Goal: Task Accomplishment & Management: Complete application form

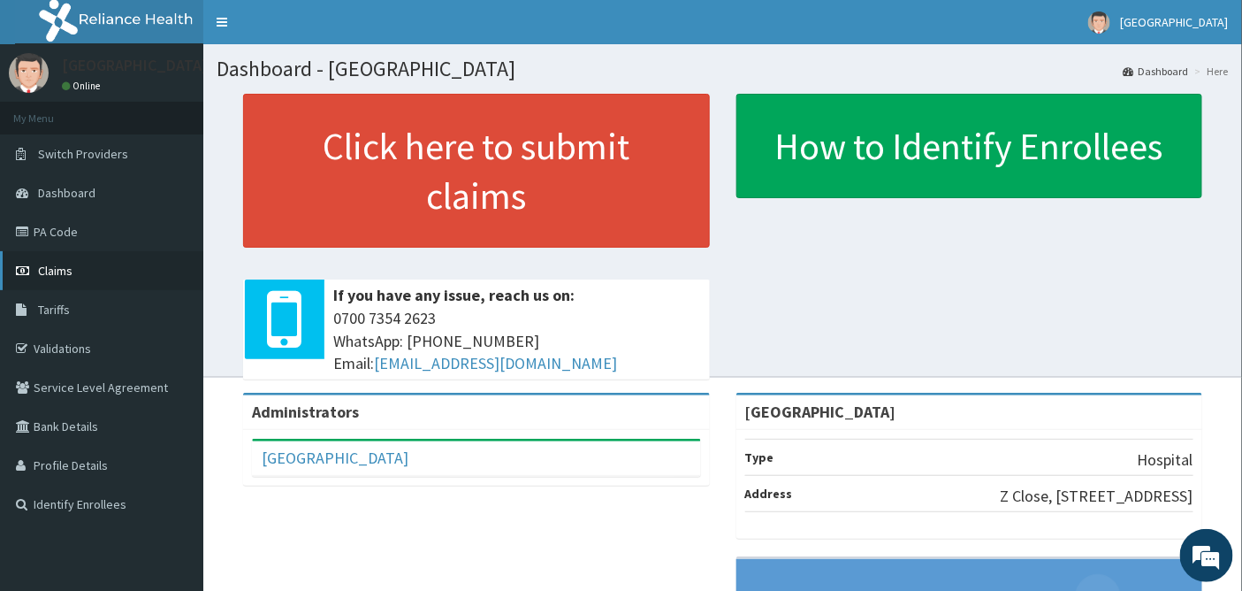
click at [64, 266] on span "Claims" at bounding box center [55, 271] width 34 height 16
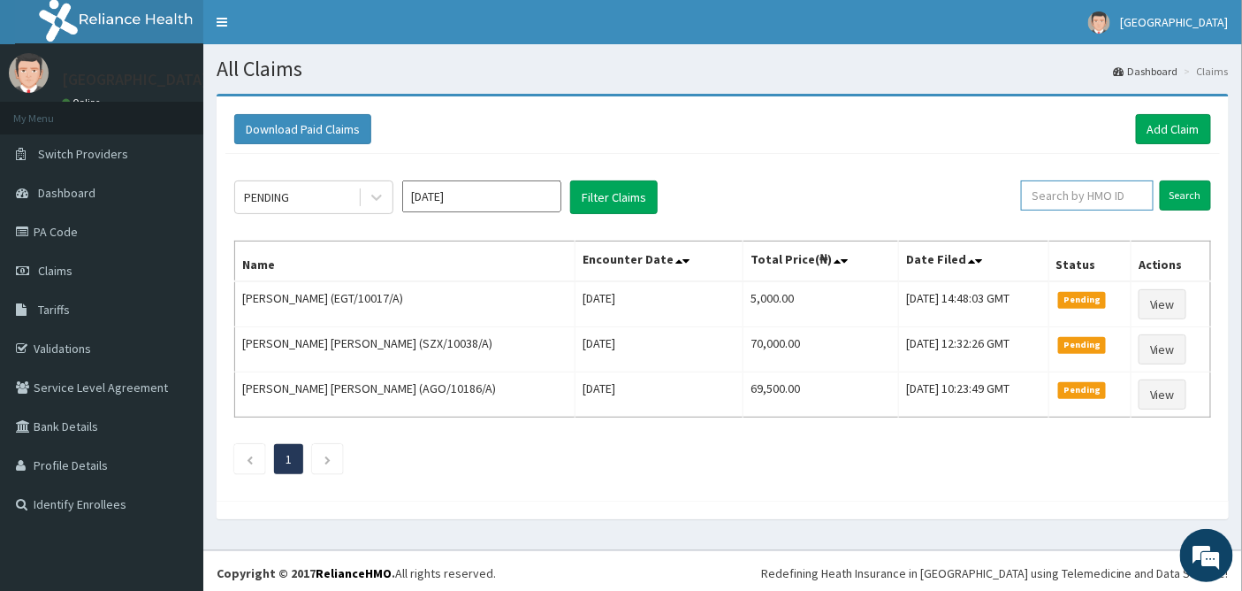
click at [1065, 192] on input "text" at bounding box center [1087, 195] width 133 height 30
type input "REL/10420/C"
click at [1183, 194] on input "Search" at bounding box center [1185, 195] width 51 height 30
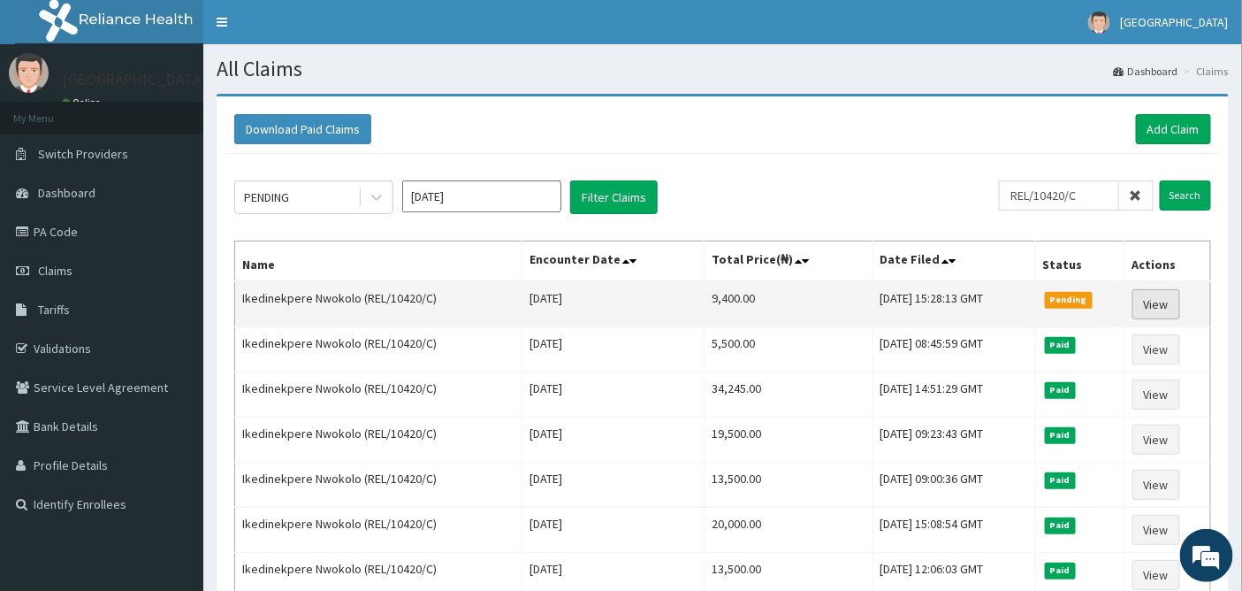
click at [1161, 303] on link "View" at bounding box center [1156, 304] width 48 height 30
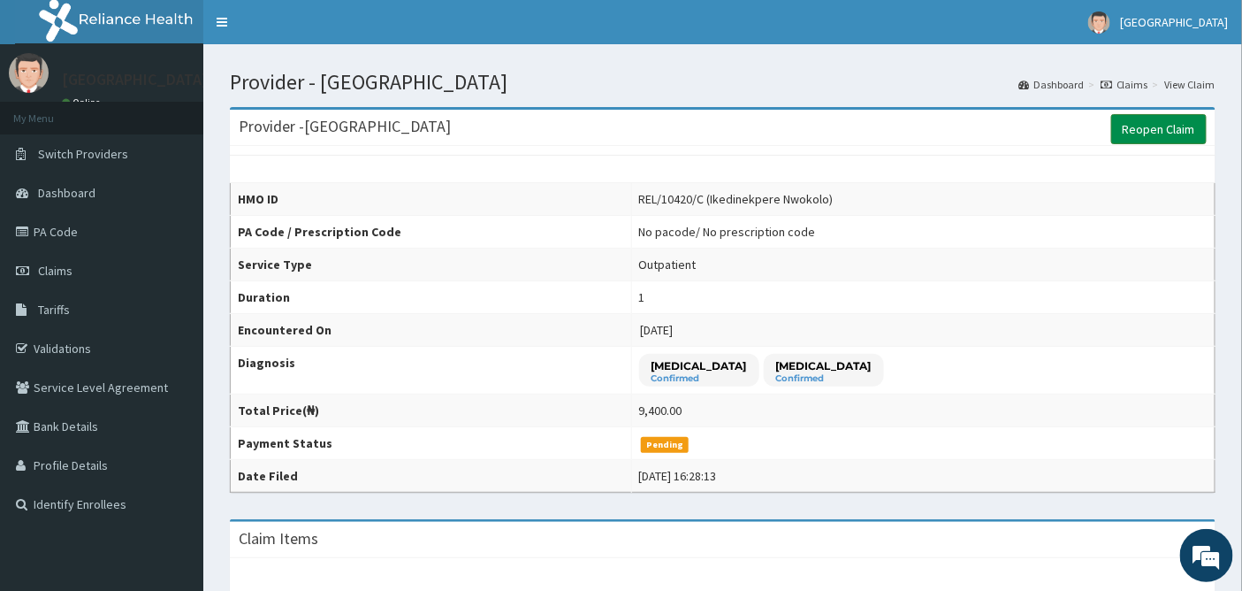
click at [1153, 129] on link "Reopen Claim" at bounding box center [1158, 129] width 95 height 30
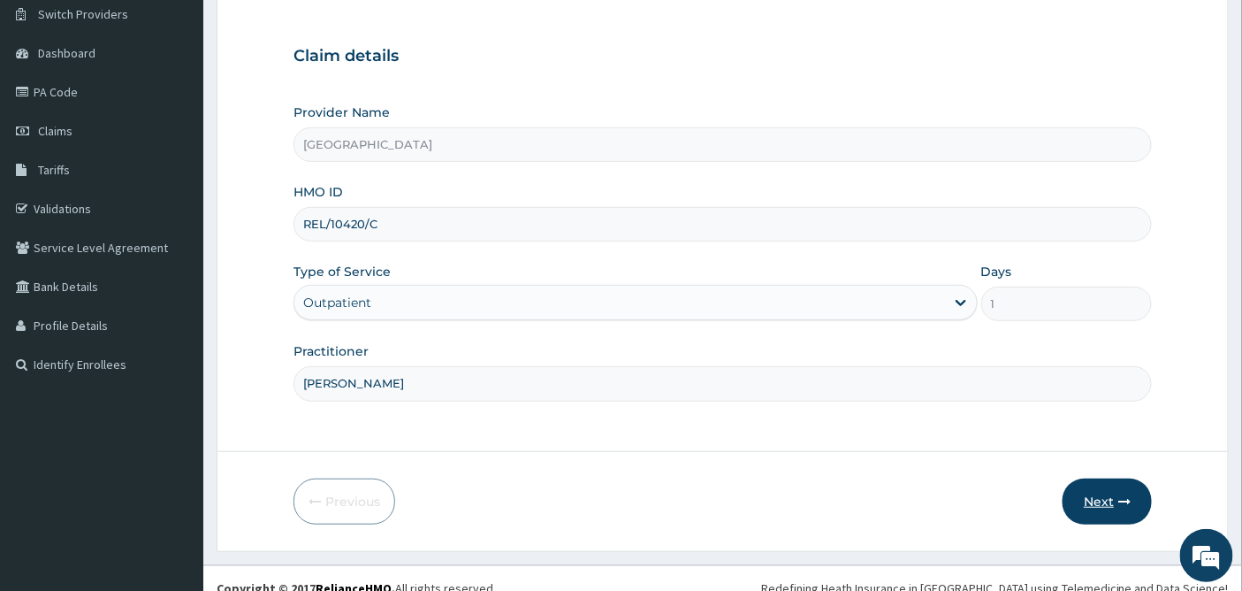
scroll to position [159, 0]
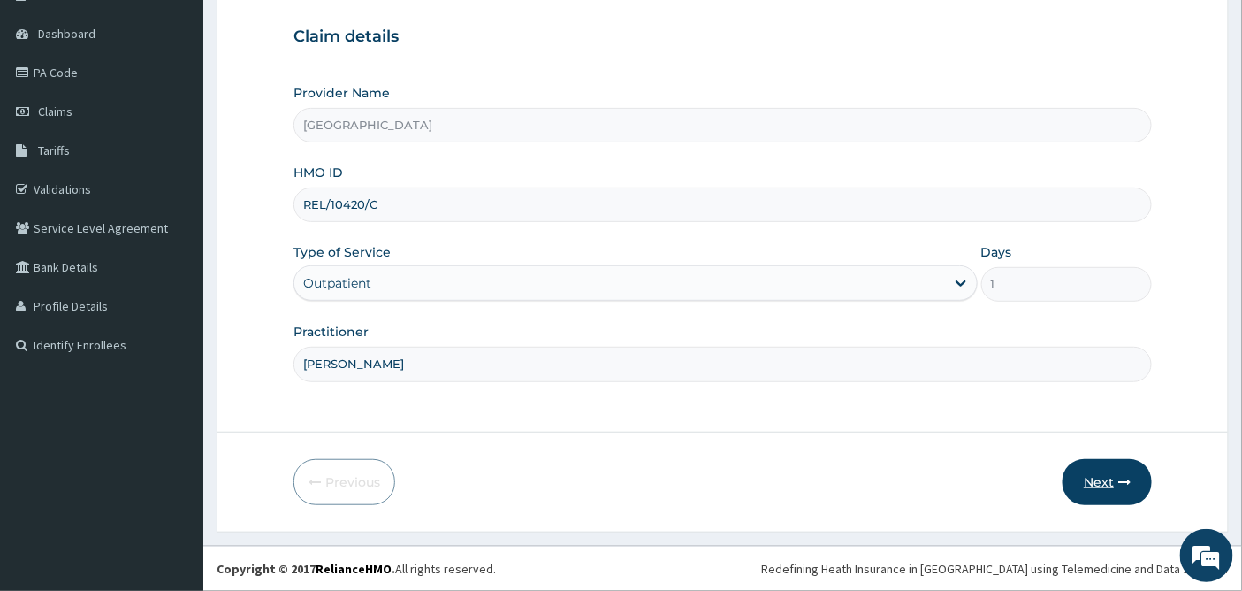
click at [1092, 484] on button "Next" at bounding box center [1107, 482] width 89 height 46
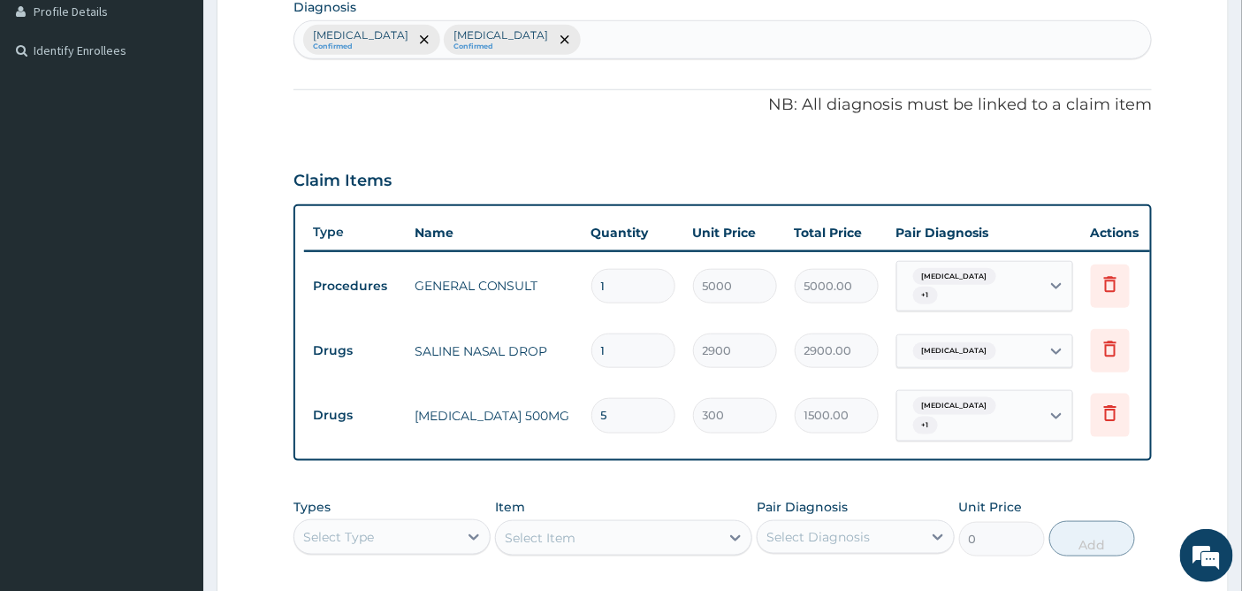
scroll to position [0, 0]
click at [1108, 411] on icon at bounding box center [1110, 412] width 21 height 21
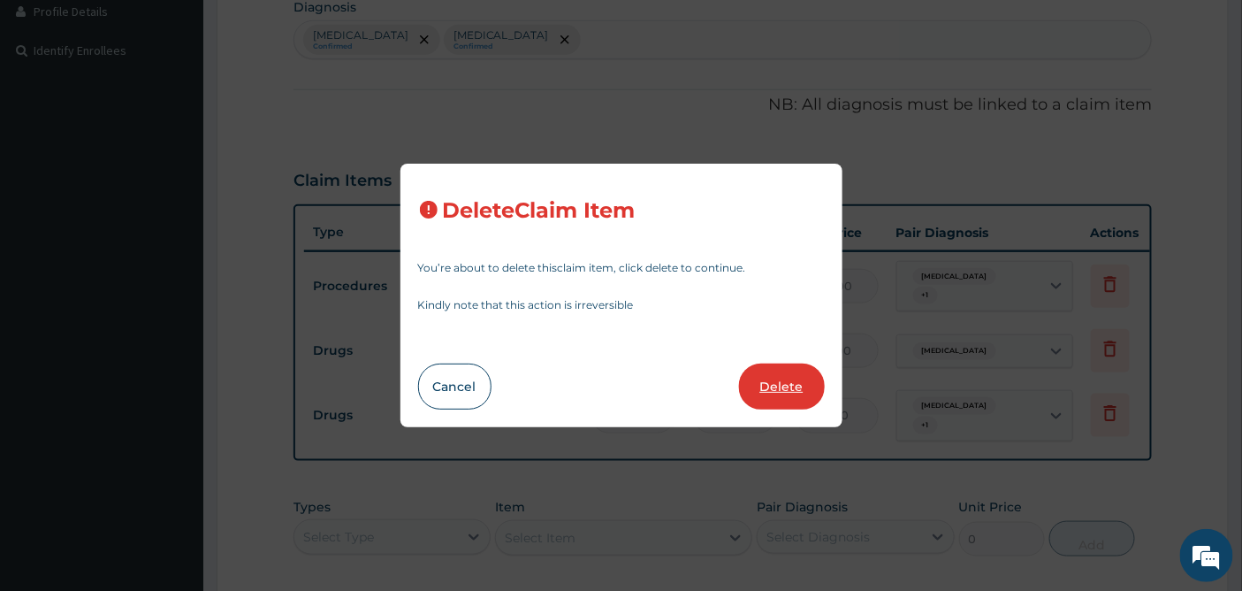
click at [781, 390] on button "Delete" at bounding box center [782, 386] width 86 height 46
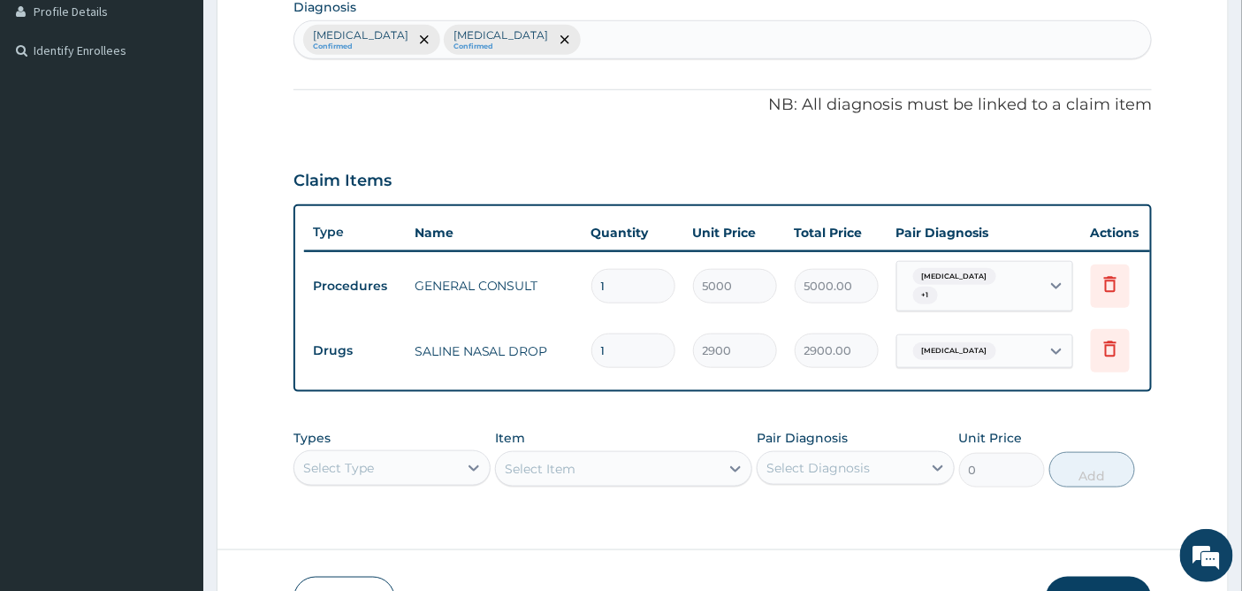
click at [552, 477] on div "Select Item" at bounding box center [623, 468] width 257 height 35
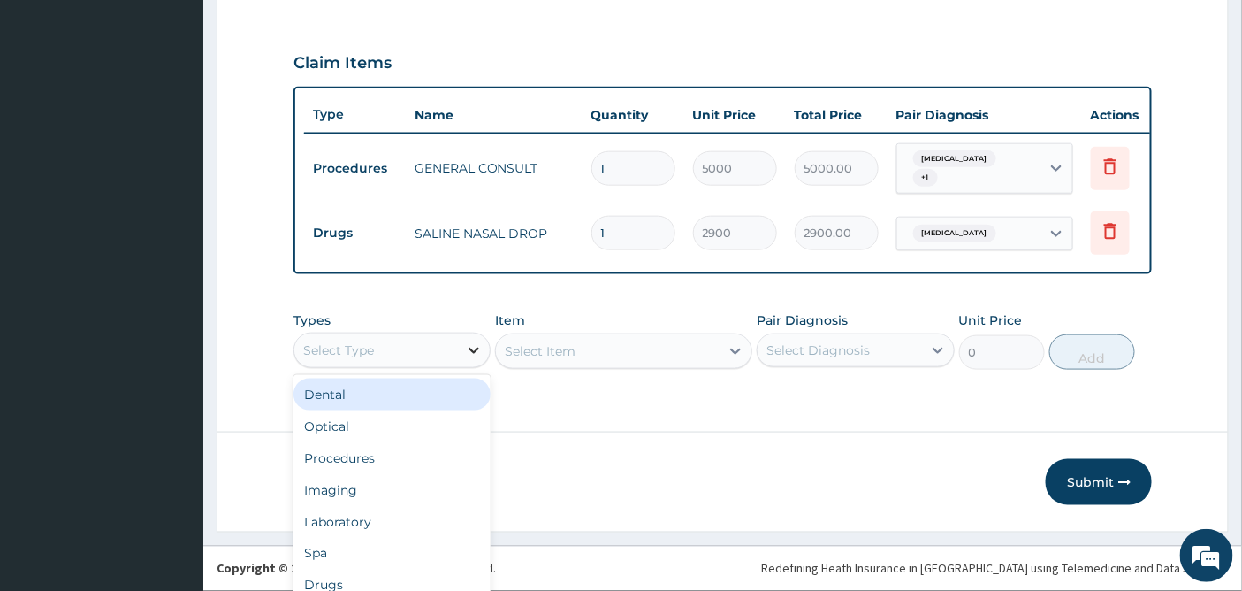
scroll to position [48, 0]
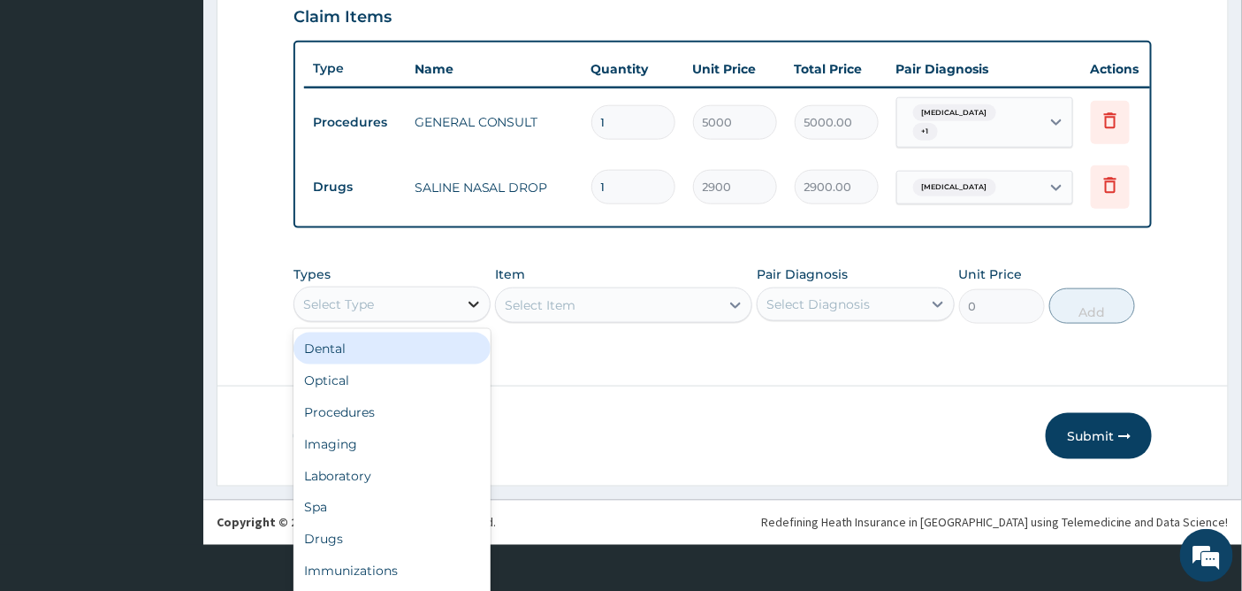
click at [464, 322] on div "option Dental focused, 1 of 10. 10 results available. Use Up and Down to choose…" at bounding box center [391, 303] width 197 height 35
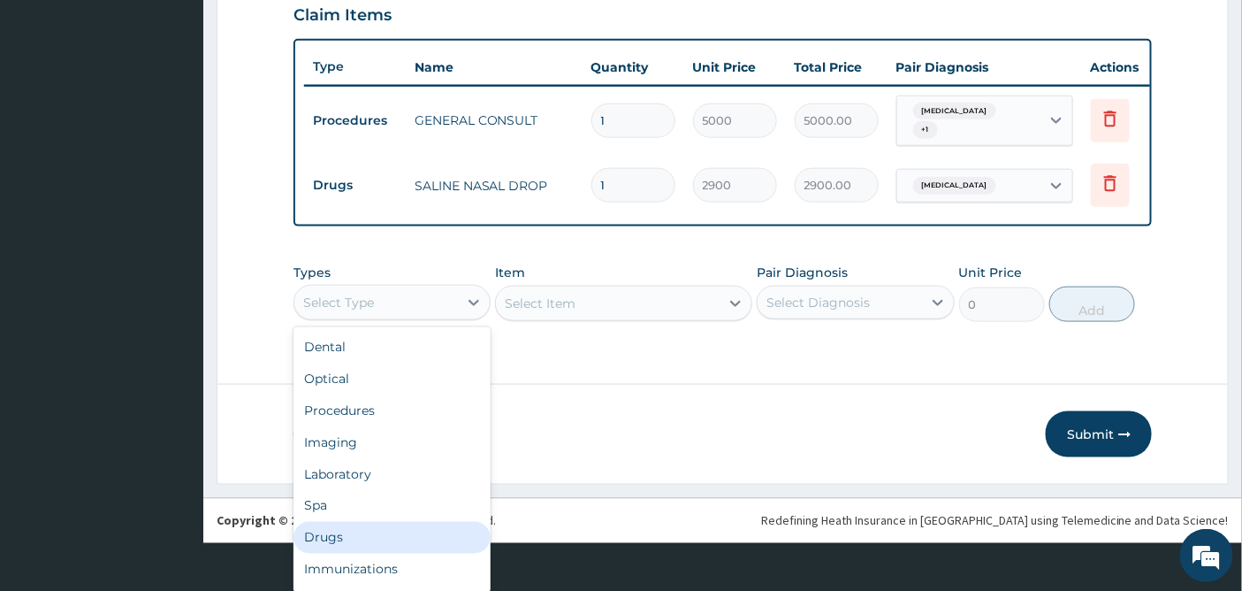
click at [342, 537] on div "Drugs" at bounding box center [391, 538] width 197 height 32
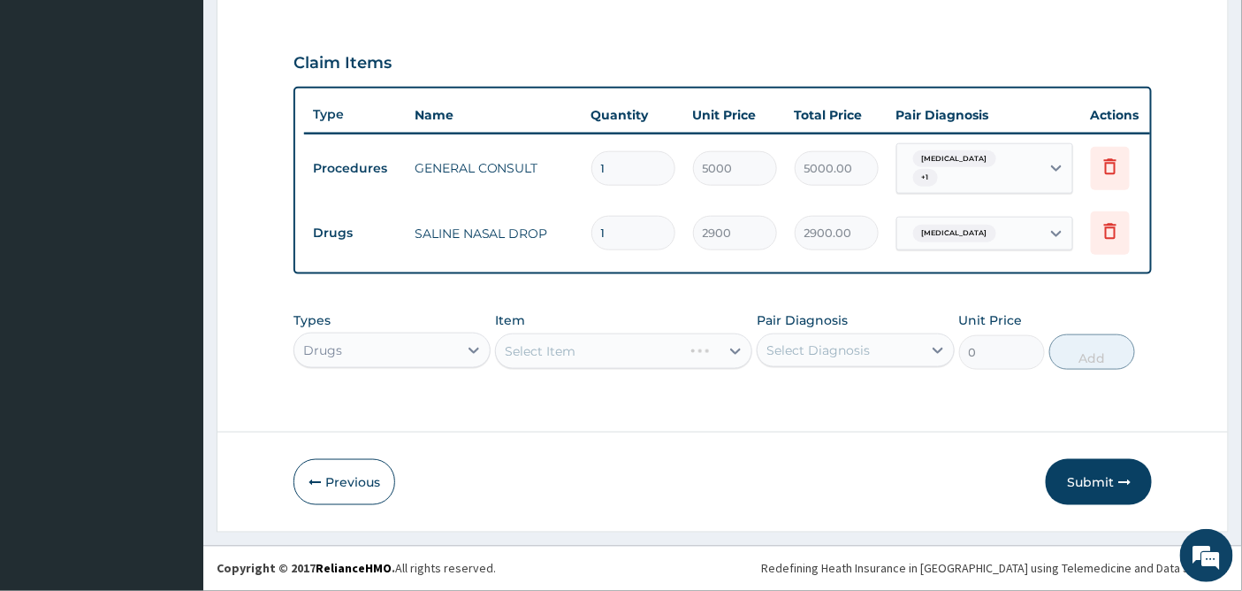
scroll to position [0, 0]
click at [659, 347] on div "Select Item" at bounding box center [623, 350] width 257 height 35
click at [713, 357] on div "Select Item" at bounding box center [623, 350] width 257 height 35
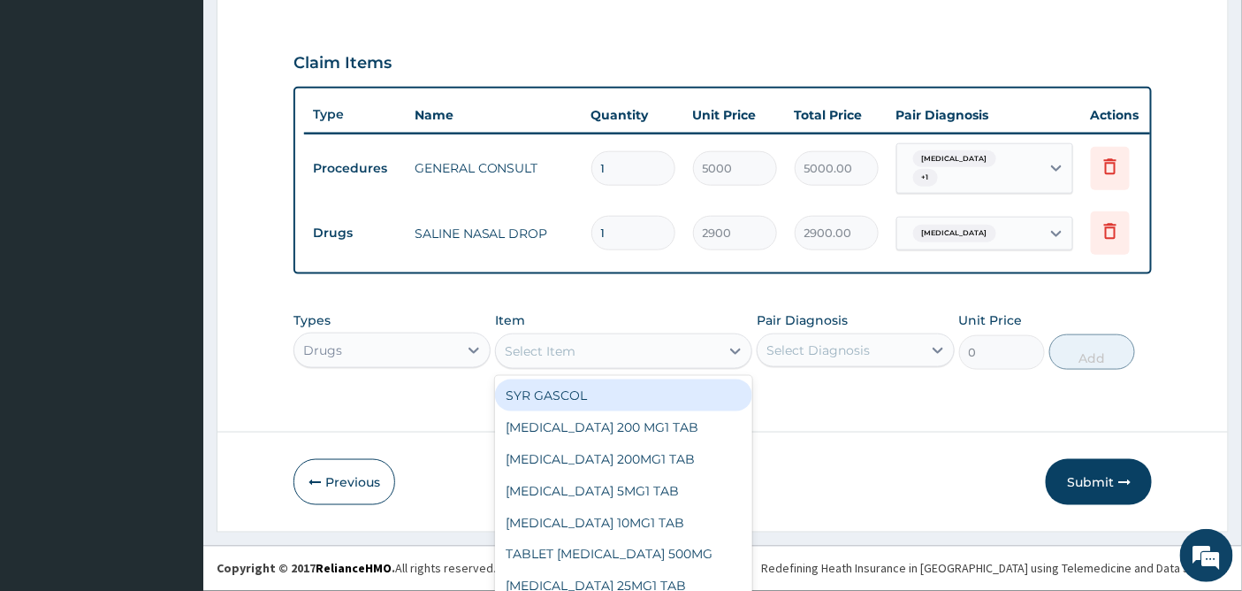
scroll to position [50, 0]
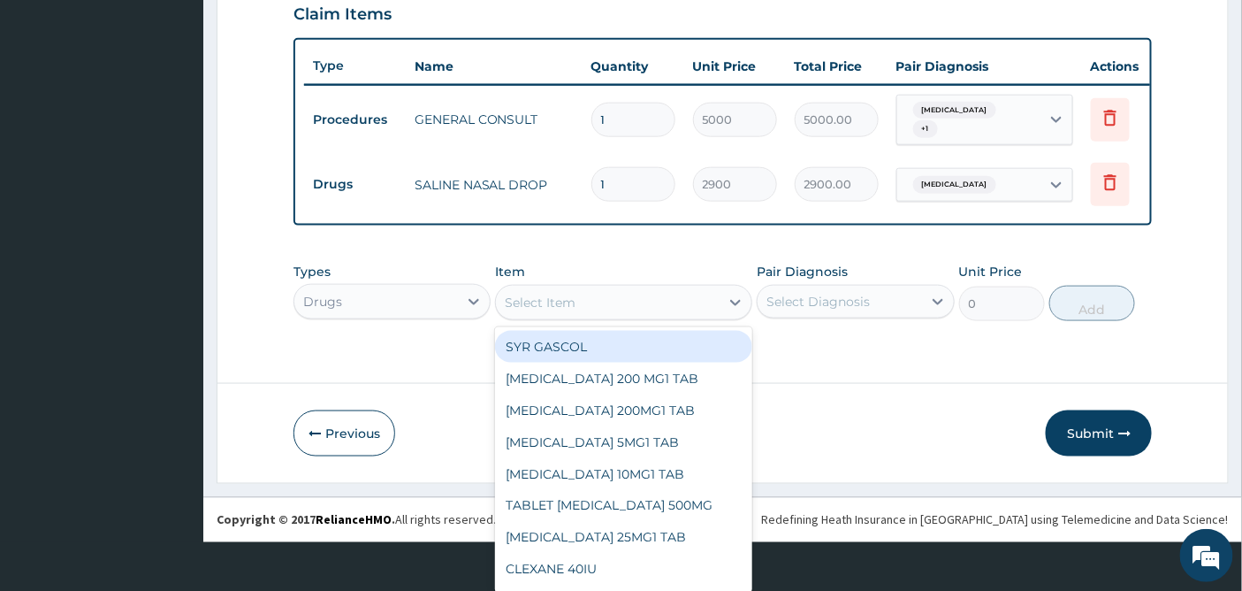
click at [687, 320] on div "option SYR GASCOL focused, 1 of 261. 261 results available. Use Up and Down to …" at bounding box center [623, 302] width 257 height 35
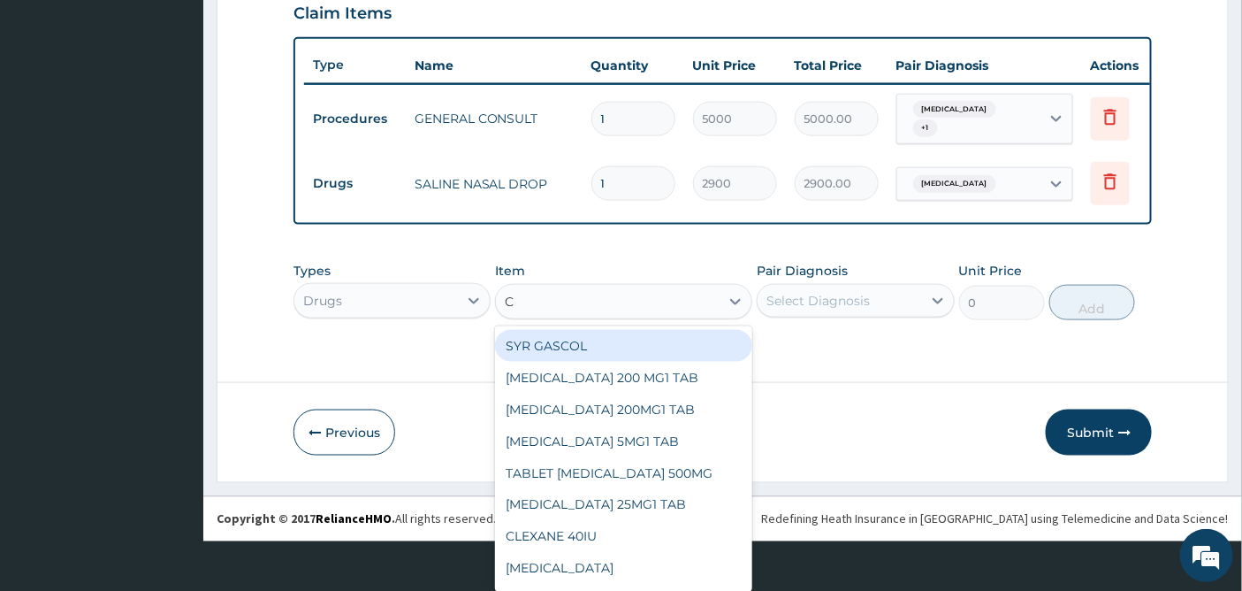
type input "CE"
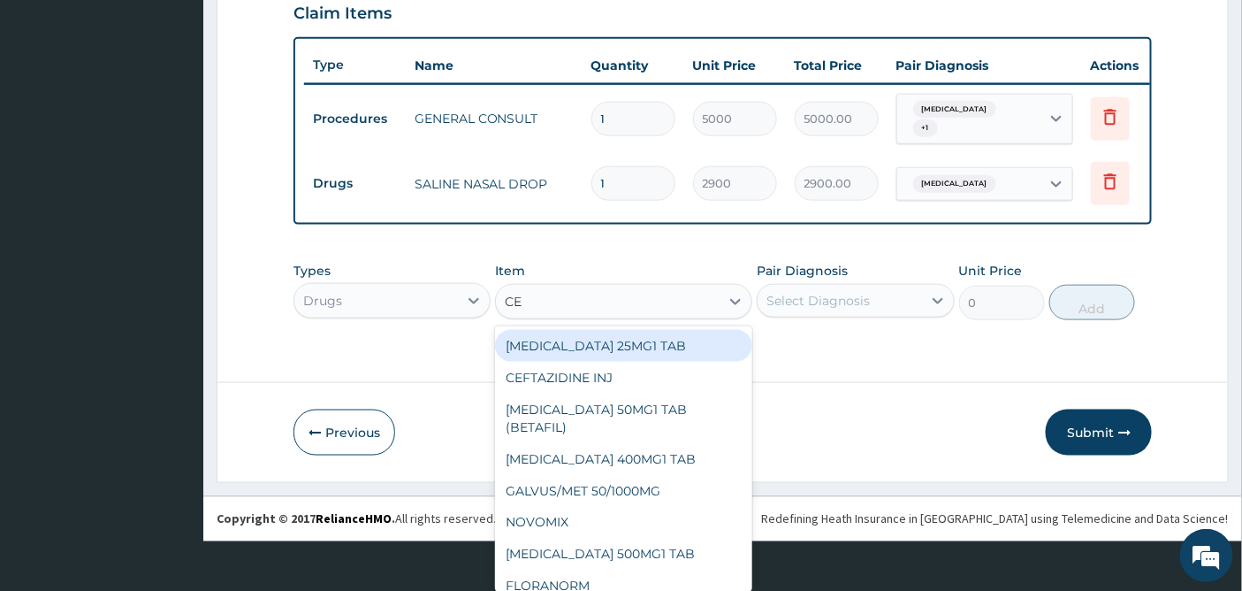
click at [687, 354] on div "[MEDICAL_DATA] 25MG1 TAB" at bounding box center [623, 346] width 257 height 32
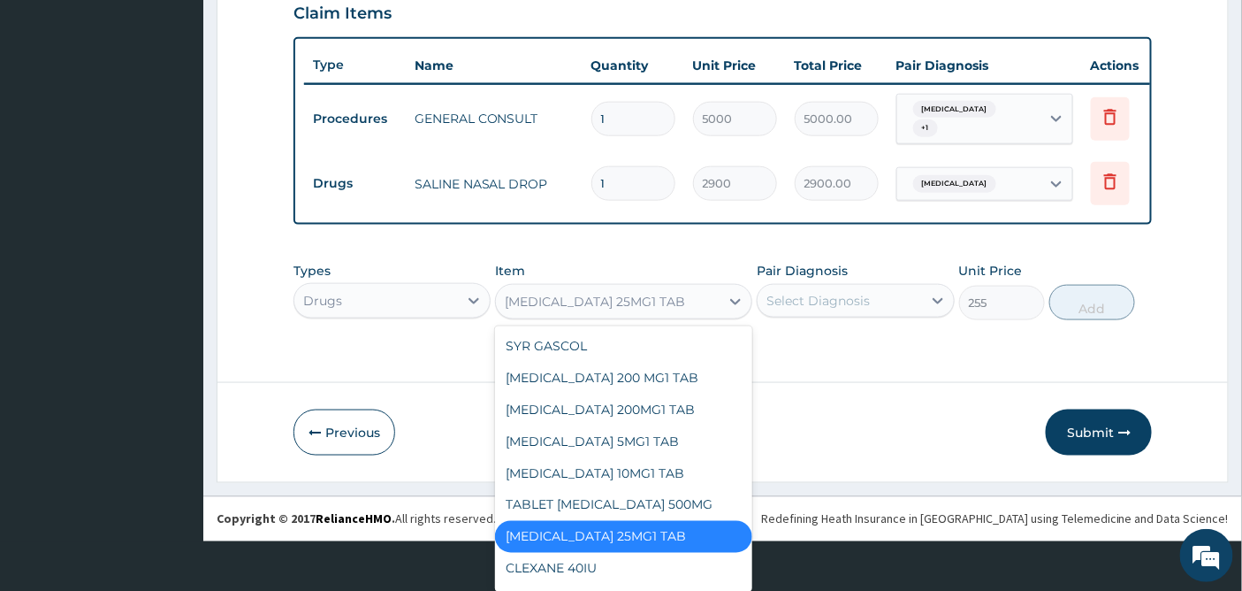
click at [687, 319] on div "option CARVEDILOL 25MG1 TAB, selected. option CARVEDILOL 25MG1 TAB selected, 7 …" at bounding box center [623, 301] width 257 height 35
click at [687, 354] on div "SYR GASCOL" at bounding box center [623, 346] width 257 height 32
type input "2000"
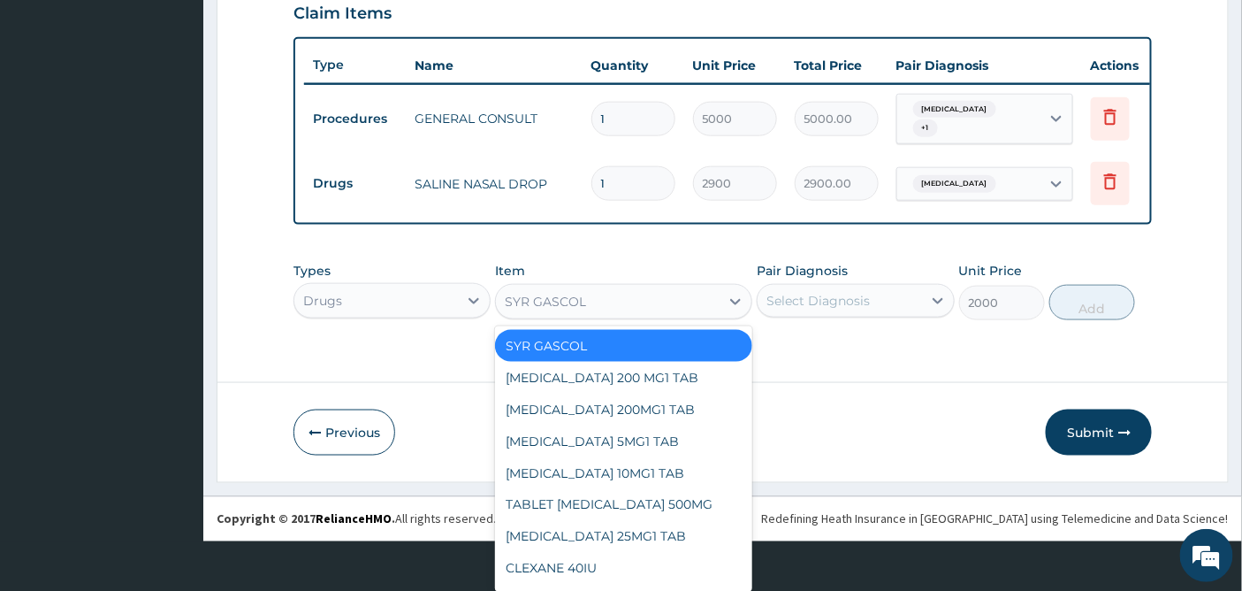
click at [687, 319] on div "option SYR GASCOL, selected. option SYR GASCOL selected, 1 of 261. 261 results …" at bounding box center [623, 301] width 257 height 35
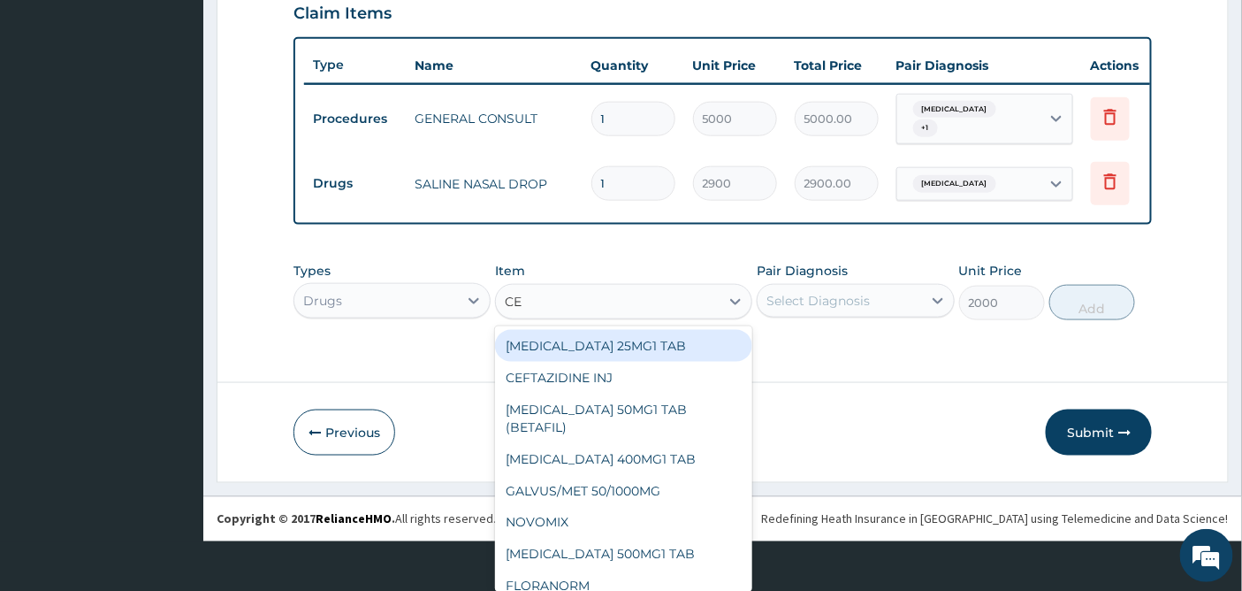
type input "CET"
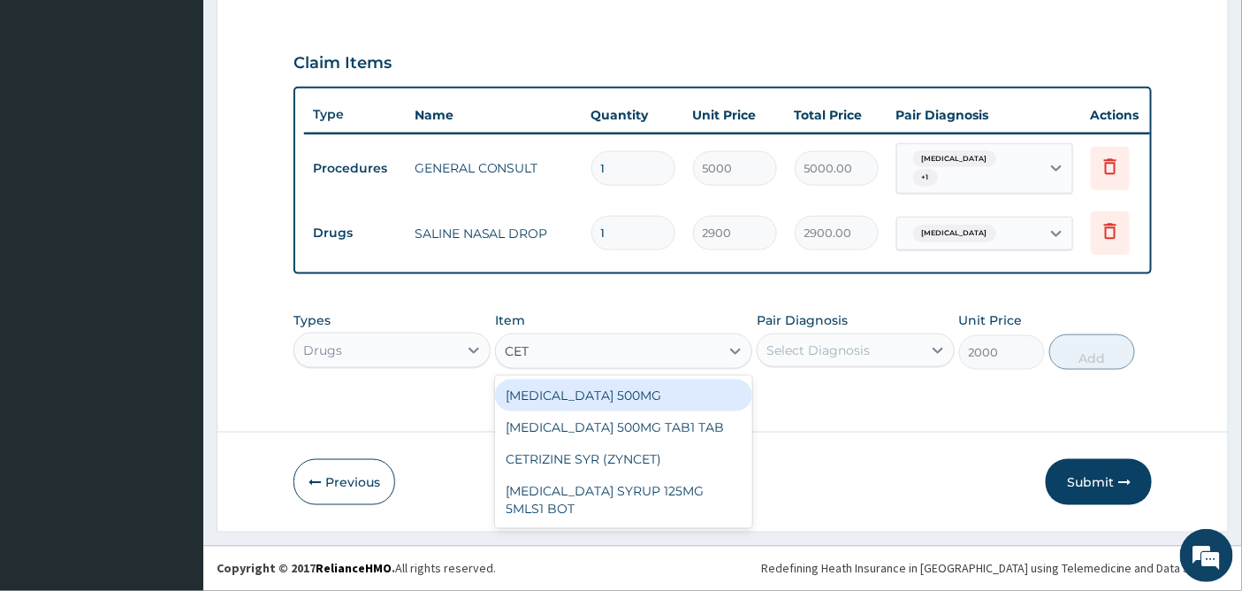
scroll to position [0, 0]
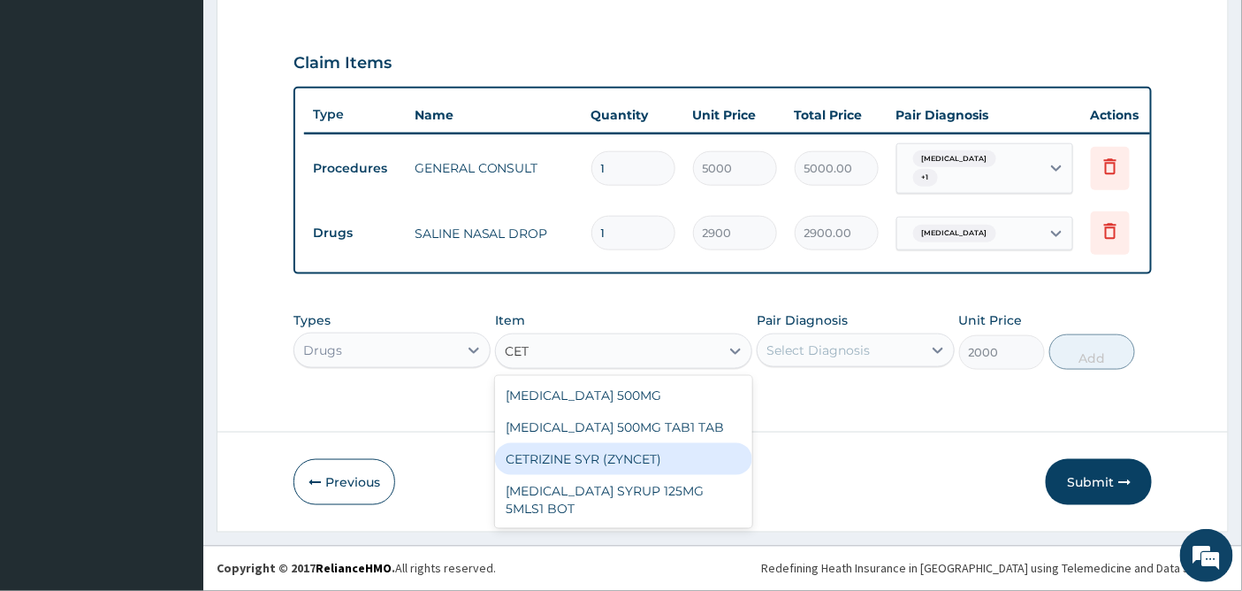
click at [621, 457] on div "CETRIZINE SYR (ZYNCET)" at bounding box center [623, 459] width 257 height 32
type input "3300"
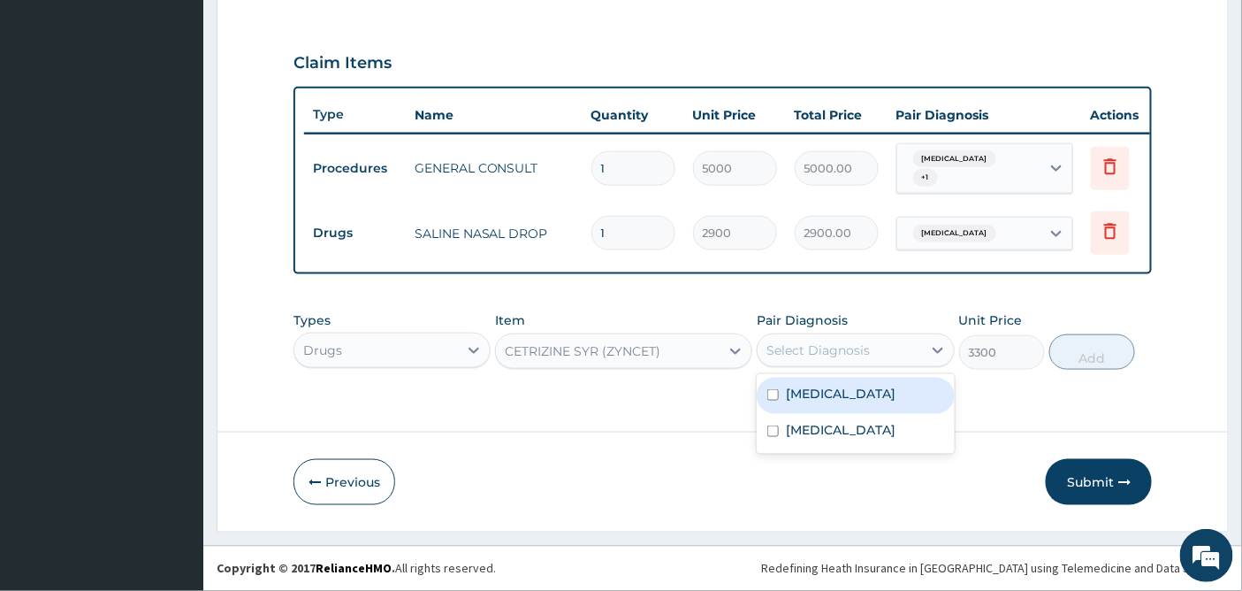
click at [850, 349] on div "Select Diagnosis" at bounding box center [817, 350] width 103 height 18
click at [829, 393] on label "Allergic rhinitis" at bounding box center [841, 394] width 110 height 18
checkbox input "true"
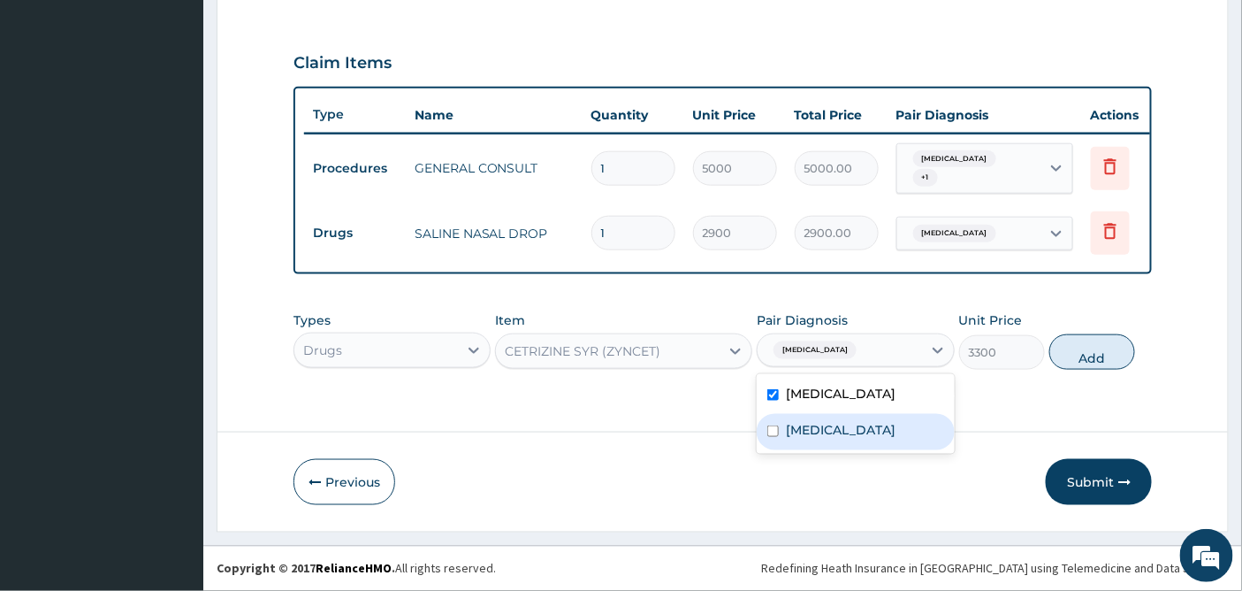
click at [814, 421] on label "Upper respiratory infection" at bounding box center [841, 430] width 110 height 18
checkbox input "true"
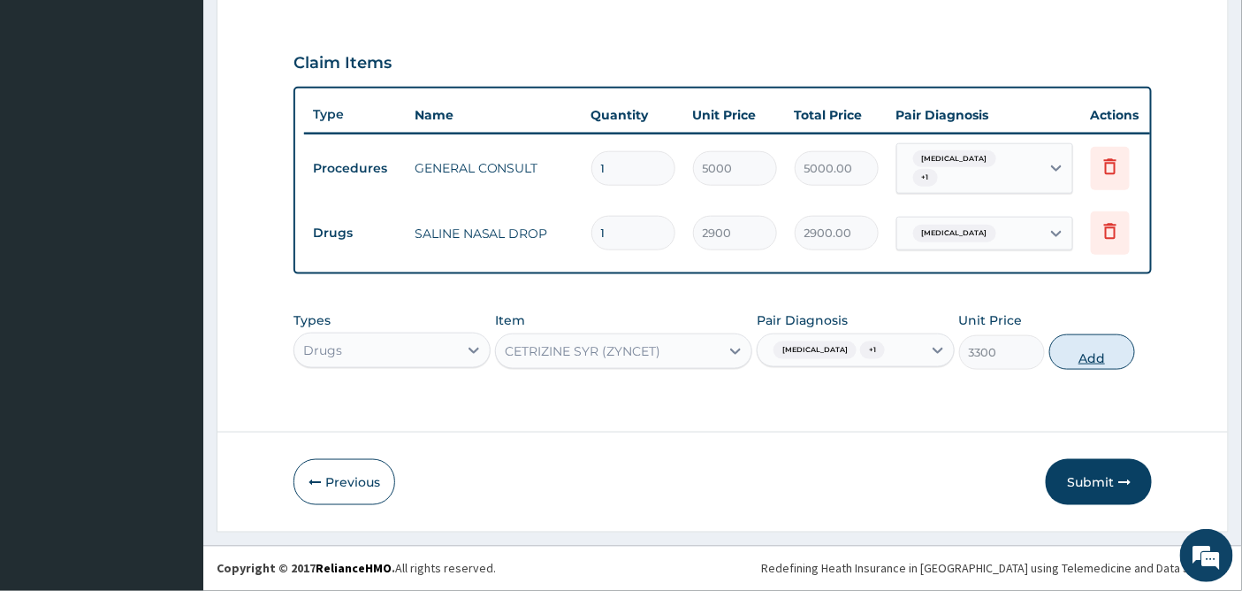
click at [1083, 350] on button "Add" at bounding box center [1092, 351] width 86 height 35
type input "0"
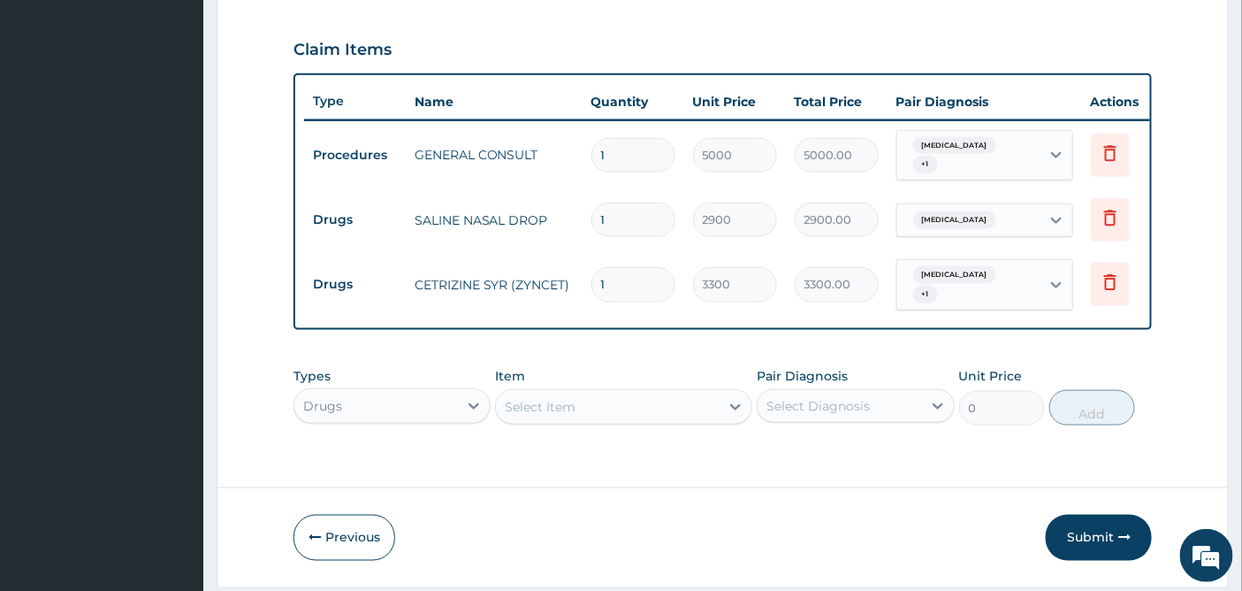
scroll to position [645, 0]
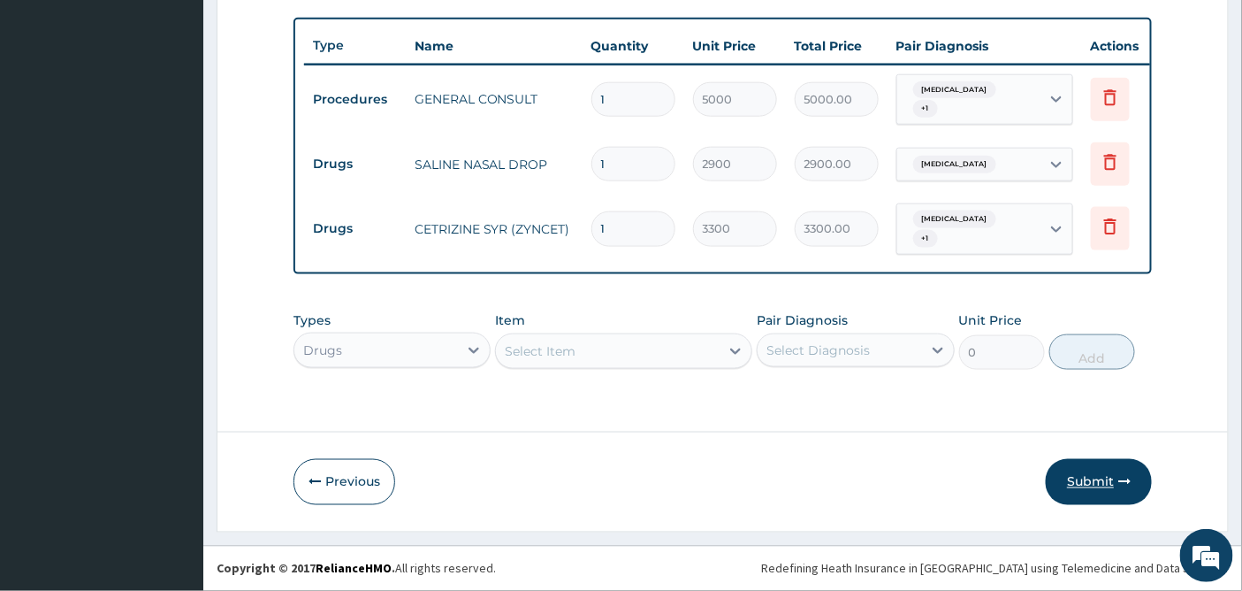
click at [1074, 478] on button "Submit" at bounding box center [1099, 482] width 106 height 46
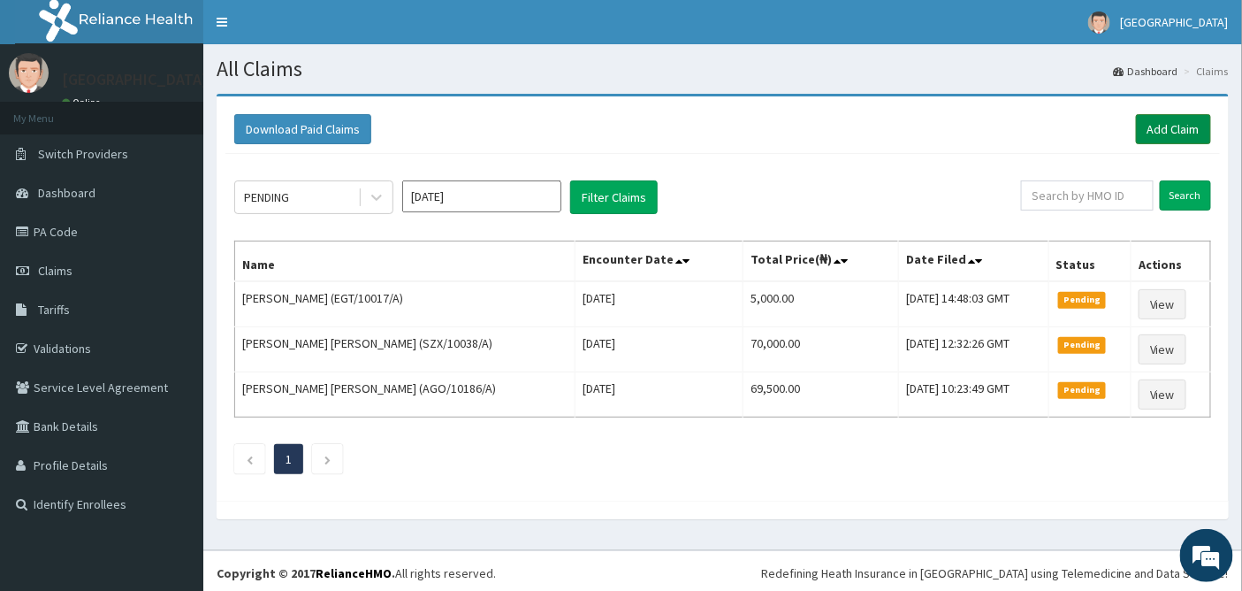
click at [1168, 133] on link "Add Claim" at bounding box center [1173, 129] width 75 height 30
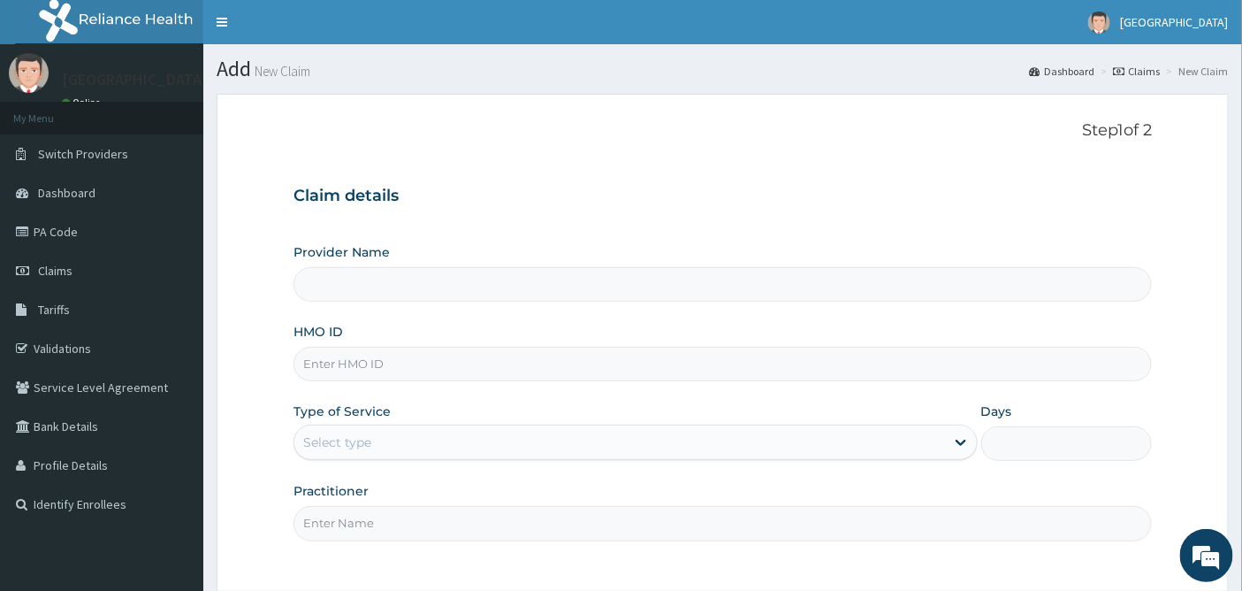
type input "[GEOGRAPHIC_DATA]"
click at [381, 365] on input "HMO ID" at bounding box center [722, 364] width 859 height 34
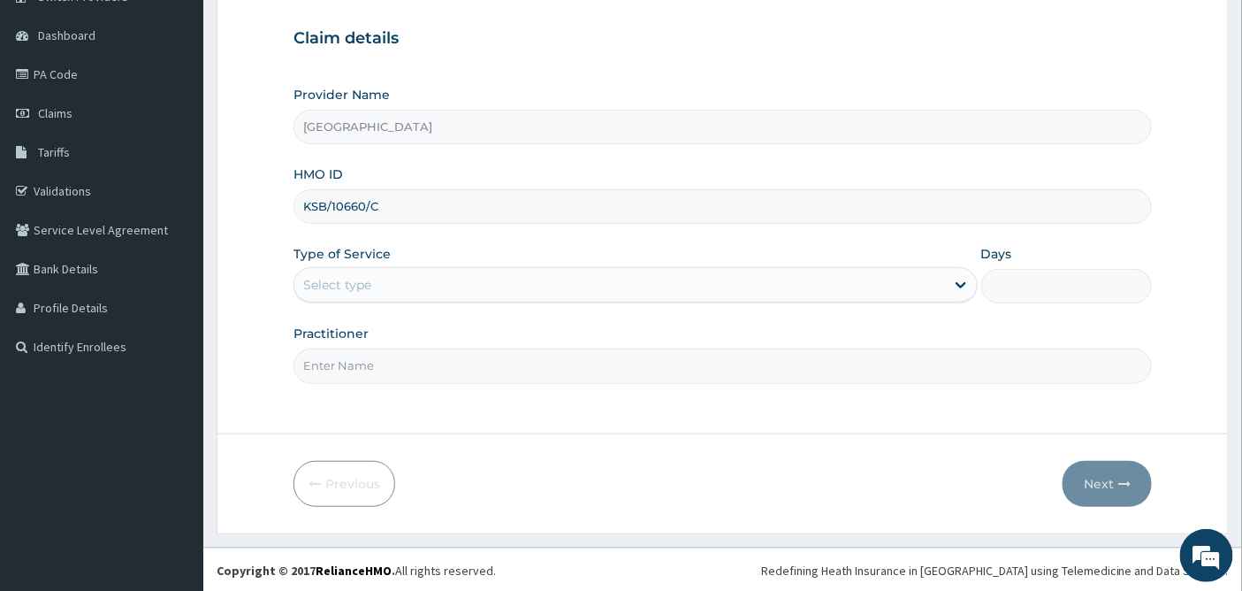
scroll to position [159, 0]
type input "KSB/10660/C"
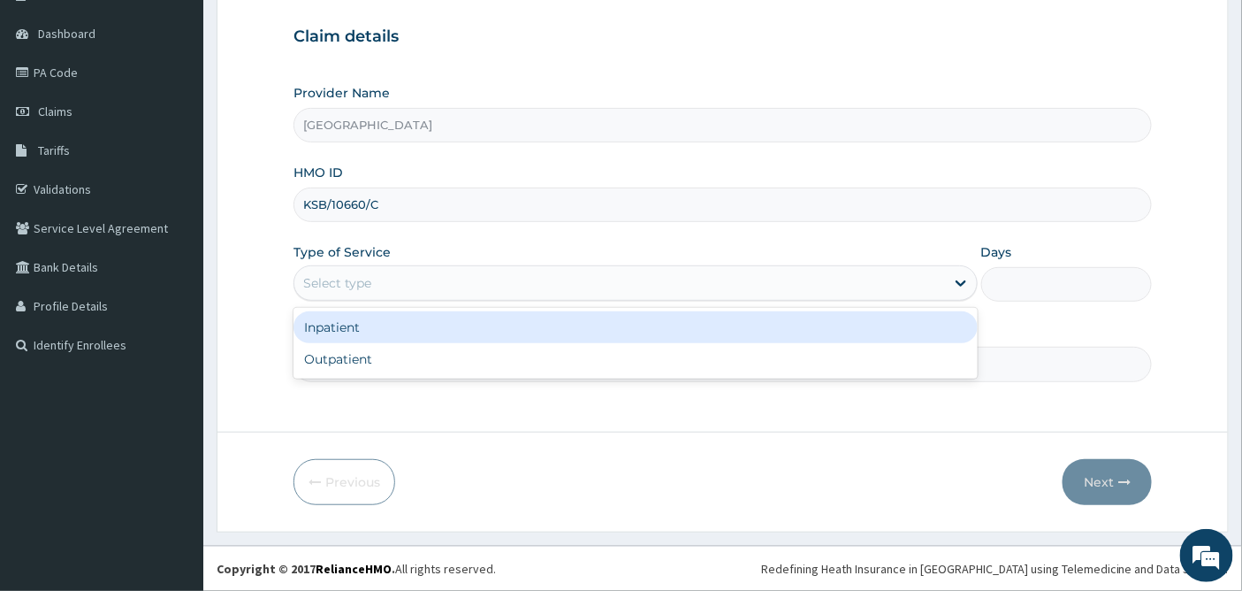
click at [356, 281] on div "Select type" at bounding box center [337, 283] width 68 height 18
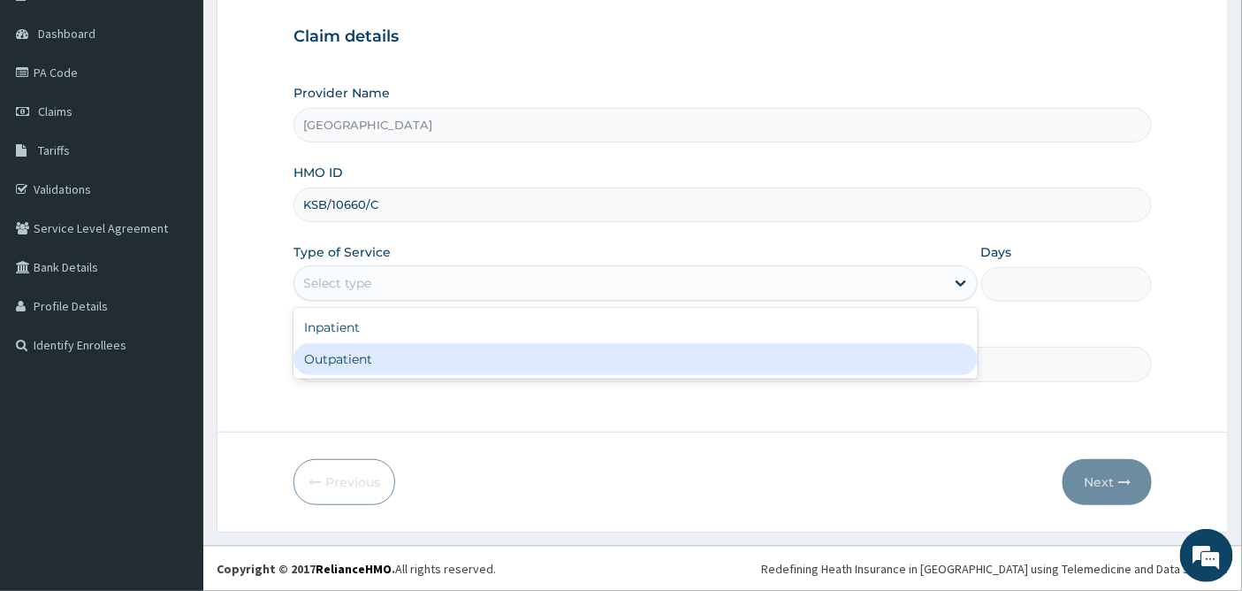
click at [336, 356] on div "Outpatient" at bounding box center [635, 359] width 684 height 32
type input "1"
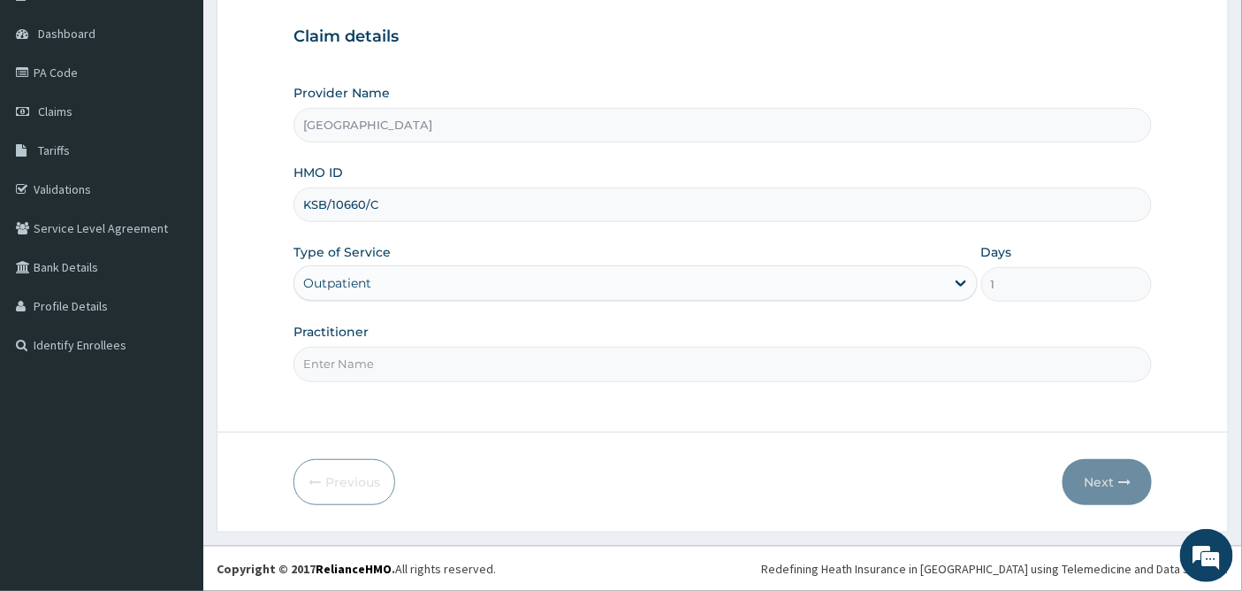
click at [341, 356] on input "Practitioner" at bounding box center [722, 364] width 859 height 34
type input "[PERSON_NAME]"
click at [1111, 486] on button "Next" at bounding box center [1107, 482] width 89 height 46
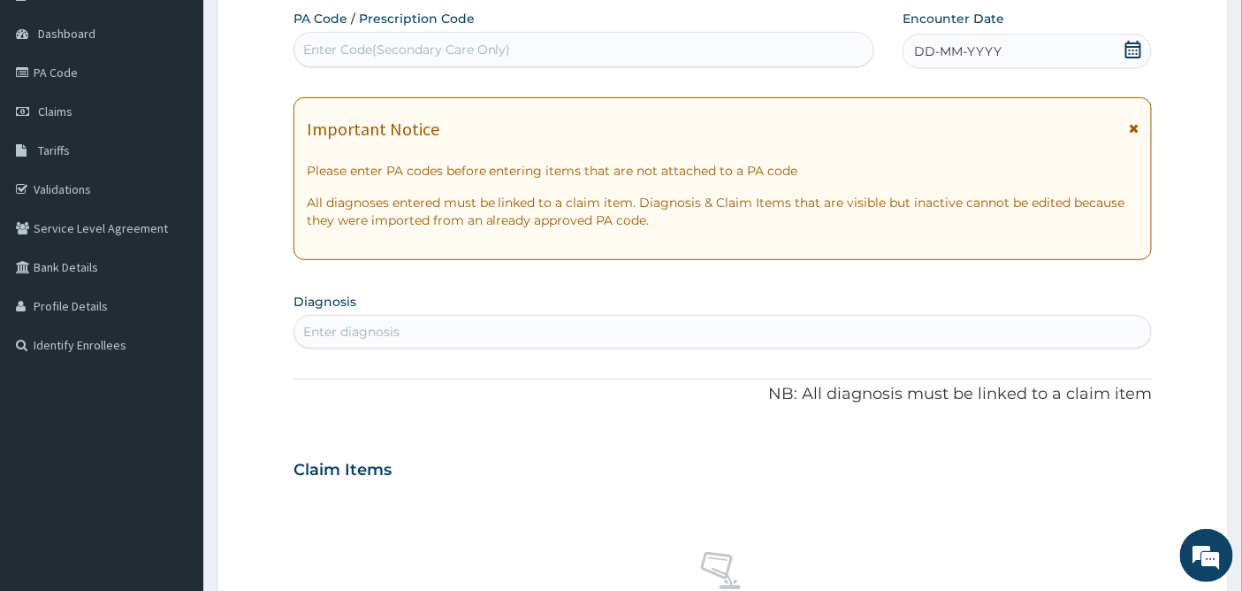
click at [1132, 47] on icon at bounding box center [1133, 50] width 16 height 18
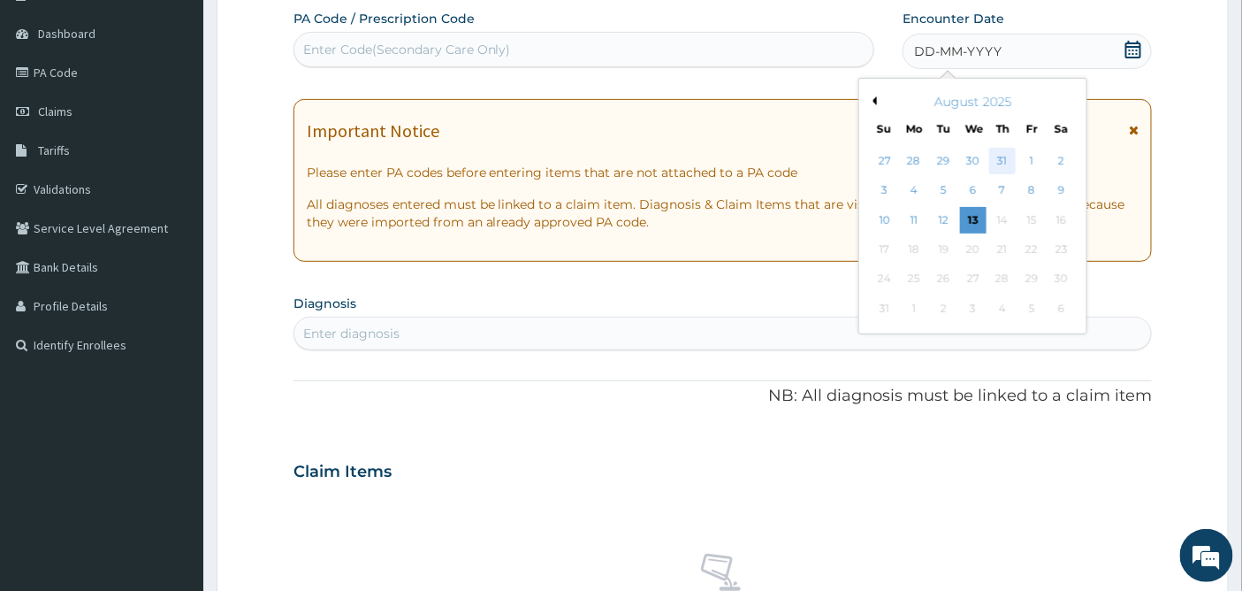
click at [1002, 160] on div "31" at bounding box center [1002, 161] width 27 height 27
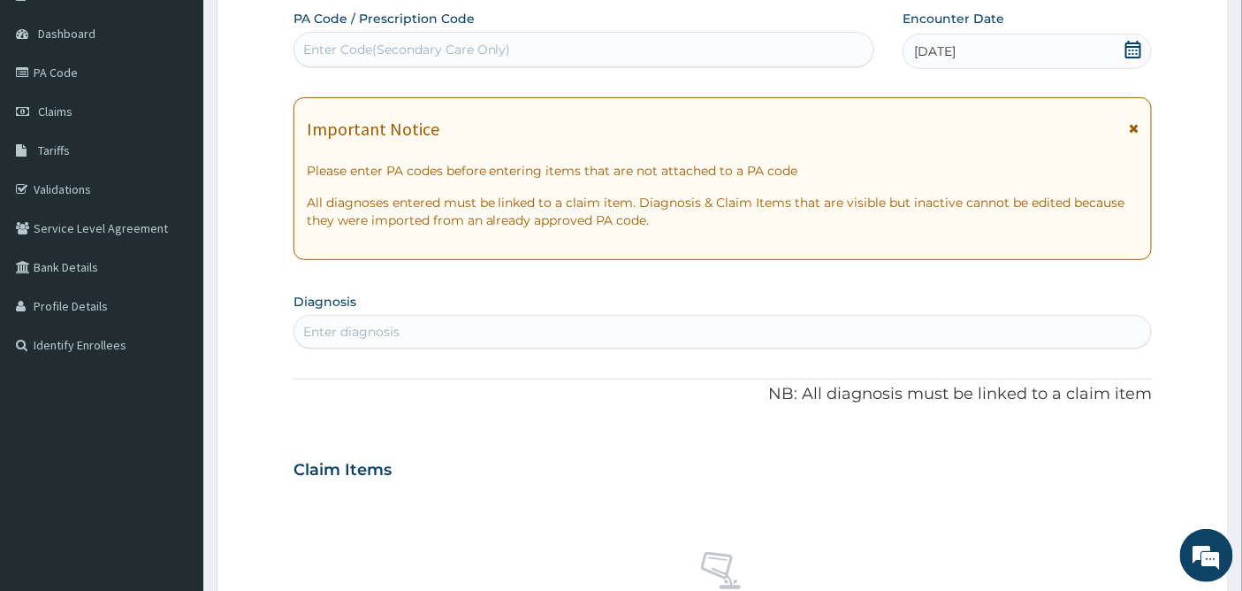
click at [456, 322] on div "Enter diagnosis" at bounding box center [723, 331] width 858 height 28
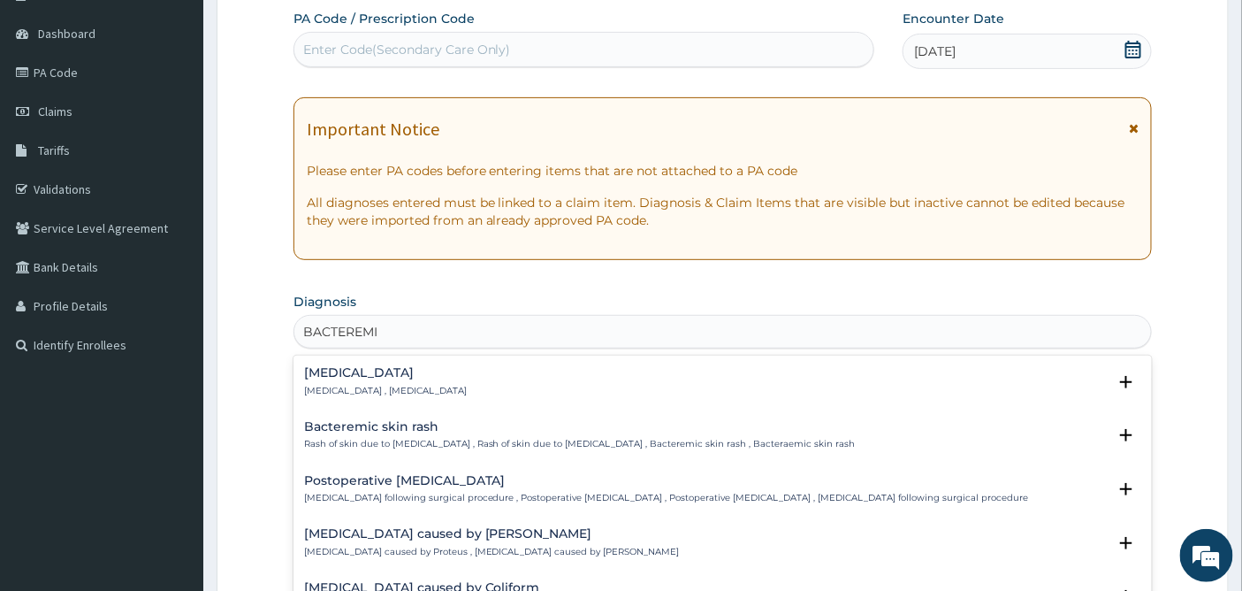
type input "BACTEREMIA"
click at [334, 382] on div "Bacteremia Bacteremia , Bacteraemia" at bounding box center [385, 381] width 163 height 31
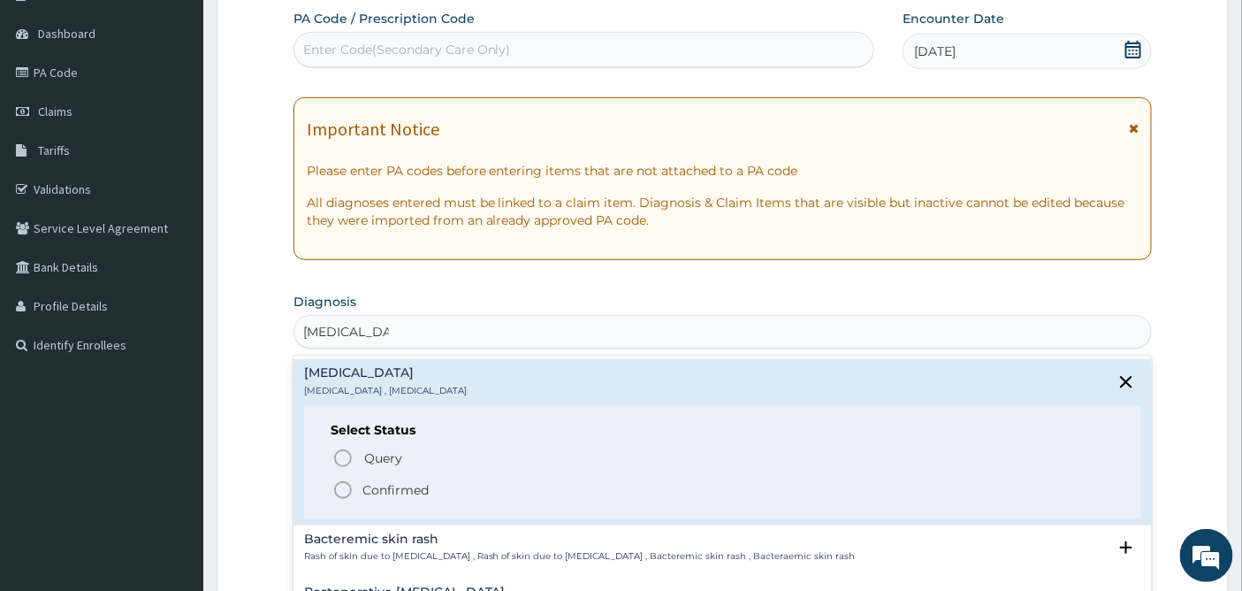
click at [346, 487] on icon "status option filled" at bounding box center [342, 489] width 21 height 21
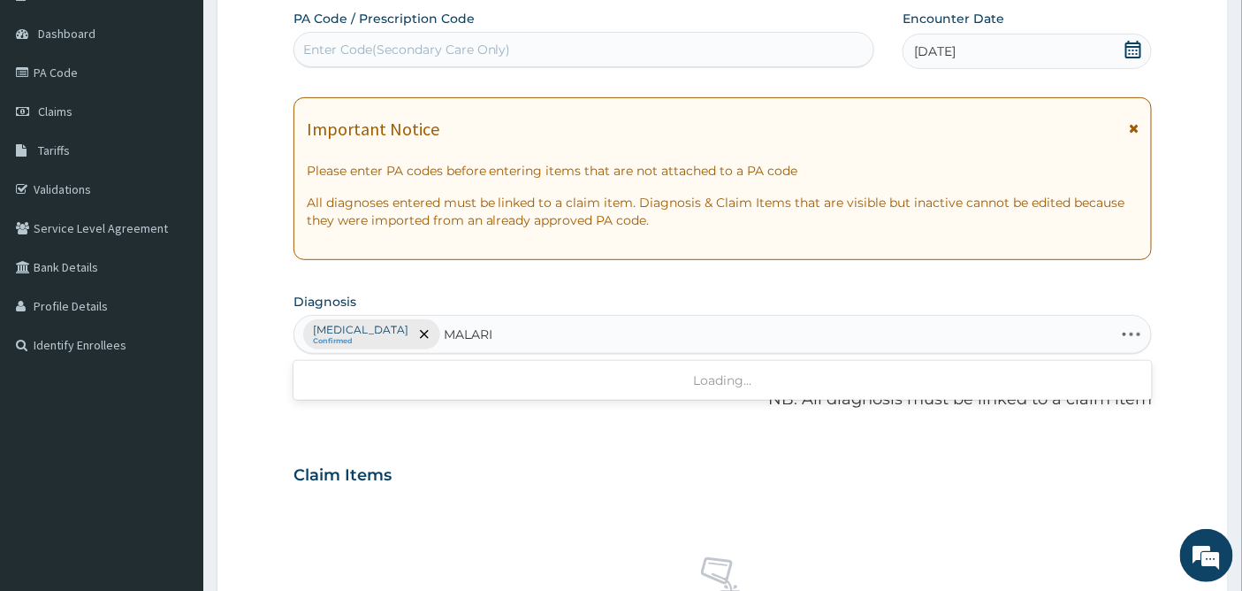
type input "MALARIA"
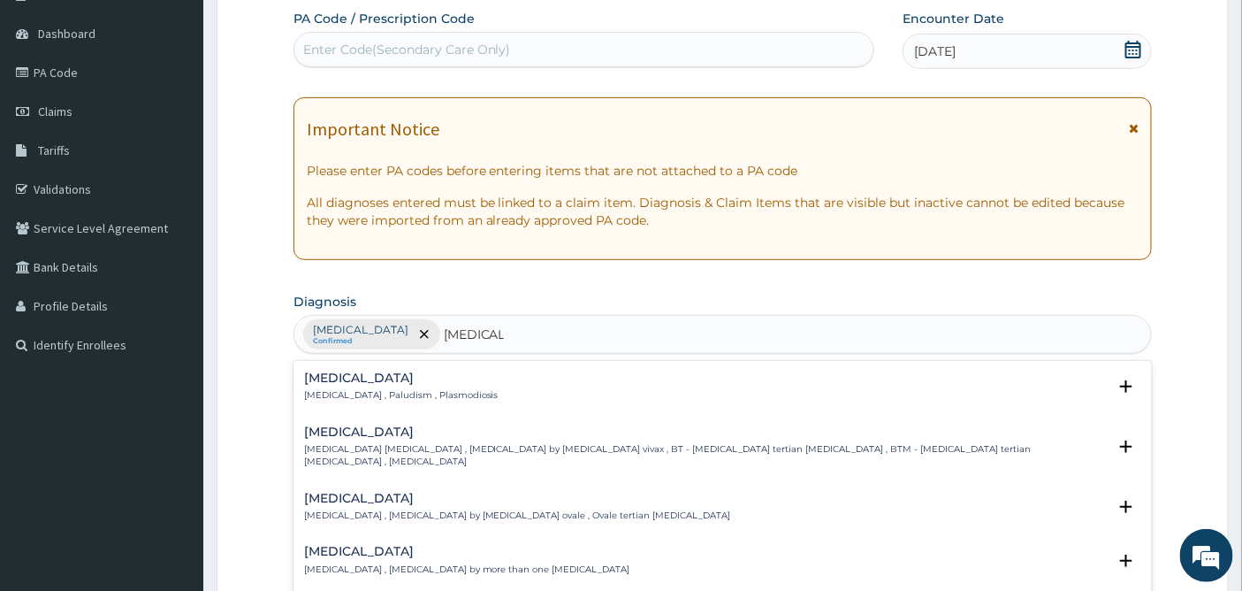
click at [333, 372] on h4 "Malaria" at bounding box center [401, 377] width 194 height 13
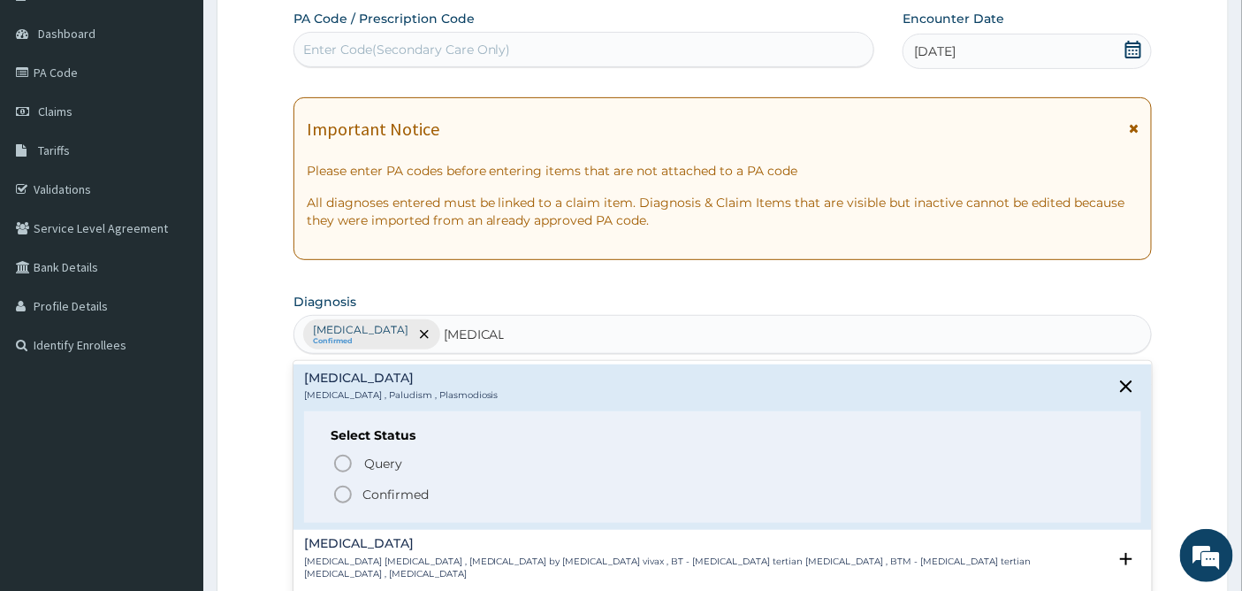
click at [343, 499] on icon "status option filled" at bounding box center [342, 494] width 21 height 21
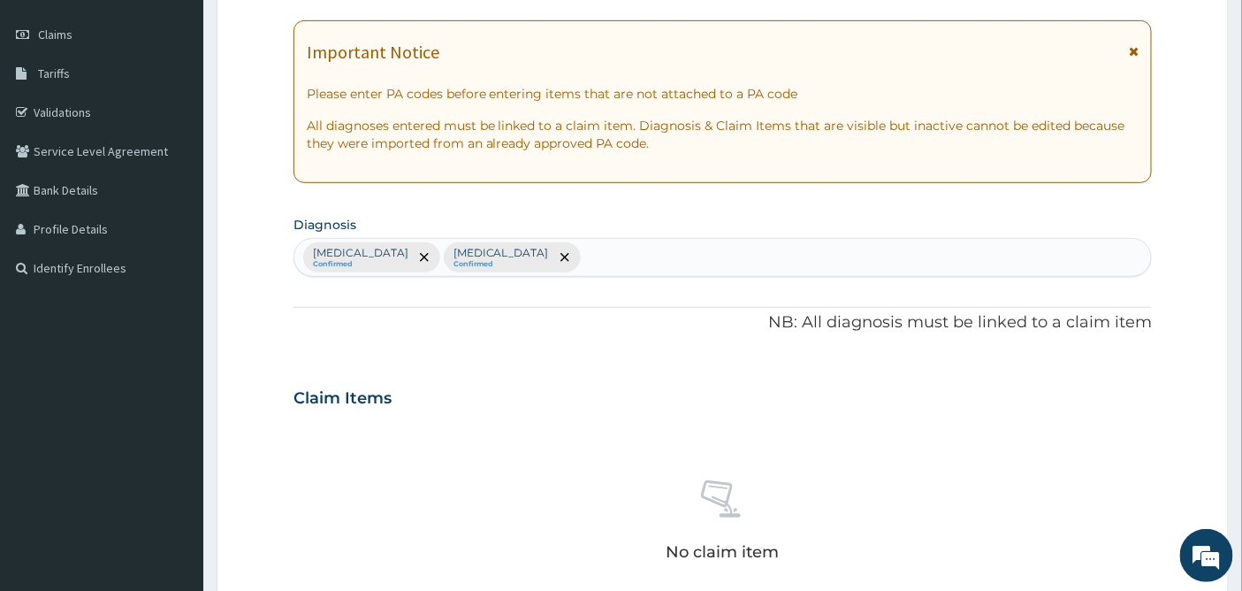
scroll to position [552, 0]
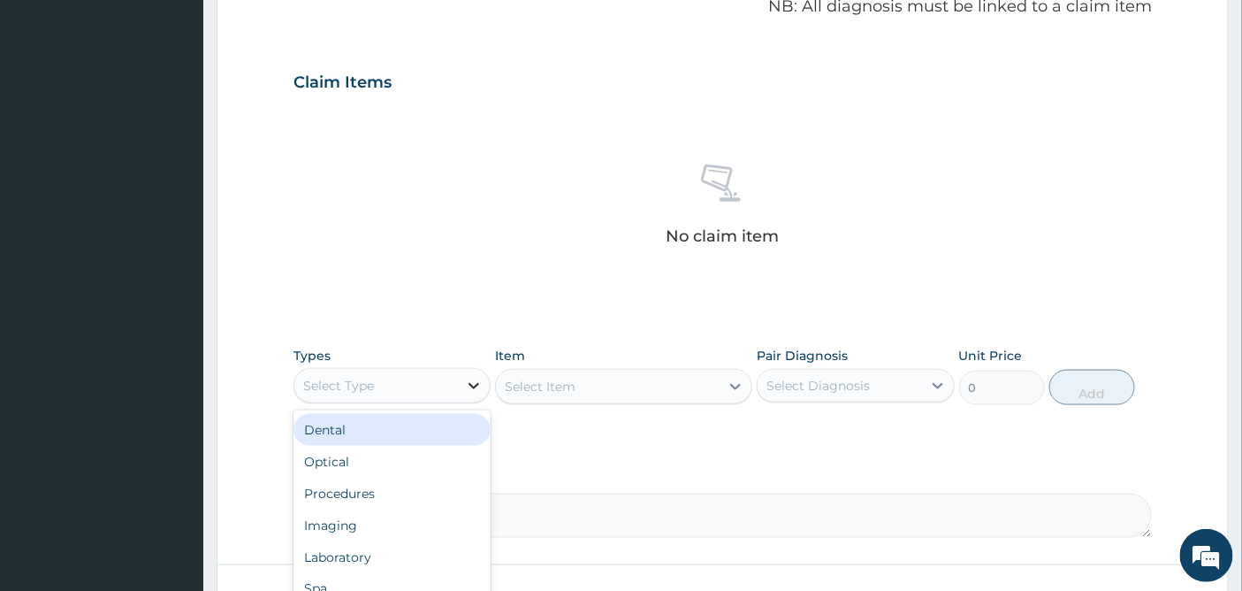
click at [463, 386] on div at bounding box center [474, 386] width 32 height 32
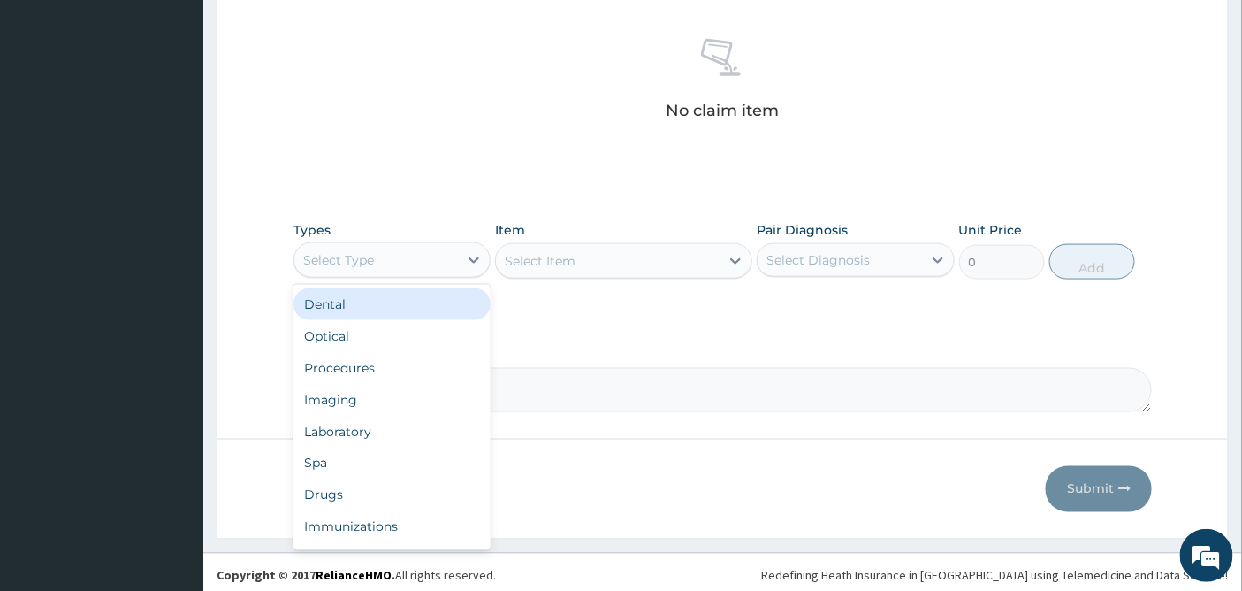
scroll to position [683, 0]
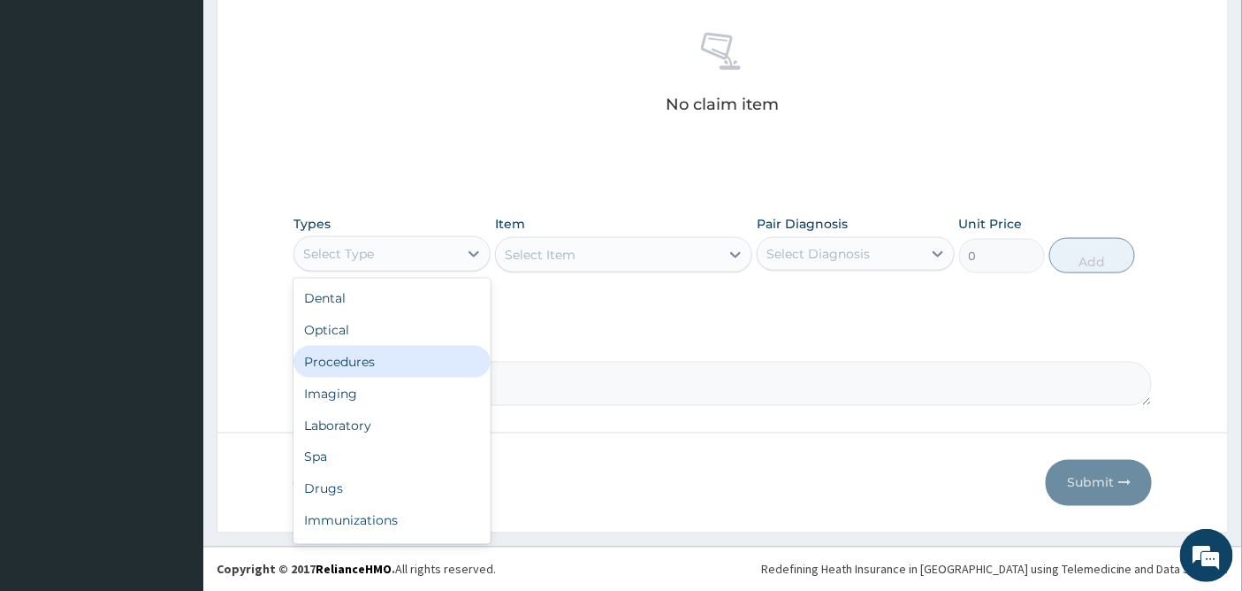
click at [363, 358] on div "Procedures" at bounding box center [391, 362] width 197 height 32
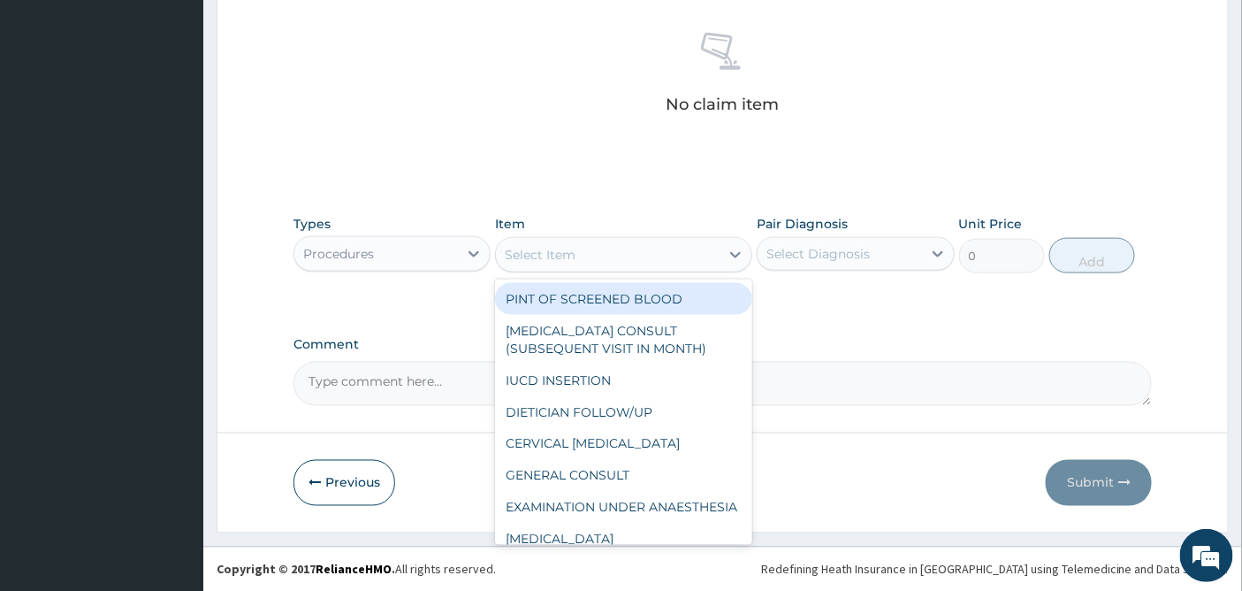
click at [659, 250] on div "Select Item" at bounding box center [608, 254] width 224 height 28
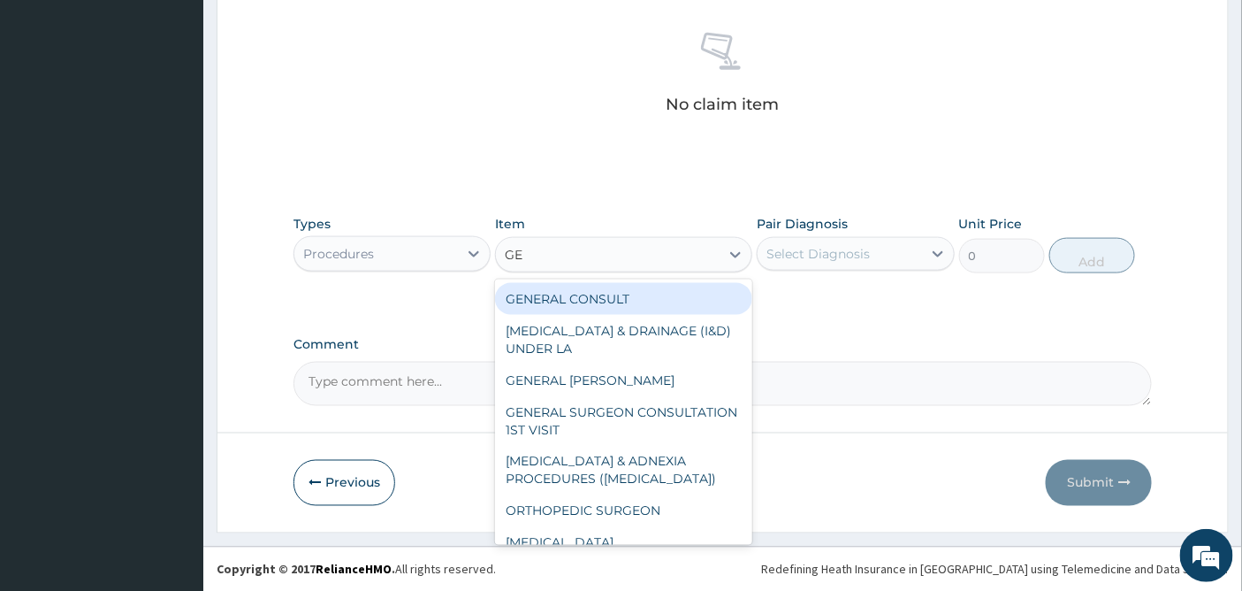
type input "GEN"
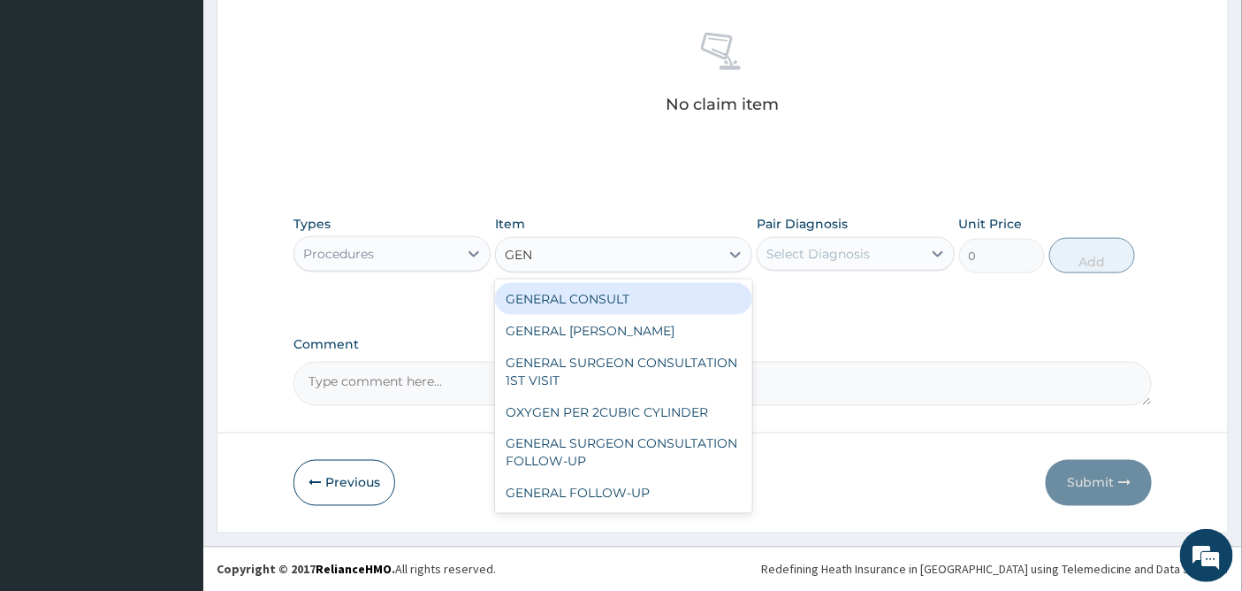
click at [658, 297] on div "GENERAL CONSULT" at bounding box center [623, 299] width 257 height 32
type input "5000"
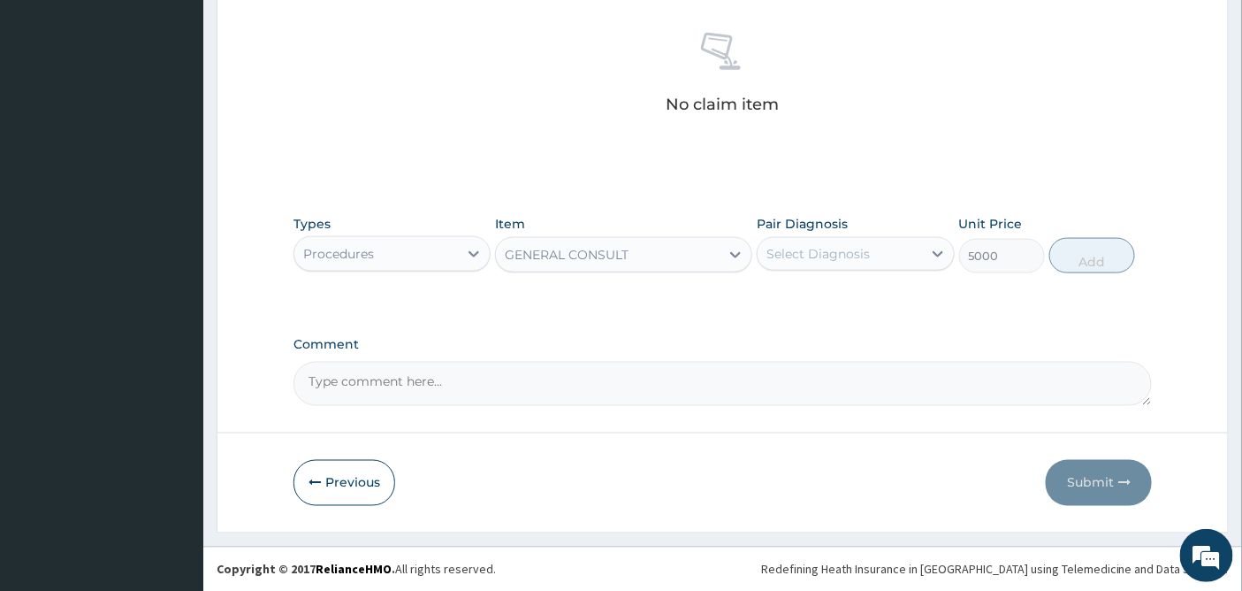
click at [850, 248] on div "Select Diagnosis" at bounding box center [817, 254] width 103 height 18
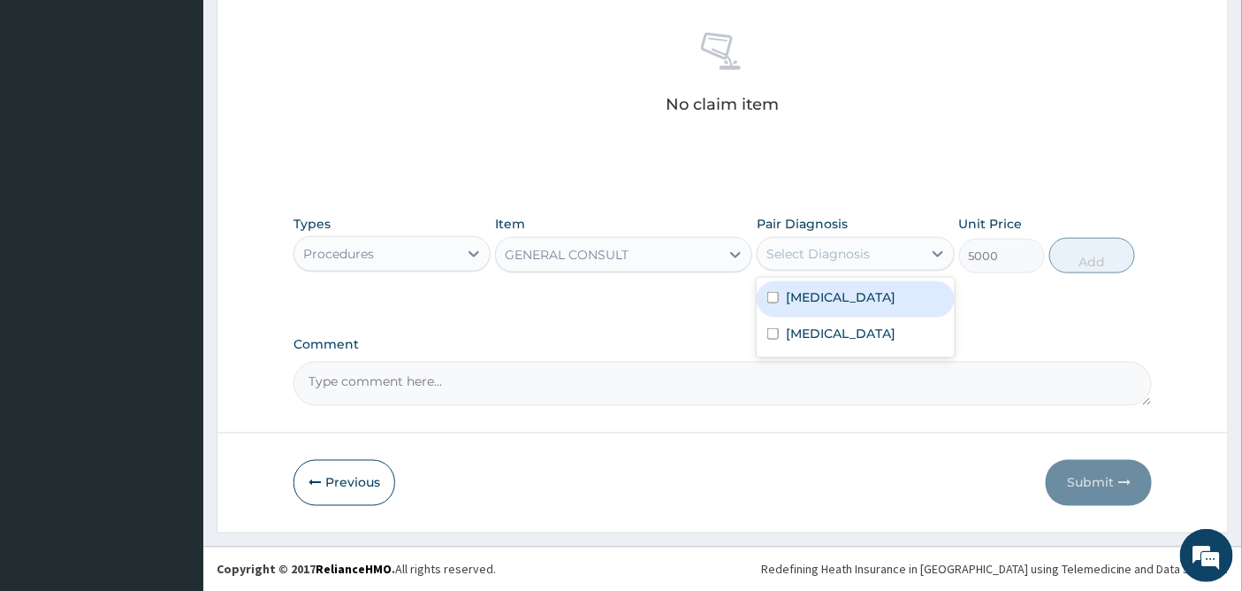
click at [818, 299] on label "Bacteremia" at bounding box center [841, 297] width 110 height 18
checkbox input "true"
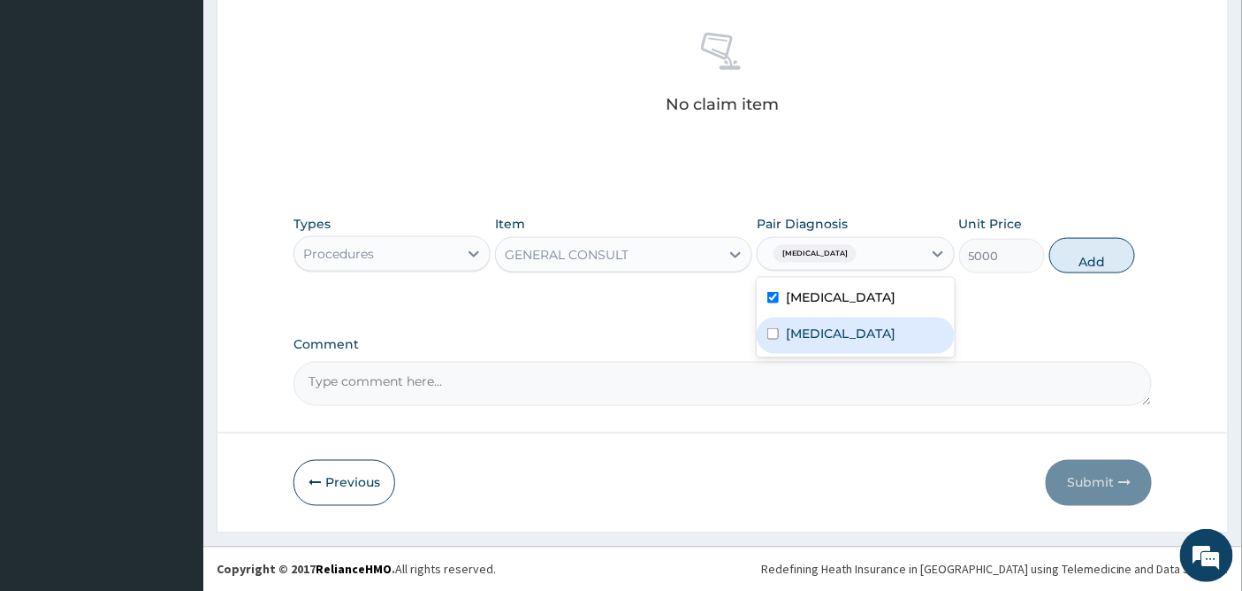
click at [798, 319] on div "Malaria" at bounding box center [855, 335] width 197 height 36
checkbox input "true"
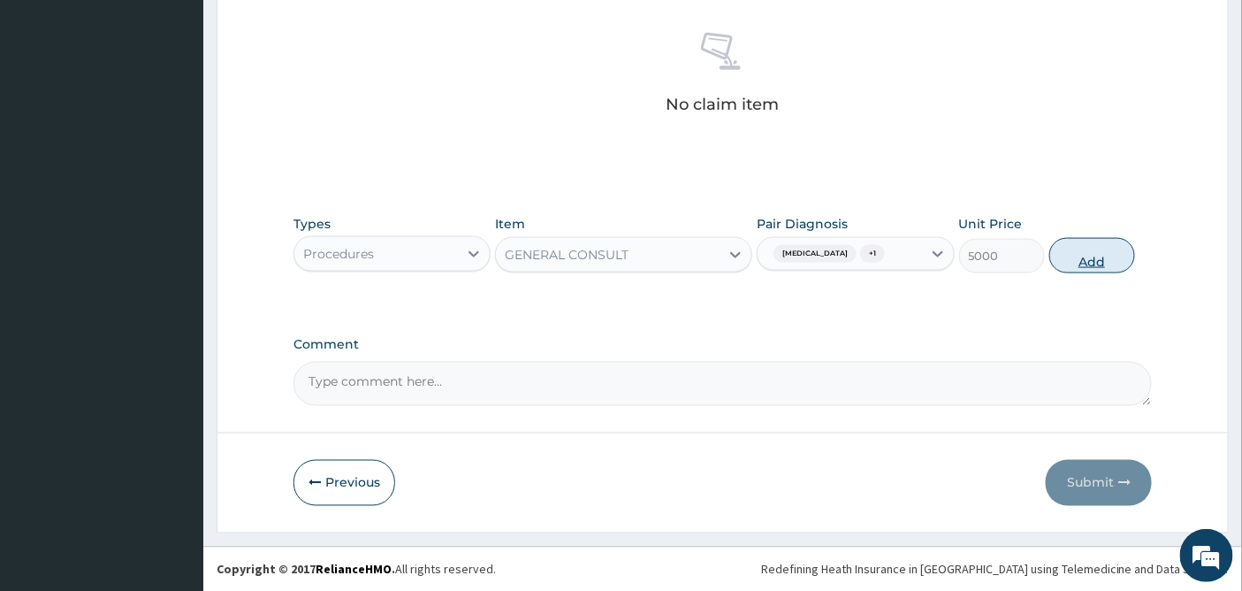
click at [1091, 254] on button "Add" at bounding box center [1092, 255] width 86 height 35
type input "0"
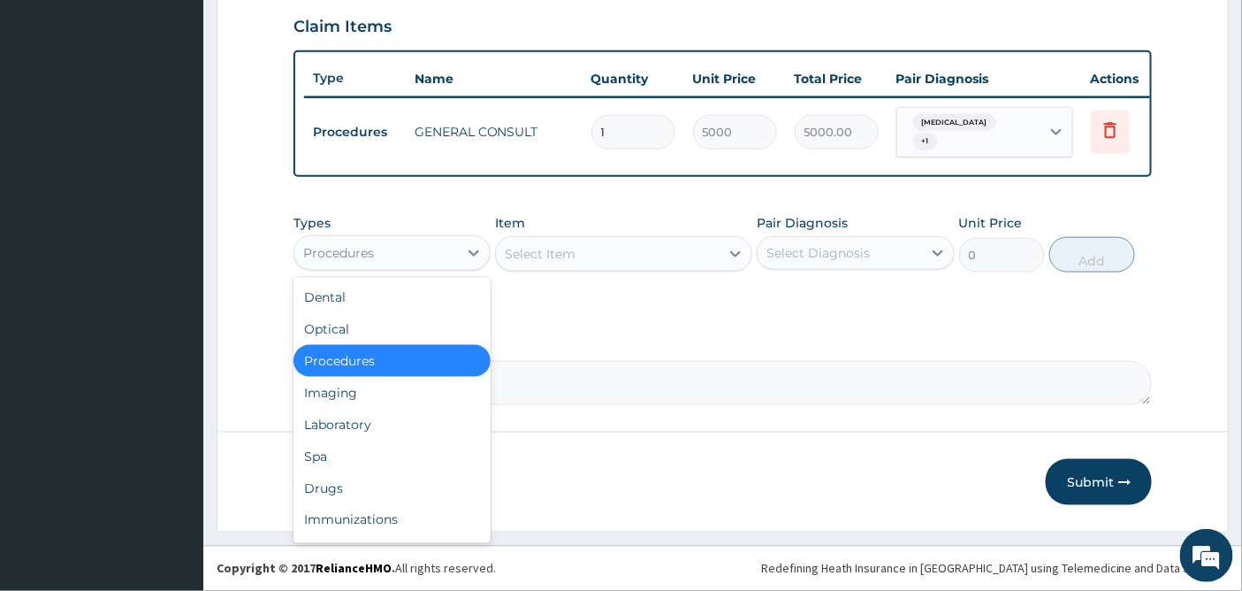
click at [422, 257] on div "Procedures" at bounding box center [376, 253] width 164 height 28
click at [316, 482] on div "Drugs" at bounding box center [391, 488] width 197 height 32
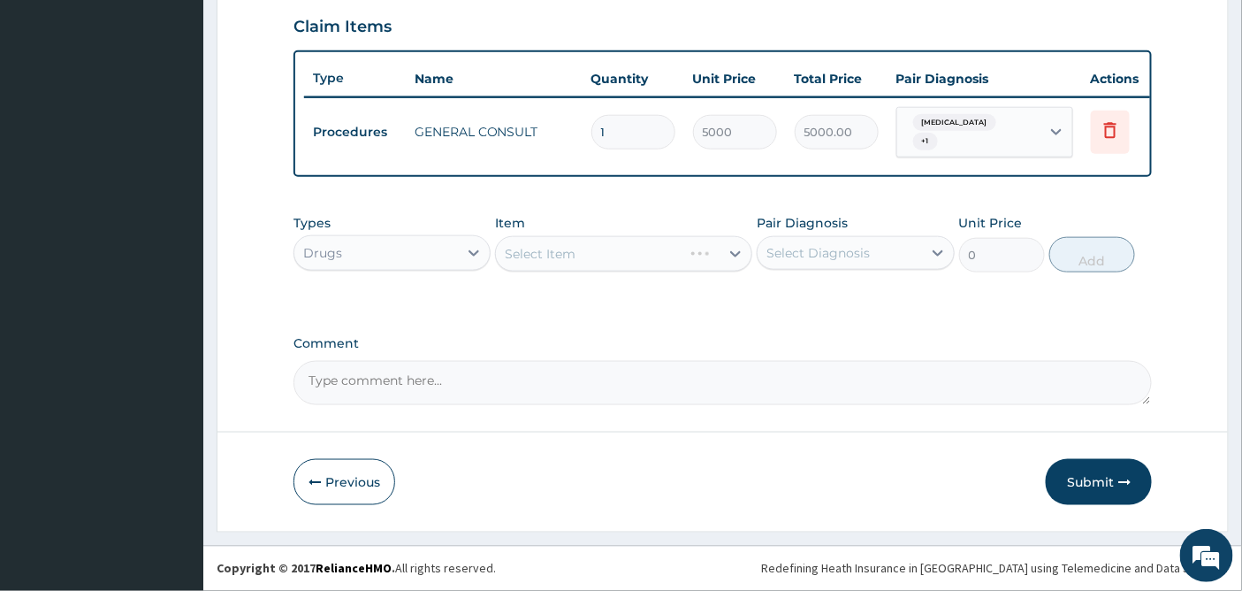
click at [693, 251] on div "Select Item" at bounding box center [623, 253] width 257 height 35
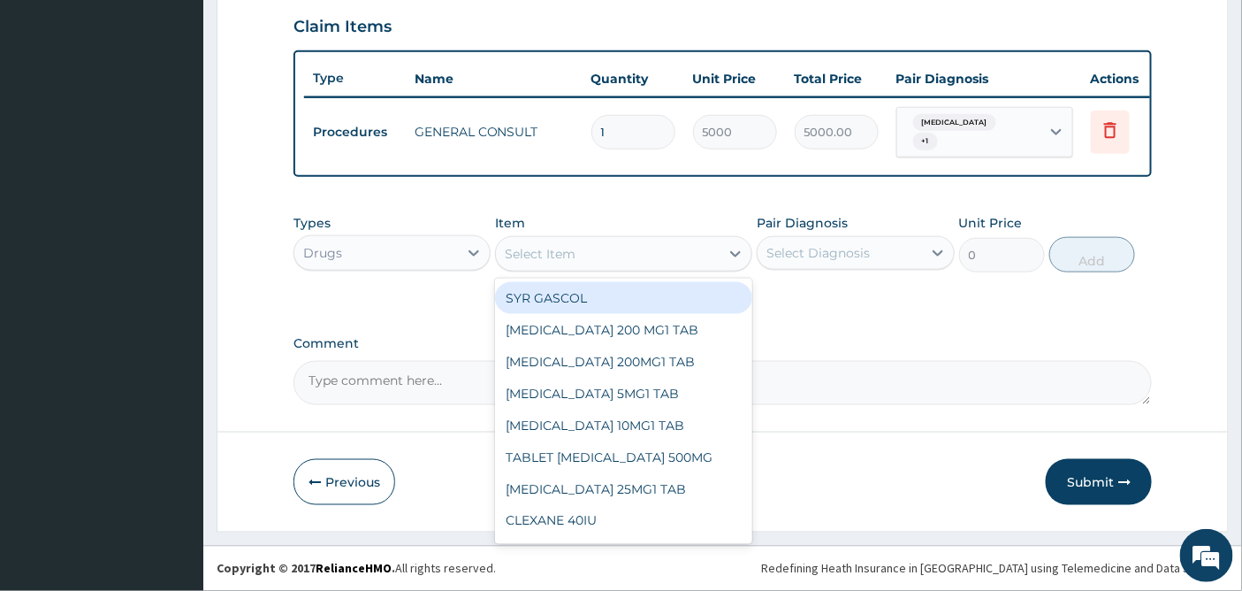
click at [718, 255] on div "Select Item" at bounding box center [608, 254] width 224 height 28
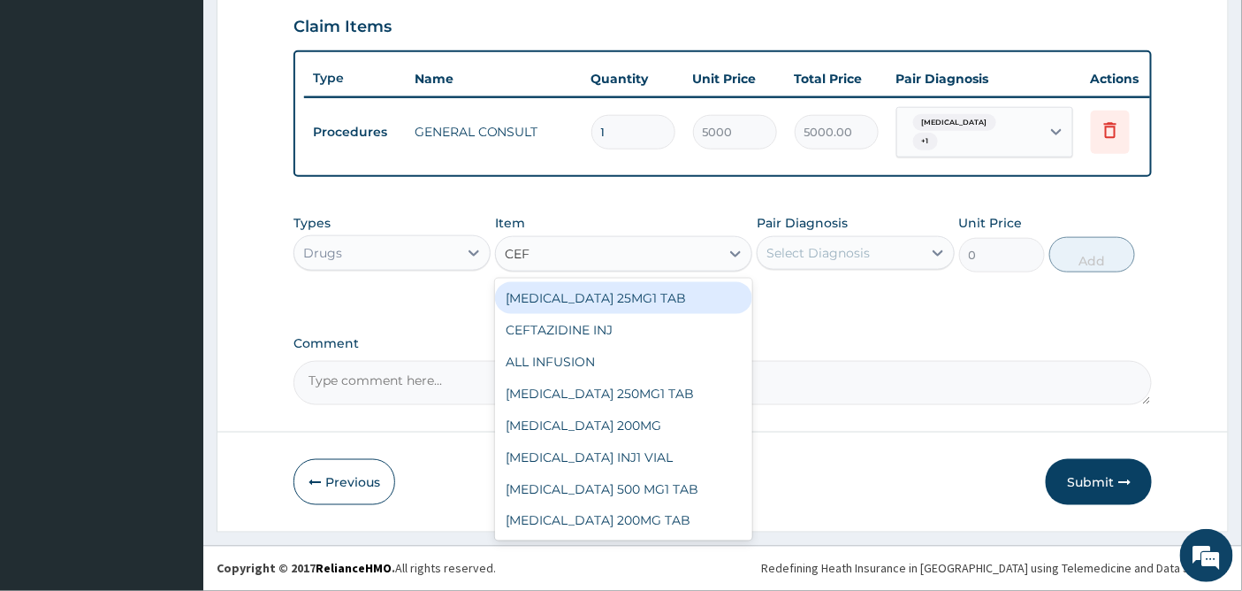
type input "CEFU"
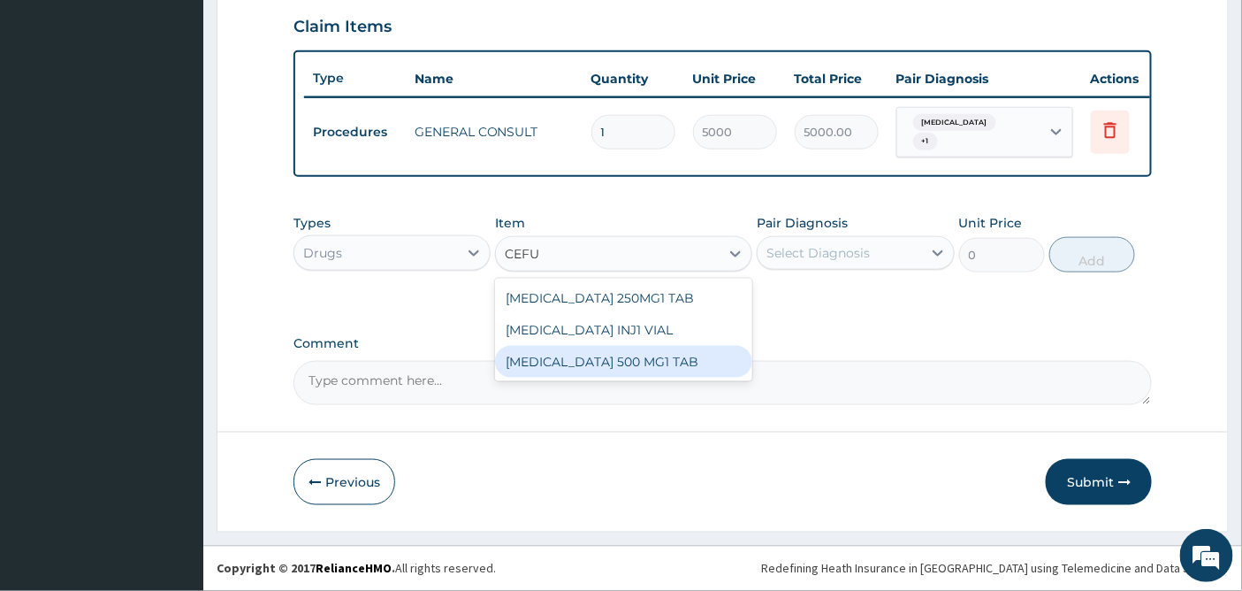
click at [669, 363] on div "[MEDICAL_DATA] 500 MG1 TAB" at bounding box center [623, 362] width 257 height 32
type input "500"
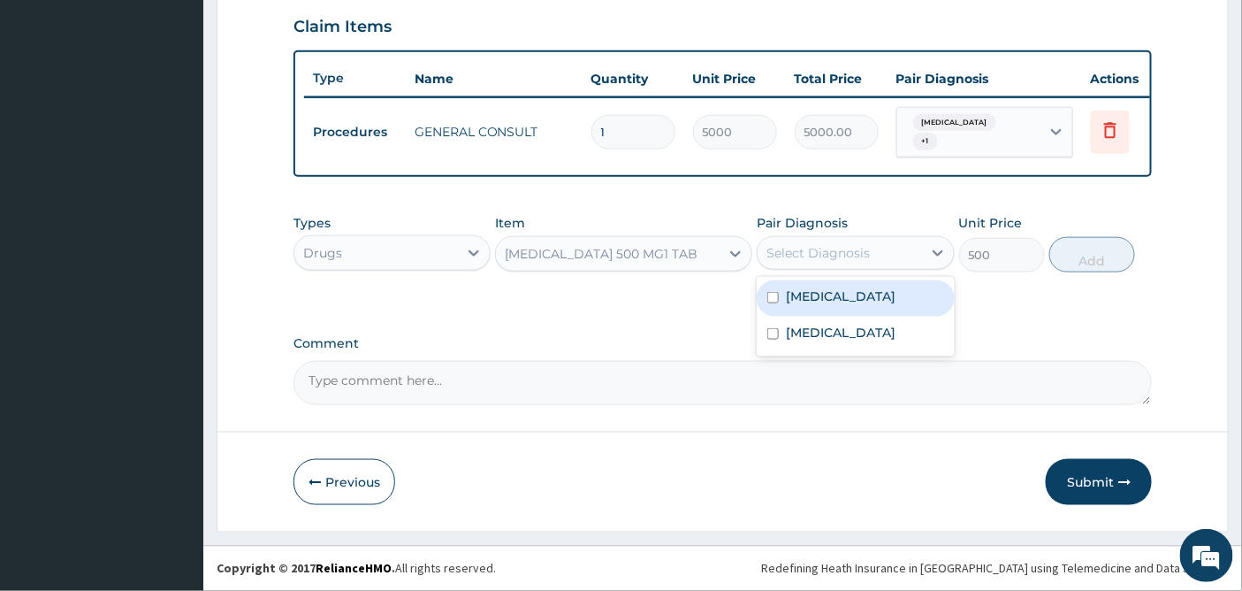
click at [820, 253] on div "Select Diagnosis" at bounding box center [817, 253] width 103 height 18
click at [814, 293] on label "Bacteremia" at bounding box center [841, 296] width 110 height 18
checkbox input "true"
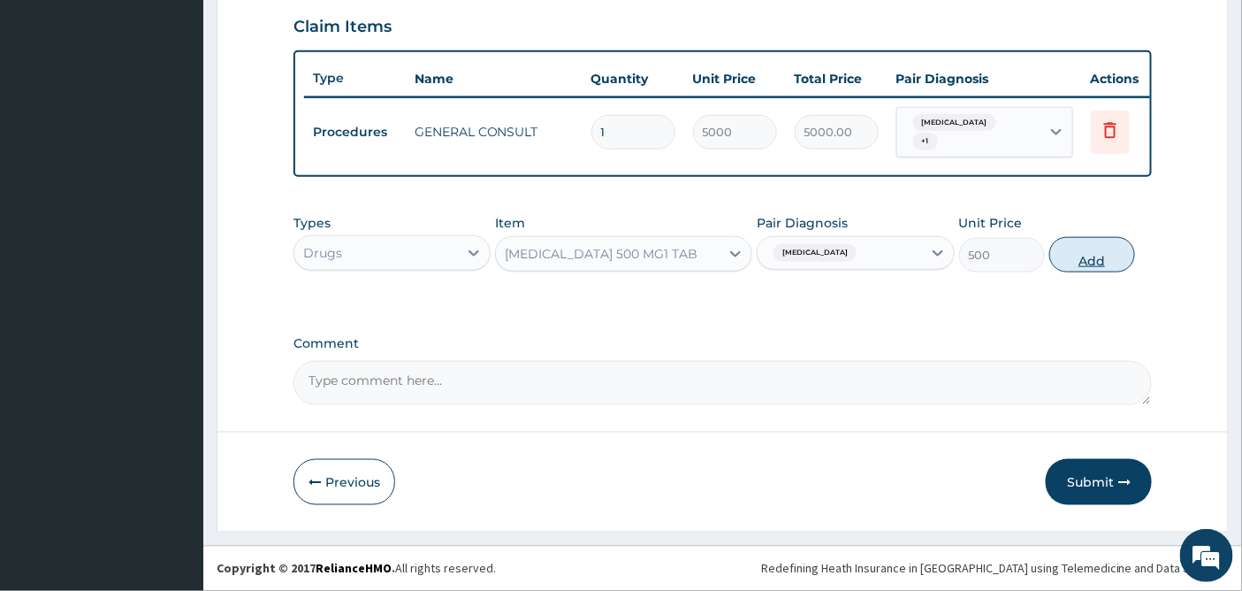
click at [1083, 253] on button "Add" at bounding box center [1092, 254] width 86 height 35
type input "0"
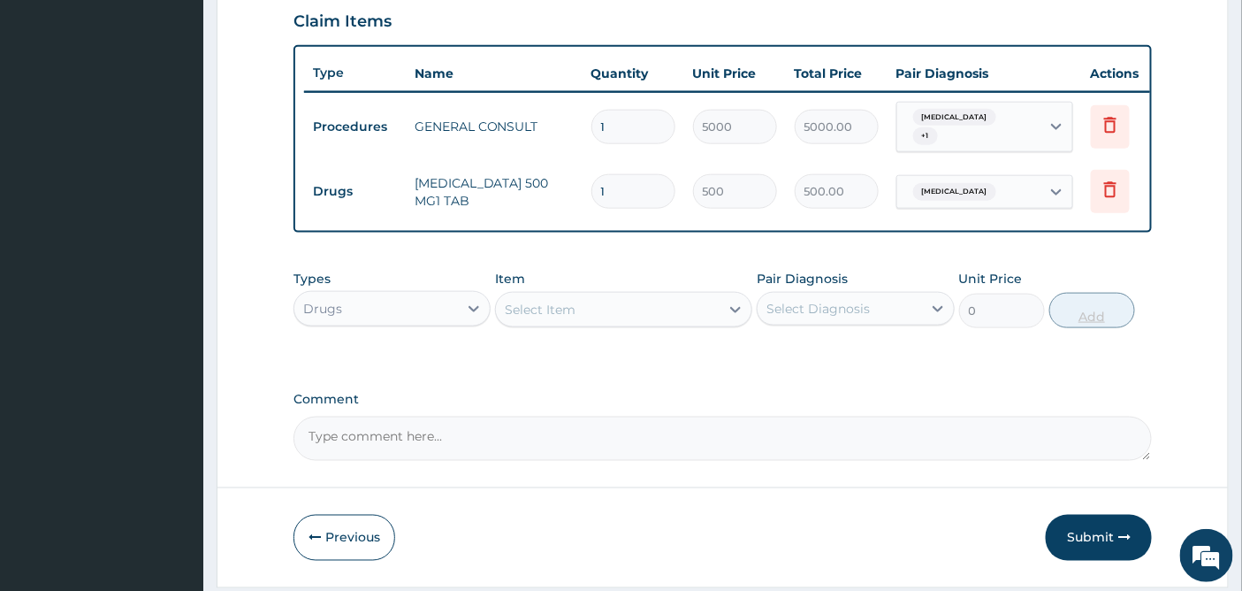
type input "14"
type input "7000.00"
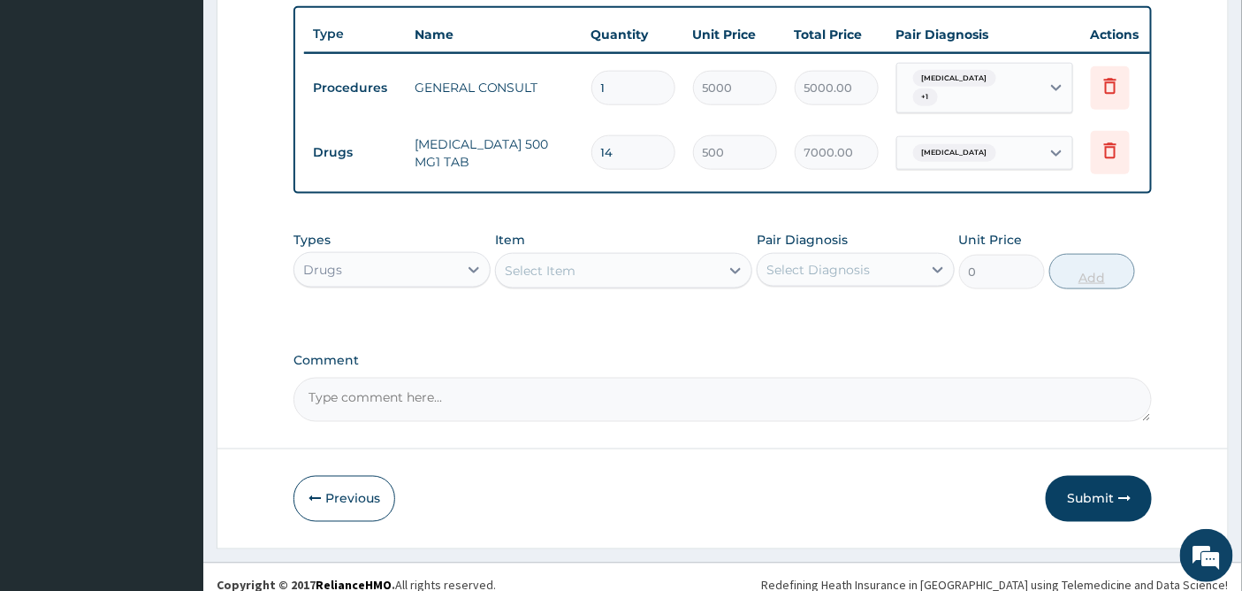
scroll to position [674, 0]
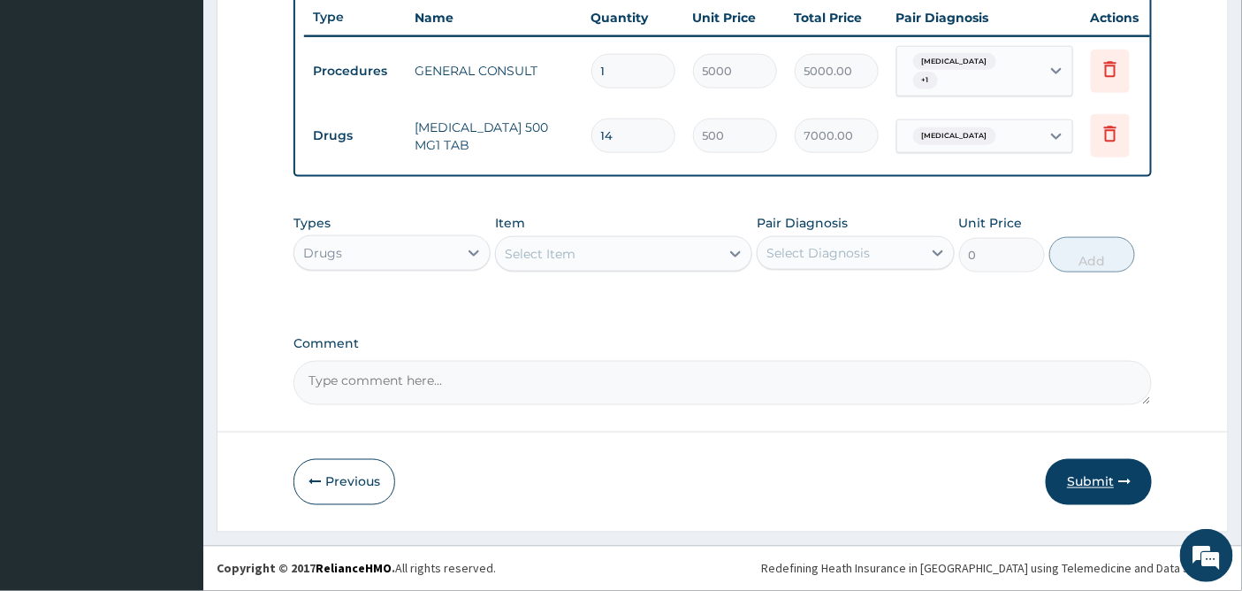
type input "14"
click at [1089, 484] on button "Submit" at bounding box center [1099, 482] width 106 height 46
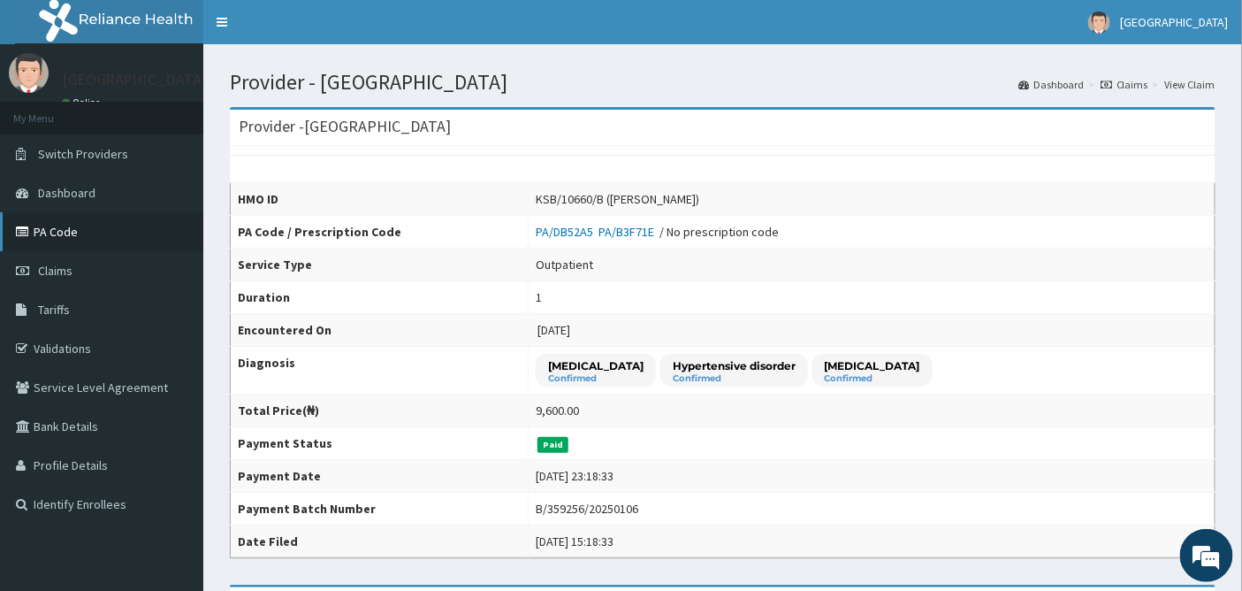
click at [55, 232] on link "PA Code" at bounding box center [101, 231] width 203 height 39
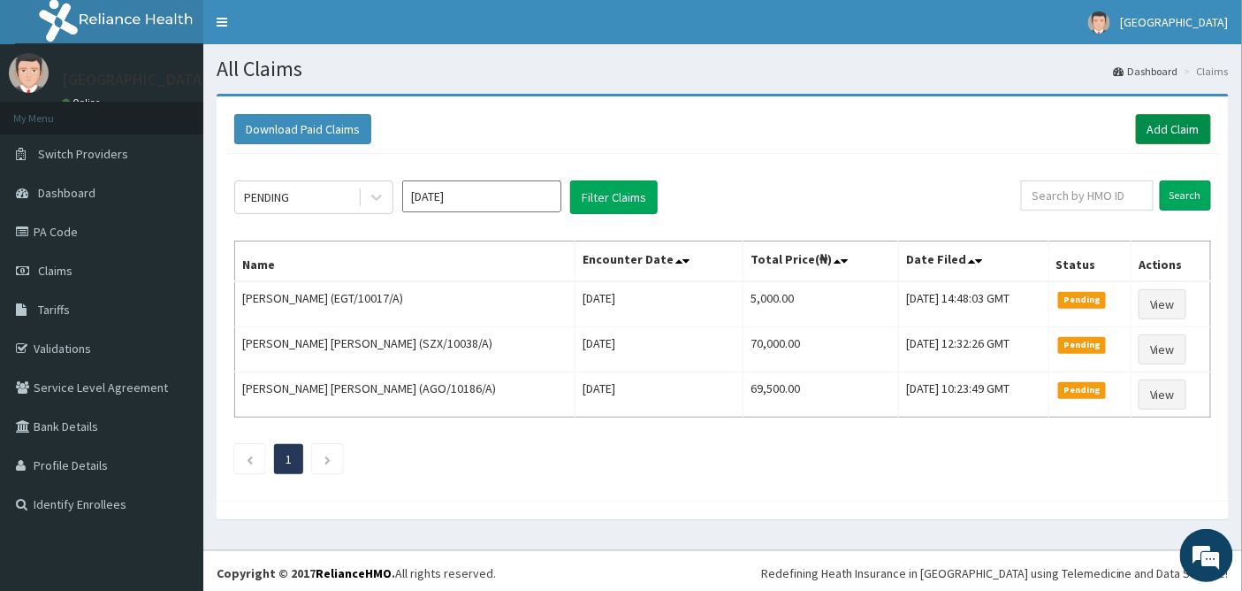
click at [1165, 121] on link "Add Claim" at bounding box center [1173, 129] width 75 height 30
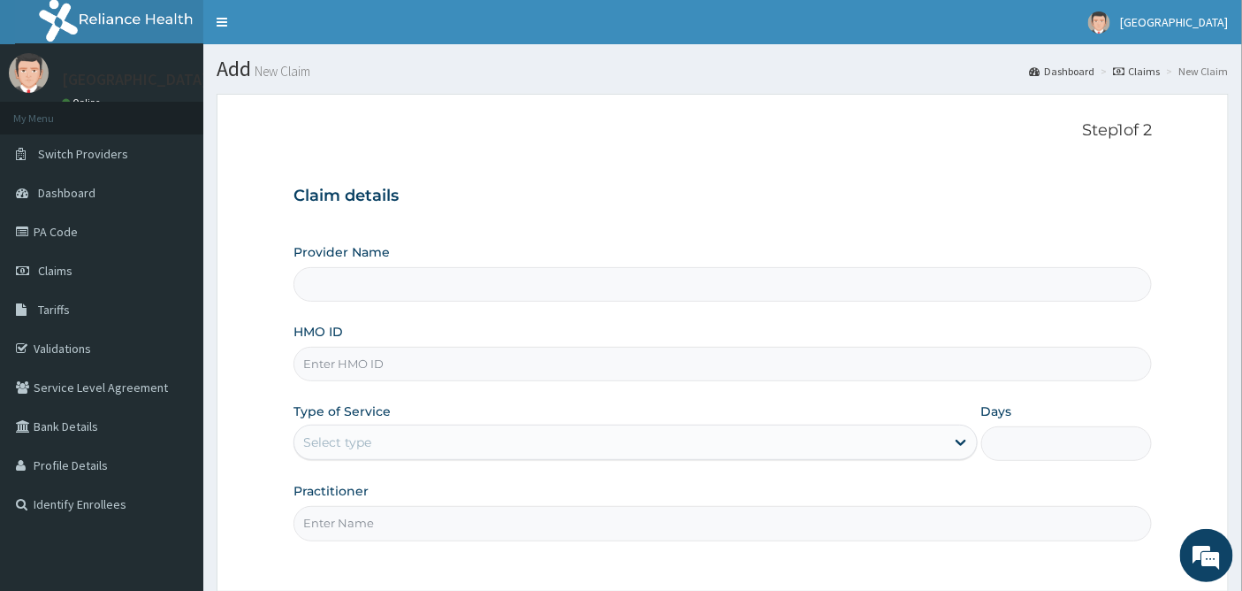
type input "[GEOGRAPHIC_DATA]"
click at [372, 359] on input "HMO ID" at bounding box center [722, 364] width 859 height 34
type input "i"
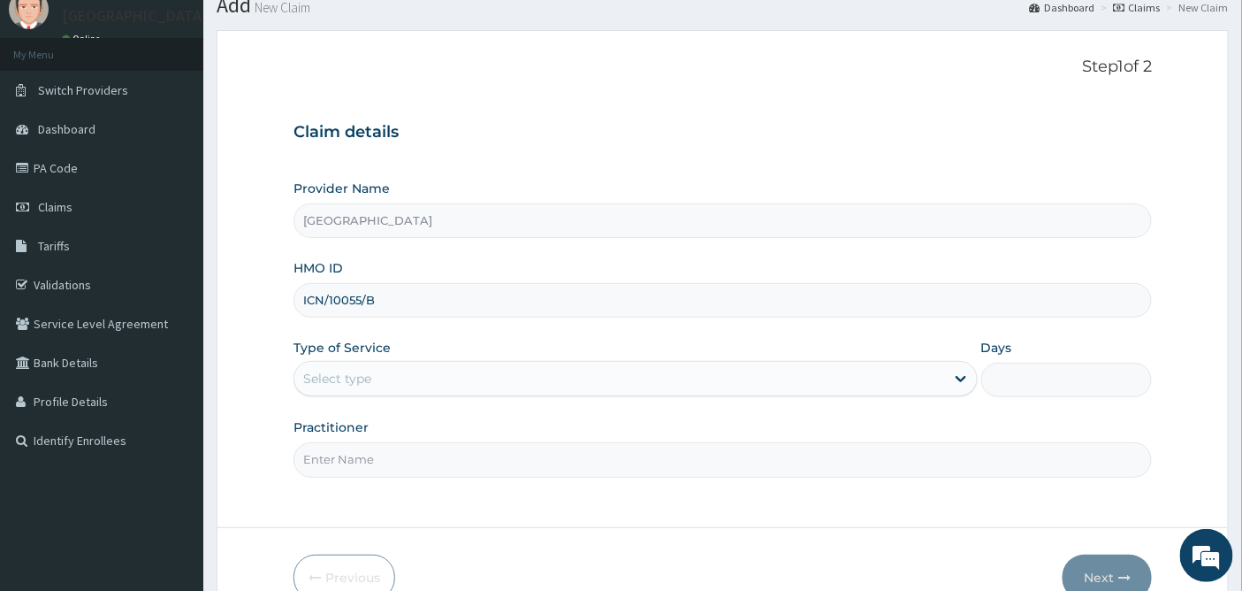
scroll to position [98, 0]
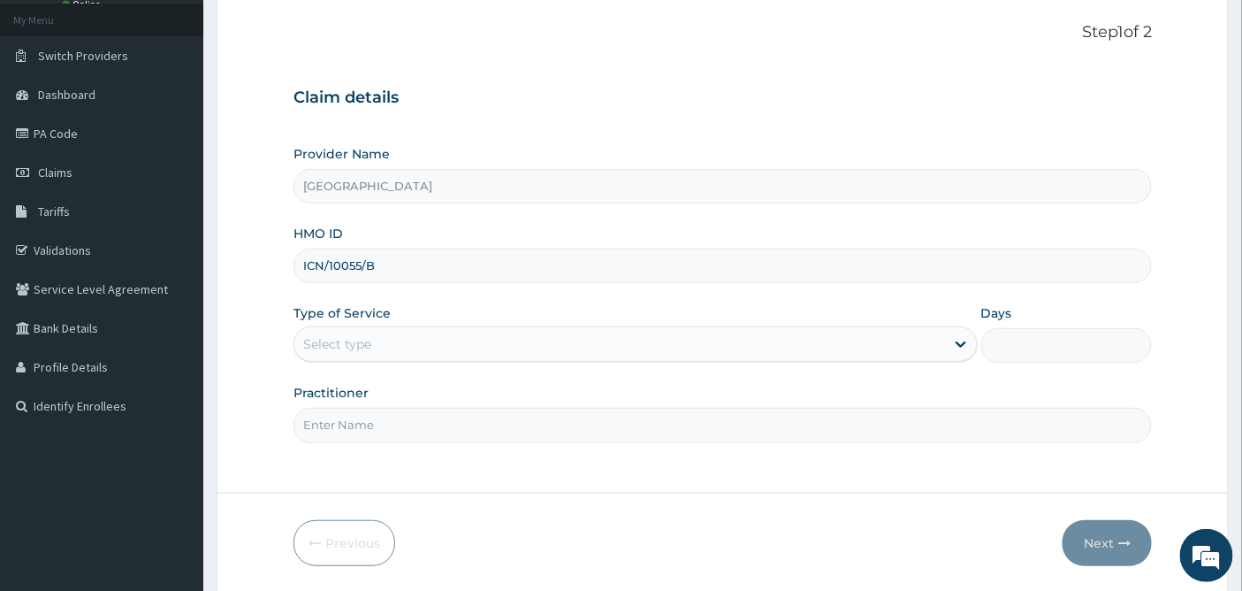
type input "ICN/10055/B"
click at [399, 331] on div "Select type" at bounding box center [619, 344] width 651 height 28
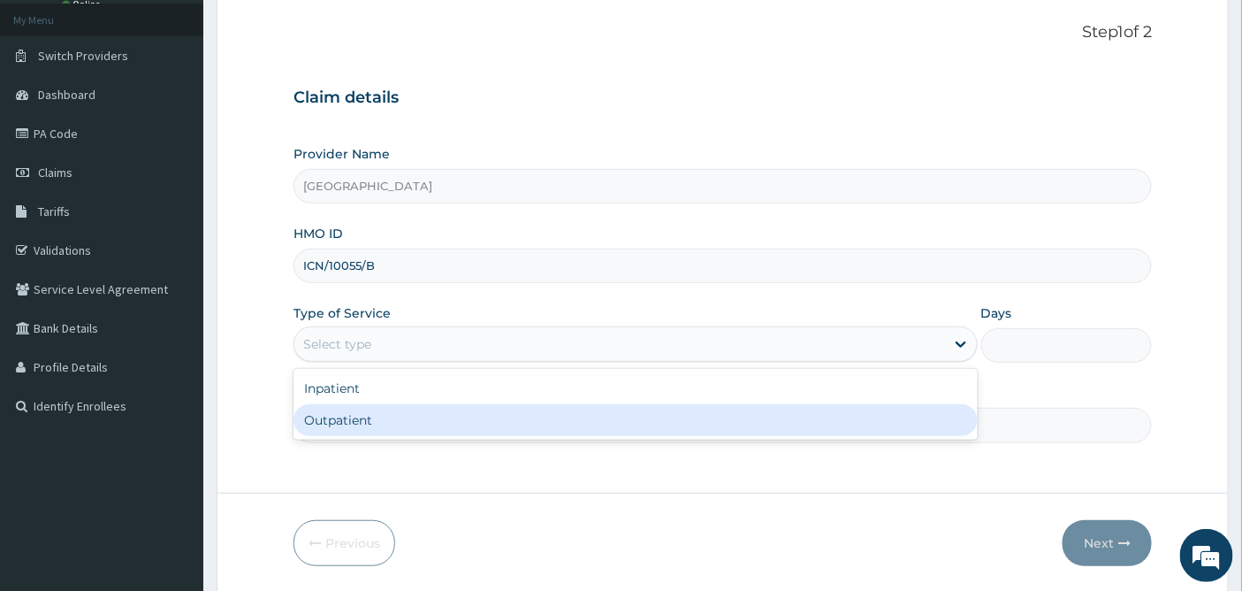
click at [366, 416] on div "Outpatient" at bounding box center [635, 420] width 684 height 32
type input "1"
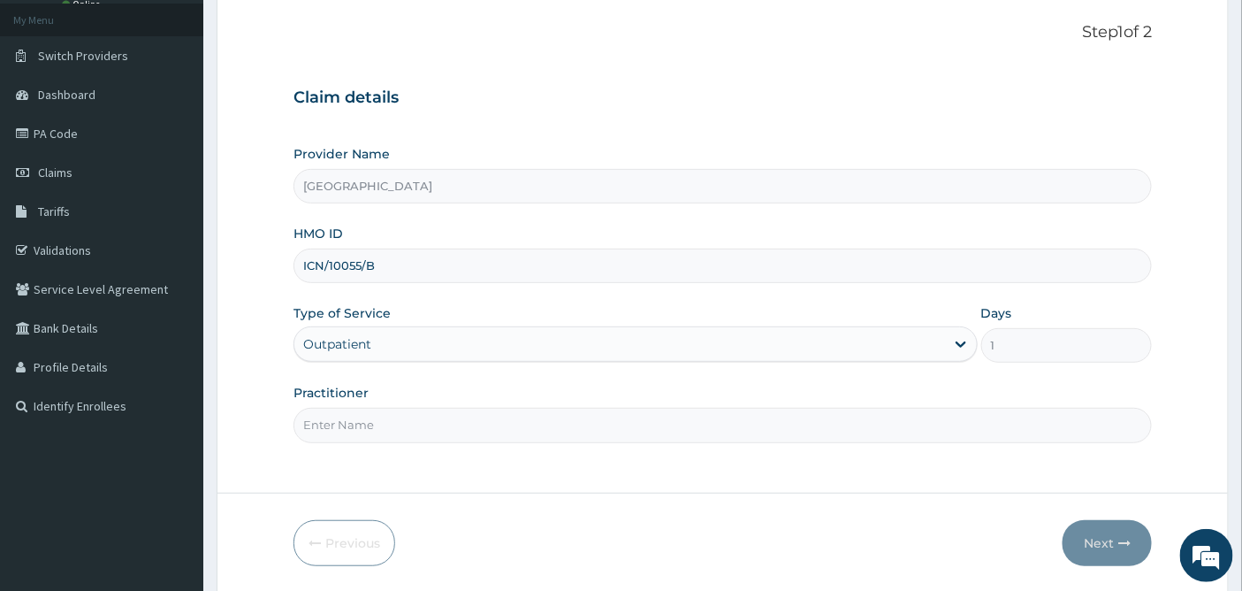
click at [366, 423] on input "Practitioner" at bounding box center [722, 425] width 859 height 34
type input "[PERSON_NAME]"
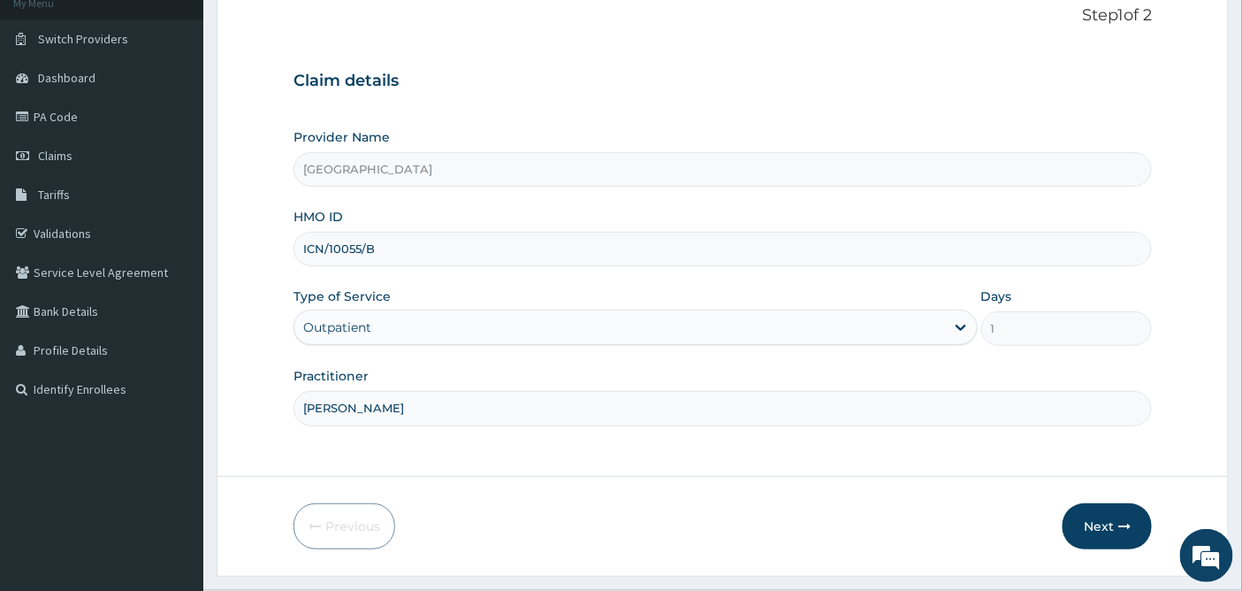
scroll to position [159, 0]
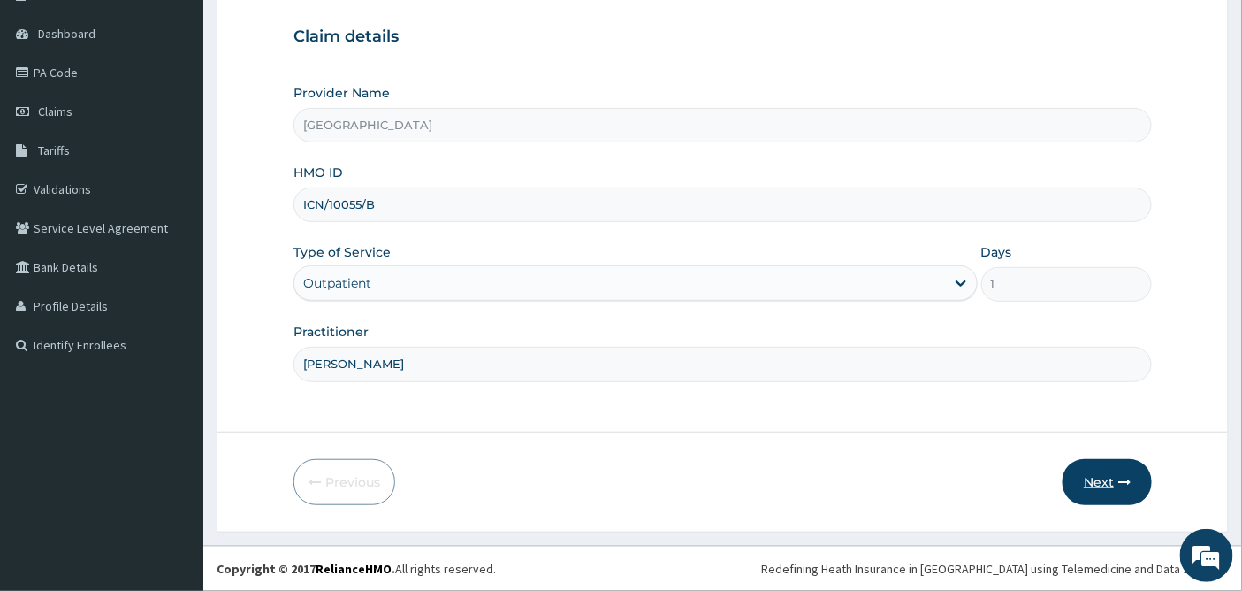
click at [1096, 482] on button "Next" at bounding box center [1107, 482] width 89 height 46
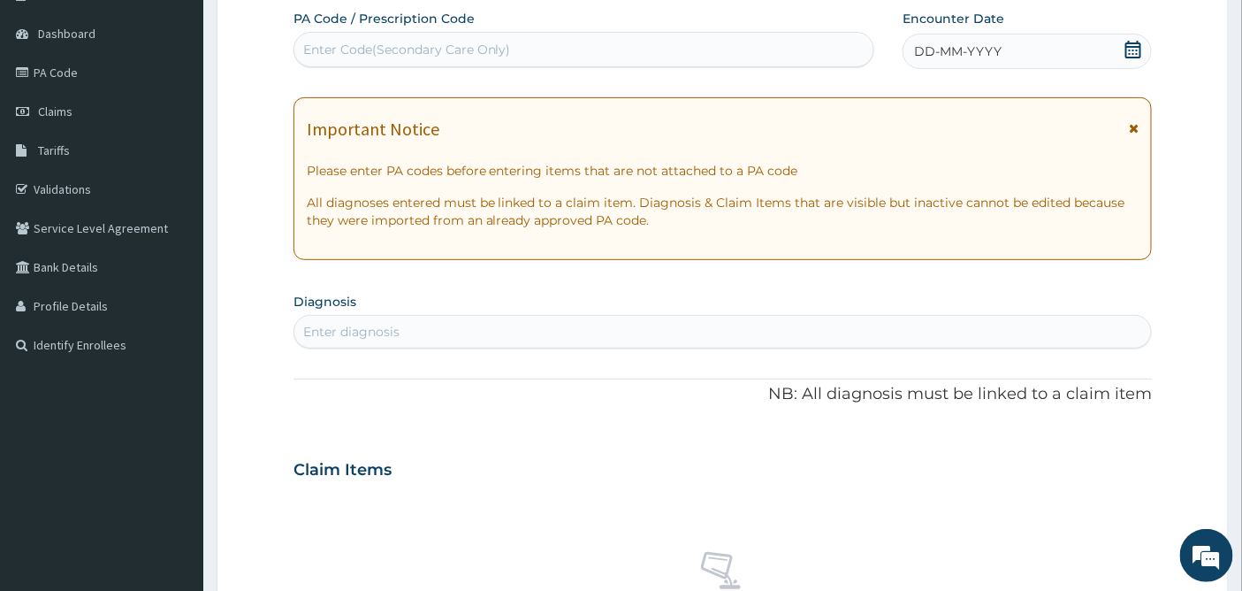
click at [1133, 45] on icon at bounding box center [1133, 50] width 18 height 18
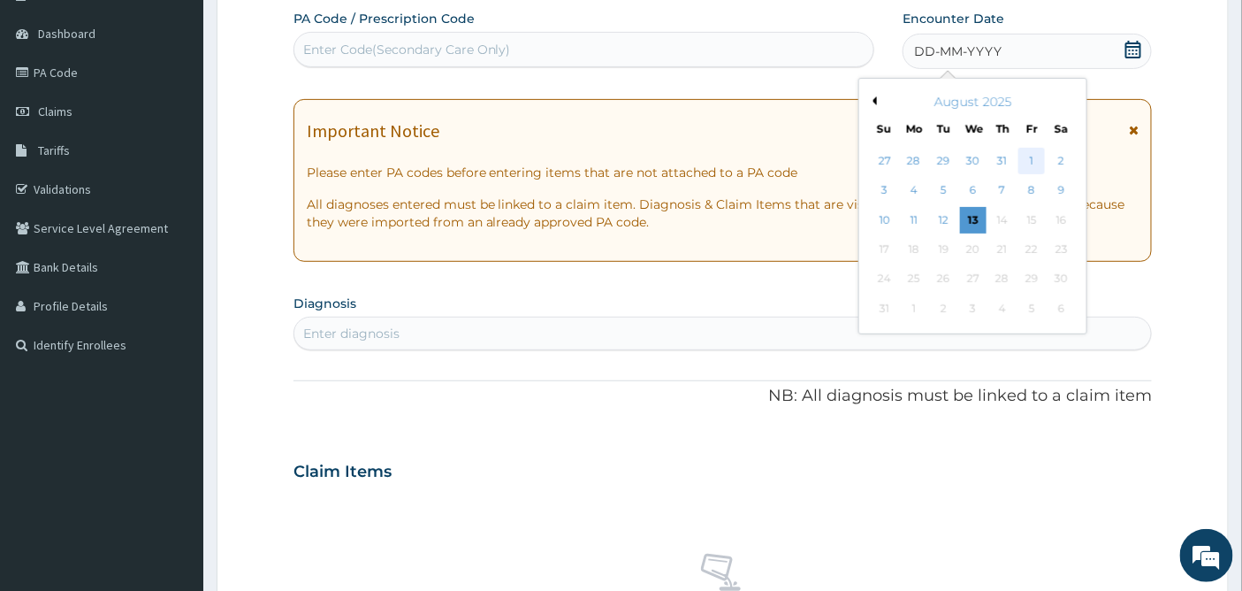
click at [1030, 159] on div "1" at bounding box center [1032, 161] width 27 height 27
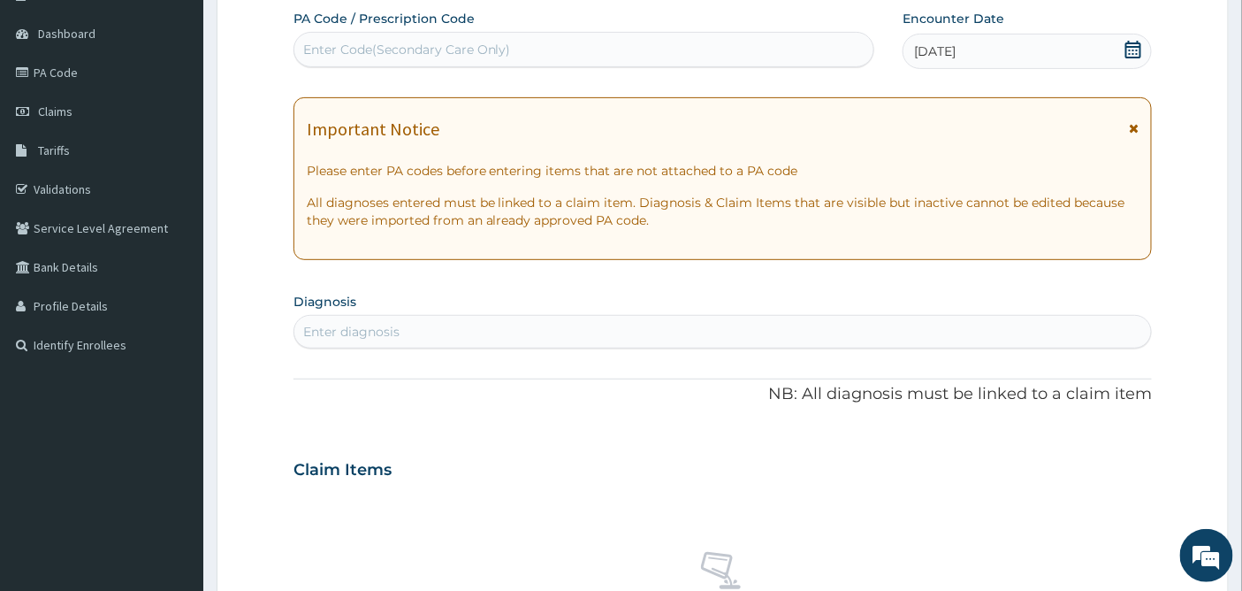
click at [394, 323] on div "Enter diagnosis" at bounding box center [351, 332] width 96 height 18
type input "[MEDICAL_DATA]"
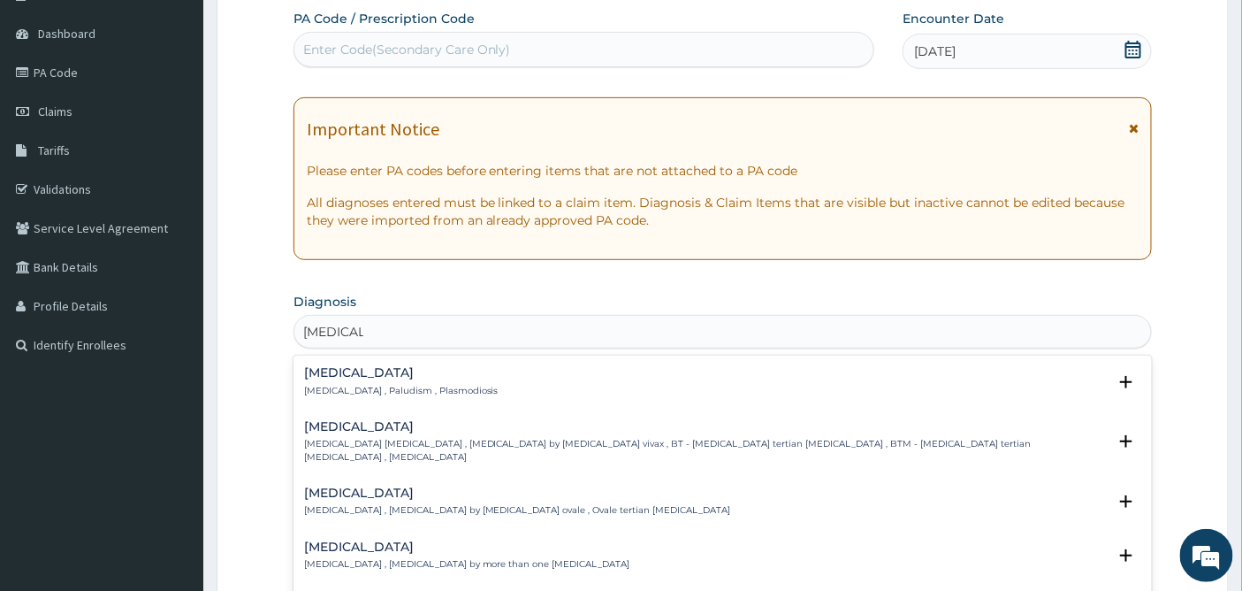
click at [318, 382] on div "[MEDICAL_DATA] [MEDICAL_DATA] , Paludism , Plasmodiosis" at bounding box center [401, 381] width 194 height 31
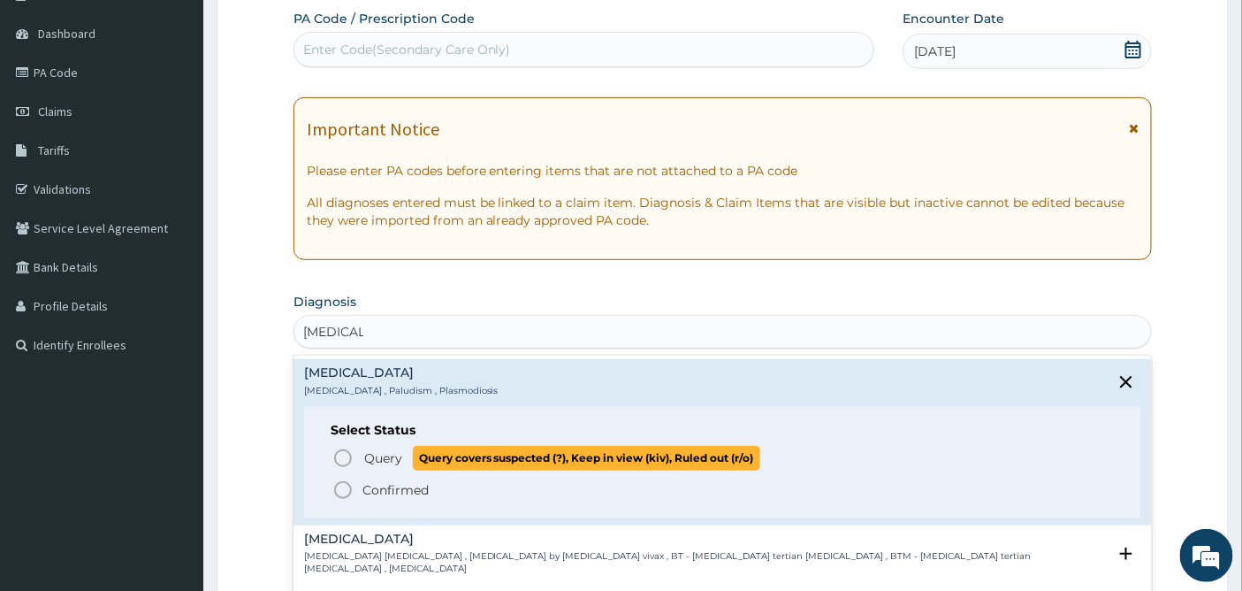
click at [341, 454] on icon "status option query" at bounding box center [342, 457] width 21 height 21
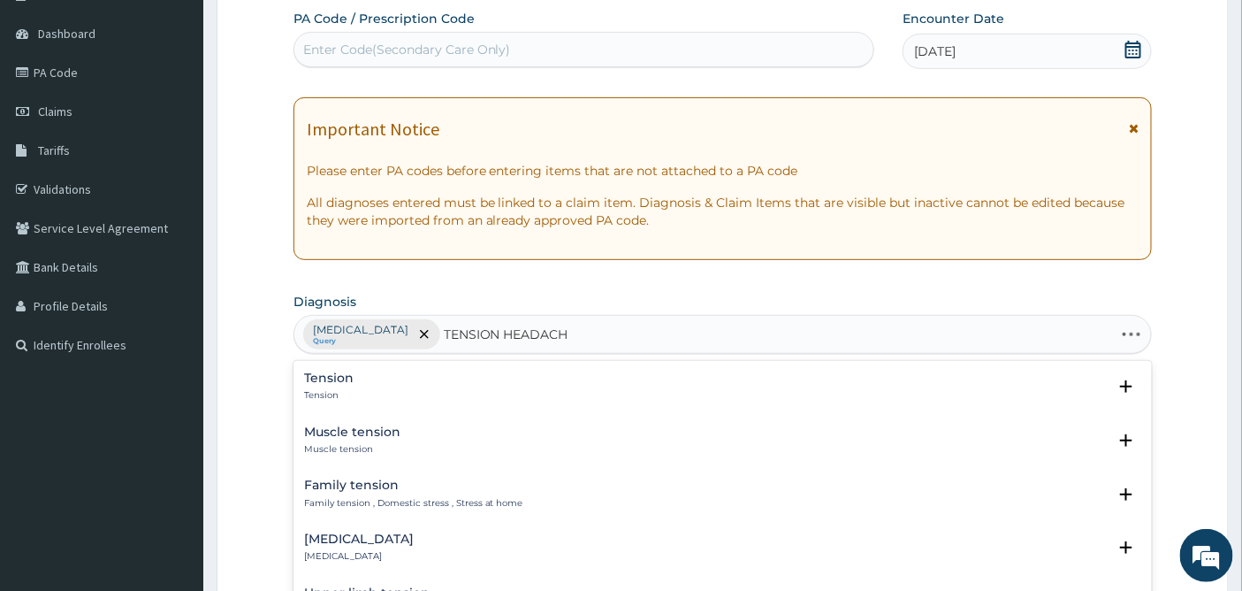
type input "[MEDICAL_DATA]"
click at [385, 382] on h4 "[MEDICAL_DATA]" at bounding box center [385, 377] width 163 height 13
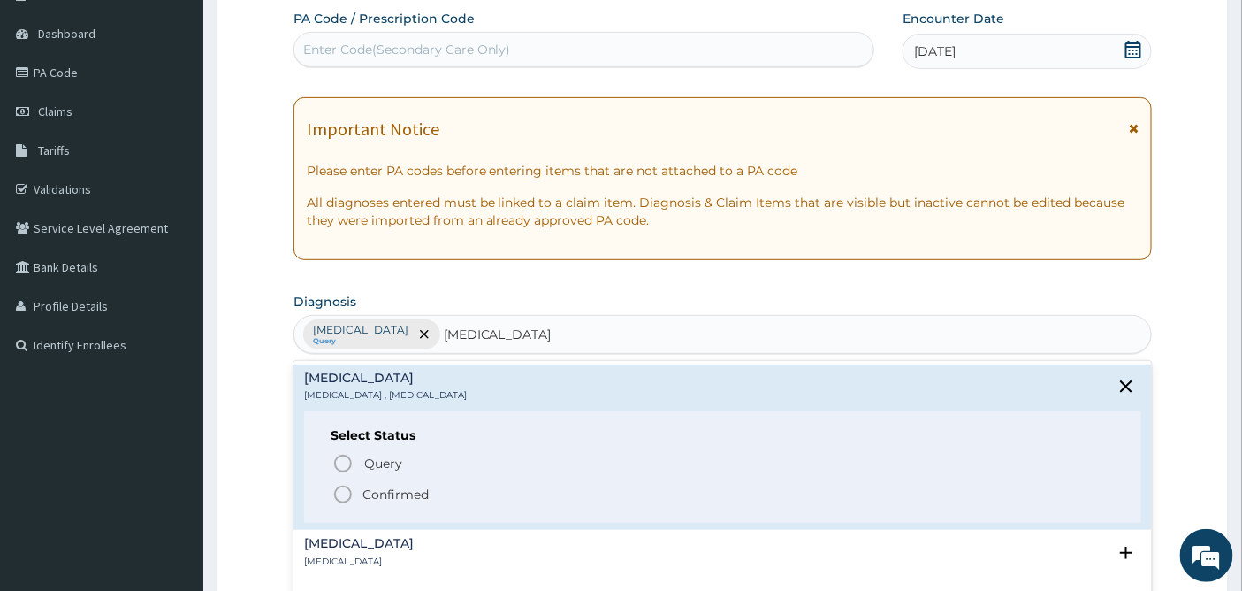
click at [340, 496] on icon "status option filled" at bounding box center [342, 494] width 21 height 21
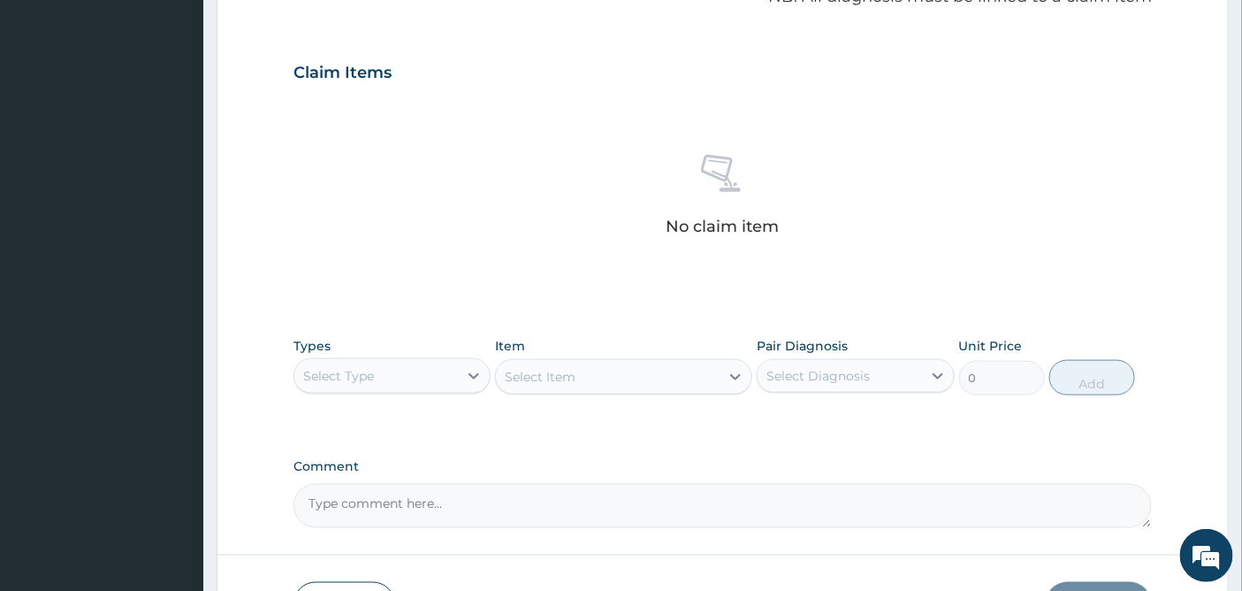
scroll to position [650, 0]
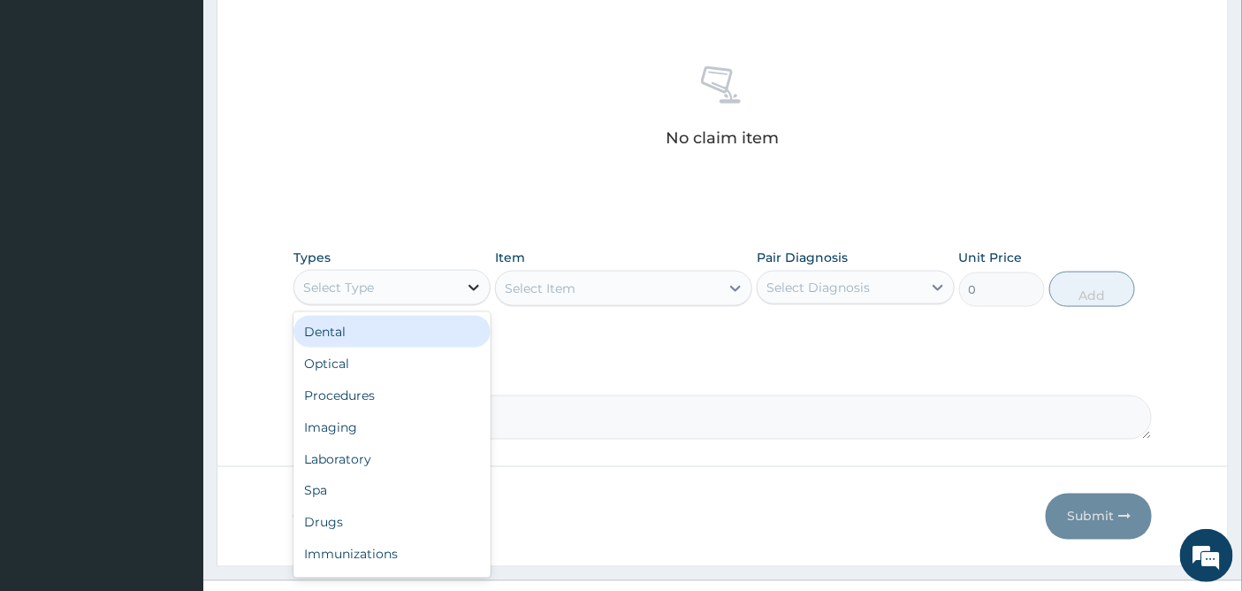
click at [477, 281] on icon at bounding box center [474, 287] width 18 height 18
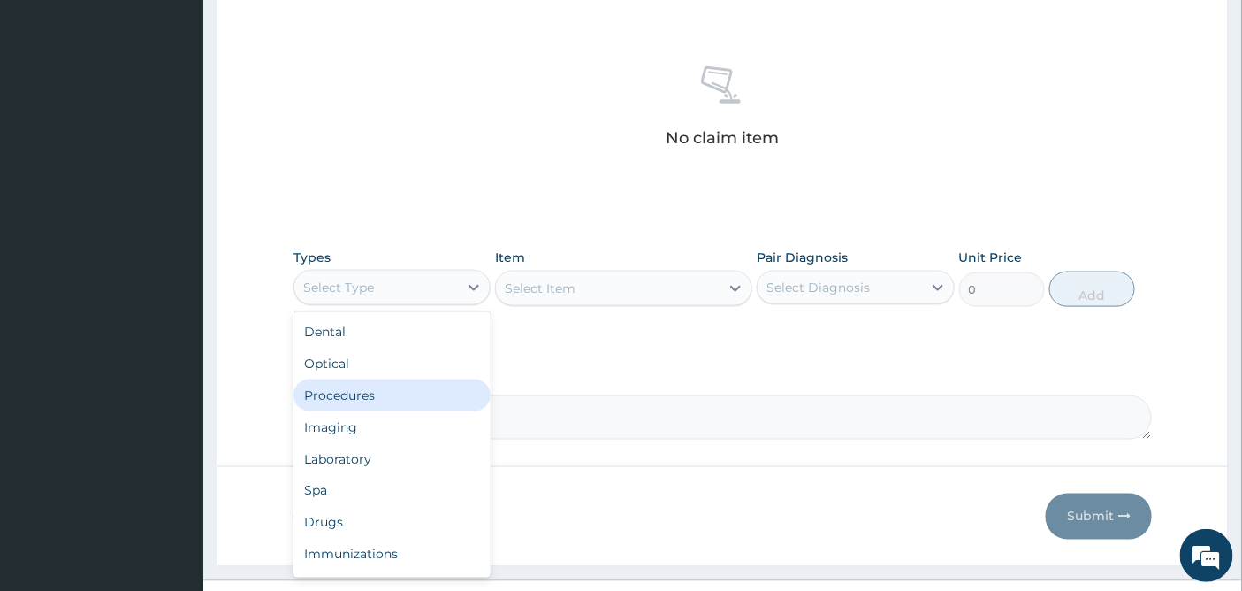
click at [387, 393] on div "Procedures" at bounding box center [391, 395] width 197 height 32
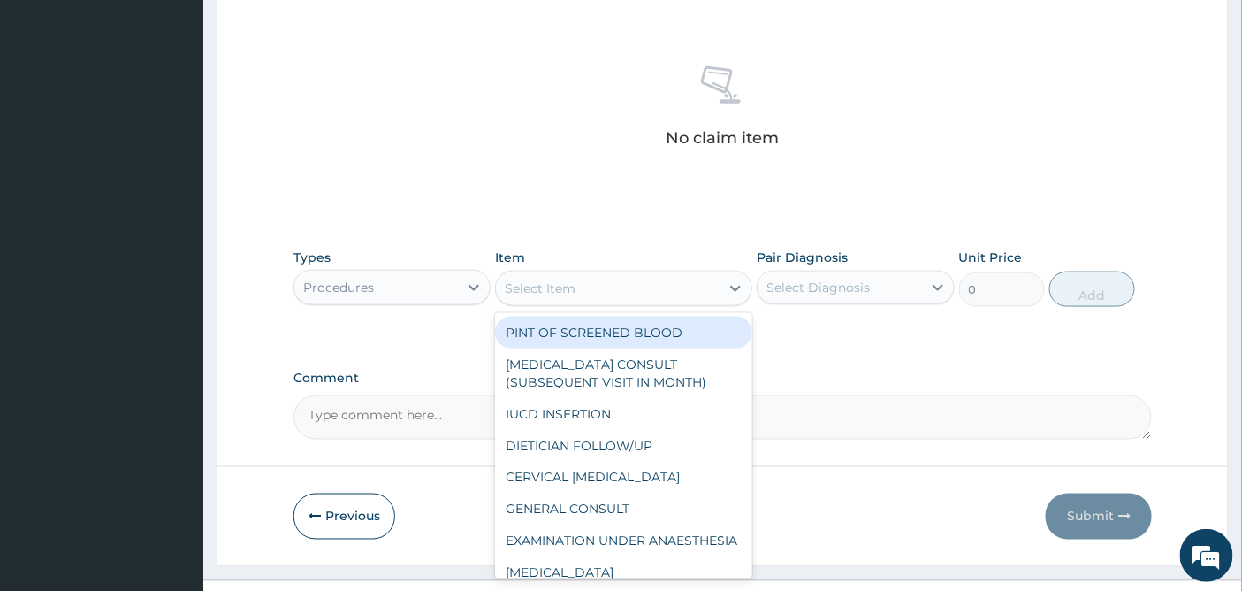
click at [688, 290] on div "Select Item" at bounding box center [608, 288] width 224 height 28
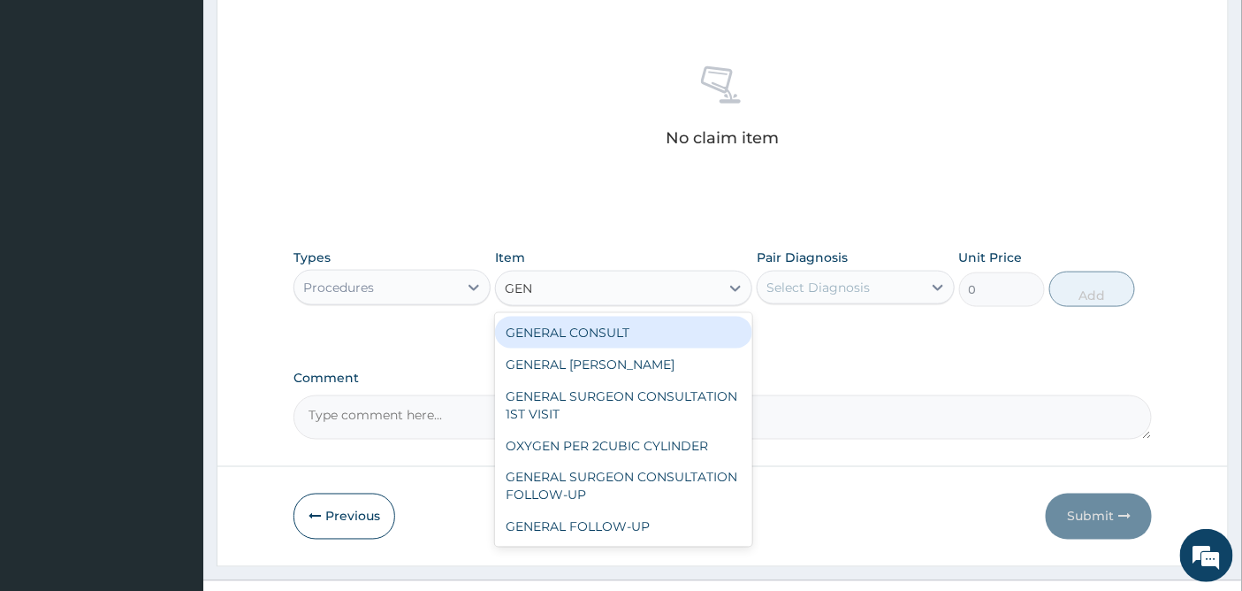
type input "GENE"
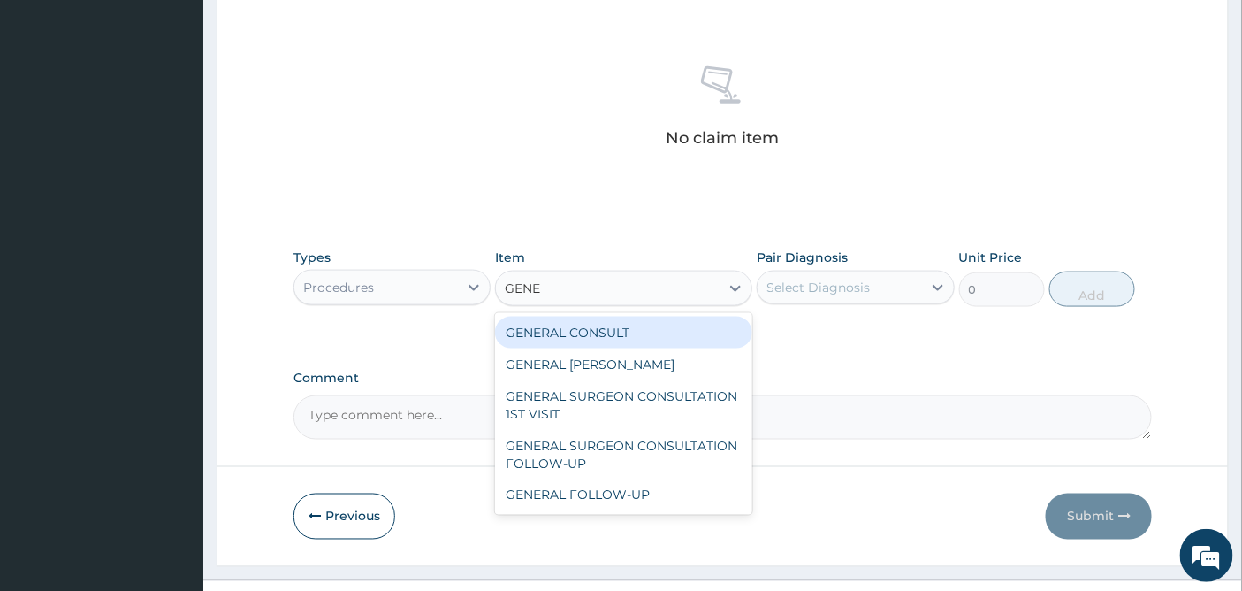
click at [650, 336] on div "GENERAL CONSULT" at bounding box center [623, 332] width 257 height 32
type input "5000"
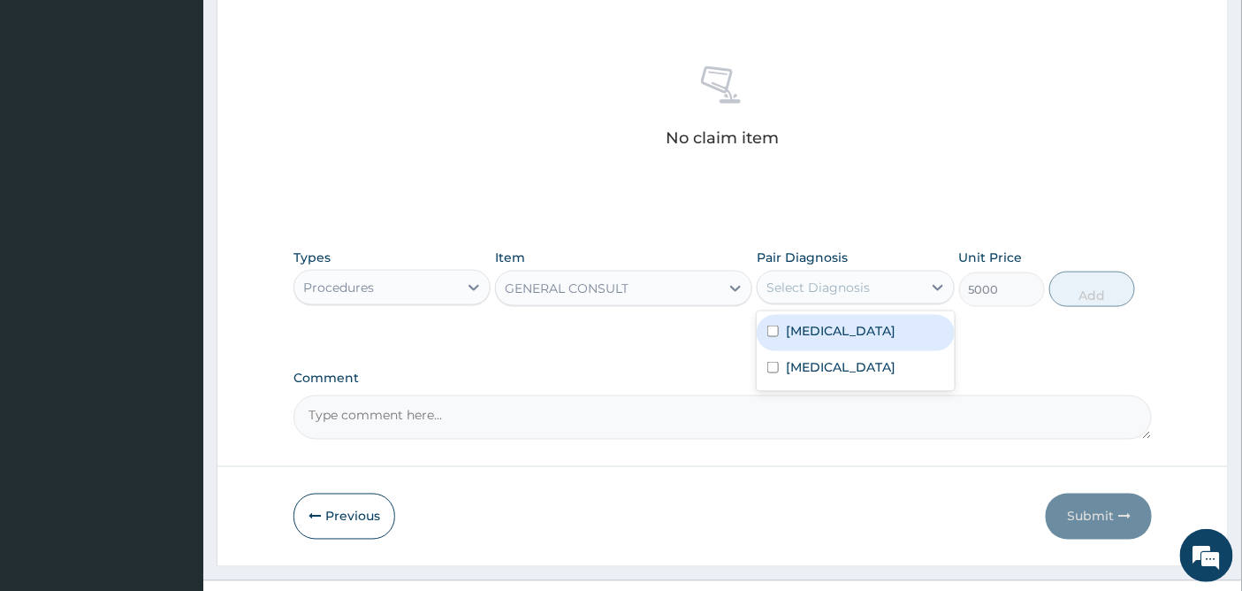
click at [806, 286] on div "Select Diagnosis" at bounding box center [817, 287] width 103 height 18
drag, startPoint x: 784, startPoint y: 331, endPoint x: 781, endPoint y: 350, distance: 19.8
click at [782, 333] on div "Malaria" at bounding box center [855, 333] width 197 height 36
checkbox input "true"
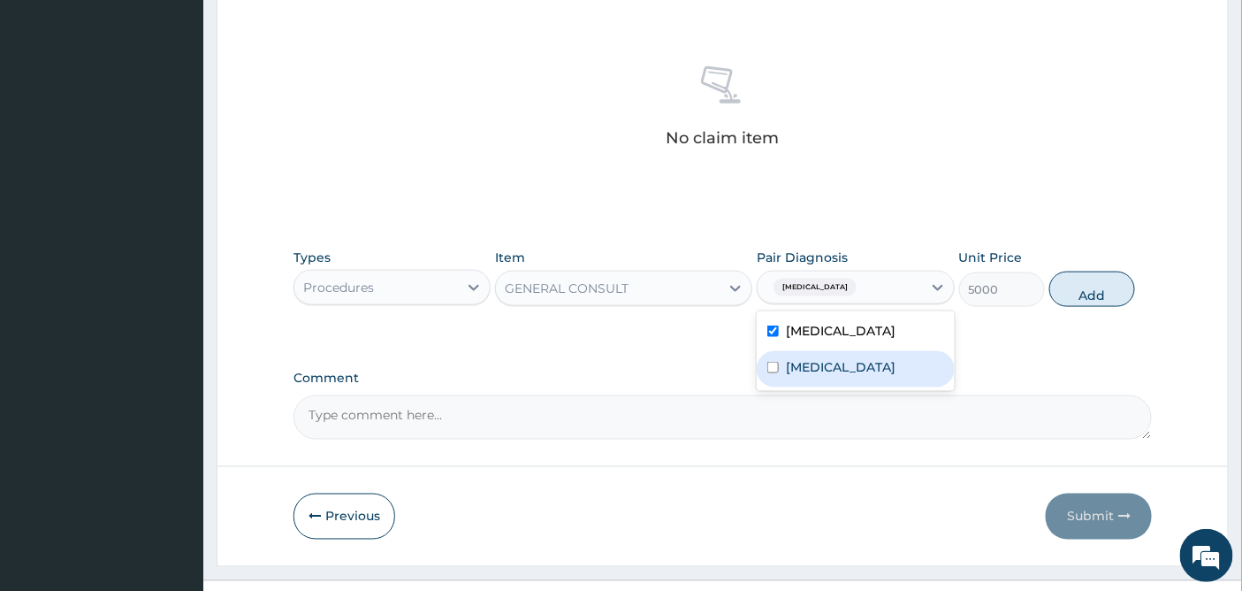
click at [781, 364] on div "Tension-type headache" at bounding box center [855, 369] width 197 height 36
checkbox input "true"
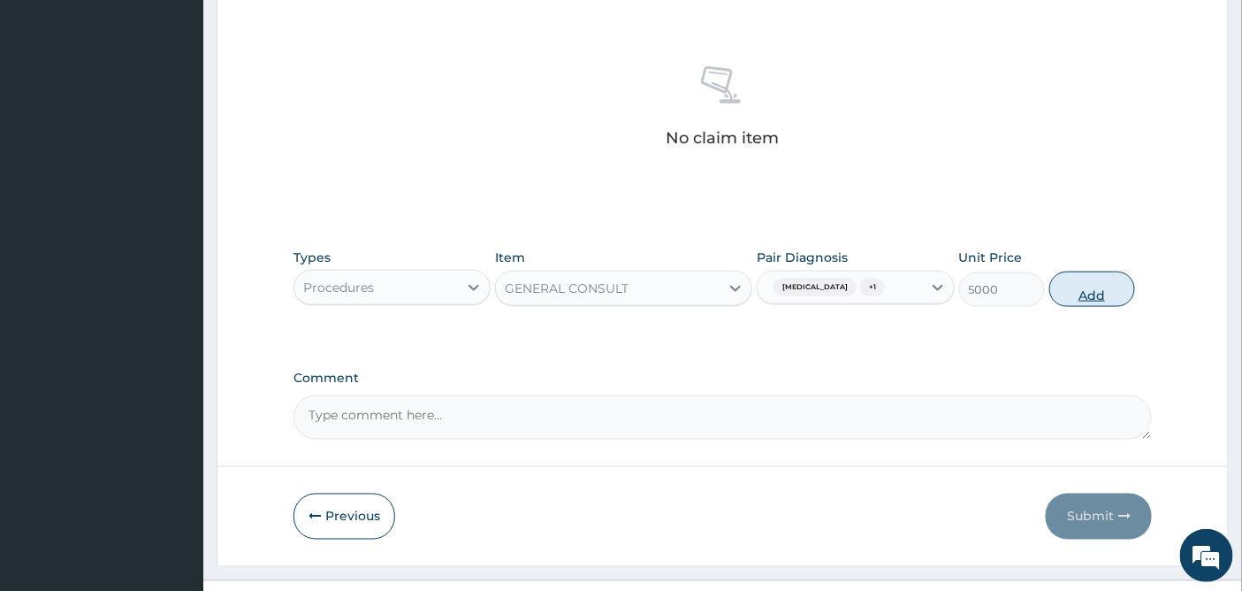
click at [1089, 285] on button "Add" at bounding box center [1092, 288] width 86 height 35
type input "0"
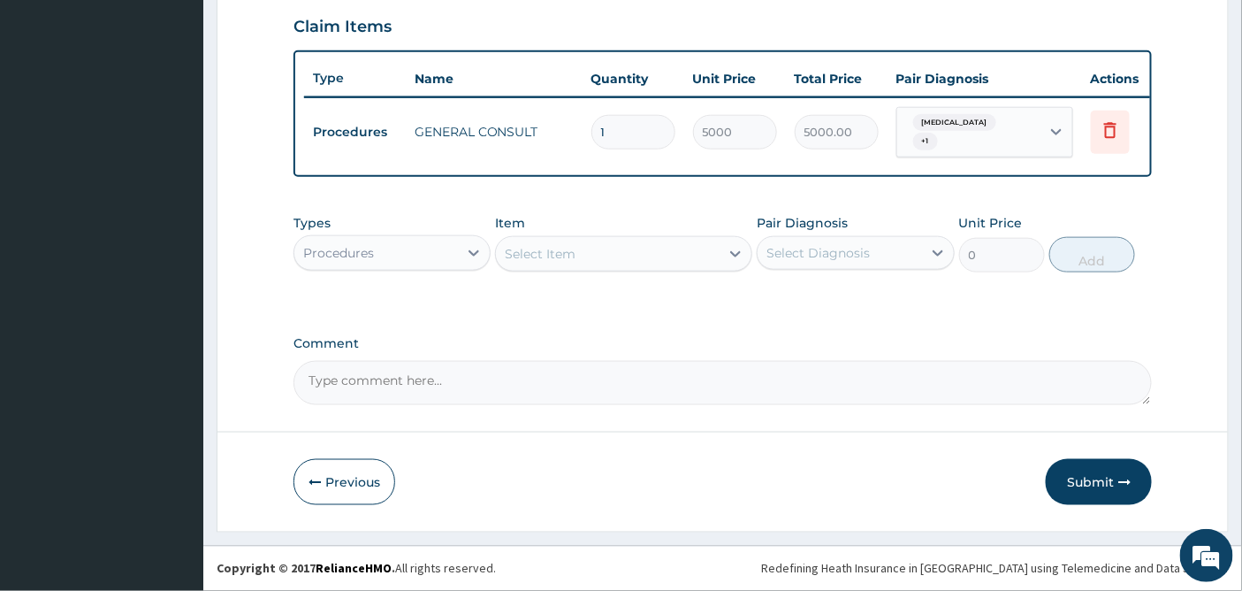
scroll to position [613, 0]
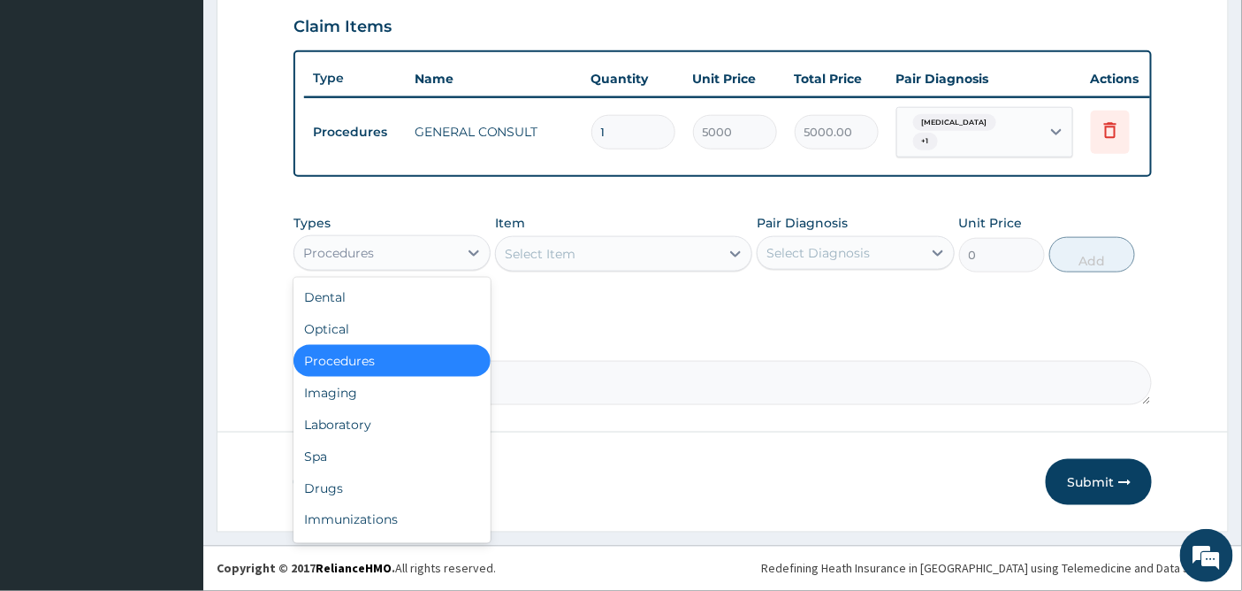
click at [446, 250] on div "Procedures" at bounding box center [376, 253] width 164 height 28
click at [365, 424] on div "Laboratory" at bounding box center [391, 424] width 197 height 32
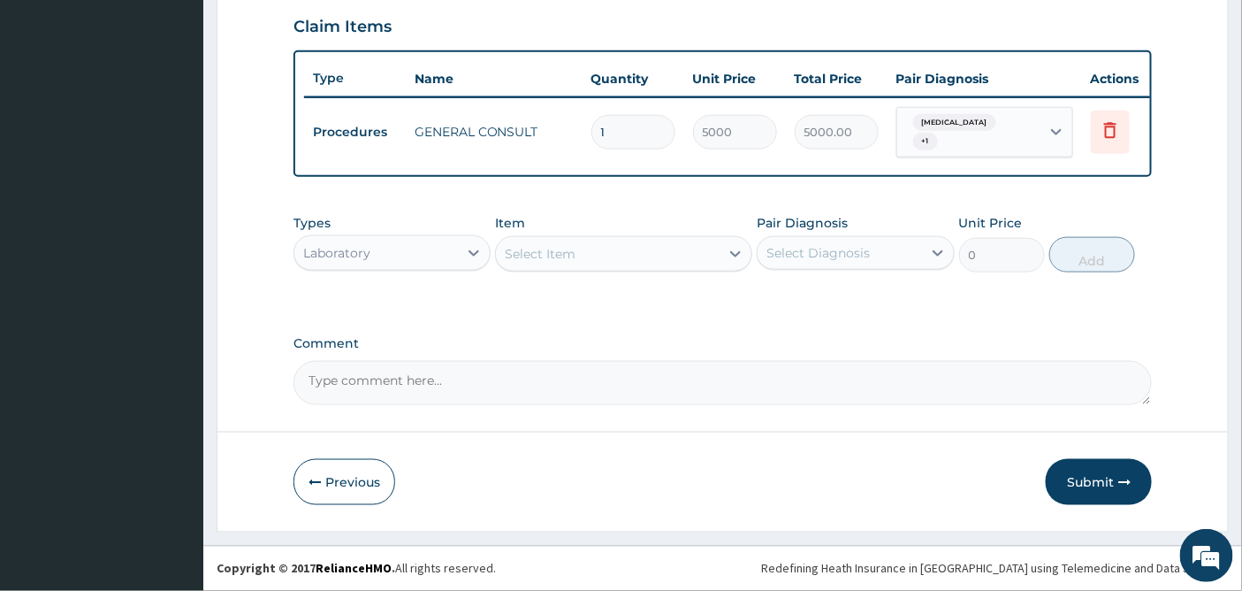
click at [700, 255] on div "Select Item" at bounding box center [608, 254] width 224 height 28
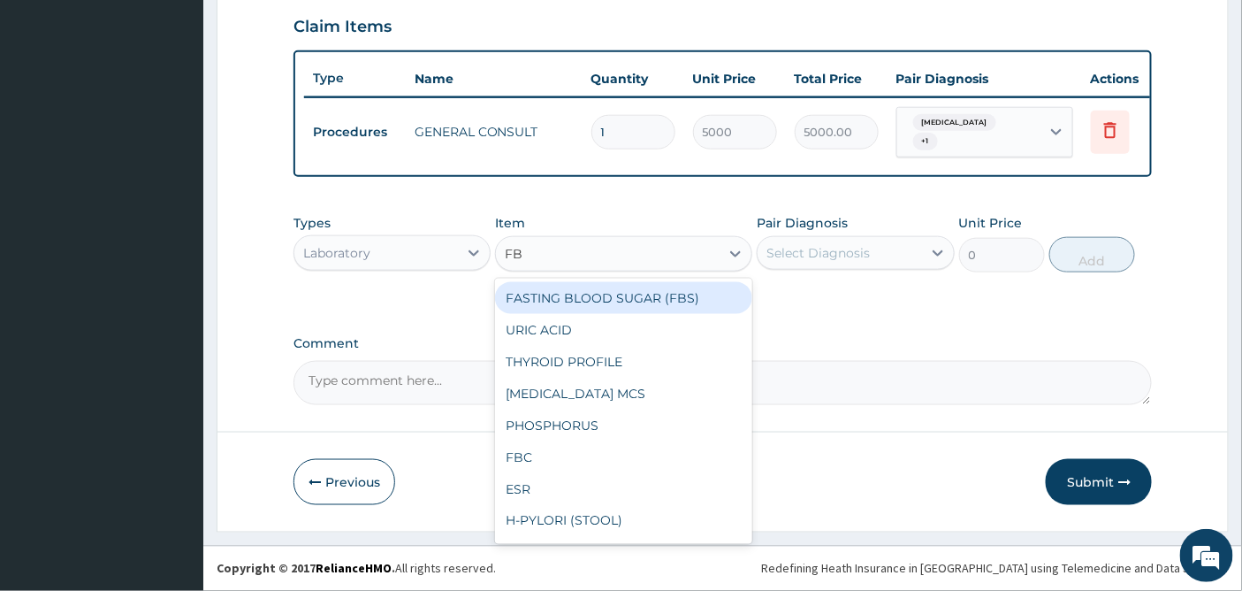
type input "FBC"
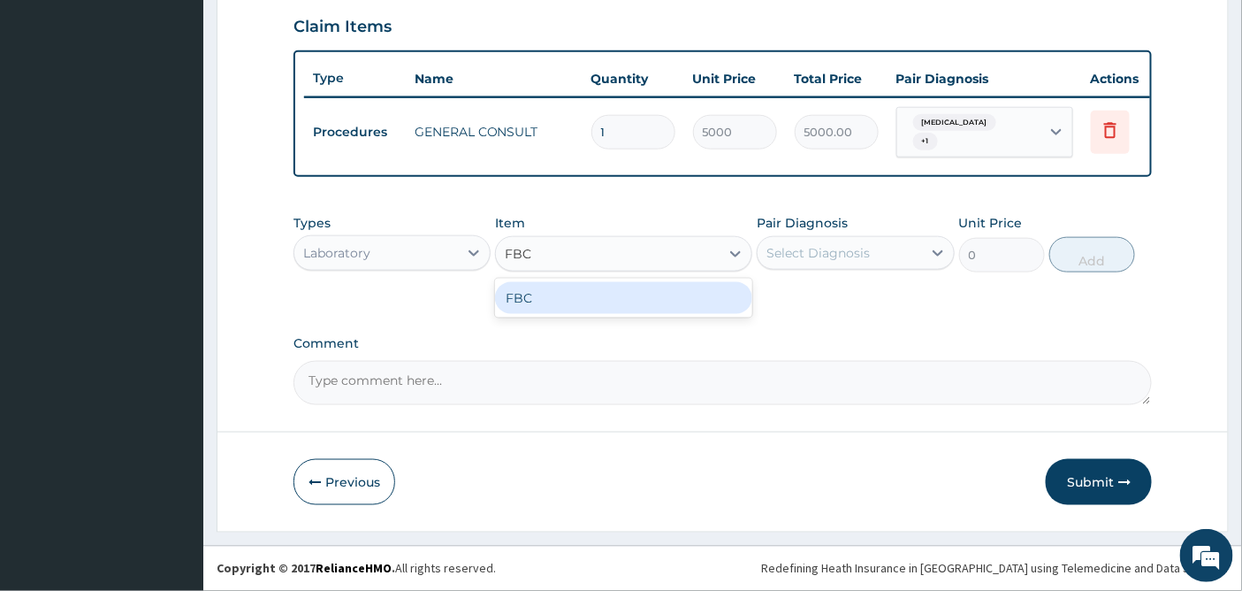
click at [694, 306] on div "FBC" at bounding box center [623, 298] width 257 height 32
type input "4500"
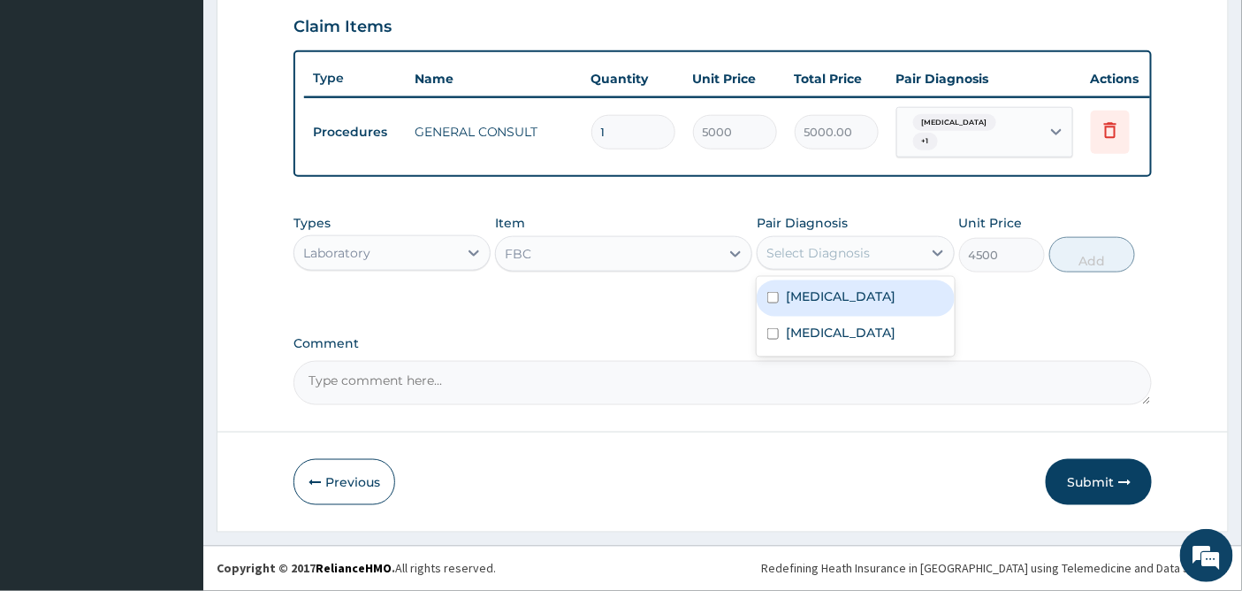
click at [858, 248] on div "Select Diagnosis" at bounding box center [817, 253] width 103 height 18
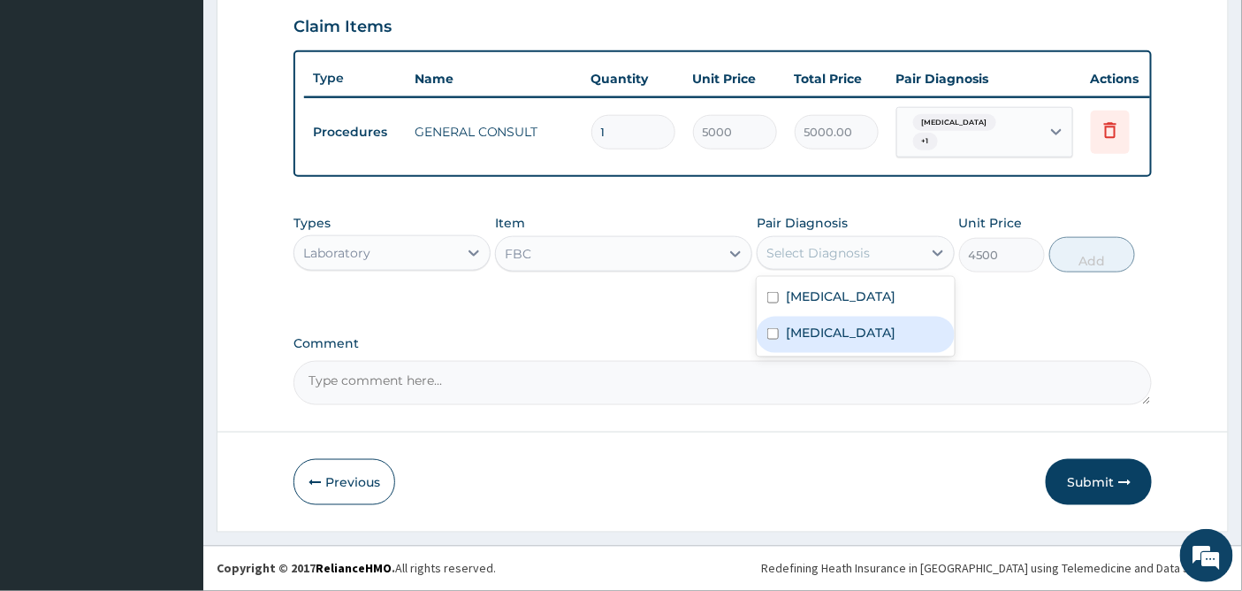
click at [831, 332] on label "Tension-type headache" at bounding box center [841, 333] width 110 height 18
checkbox input "true"
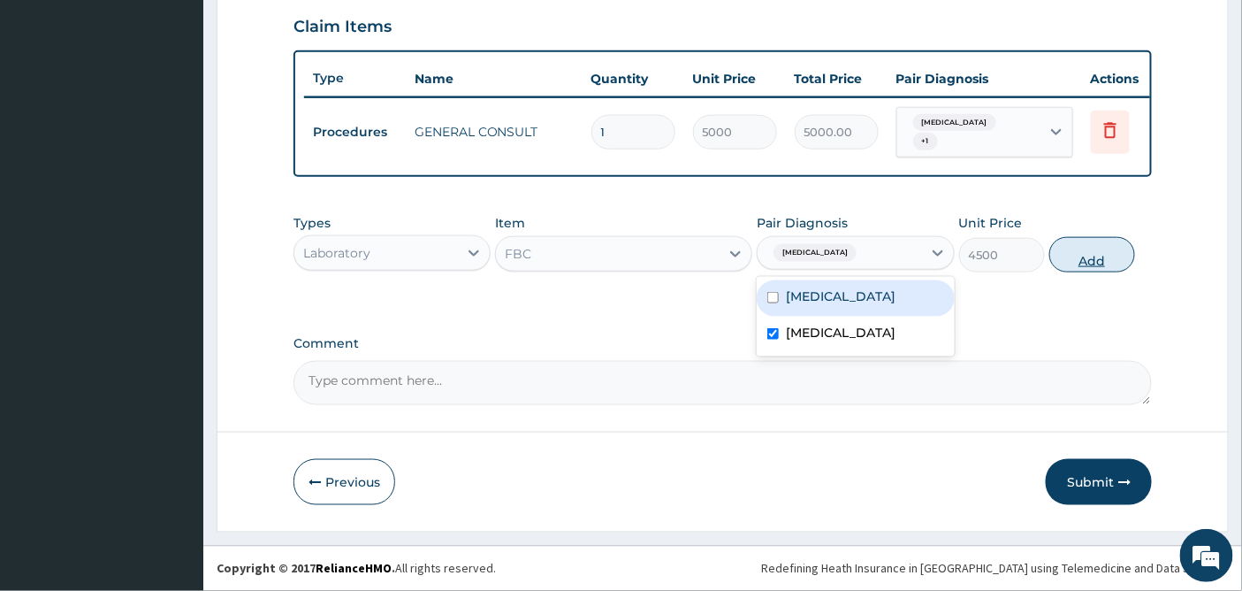
click at [1094, 252] on button "Add" at bounding box center [1092, 254] width 86 height 35
type input "0"
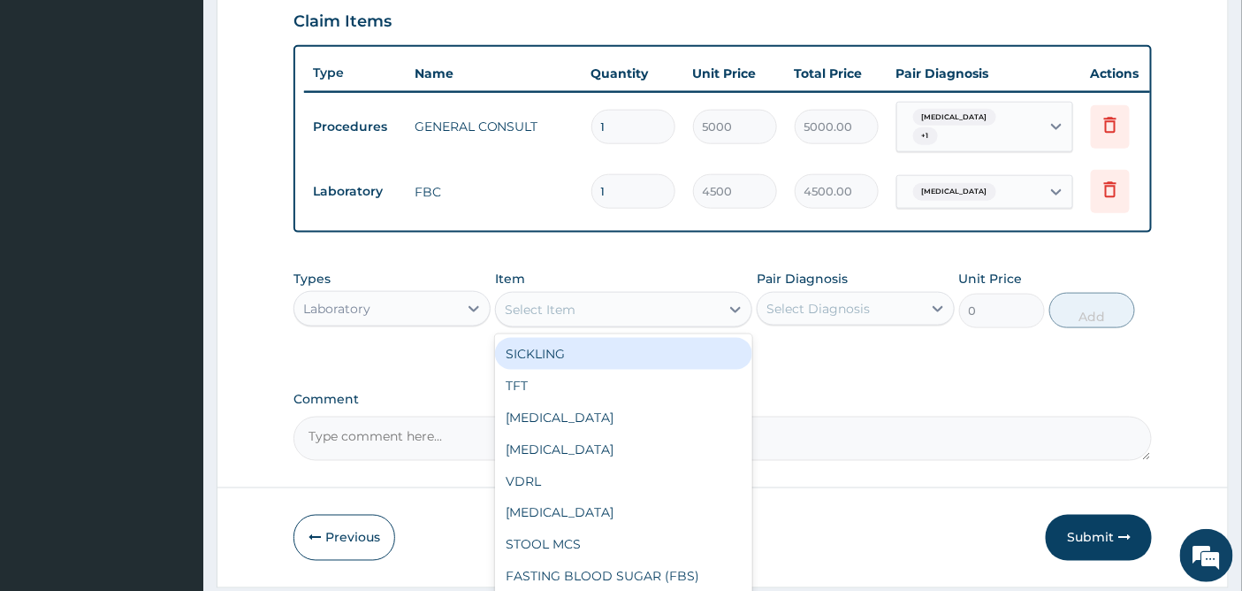
click at [623, 310] on div "Select Item" at bounding box center [608, 309] width 224 height 28
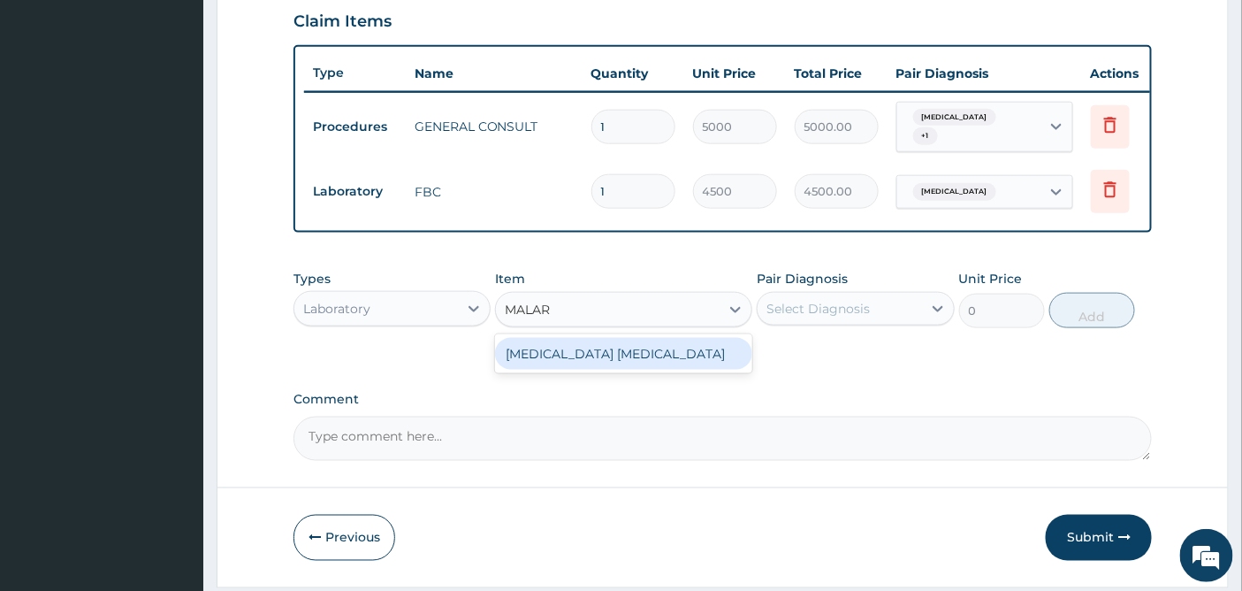
type input "MALARI"
click at [629, 362] on div "MALARIA PARASITE" at bounding box center [623, 354] width 257 height 32
type input "2000"
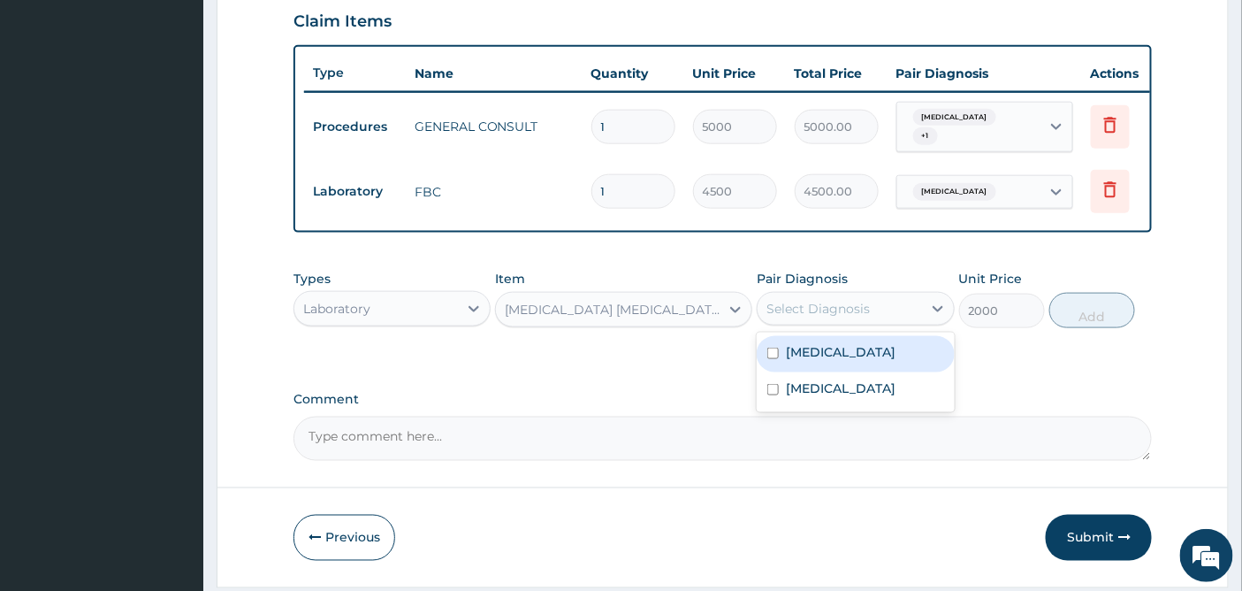
click at [840, 307] on div "Select Diagnosis" at bounding box center [817, 309] width 103 height 18
click at [828, 361] on label "Malaria" at bounding box center [841, 352] width 110 height 18
checkbox input "true"
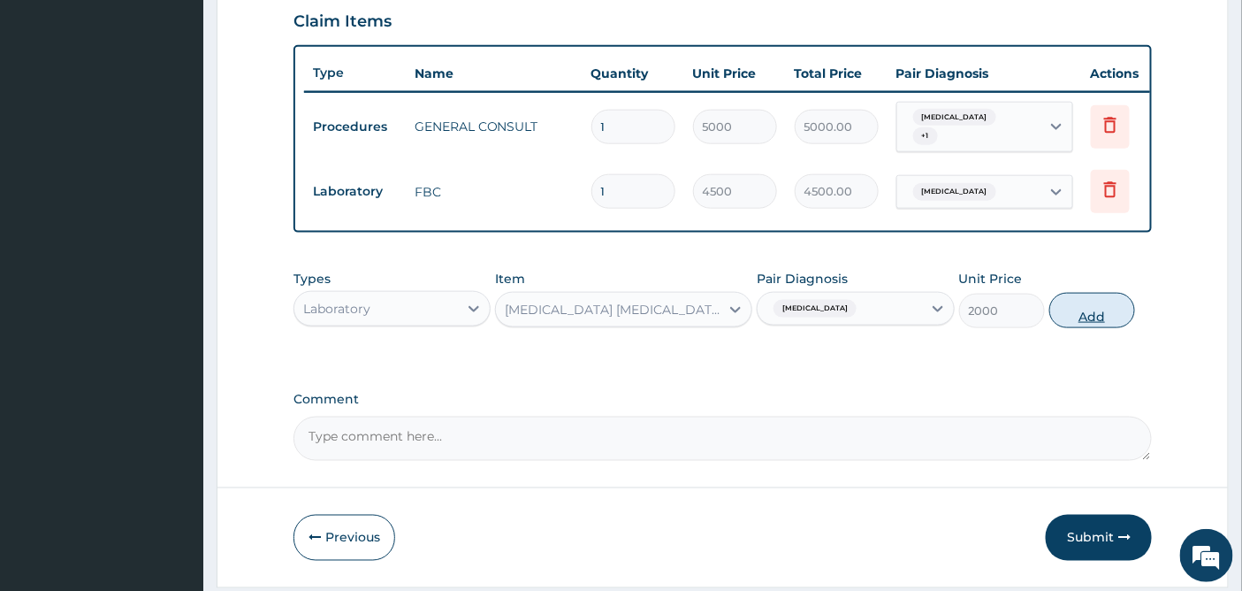
click at [1087, 311] on button "Add" at bounding box center [1092, 310] width 86 height 35
type input "0"
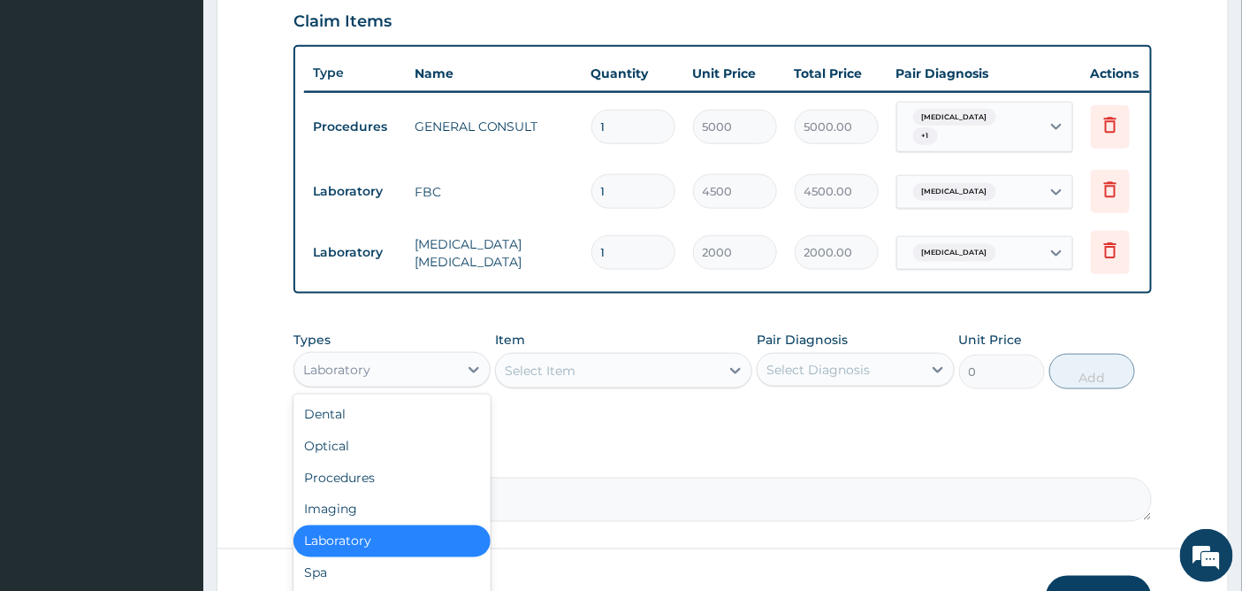
click at [425, 376] on div "Laboratory" at bounding box center [376, 369] width 164 height 28
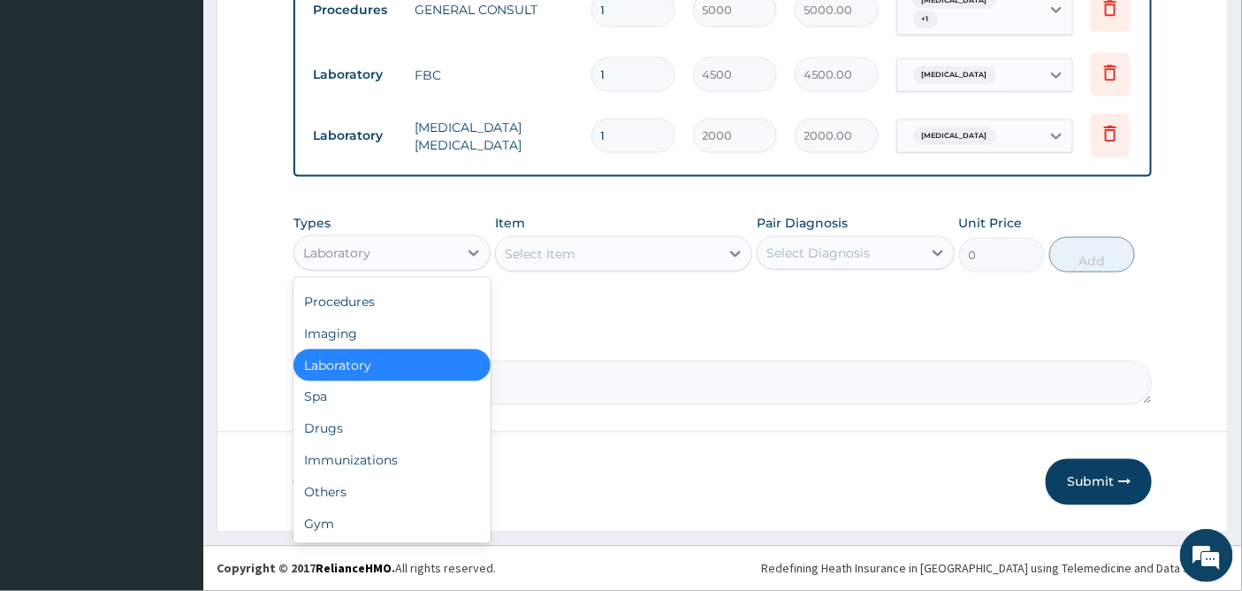
scroll to position [736, 0]
click at [324, 431] on div "Drugs" at bounding box center [391, 429] width 197 height 32
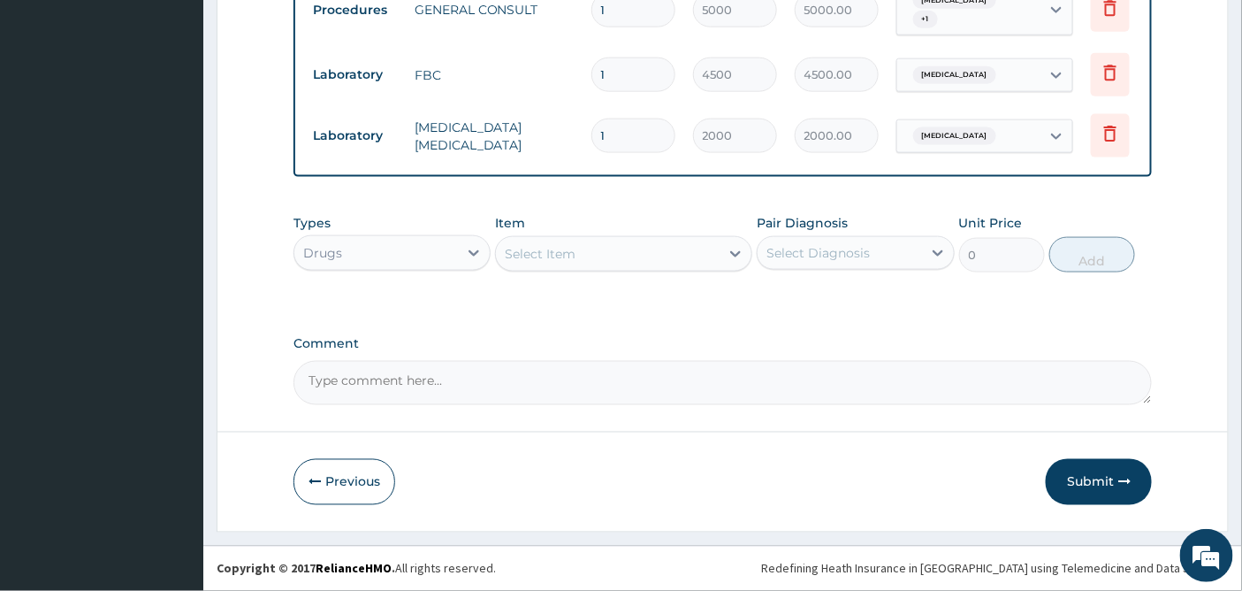
click at [702, 258] on div "Select Item" at bounding box center [608, 254] width 224 height 28
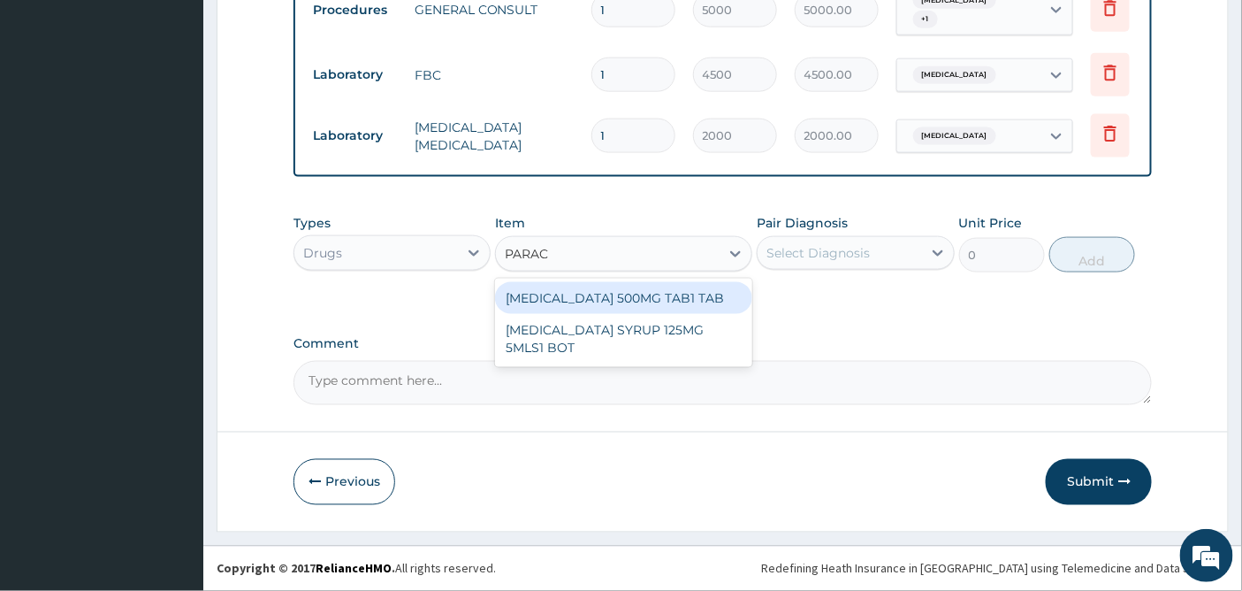
type input "PARACE"
click at [675, 298] on div "PARACETAMOL 500MG TAB1 TAB" at bounding box center [623, 298] width 257 height 32
type input "50"
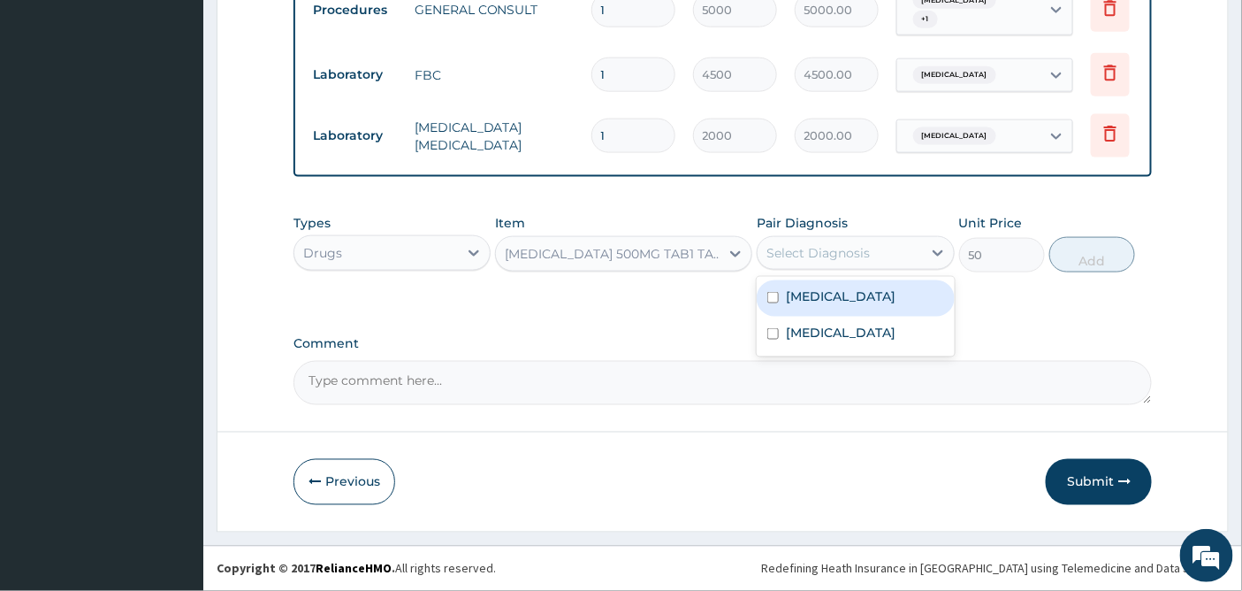
click at [856, 248] on div "Select Diagnosis" at bounding box center [817, 253] width 103 height 18
click at [836, 294] on div "Malaria" at bounding box center [855, 298] width 197 height 36
checkbox input "true"
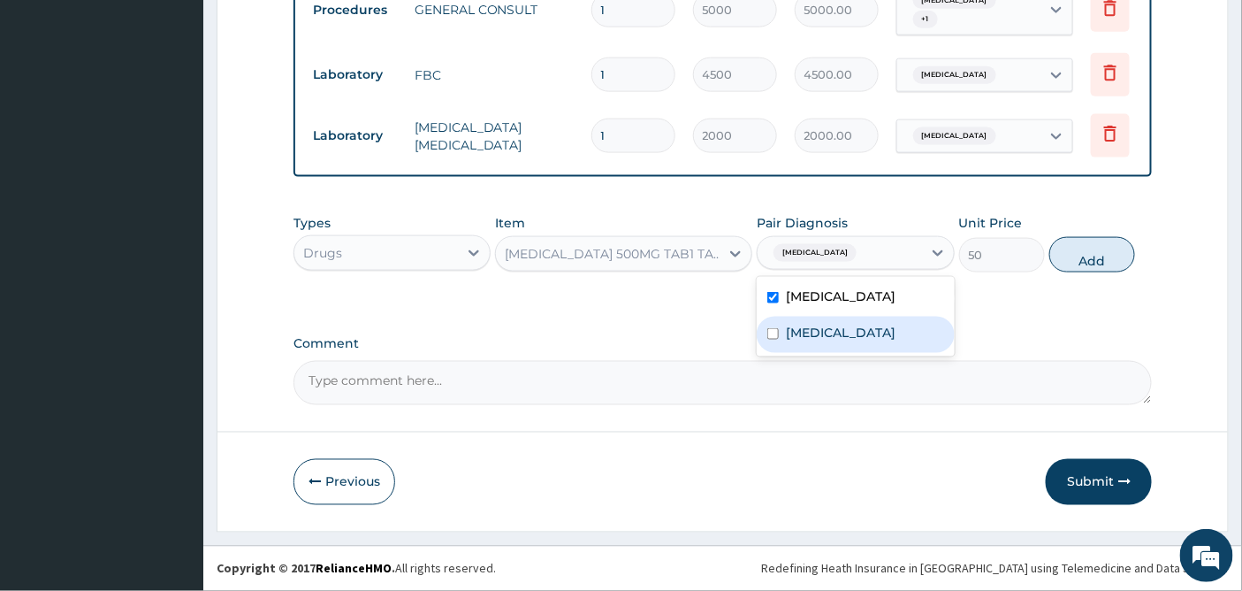
click at [824, 345] on div "Tension-type headache" at bounding box center [855, 334] width 197 height 36
checkbox input "true"
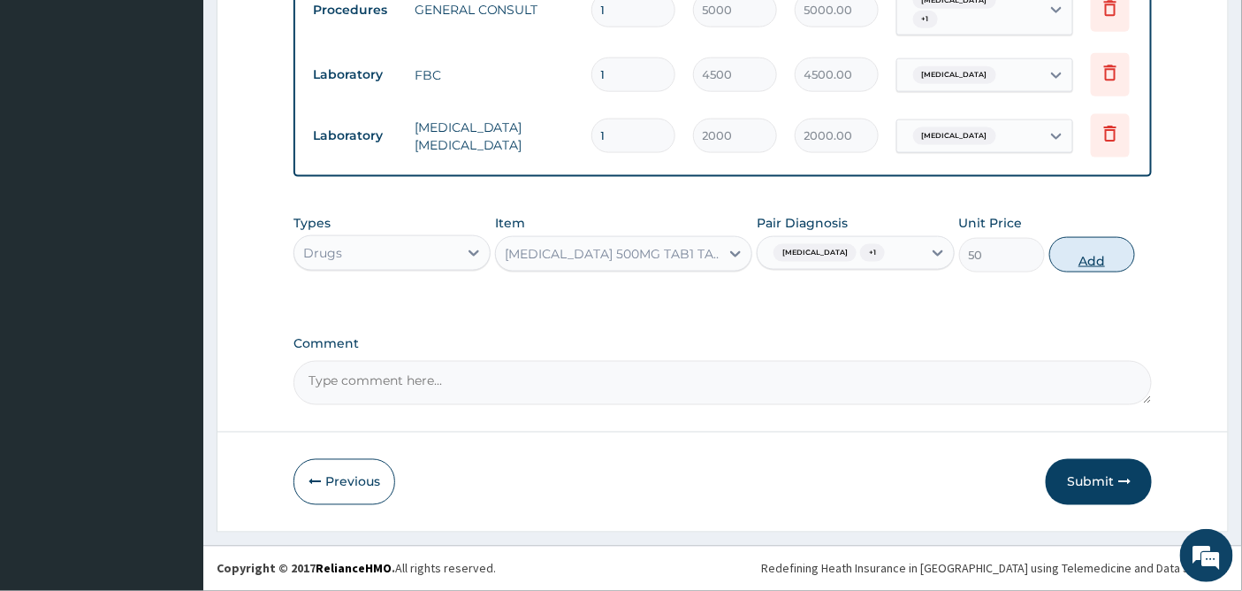
click at [1101, 254] on button "Add" at bounding box center [1092, 254] width 86 height 35
type input "0"
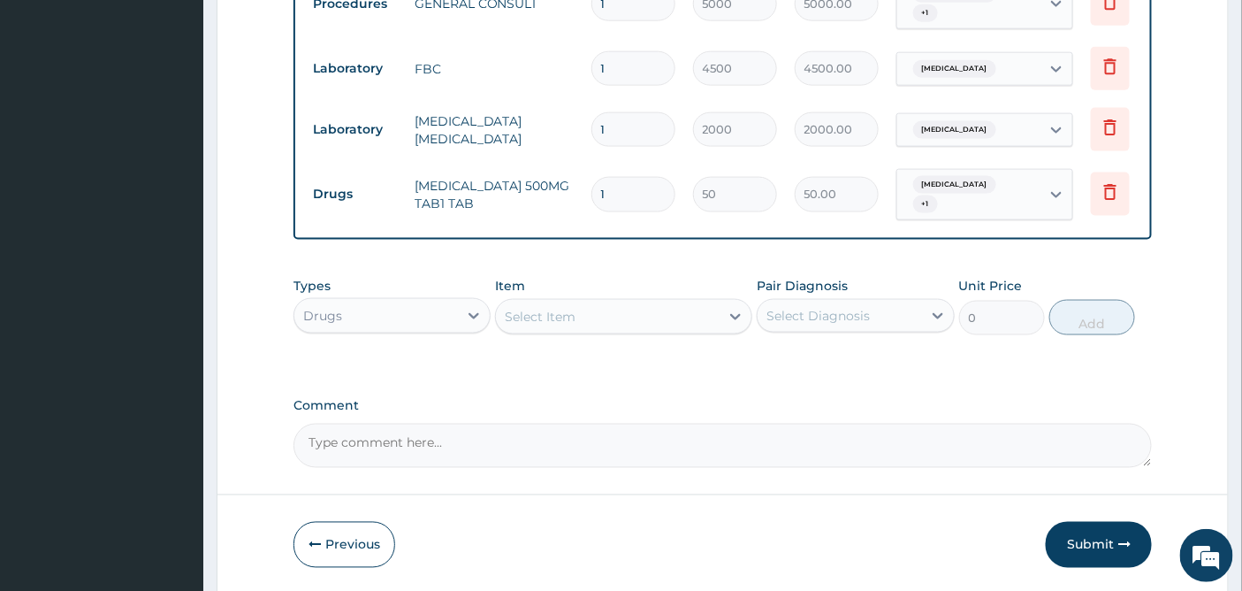
type input "18"
type input "900.00"
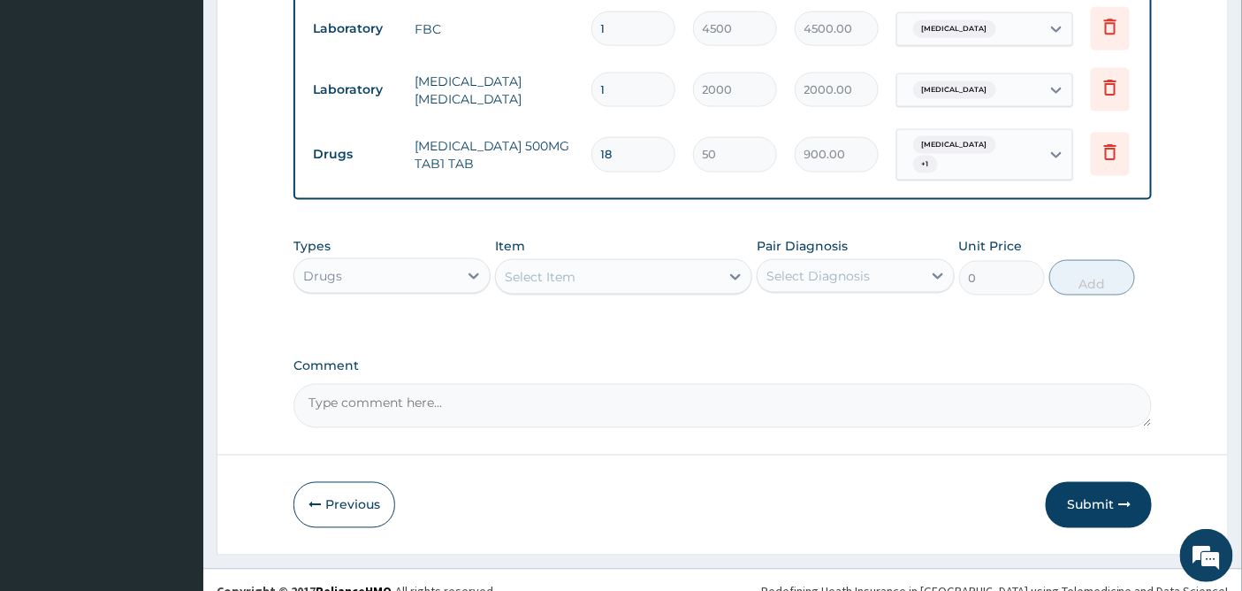
scroll to position [797, 0]
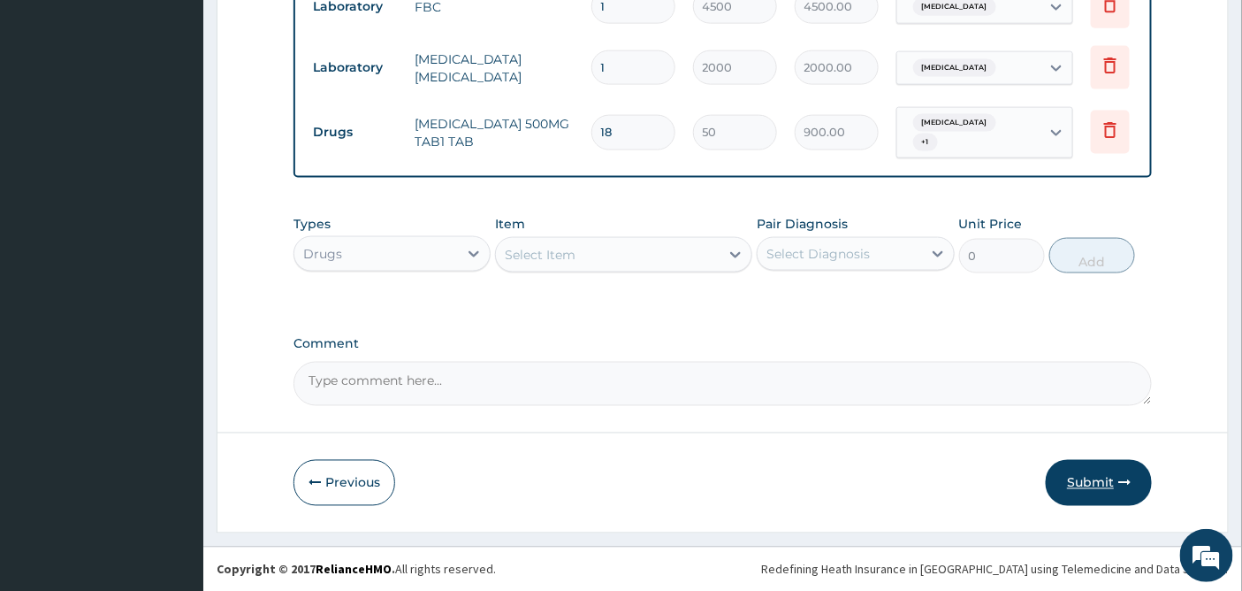
type input "18"
click at [1092, 484] on button "Submit" at bounding box center [1099, 483] width 106 height 46
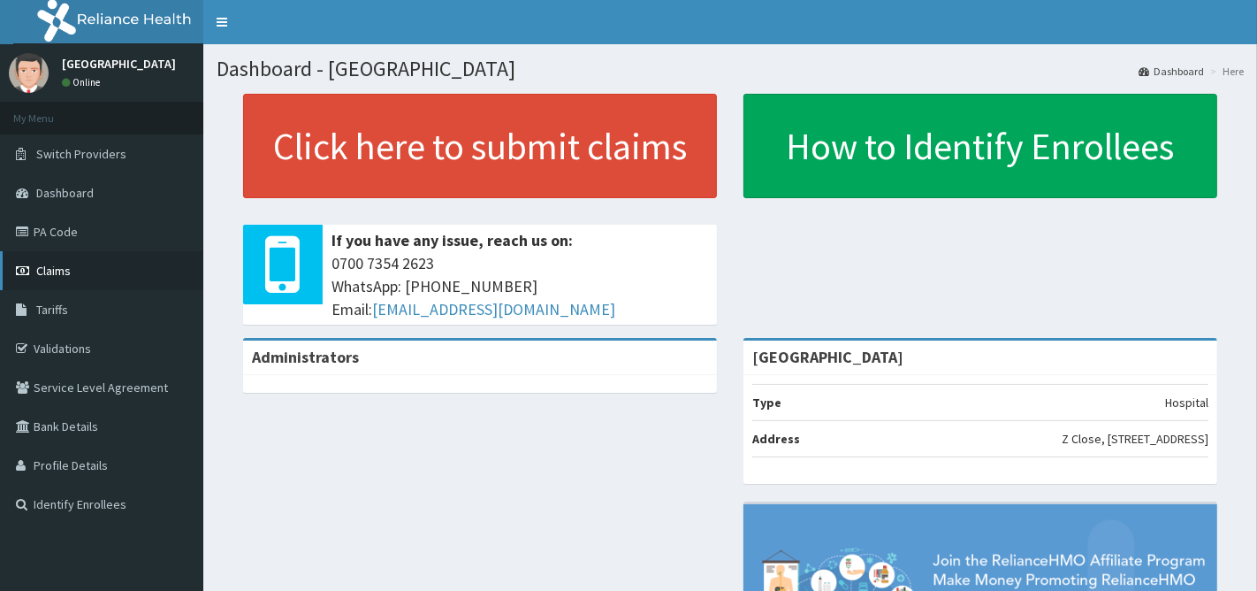
click at [40, 265] on span "Claims" at bounding box center [53, 271] width 34 height 16
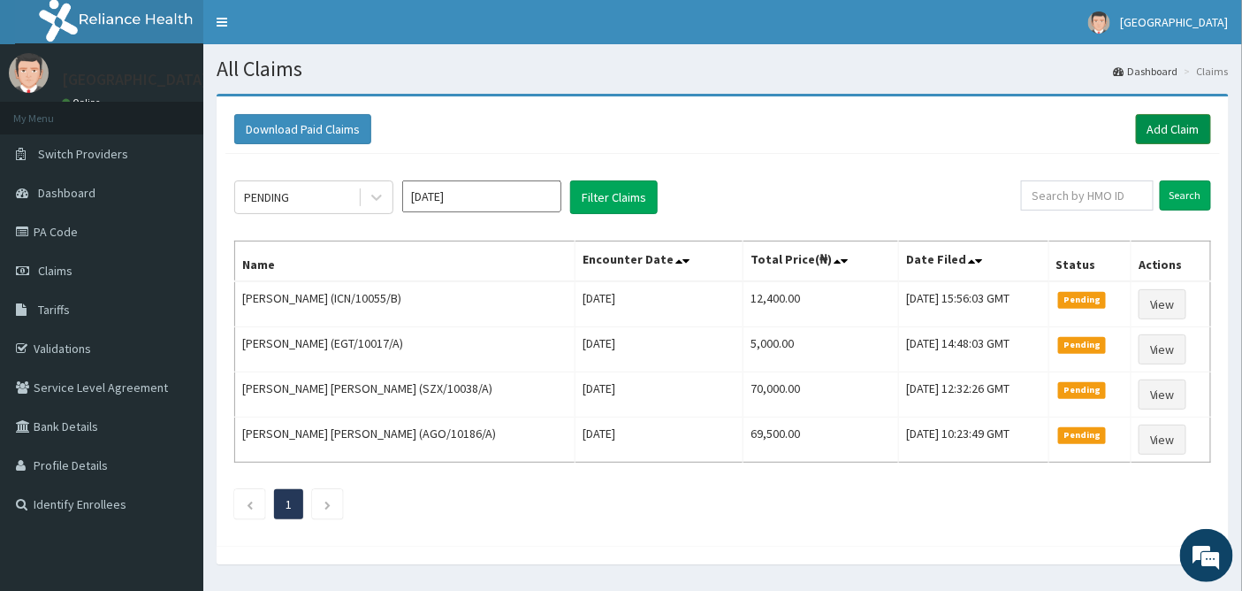
click at [1176, 121] on link "Add Claim" at bounding box center [1173, 129] width 75 height 30
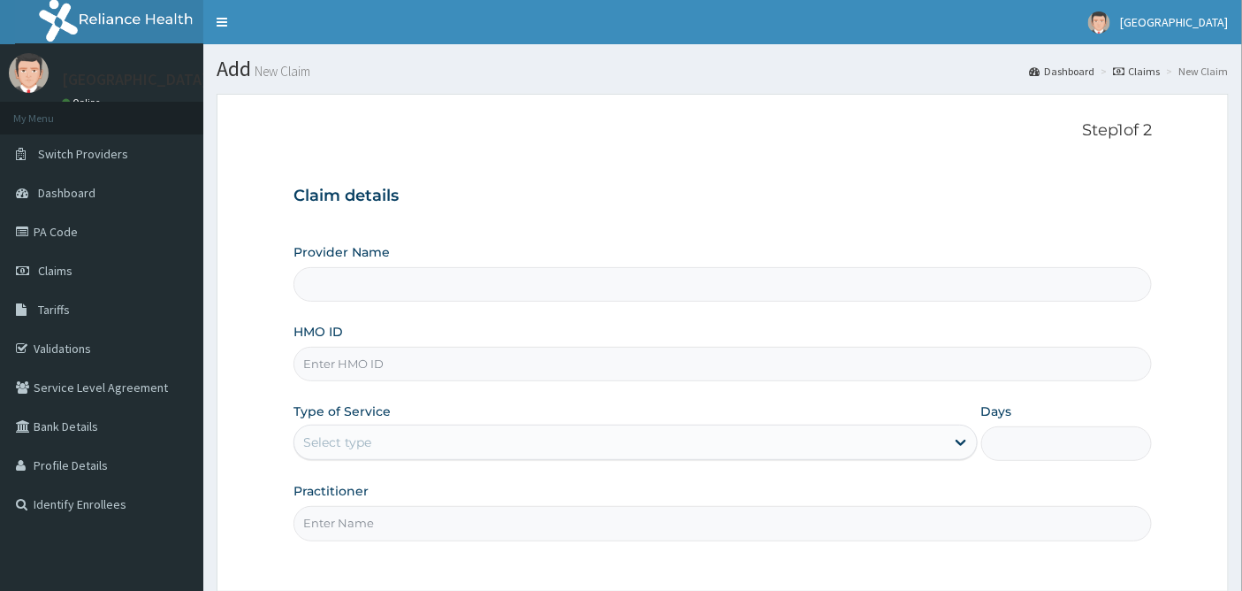
type input "[GEOGRAPHIC_DATA]"
click at [408, 363] on input "HMO ID" at bounding box center [722, 364] width 859 height 34
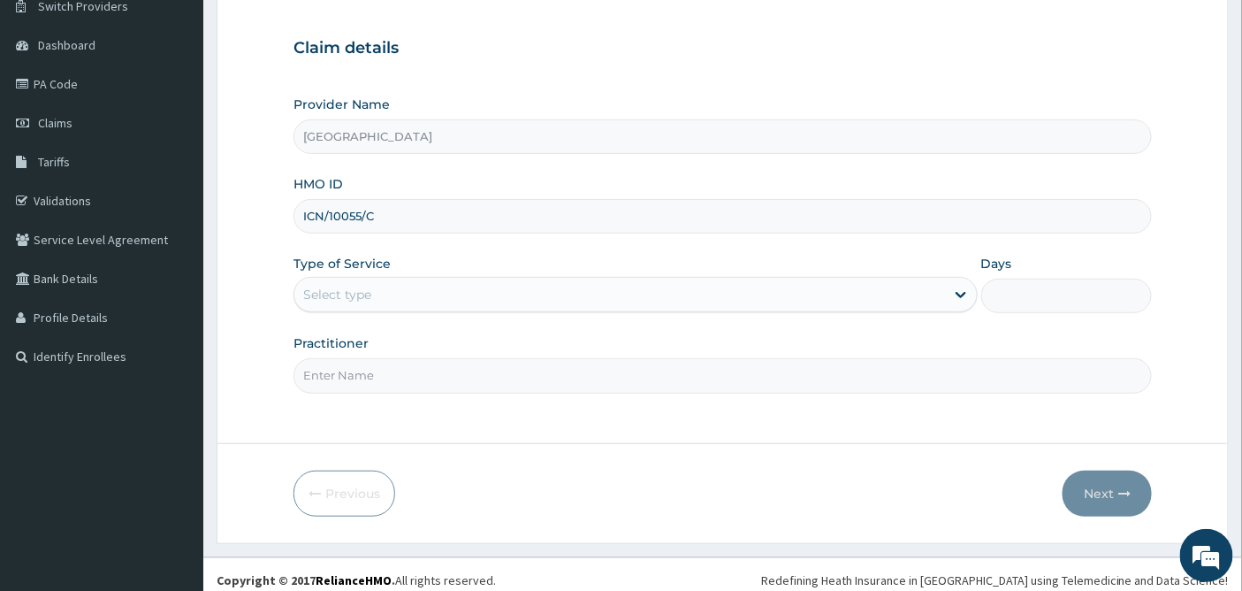
scroll to position [159, 0]
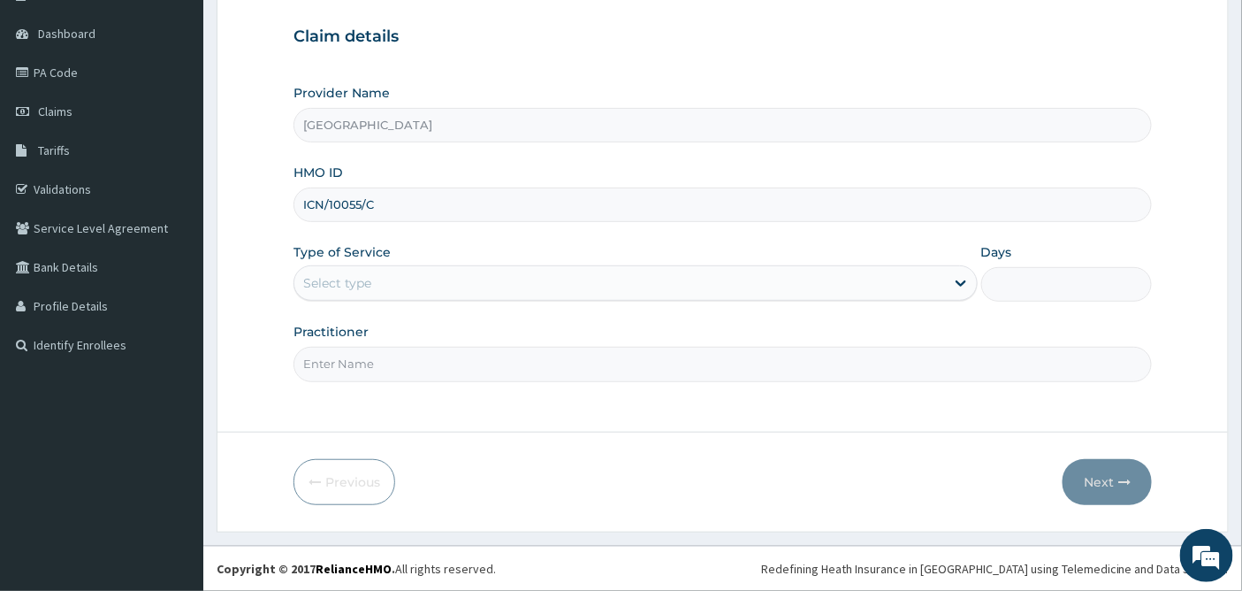
type input "ICN/10055/C"
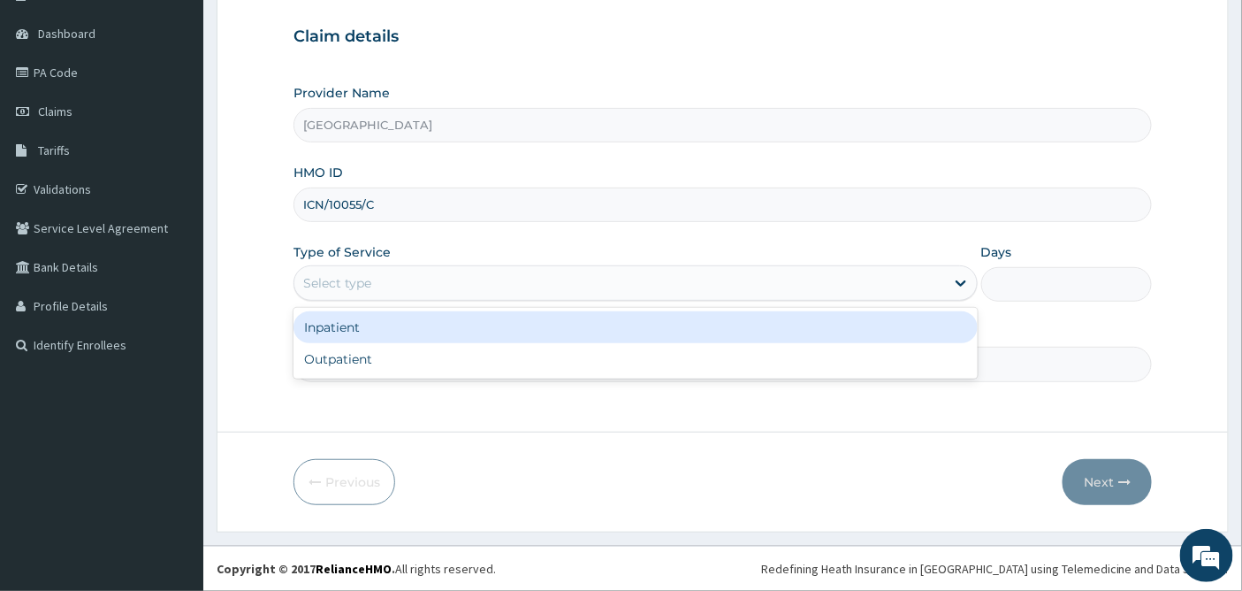
scroll to position [0, 0]
click at [377, 279] on div "Select type" at bounding box center [619, 283] width 651 height 28
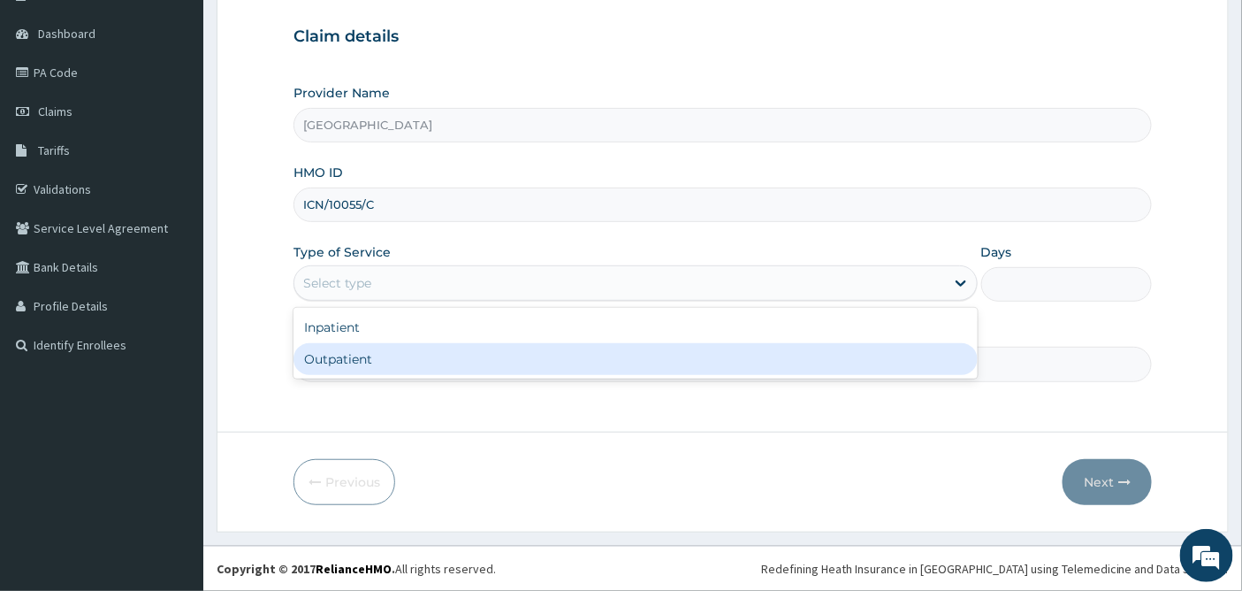
click at [351, 362] on div "Outpatient" at bounding box center [635, 359] width 684 height 32
type input "1"
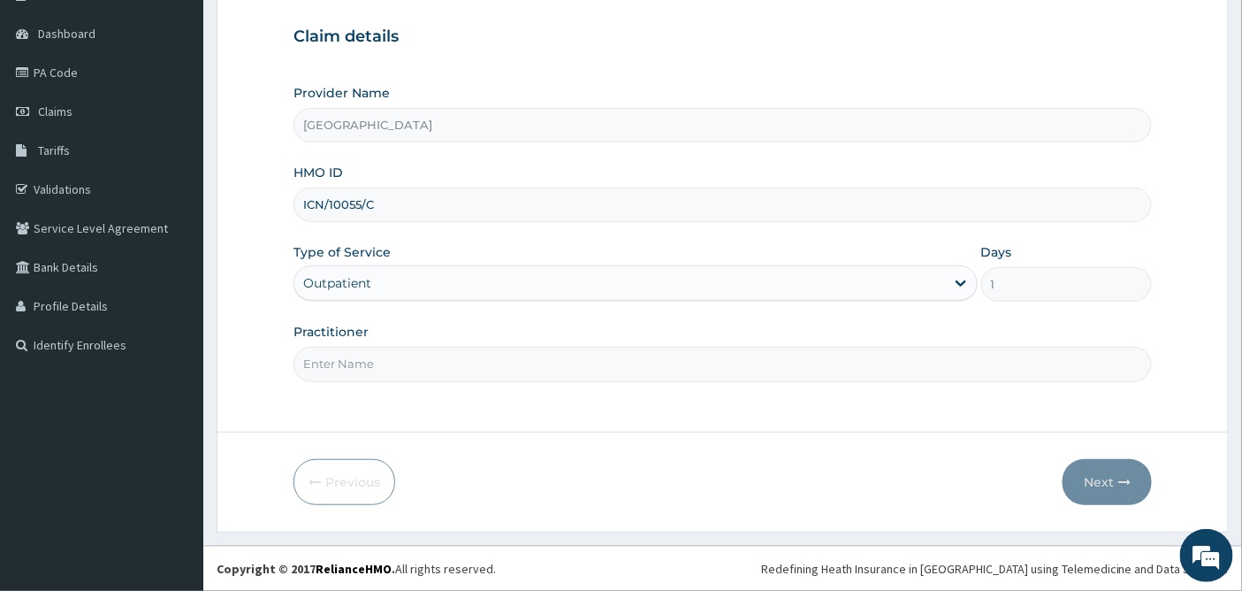
click at [352, 364] on input "Practitioner" at bounding box center [722, 364] width 859 height 34
type input "[PERSON_NAME]"
click at [1099, 474] on button "Next" at bounding box center [1107, 482] width 89 height 46
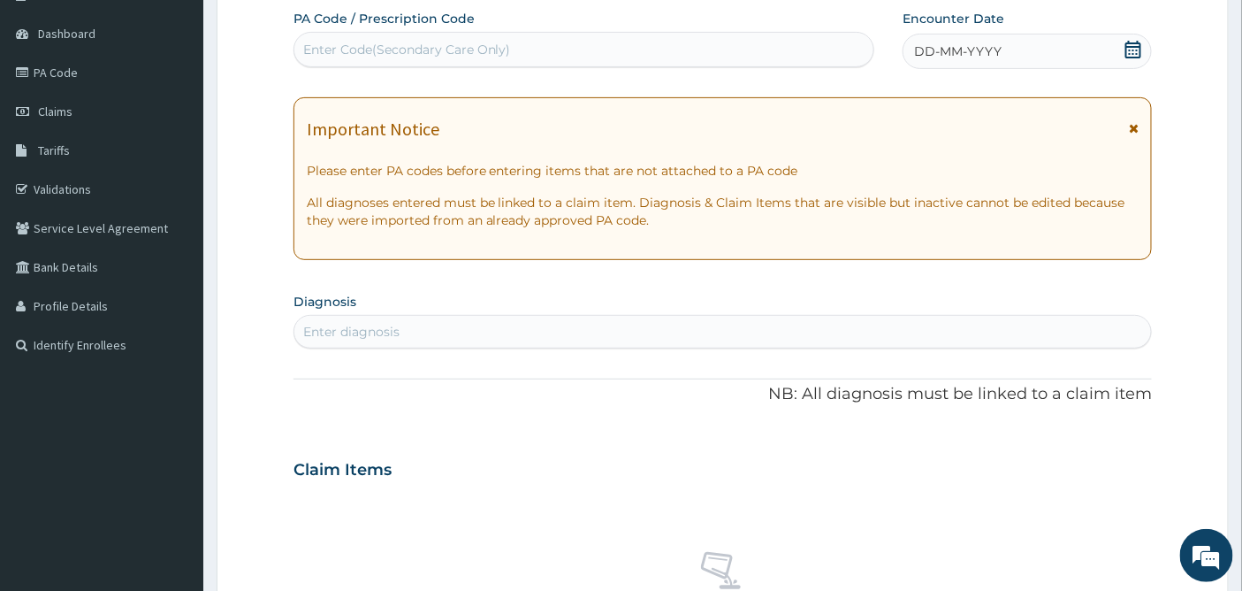
click at [1132, 48] on icon at bounding box center [1133, 50] width 18 height 18
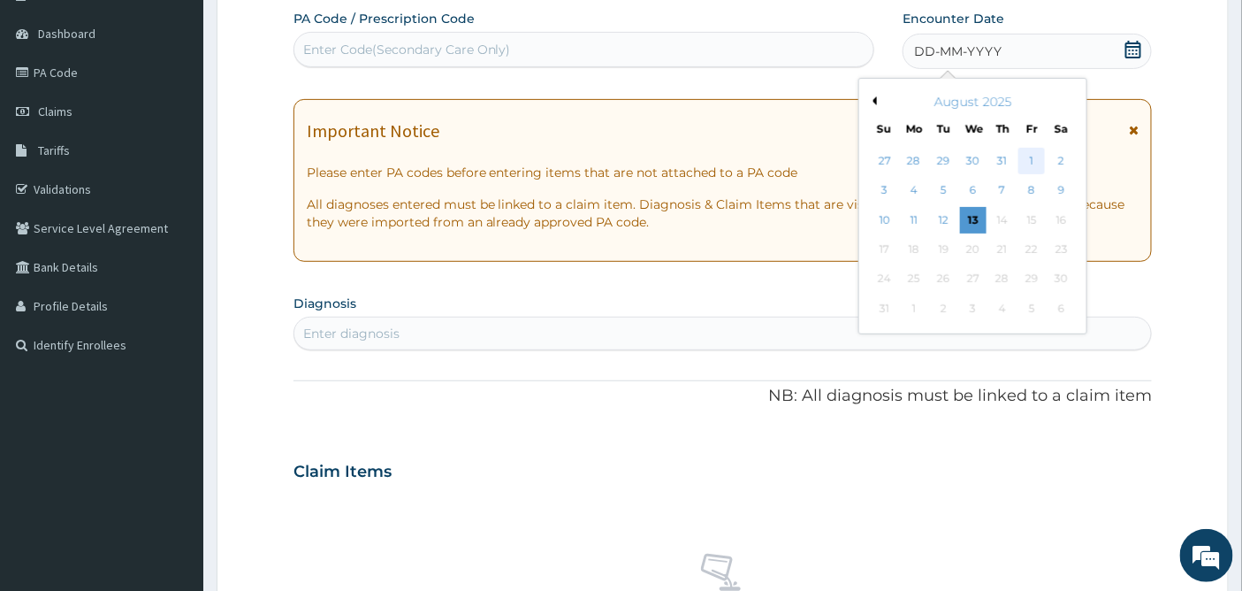
click at [1036, 156] on div "1" at bounding box center [1032, 161] width 27 height 27
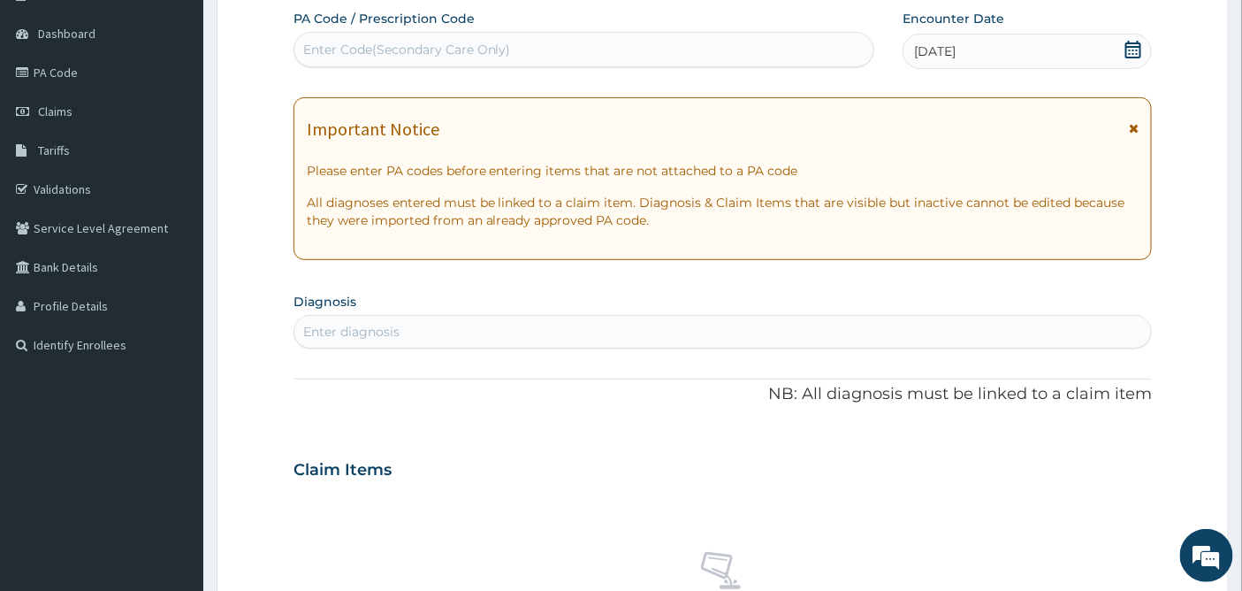
click at [354, 321] on div "Enter diagnosis" at bounding box center [723, 331] width 858 height 28
type input "ACUTE FEBRILE"
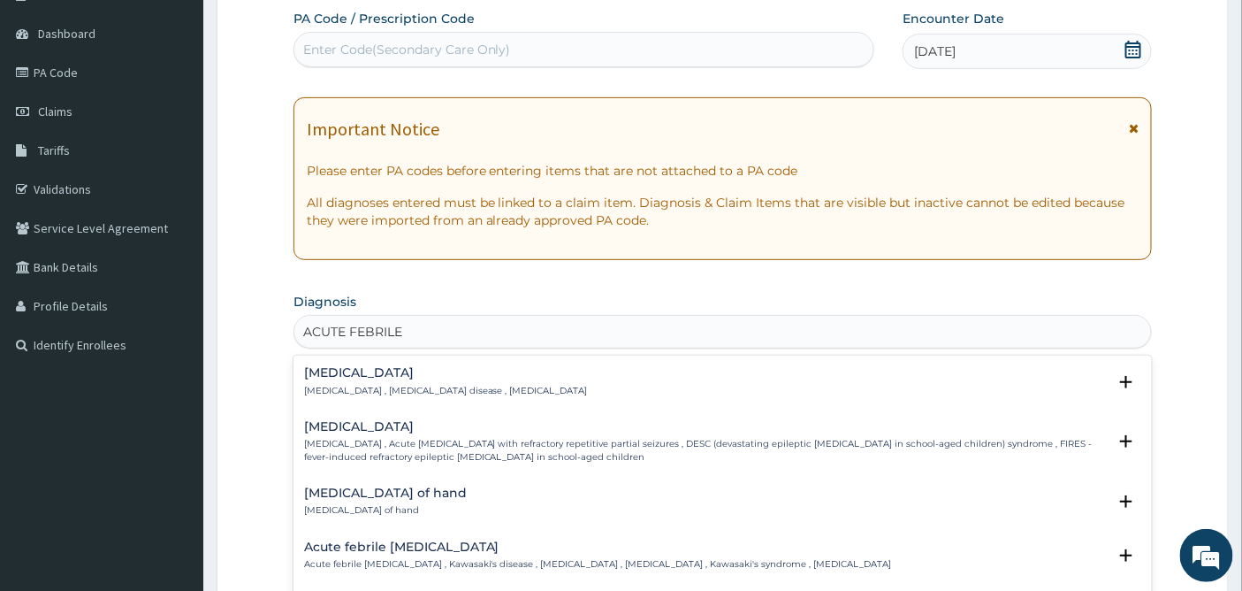
click at [385, 390] on p "Acute febrile neutrophilic dermatosis , Febrile neutrophilic dermatosis , Sweet…" at bounding box center [446, 391] width 284 height 12
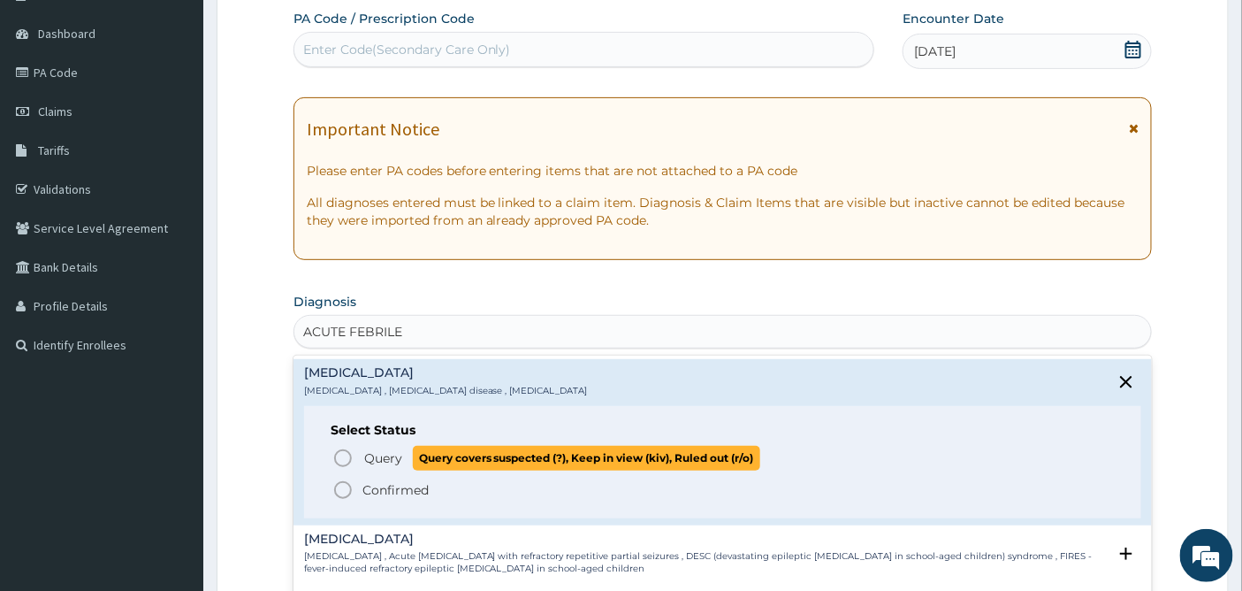
click at [340, 453] on icon "status option query" at bounding box center [342, 457] width 21 height 21
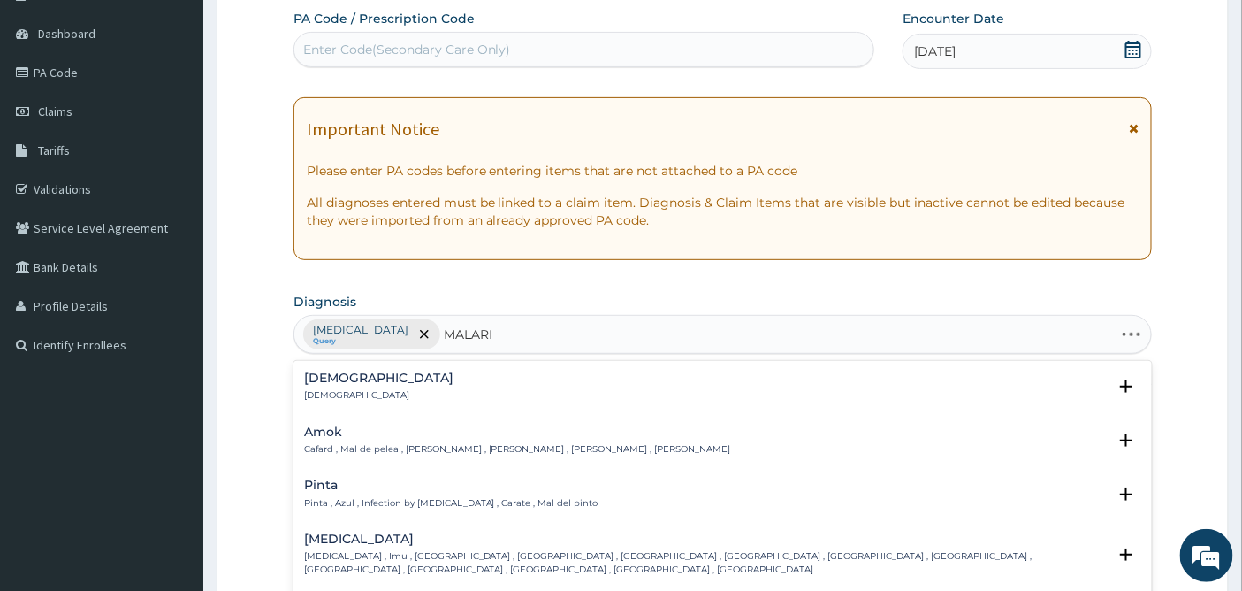
type input "MALARIA"
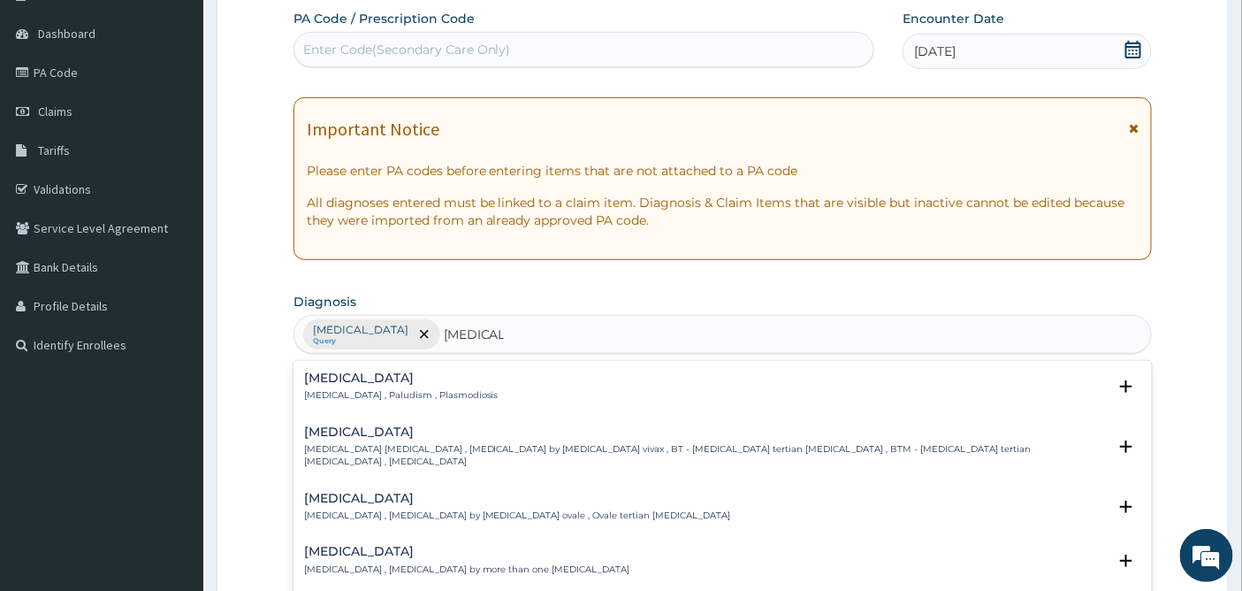
click at [332, 377] on h4 "Malaria" at bounding box center [401, 377] width 194 height 13
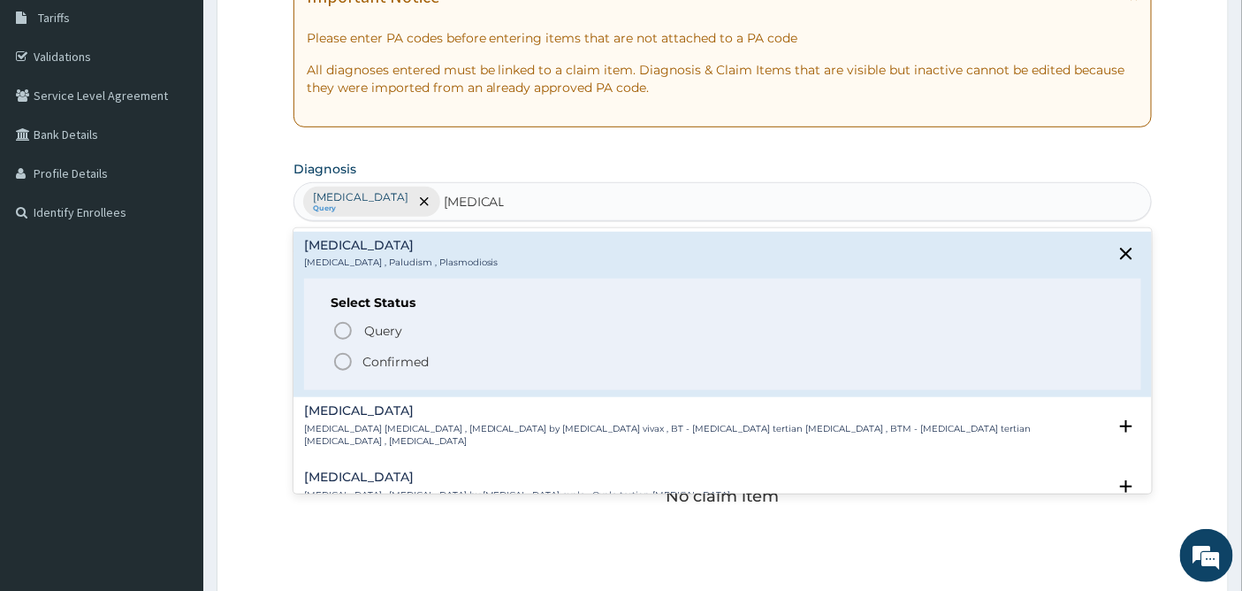
scroll to position [454, 0]
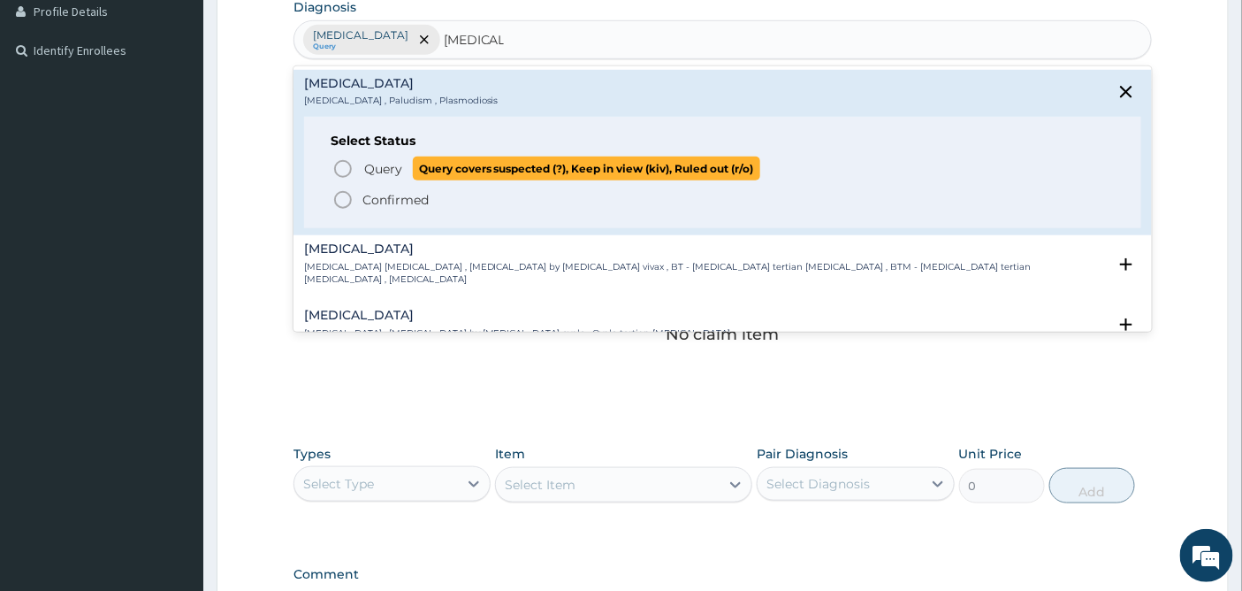
click at [340, 164] on icon "status option query" at bounding box center [342, 168] width 21 height 21
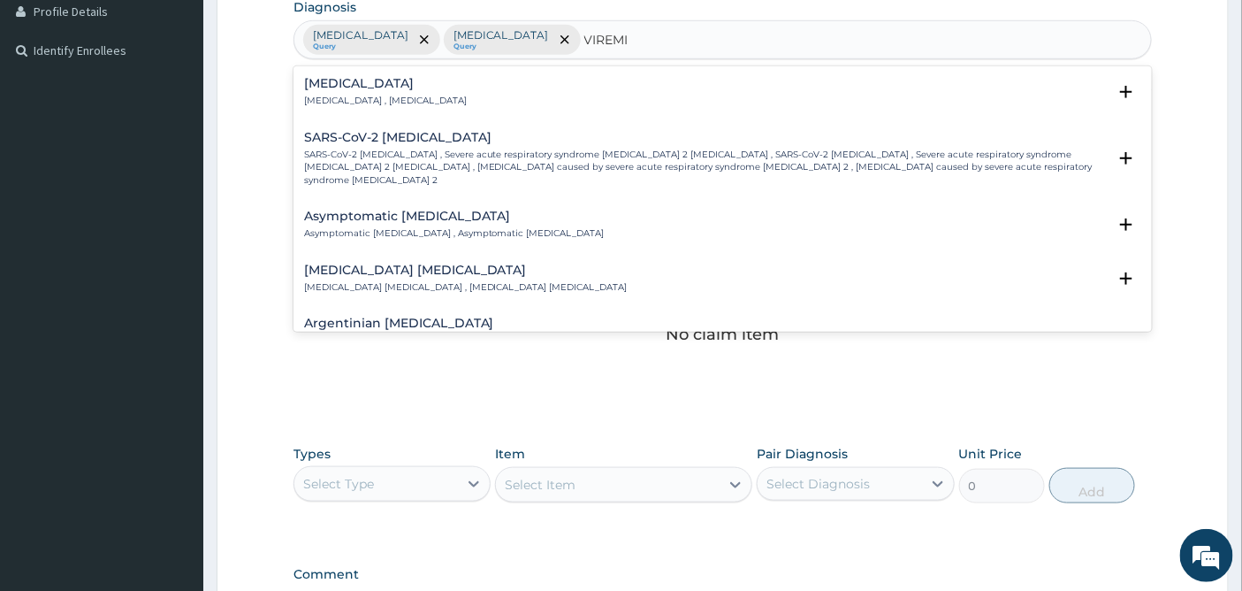
type input "VIREMIA"
click at [339, 85] on h4 "Viremia" at bounding box center [385, 83] width 163 height 13
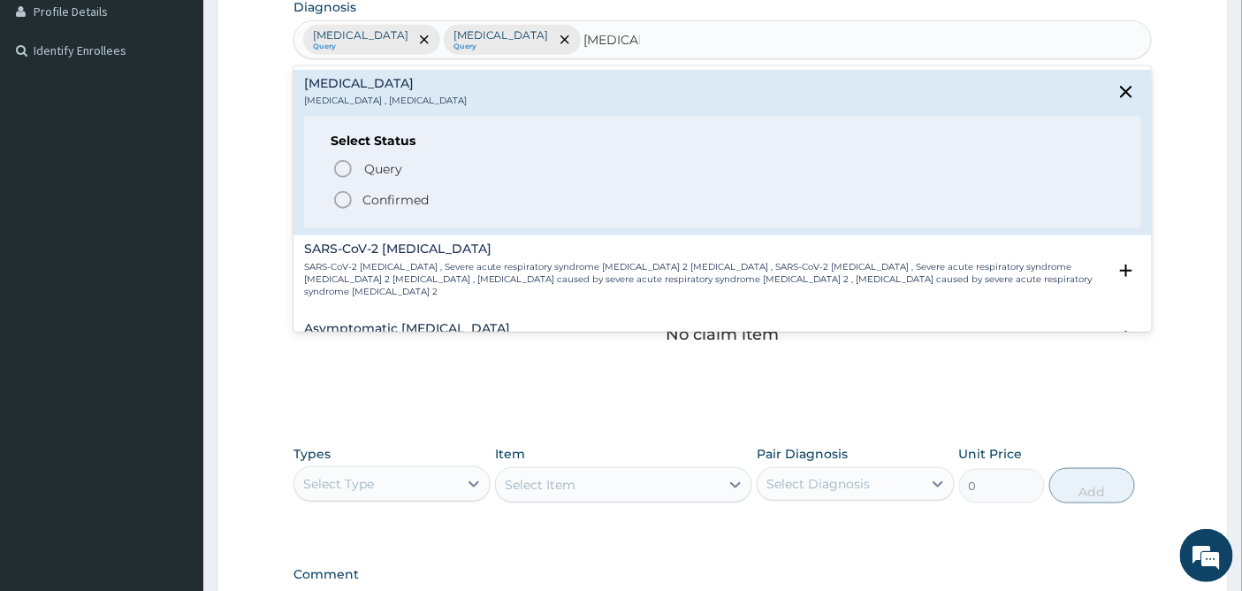
click at [339, 198] on icon "status option filled" at bounding box center [342, 199] width 21 height 21
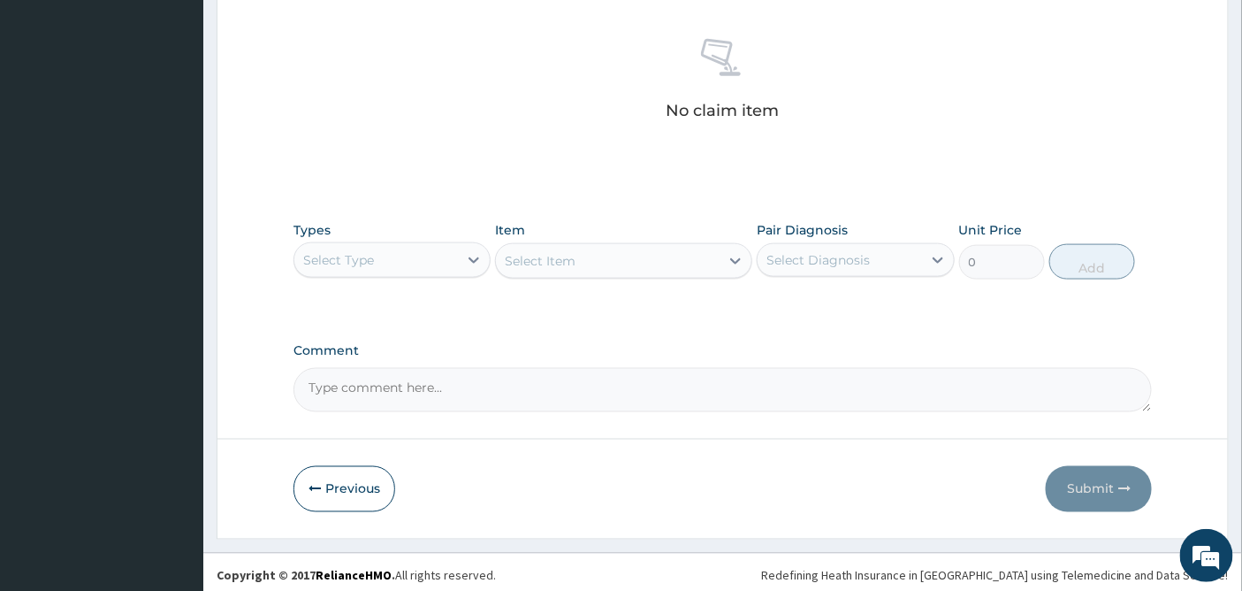
scroll to position [683, 0]
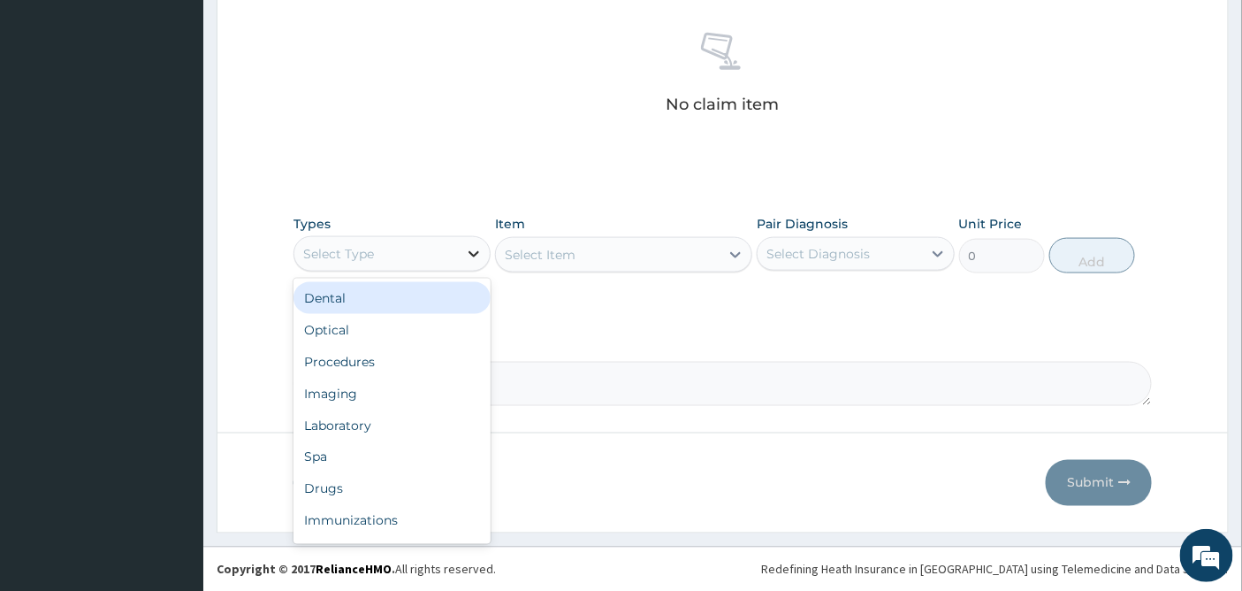
click at [470, 248] on icon at bounding box center [474, 254] width 18 height 18
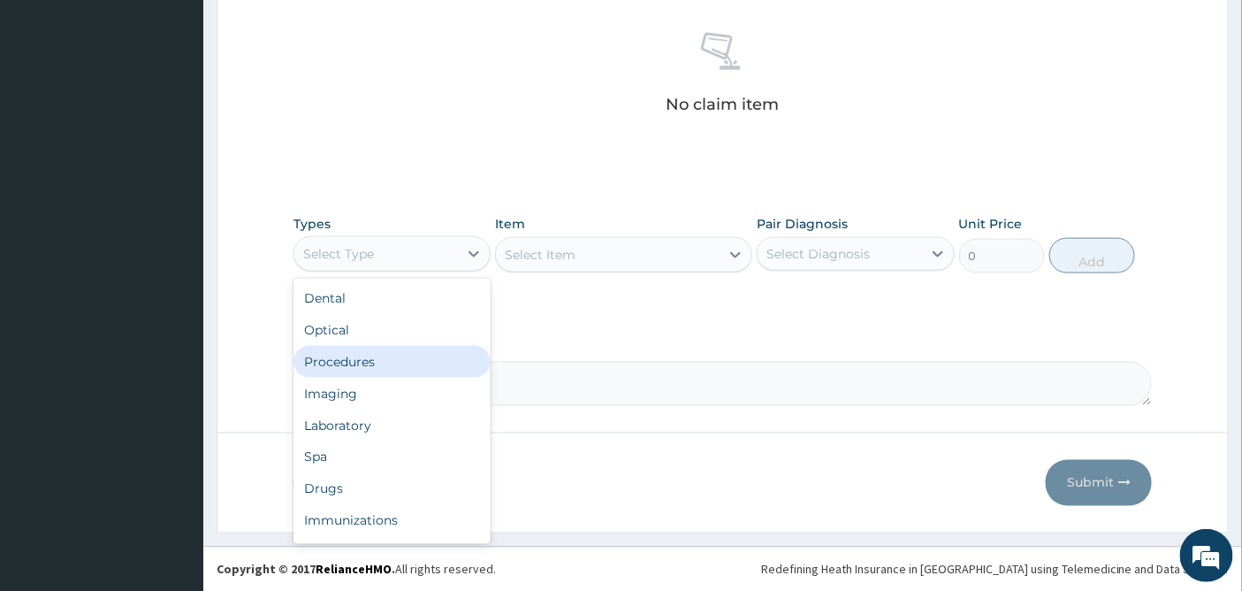
click at [368, 357] on div "Procedures" at bounding box center [391, 362] width 197 height 32
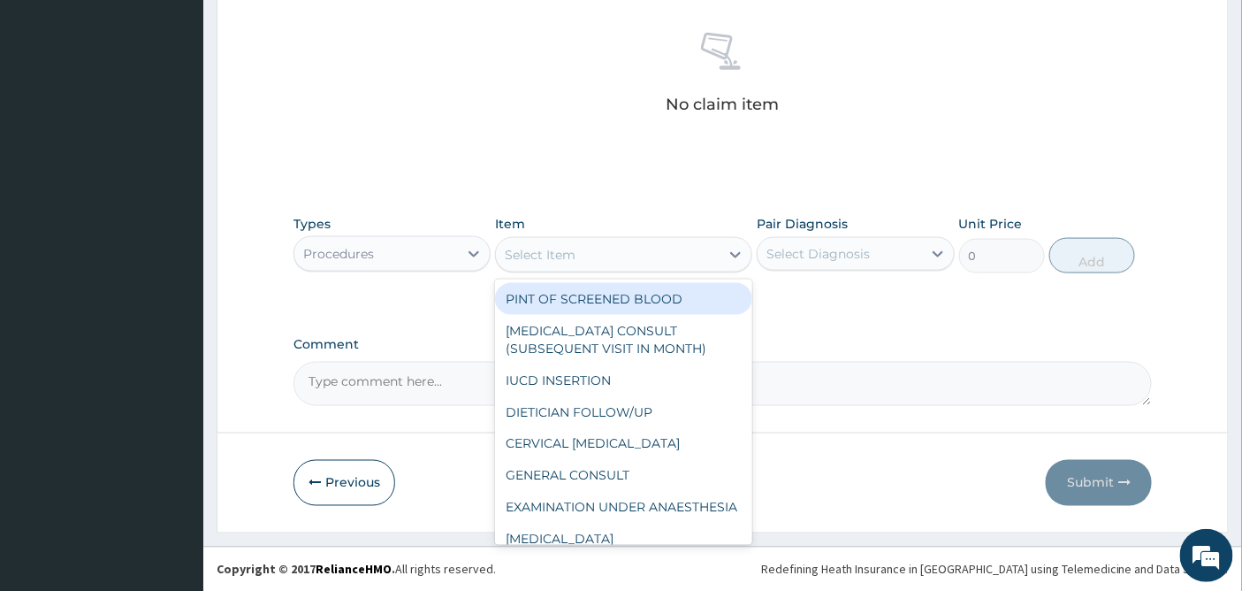
click at [717, 255] on div "Select Item" at bounding box center [608, 254] width 224 height 28
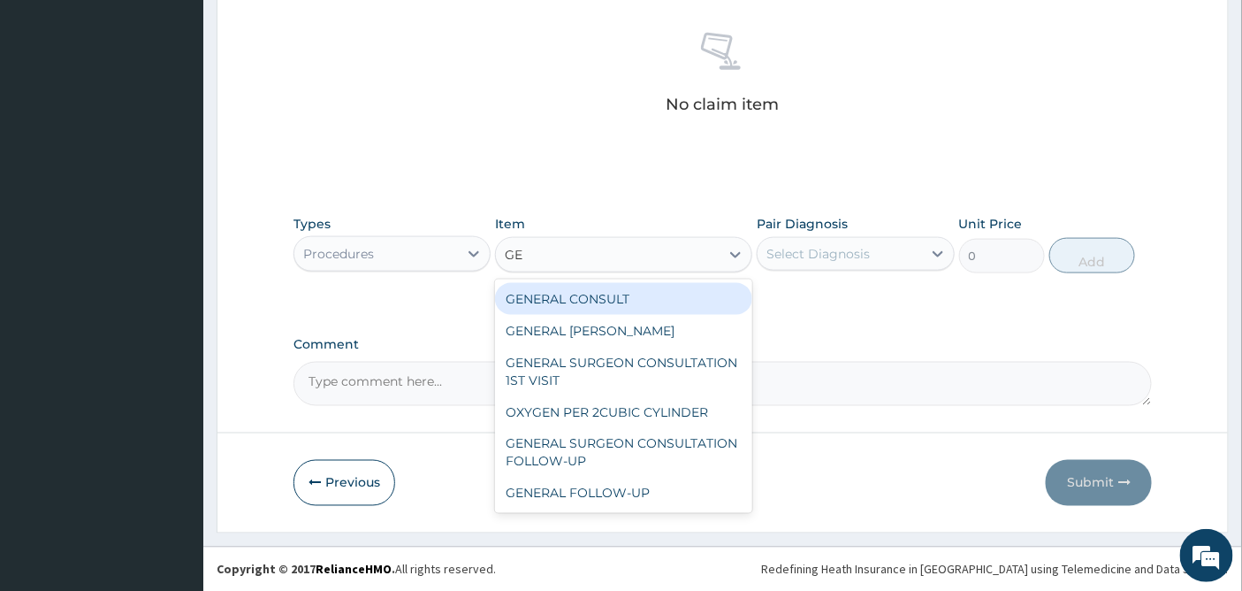
type input "GEN"
click at [697, 297] on div "GENERAL CONSULT" at bounding box center [623, 299] width 257 height 32
type input "5000"
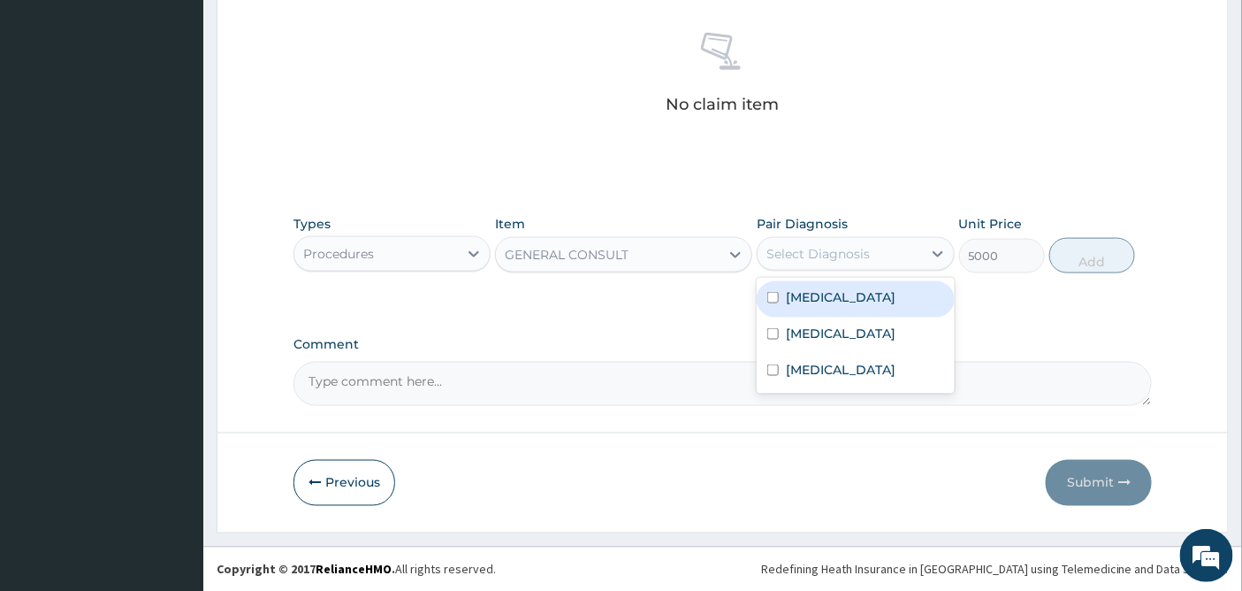
click at [832, 248] on div "Select Diagnosis" at bounding box center [817, 254] width 103 height 18
drag, startPoint x: 813, startPoint y: 290, endPoint x: 789, endPoint y: 332, distance: 48.7
click at [810, 294] on label "Acute febrile neutrophilic dermatosis" at bounding box center [841, 297] width 110 height 18
checkbox input "true"
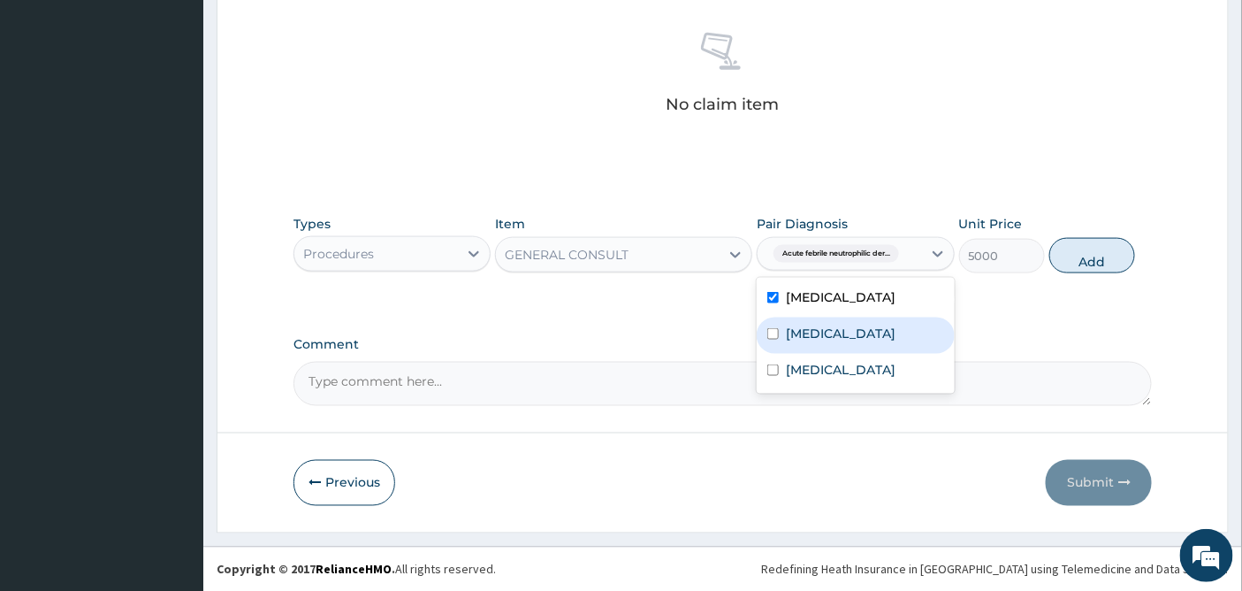
click at [788, 342] on label "Malaria" at bounding box center [841, 333] width 110 height 18
checkbox input "true"
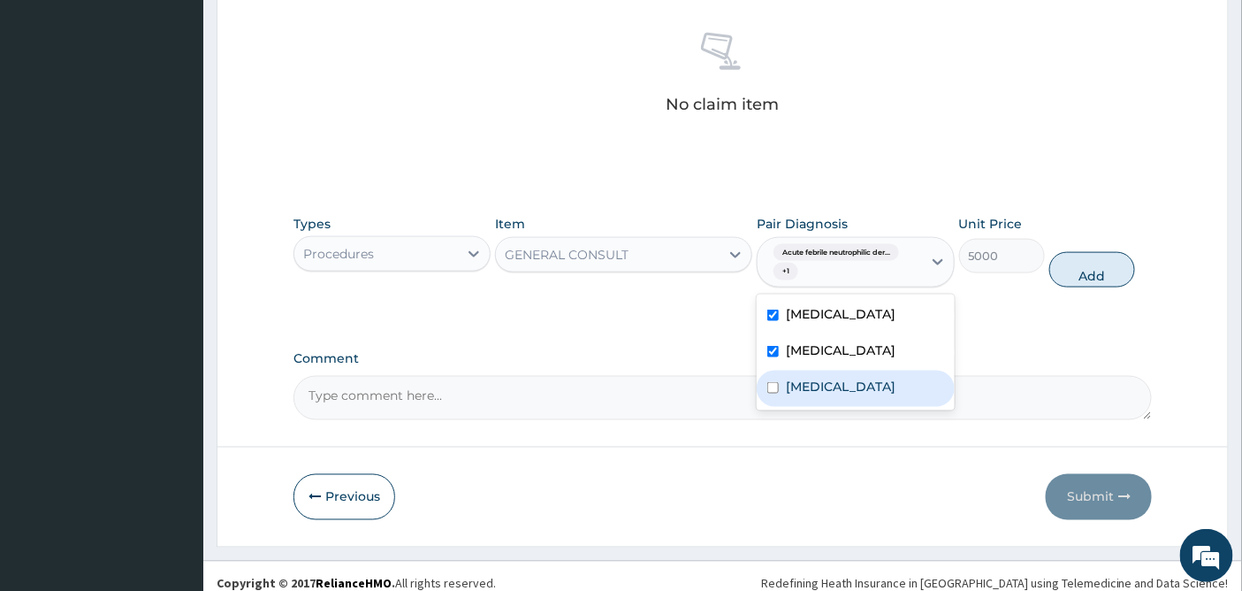
click at [781, 393] on div "Viremia" at bounding box center [855, 388] width 197 height 36
checkbox input "true"
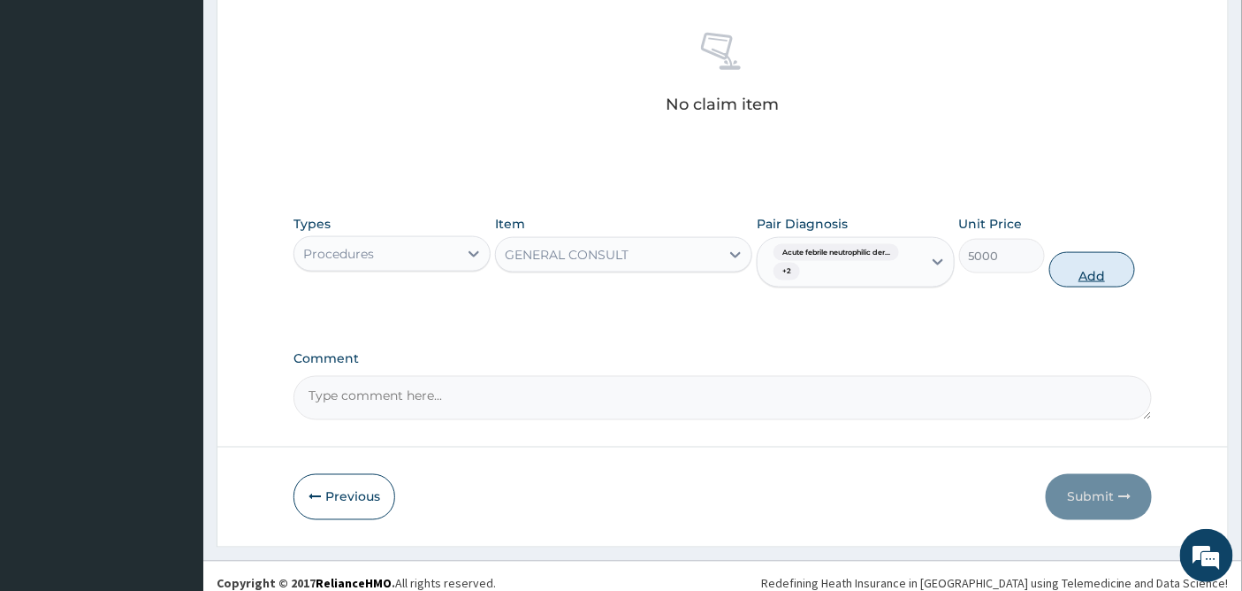
click at [1089, 275] on button "Add" at bounding box center [1092, 269] width 86 height 35
type input "0"
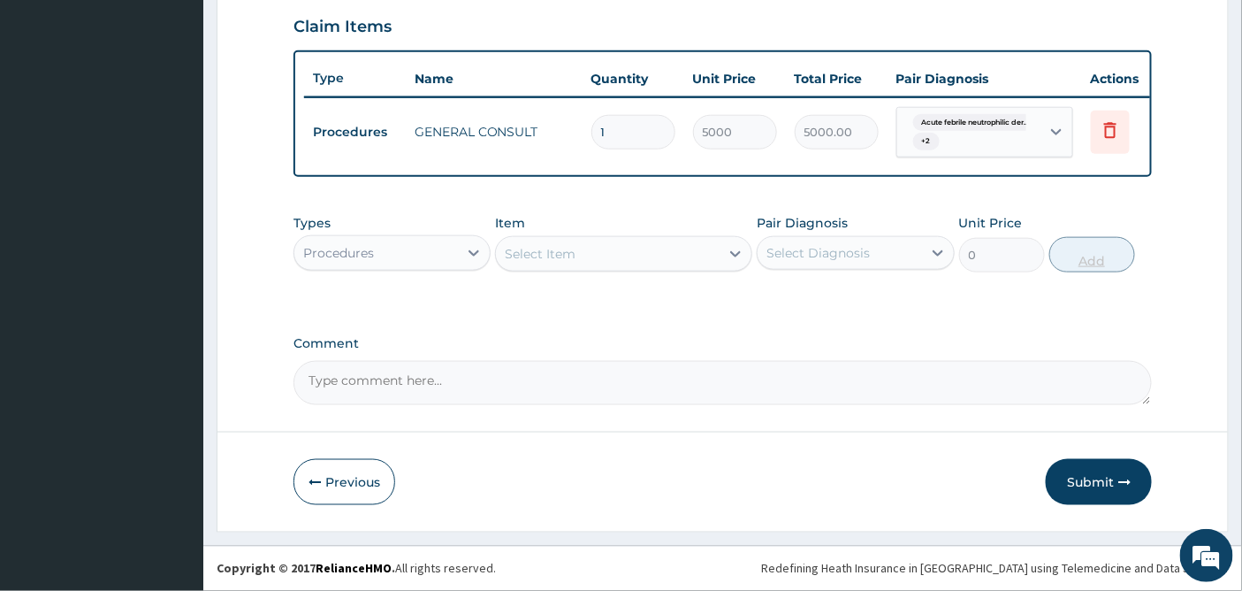
scroll to position [620, 0]
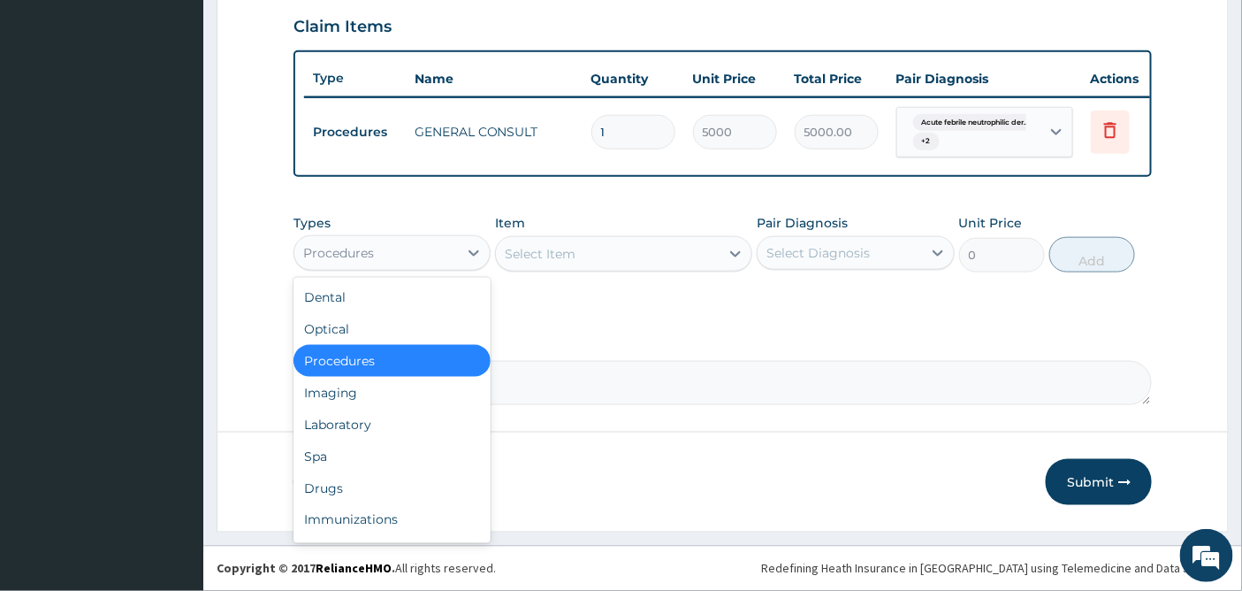
click at [456, 239] on div "Procedures" at bounding box center [376, 253] width 164 height 28
click at [361, 425] on div "Laboratory" at bounding box center [391, 424] width 197 height 32
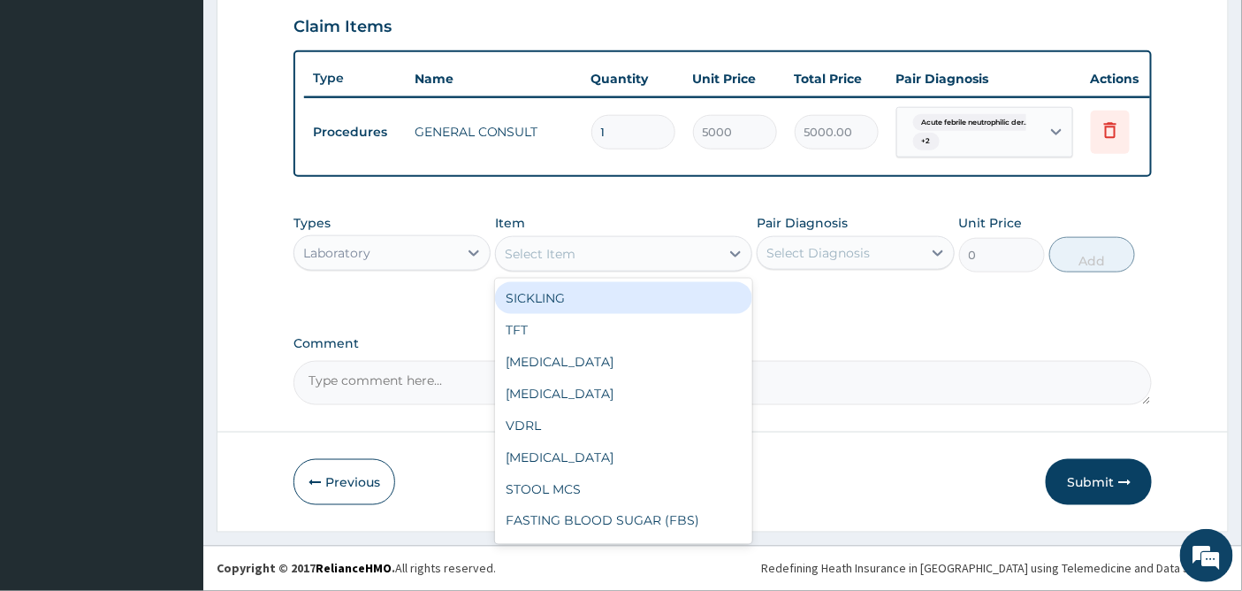
click at [629, 249] on div "Select Item" at bounding box center [608, 254] width 224 height 28
type input "FBC"
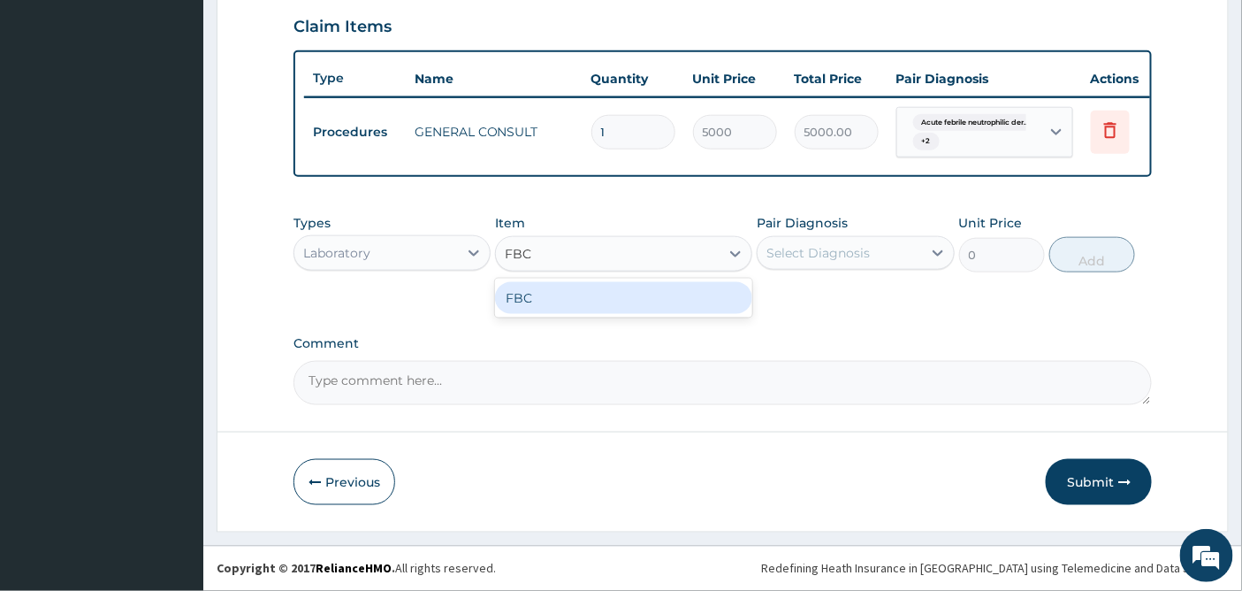
click at [629, 303] on div "FBC" at bounding box center [623, 298] width 257 height 32
type input "4500"
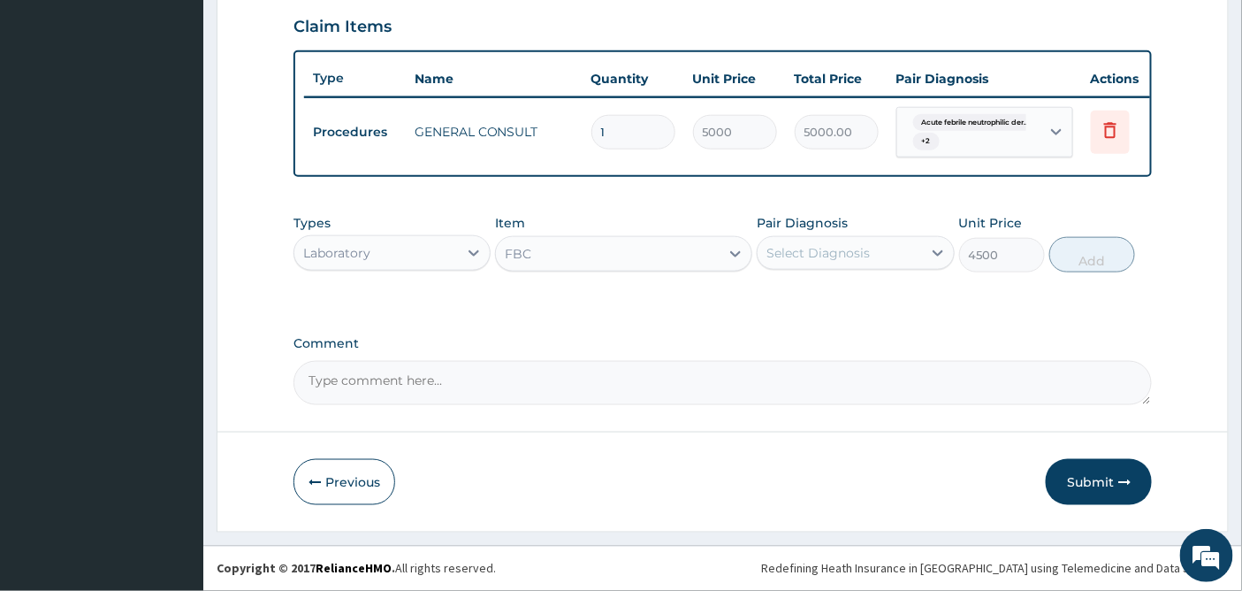
click at [827, 250] on div "Select Diagnosis" at bounding box center [817, 253] width 103 height 18
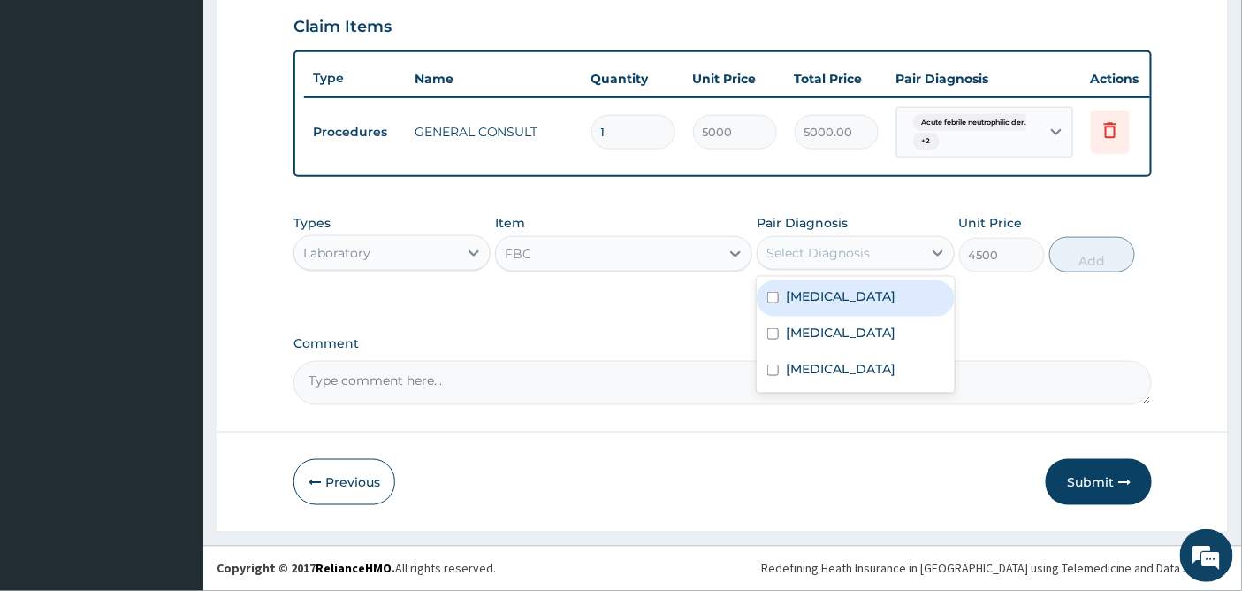
click at [804, 305] on label "Acute febrile neutrophilic dermatosis" at bounding box center [841, 296] width 110 height 18
checkbox input "true"
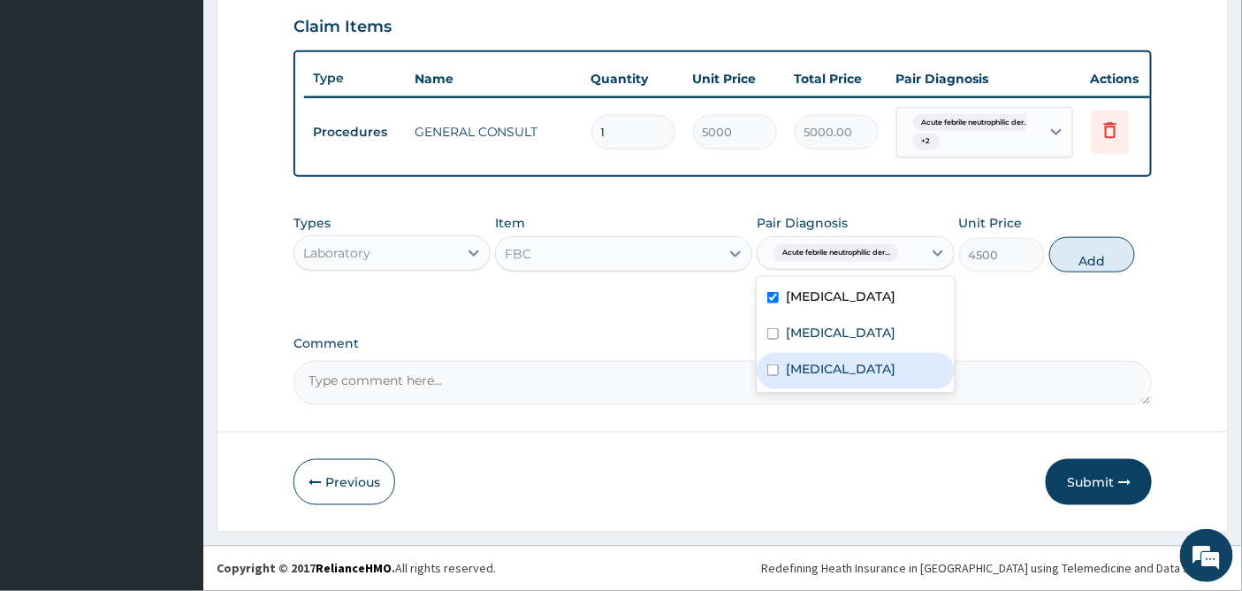
click at [794, 377] on label "Viremia" at bounding box center [841, 369] width 110 height 18
checkbox input "true"
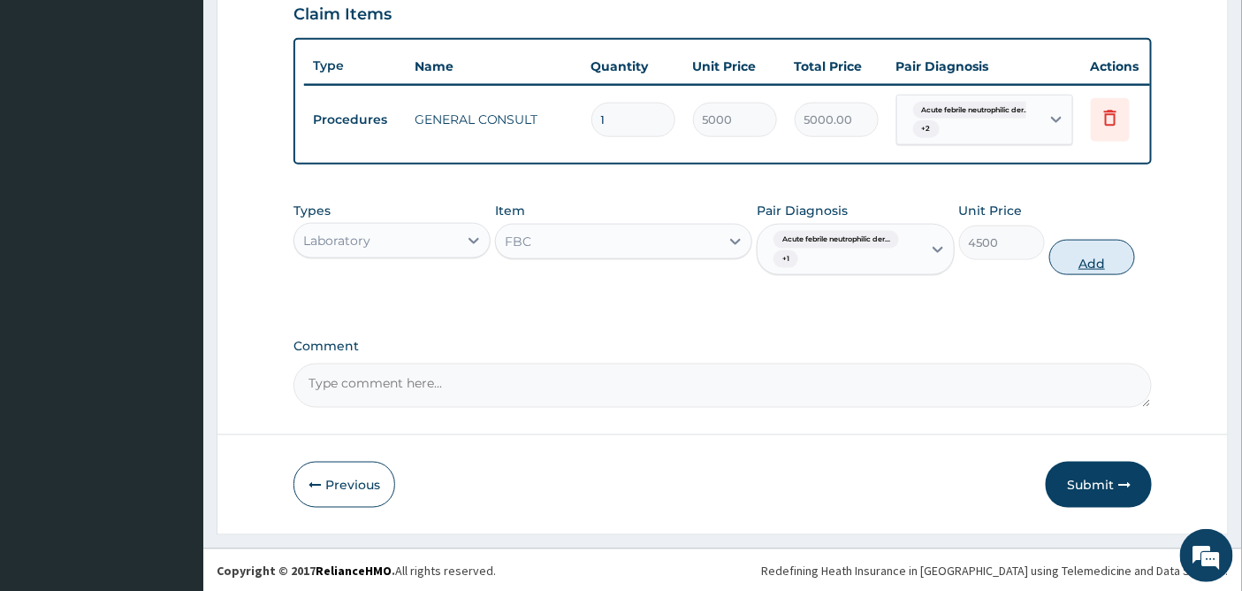
click at [1091, 271] on button "Add" at bounding box center [1092, 257] width 86 height 35
type input "0"
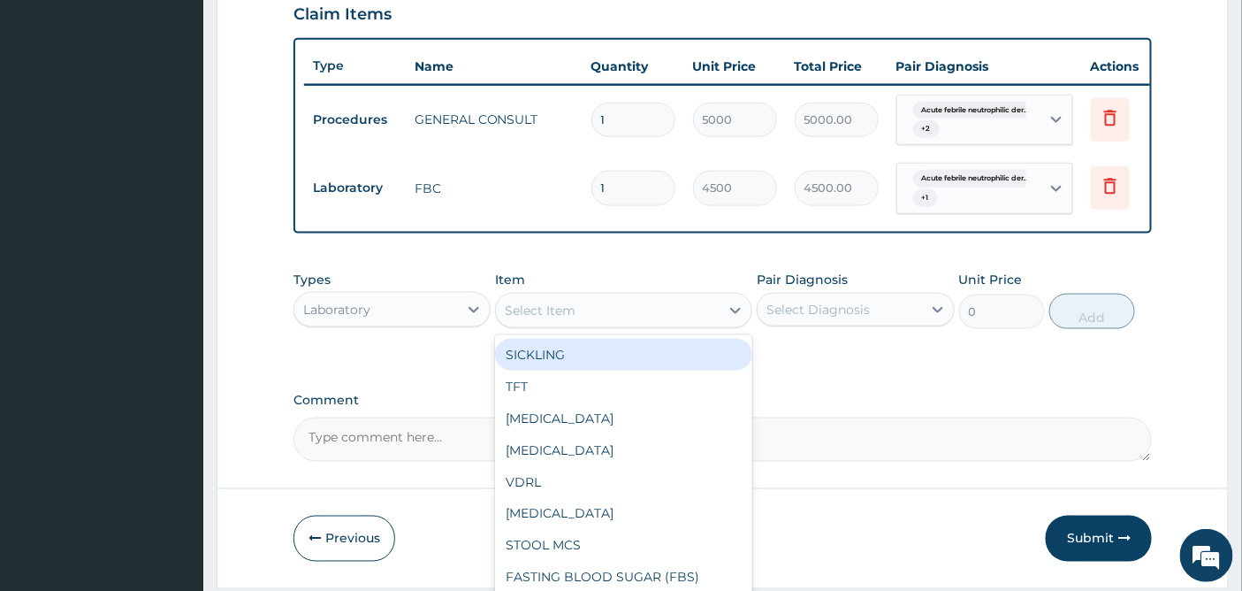
click at [545, 319] on div "Select Item" at bounding box center [540, 310] width 71 height 18
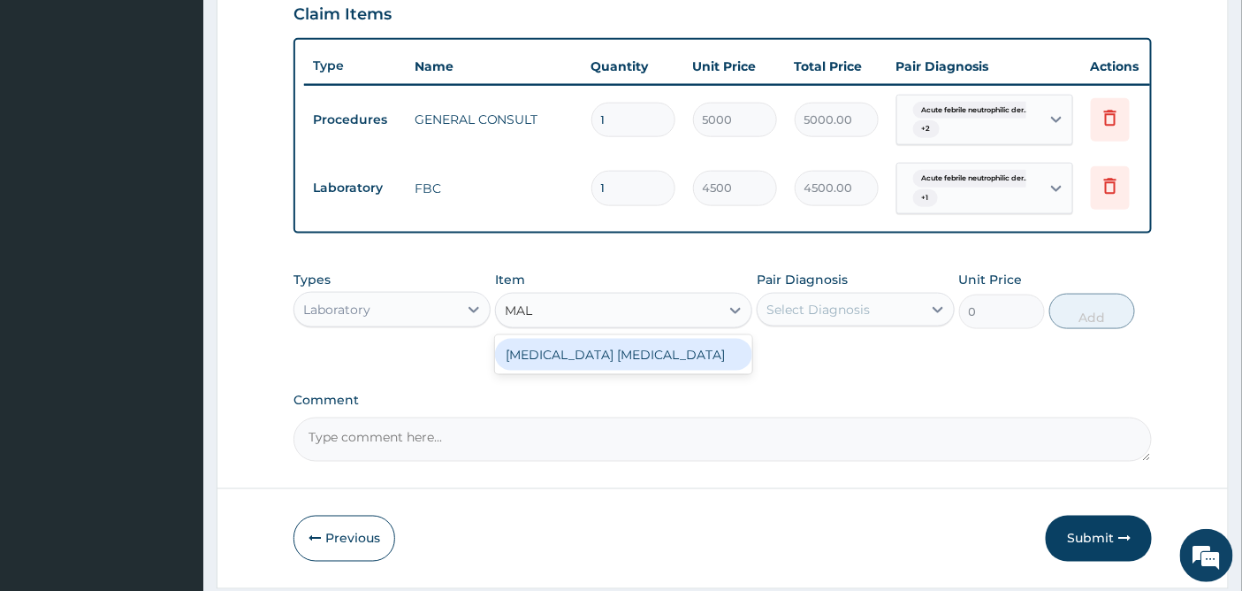
type input "MALA"
click at [569, 364] on div "MALARIA PARASITE" at bounding box center [623, 355] width 257 height 32
type input "2000"
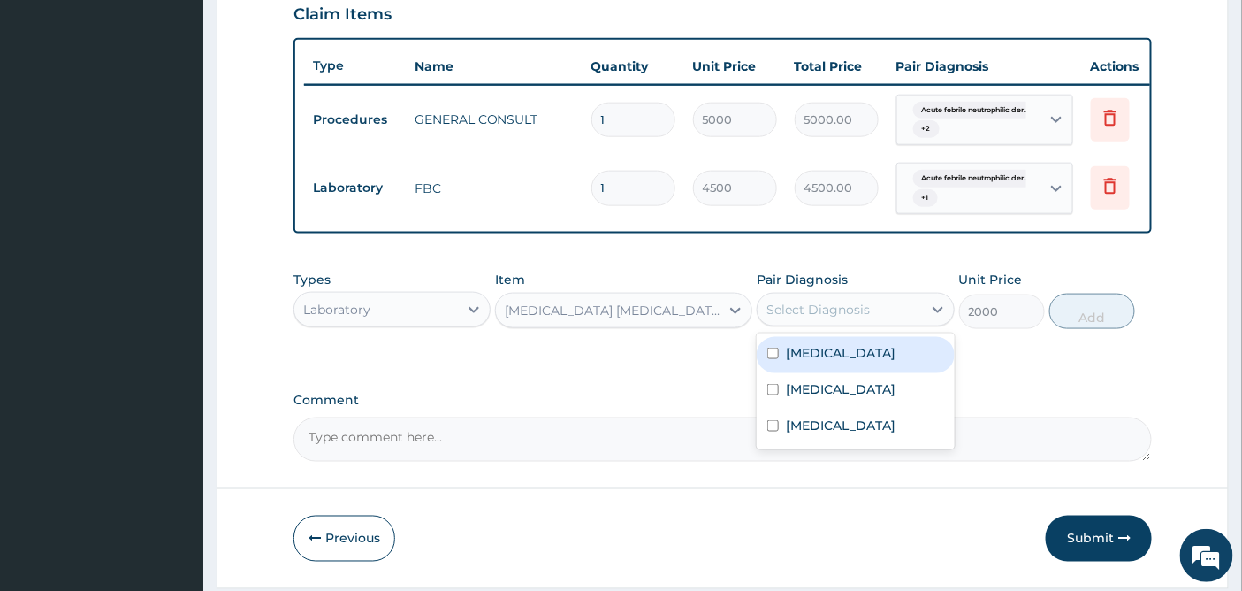
click at [846, 316] on div "Select Diagnosis" at bounding box center [817, 310] width 103 height 18
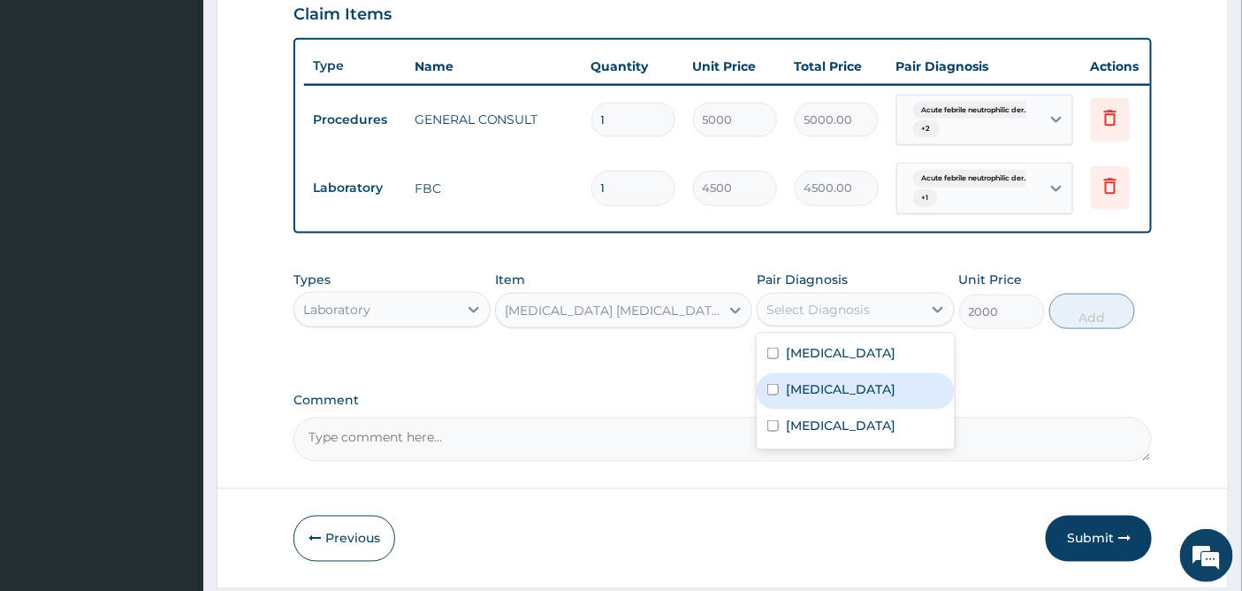
click at [789, 398] on label "Malaria" at bounding box center [841, 389] width 110 height 18
checkbox input "true"
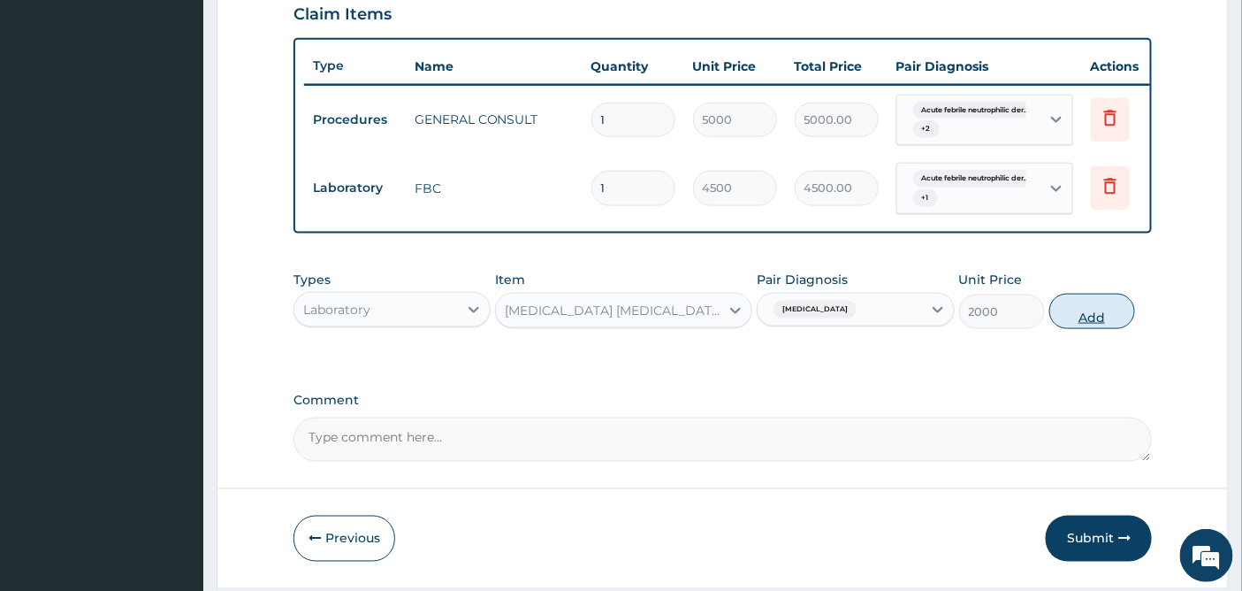
click at [1080, 329] on button "Add" at bounding box center [1092, 310] width 86 height 35
type input "0"
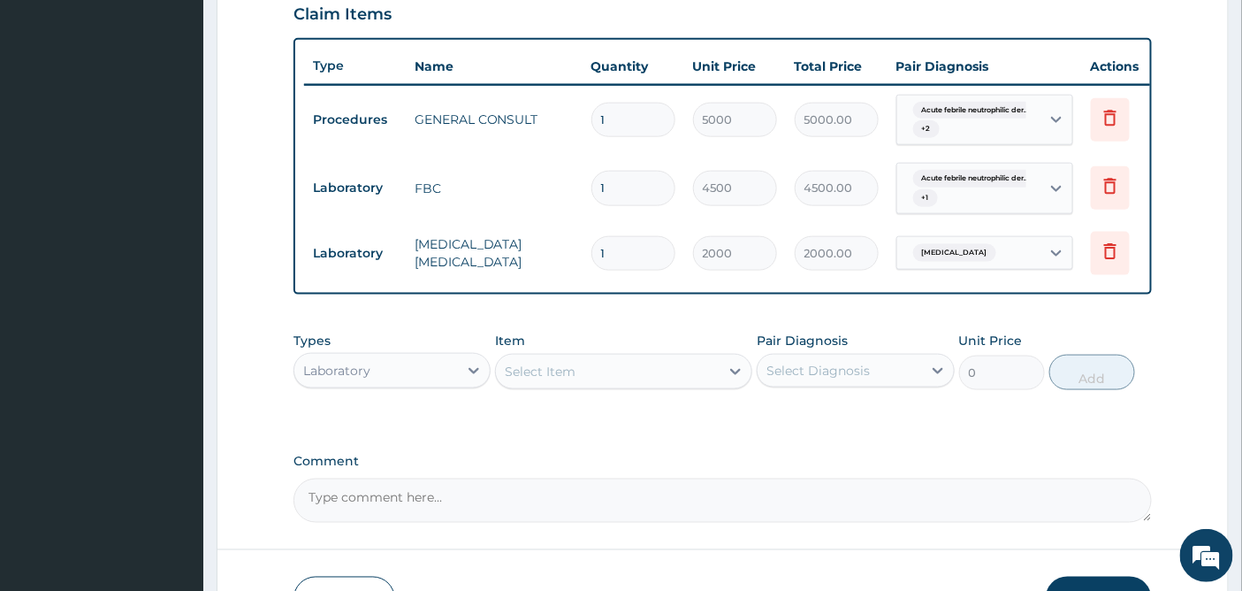
type input "0"
type input "0.00"
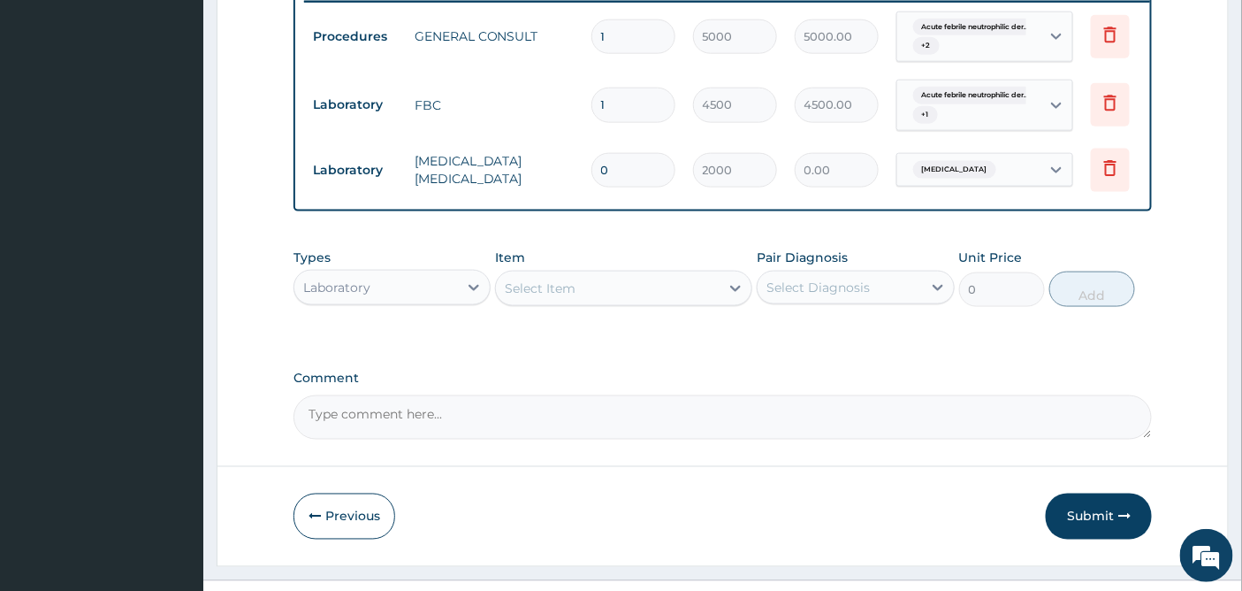
scroll to position [750, 0]
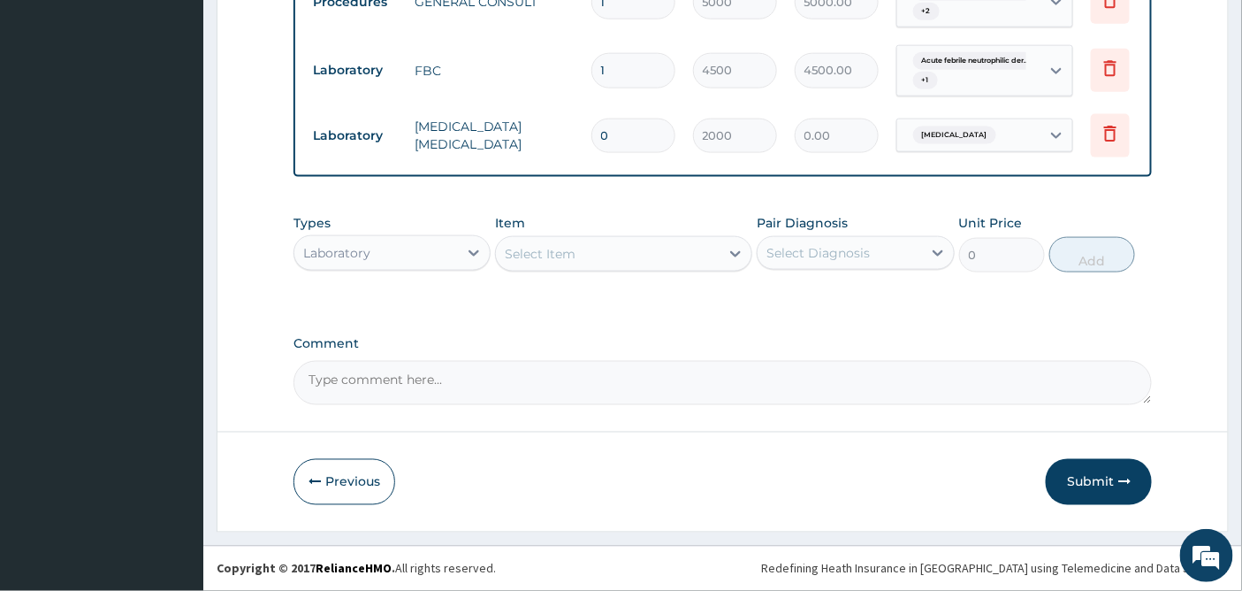
type input "0"
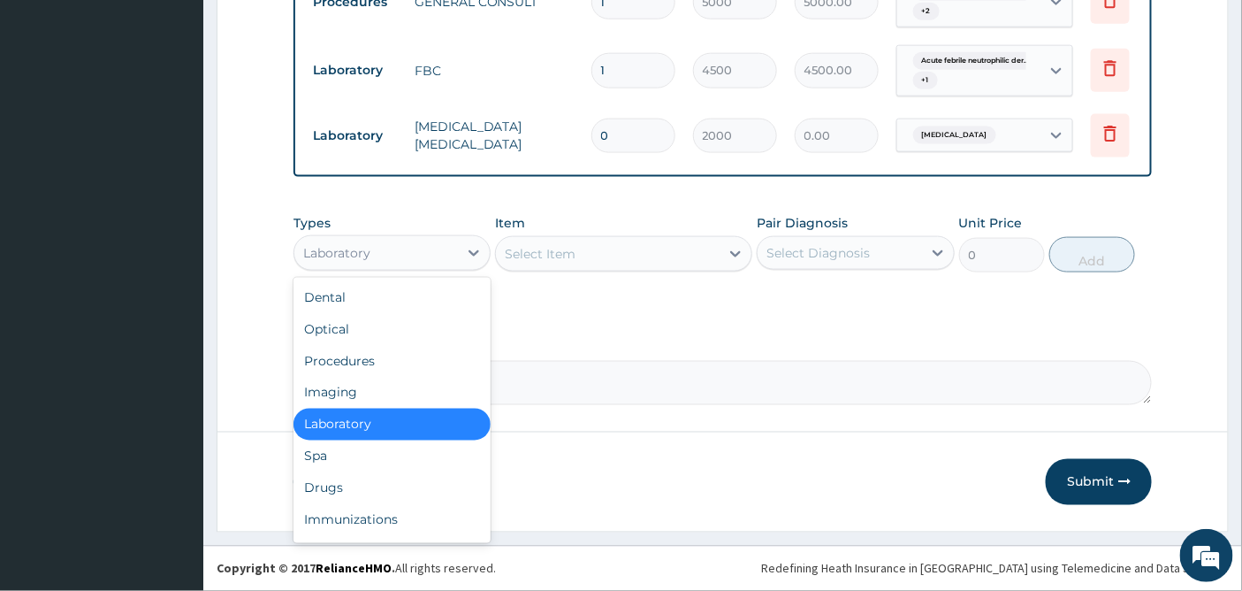
click at [456, 252] on div "Laboratory" at bounding box center [376, 253] width 164 height 28
click at [349, 490] on div "Drugs" at bounding box center [391, 488] width 197 height 32
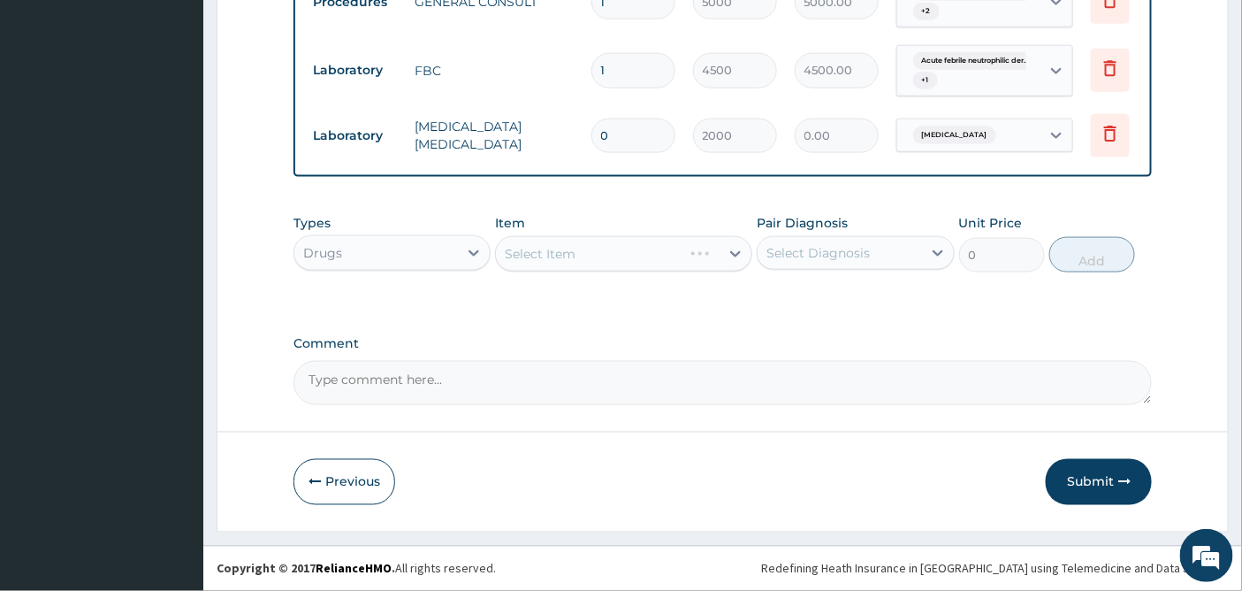
click at [709, 252] on div "Select Item" at bounding box center [623, 253] width 257 height 35
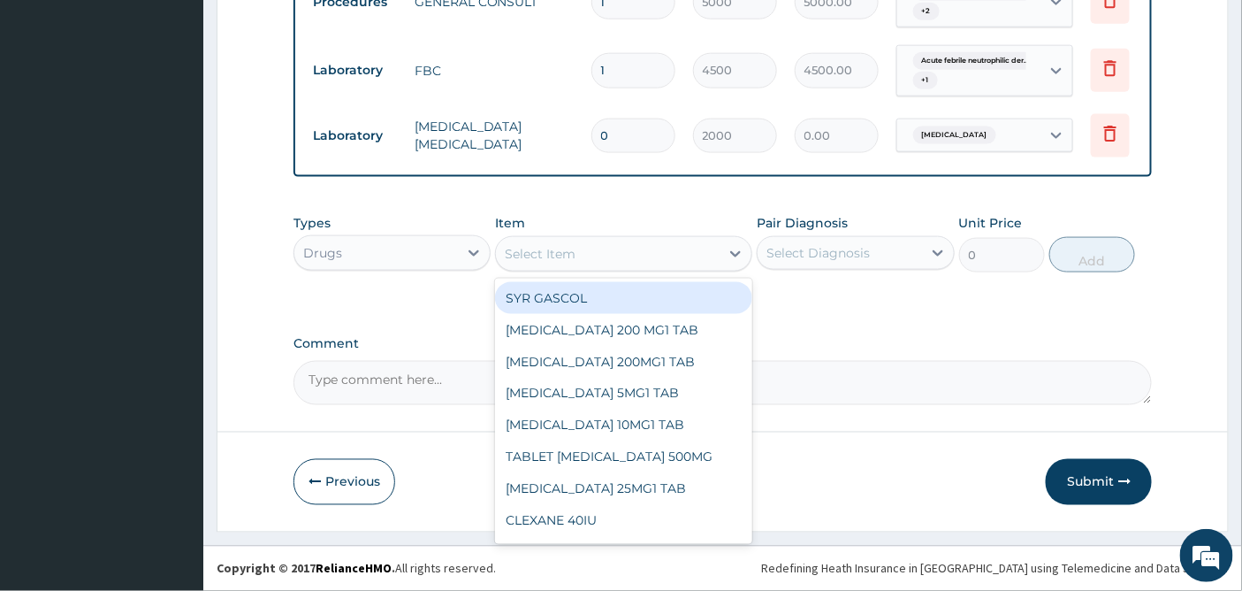
click at [681, 246] on div "Select Item" at bounding box center [608, 254] width 224 height 28
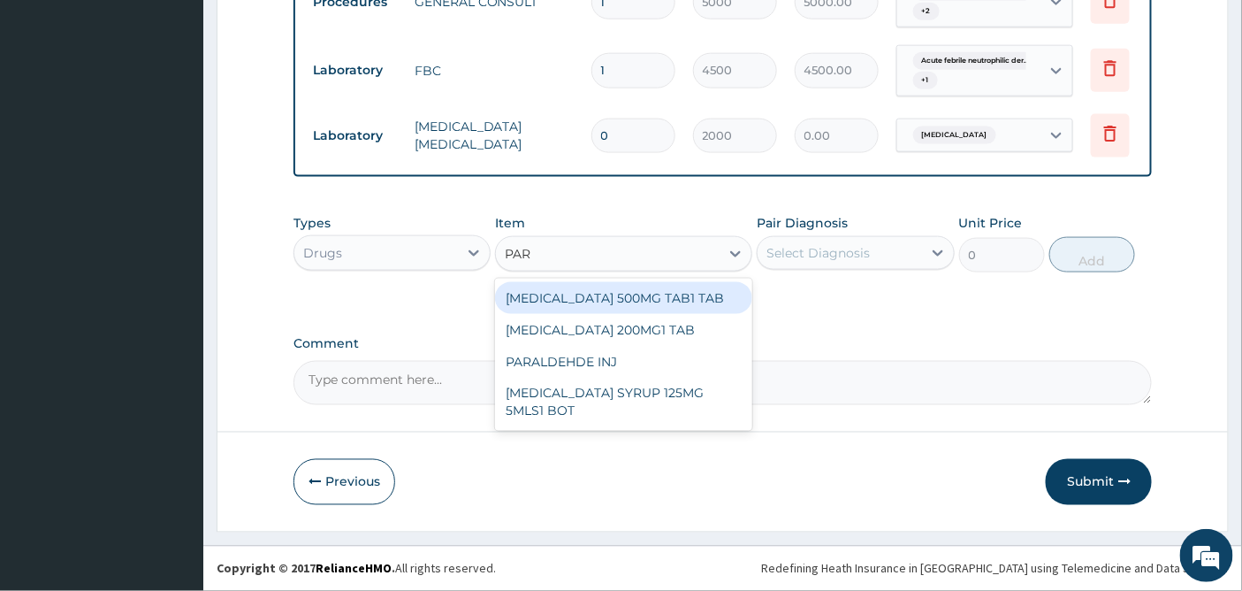
type input "PARA"
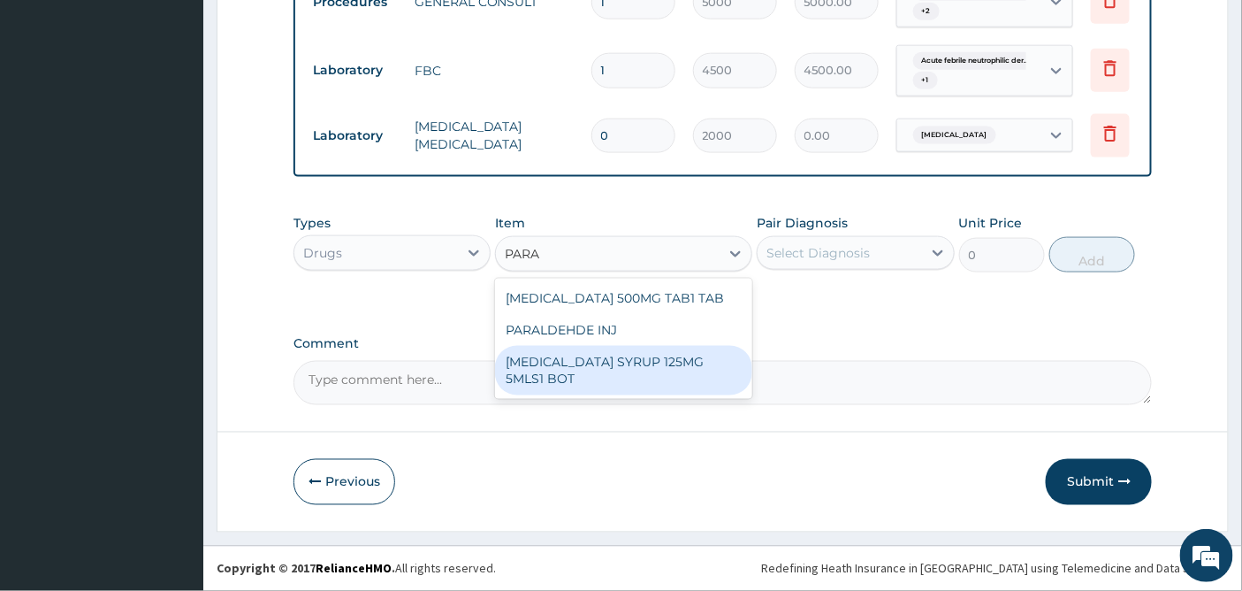
click at [570, 367] on div "[MEDICAL_DATA] SYRUP 125MG 5MLS1 BOT" at bounding box center [623, 371] width 257 height 50
type input "1000"
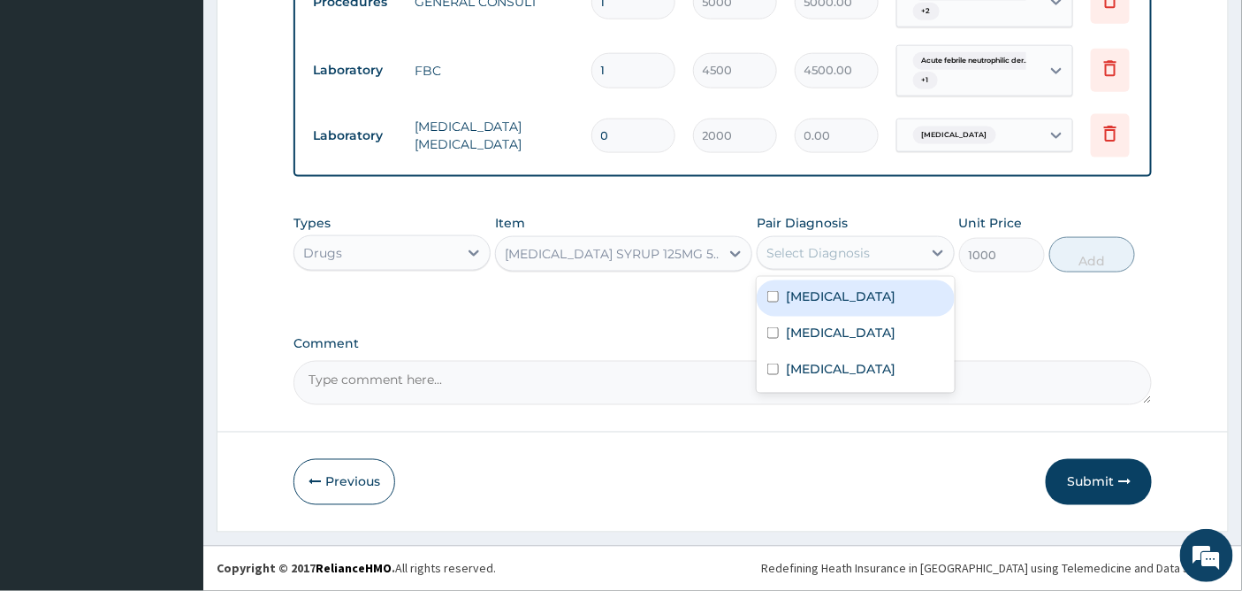
click at [837, 248] on div "Select Diagnosis" at bounding box center [817, 253] width 103 height 18
click at [810, 305] on label "Acute febrile neutrophilic dermatosis" at bounding box center [841, 296] width 110 height 18
checkbox input "true"
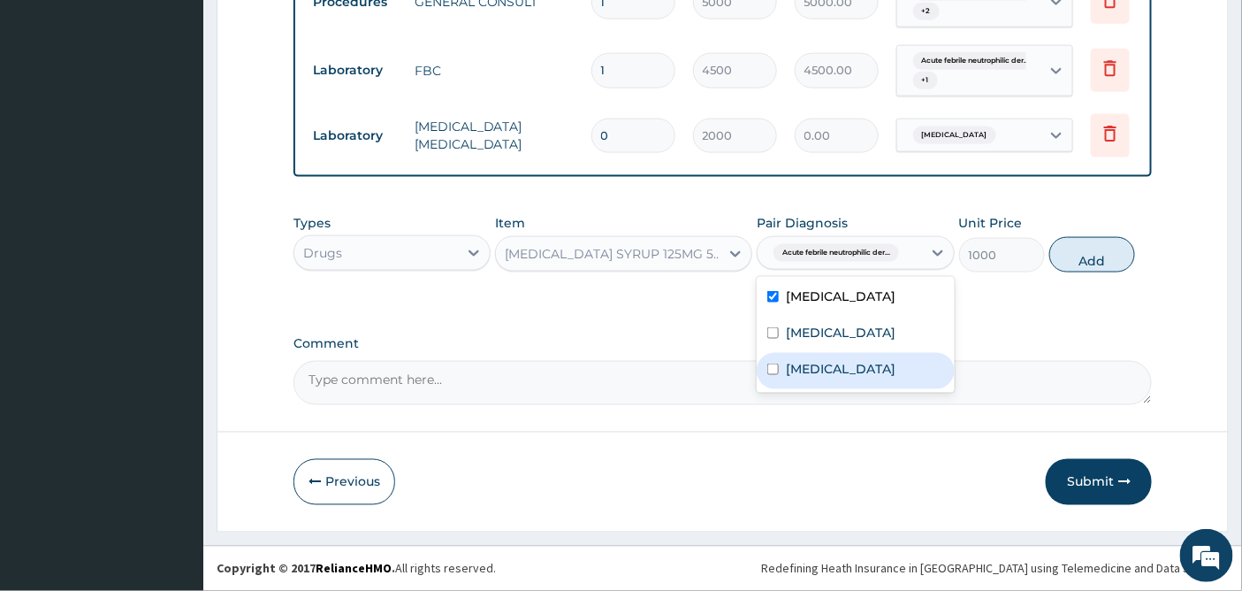
drag, startPoint x: 790, startPoint y: 376, endPoint x: 802, endPoint y: 352, distance: 26.5
click at [790, 375] on div "Viremia" at bounding box center [855, 371] width 197 height 36
checkbox input "true"
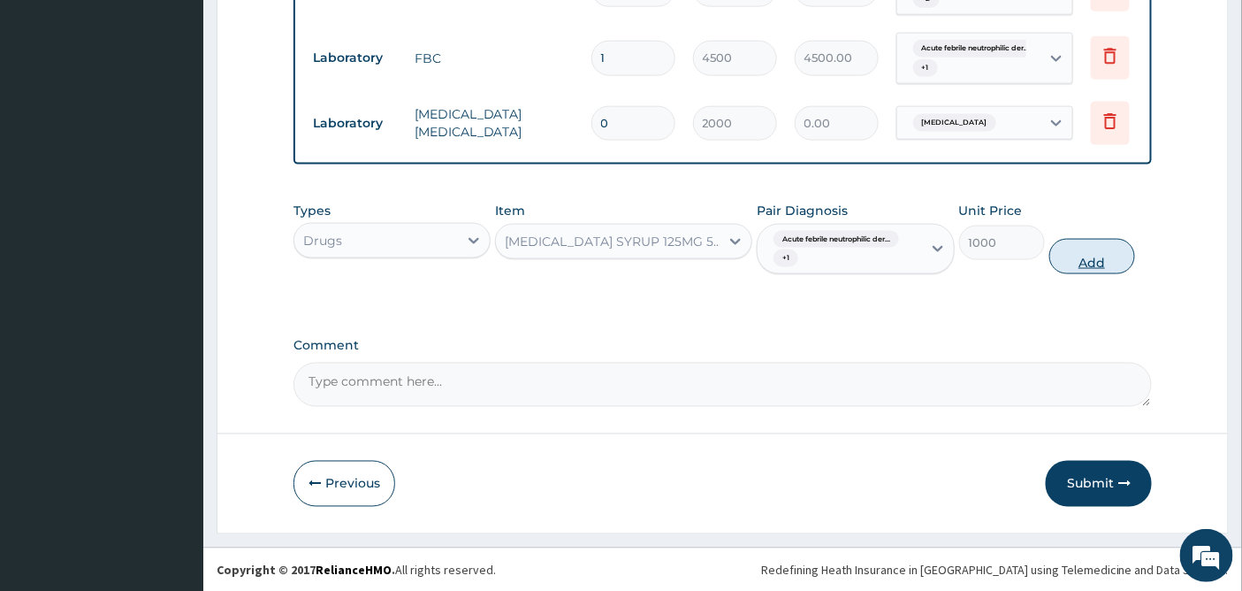
click at [1085, 270] on button "Add" at bounding box center [1092, 256] width 86 height 35
type input "0"
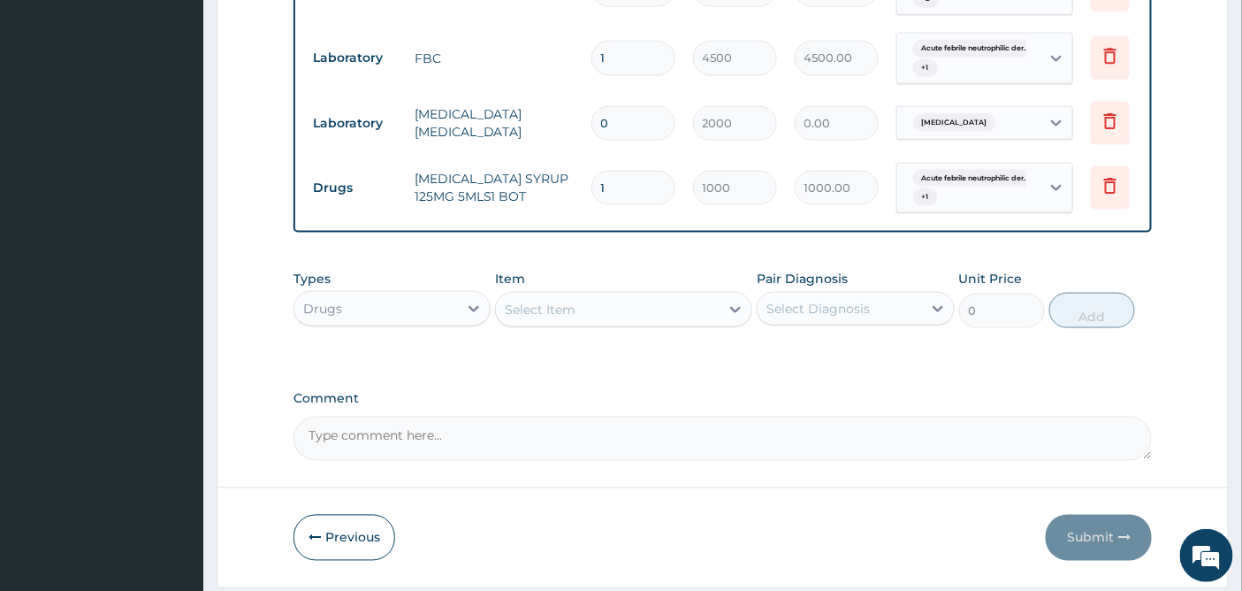
drag, startPoint x: 614, startPoint y: 120, endPoint x: 598, endPoint y: 120, distance: 15.9
click at [598, 120] on input "0" at bounding box center [633, 123] width 84 height 34
type input "1"
type input "2000.00"
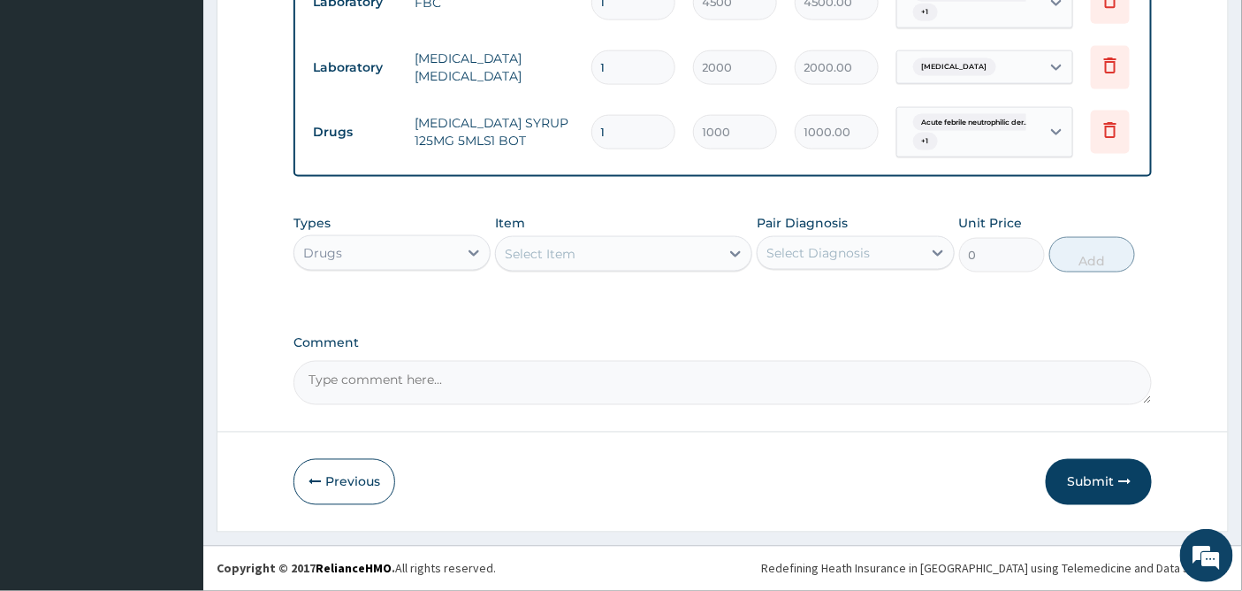
scroll to position [819, 0]
type input "1"
drag, startPoint x: 1079, startPoint y: 479, endPoint x: 1070, endPoint y: 472, distance: 11.3
click at [1075, 475] on button "Submit" at bounding box center [1099, 482] width 106 height 46
click at [1079, 474] on button "Submit" at bounding box center [1099, 482] width 106 height 46
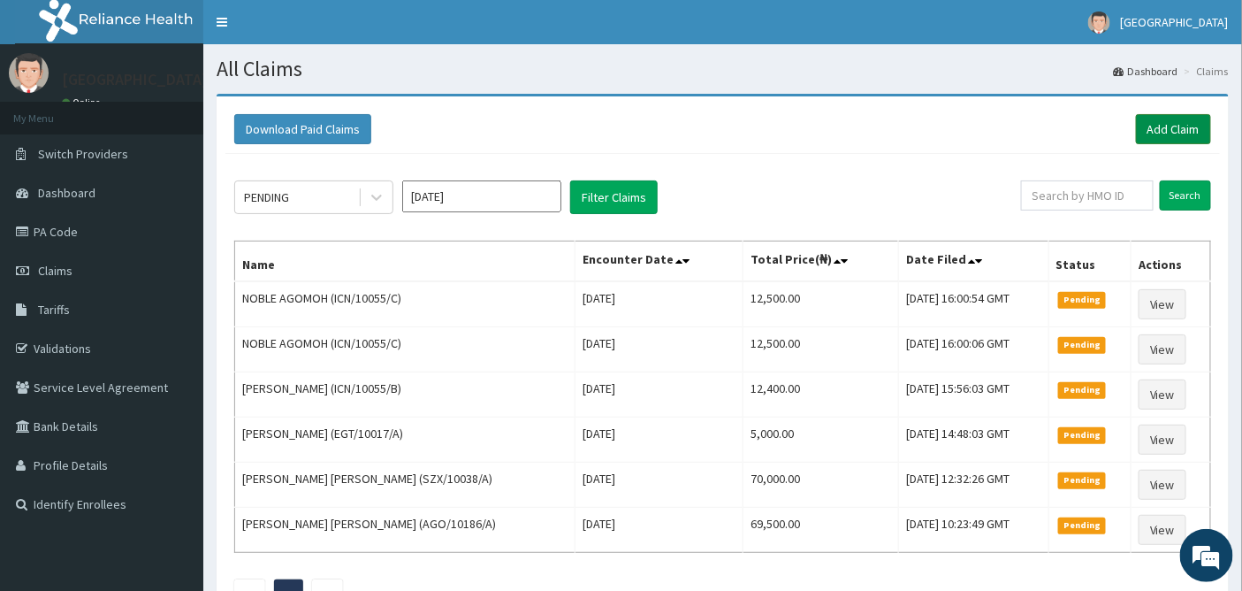
click at [1167, 125] on link "Add Claim" at bounding box center [1173, 129] width 75 height 30
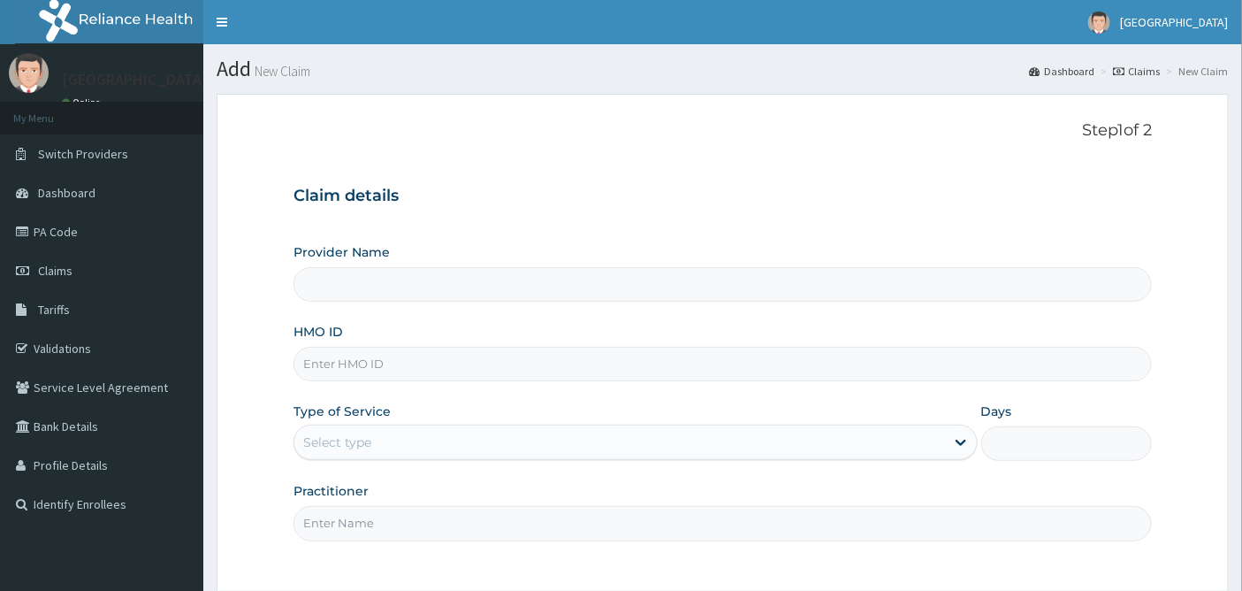
type input "Emel Hospital"
click at [364, 358] on input "HMO ID" at bounding box center [722, 364] width 859 height 34
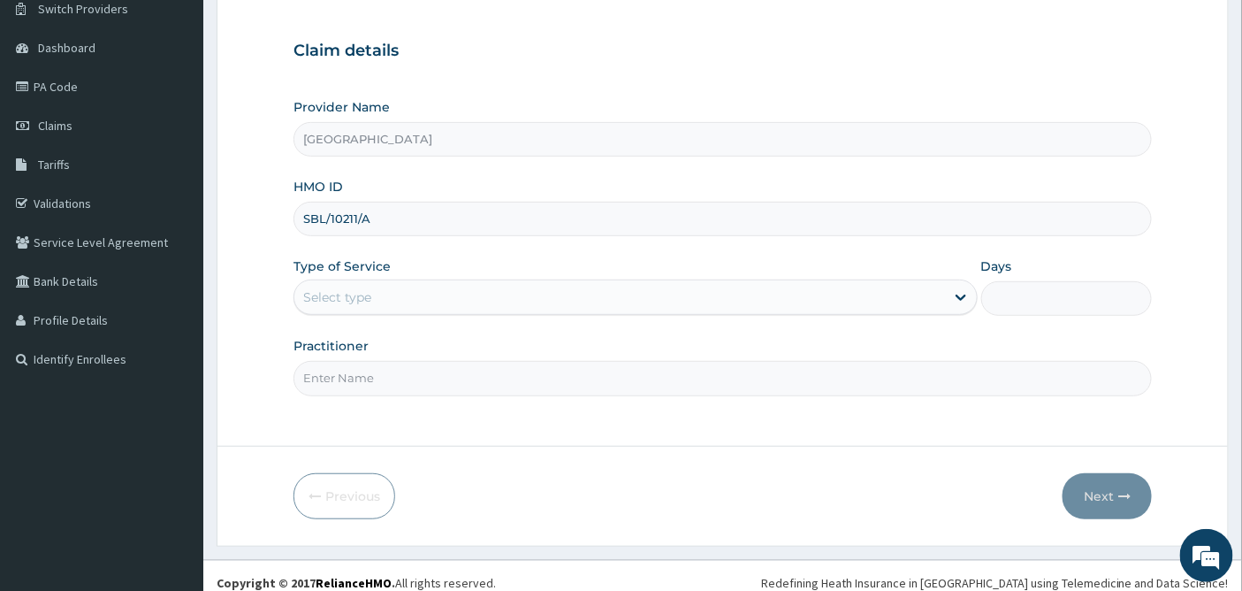
scroll to position [159, 0]
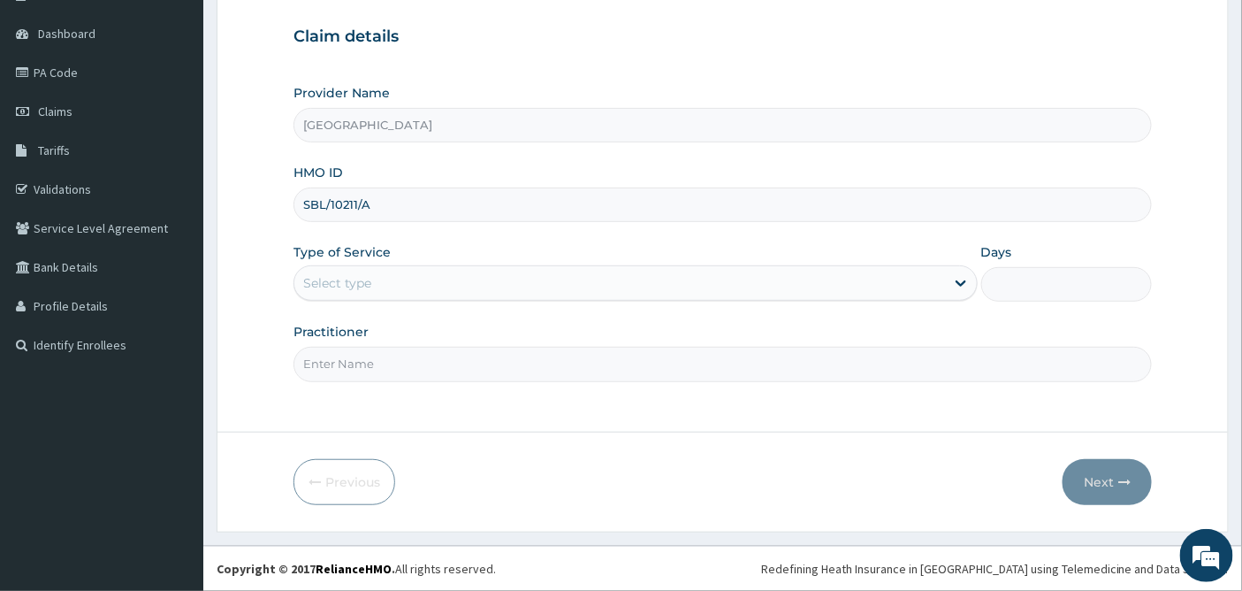
type input "SBL/10211/A"
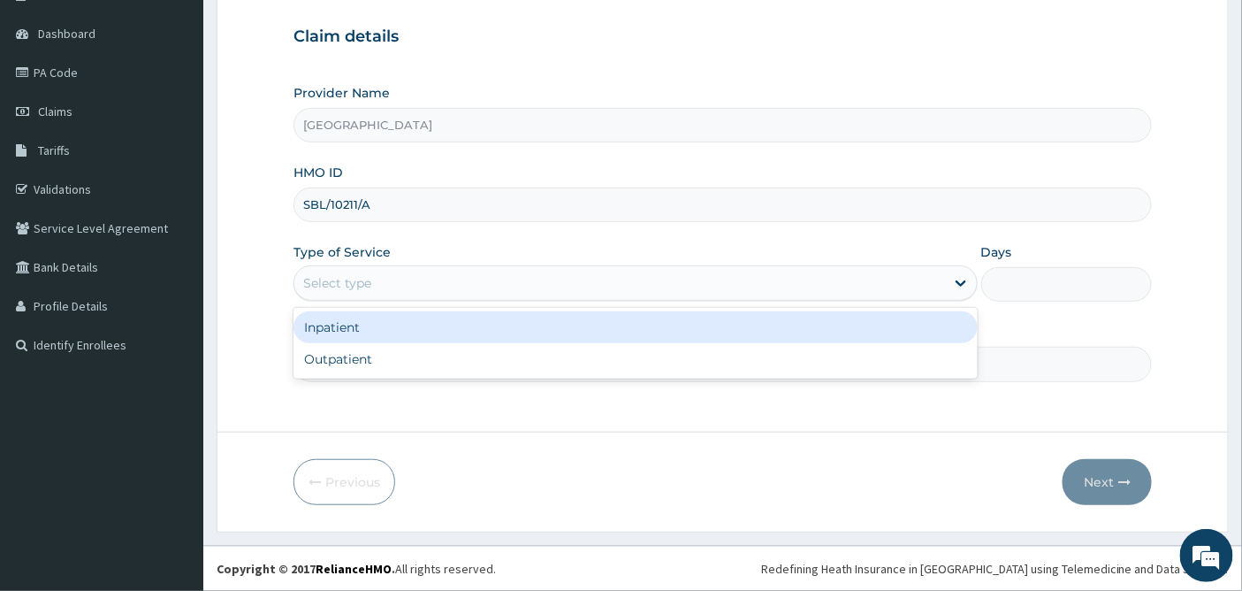
click at [409, 274] on div "Select type" at bounding box center [619, 283] width 651 height 28
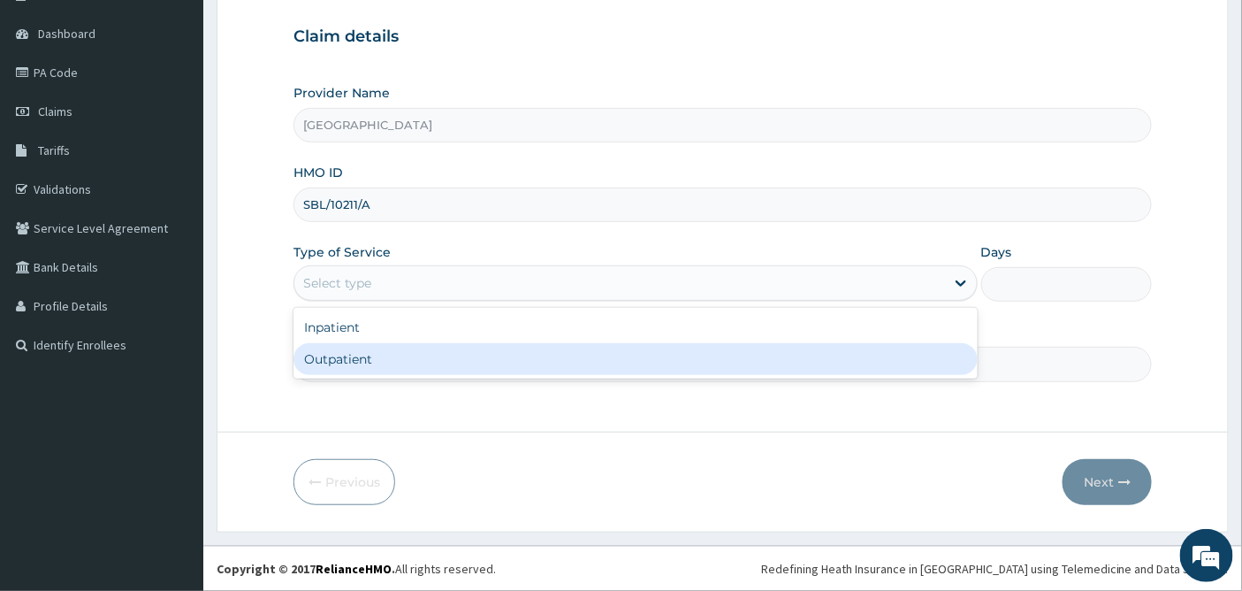
click at [380, 360] on div "Outpatient" at bounding box center [635, 359] width 684 height 32
type input "1"
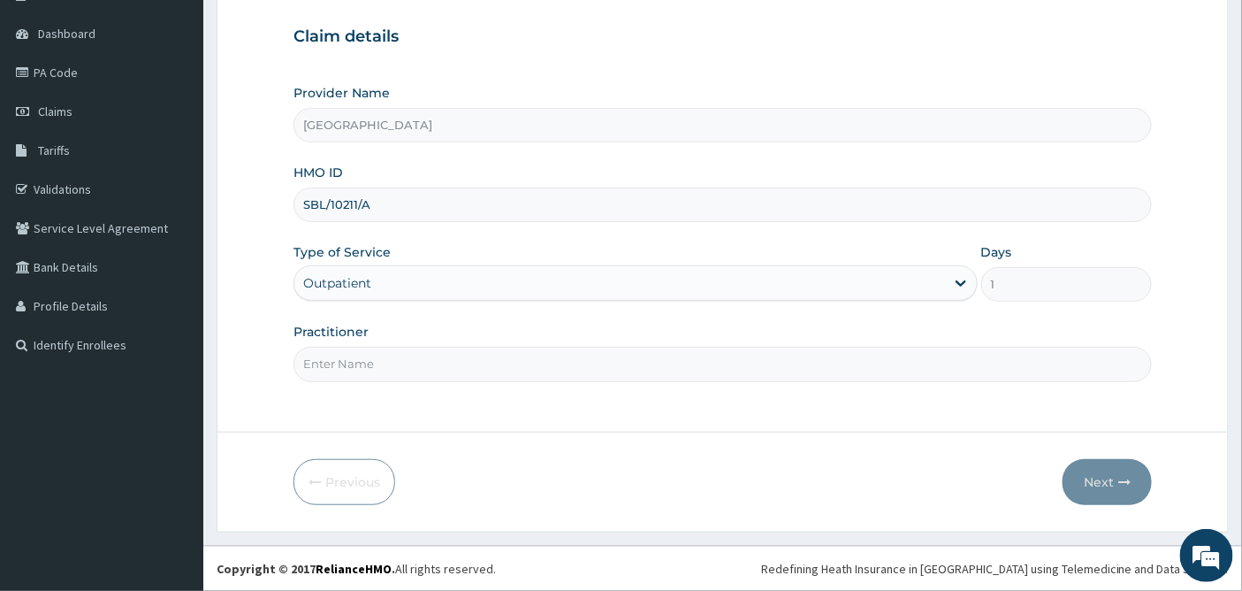
click at [380, 360] on input "Practitioner" at bounding box center [722, 364] width 859 height 34
type input "DR OKOH"
click at [1101, 475] on button "Next" at bounding box center [1107, 482] width 89 height 46
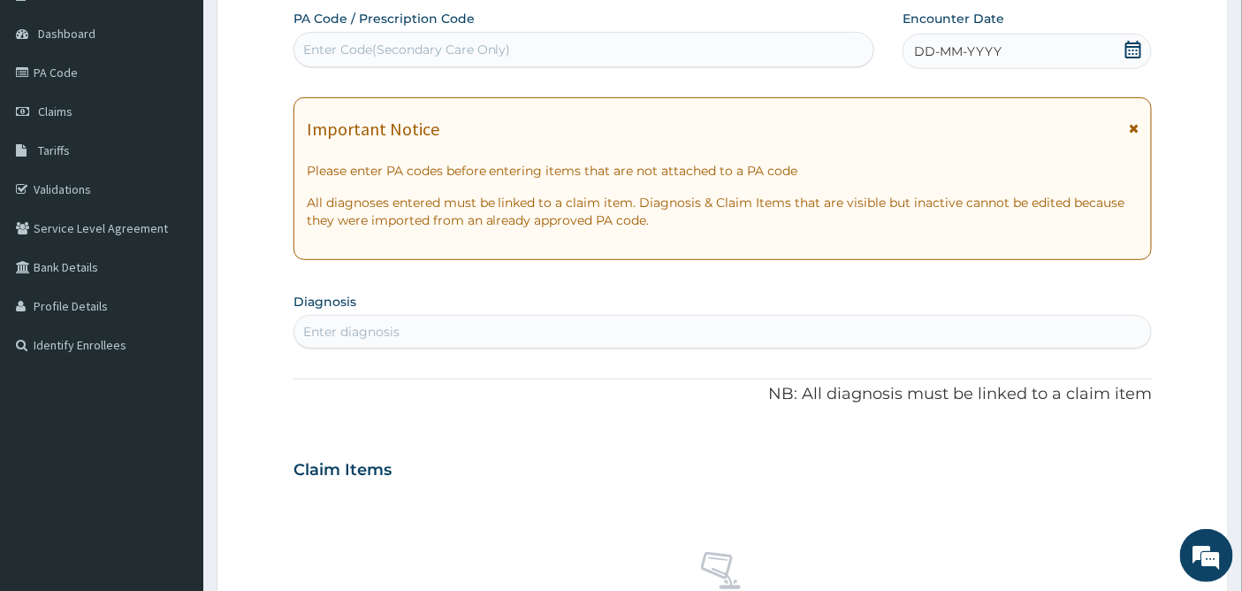
click at [1137, 48] on icon at bounding box center [1133, 50] width 18 height 18
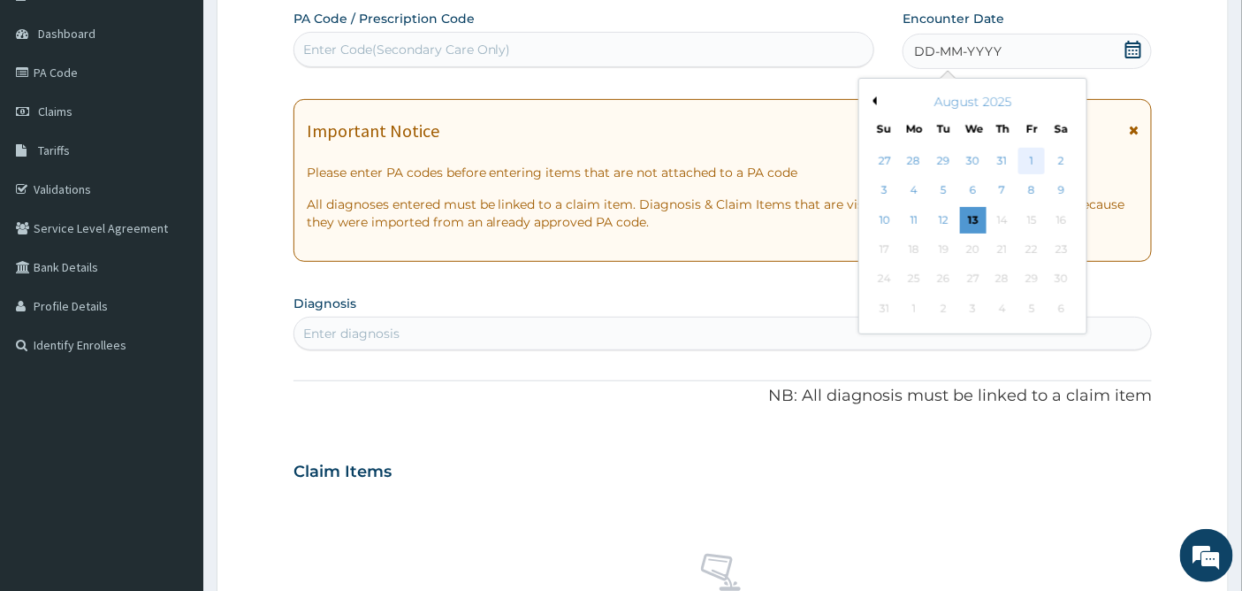
click at [1028, 161] on div "1" at bounding box center [1032, 161] width 27 height 27
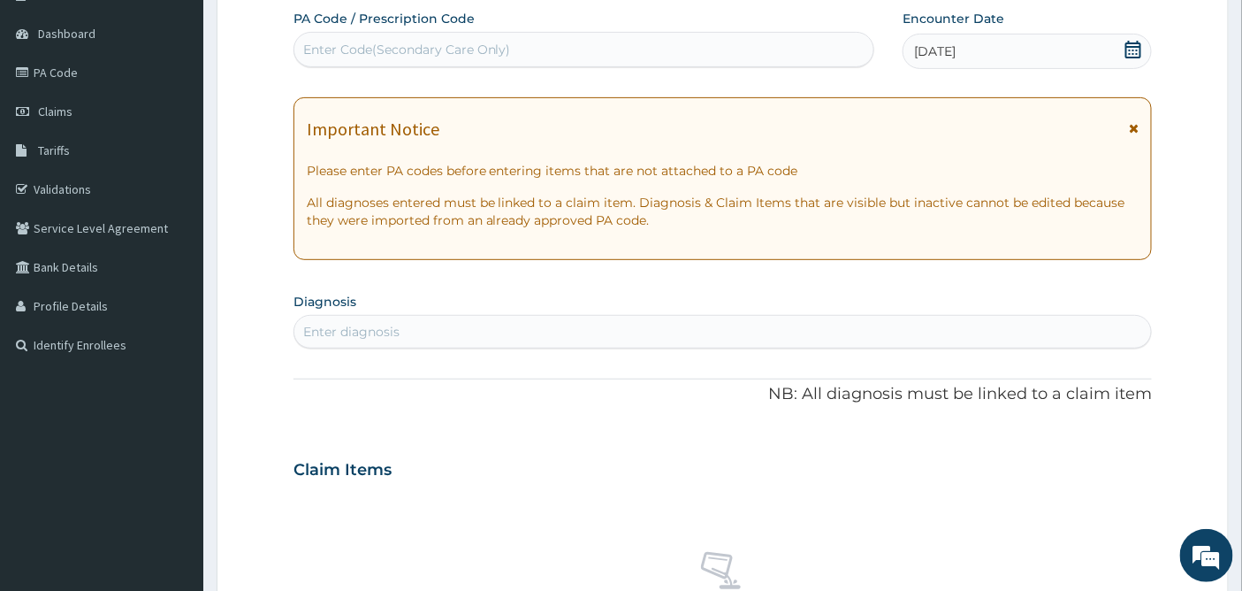
click at [407, 327] on div "Enter diagnosis" at bounding box center [723, 331] width 858 height 28
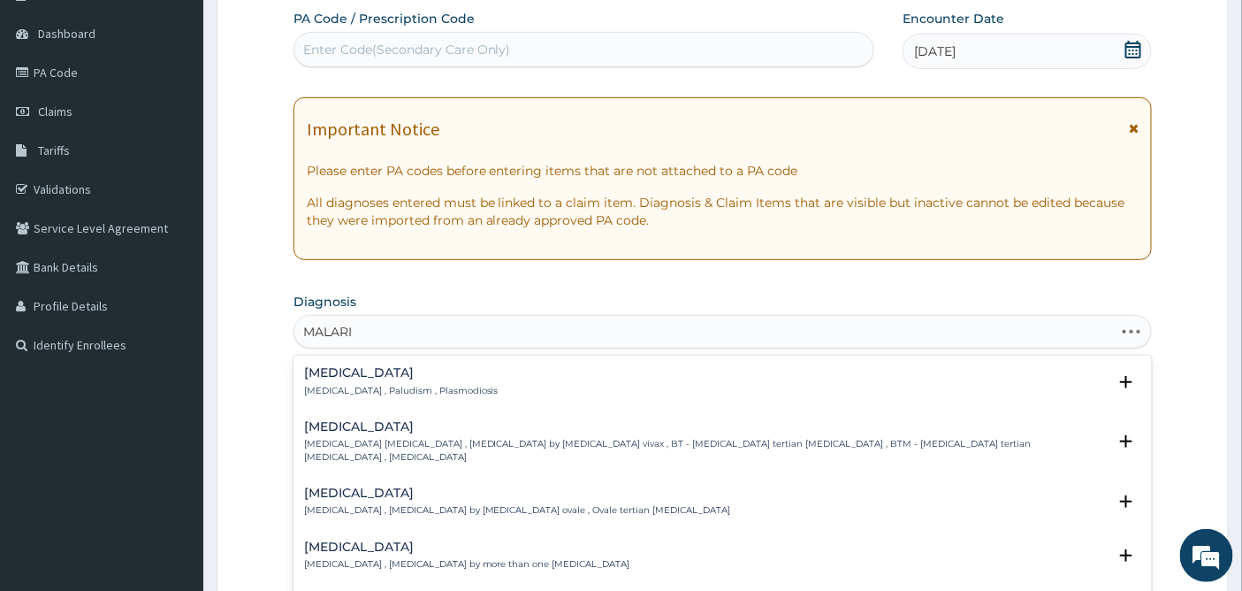
type input "MALARIA"
click at [330, 383] on div "Malaria Malaria , Paludism , Plasmodiosis" at bounding box center [401, 381] width 194 height 31
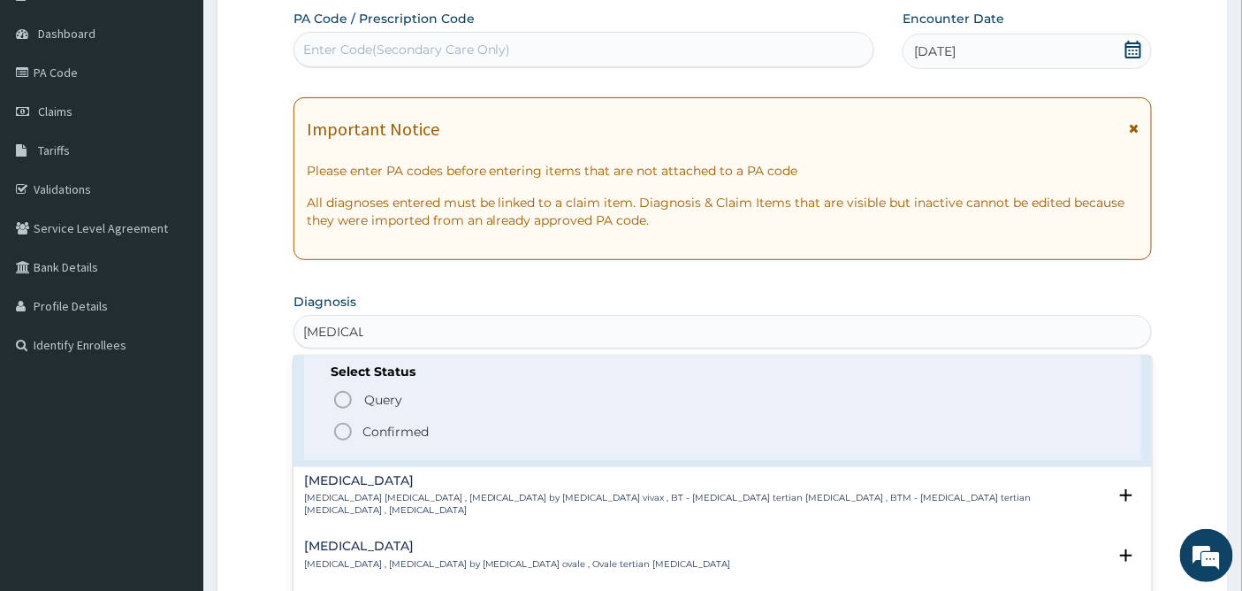
scroll to position [98, 0]
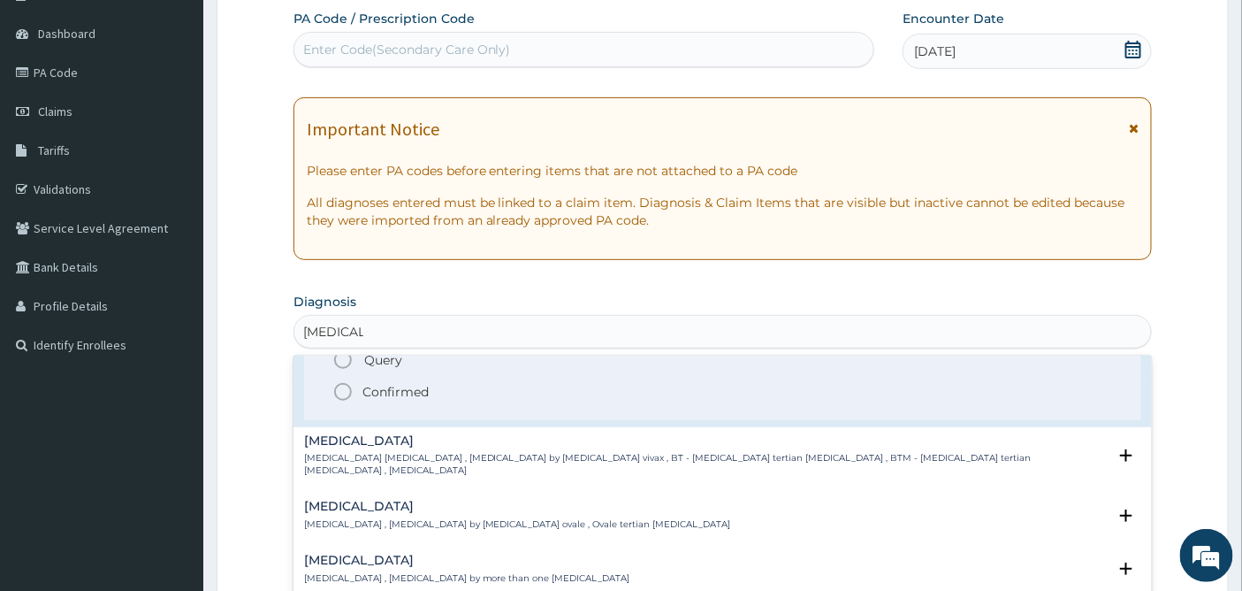
click at [339, 392] on icon "status option filled" at bounding box center [342, 391] width 21 height 21
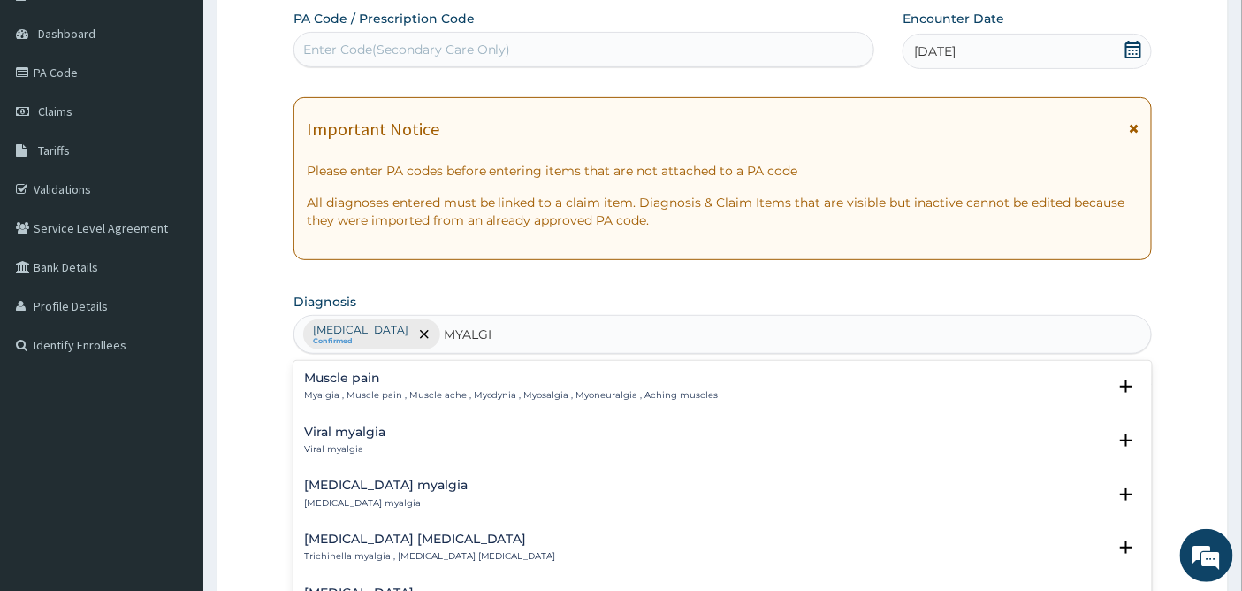
type input "MYALGIA"
click at [341, 437] on h4 "Viral myalgia" at bounding box center [344, 431] width 81 height 13
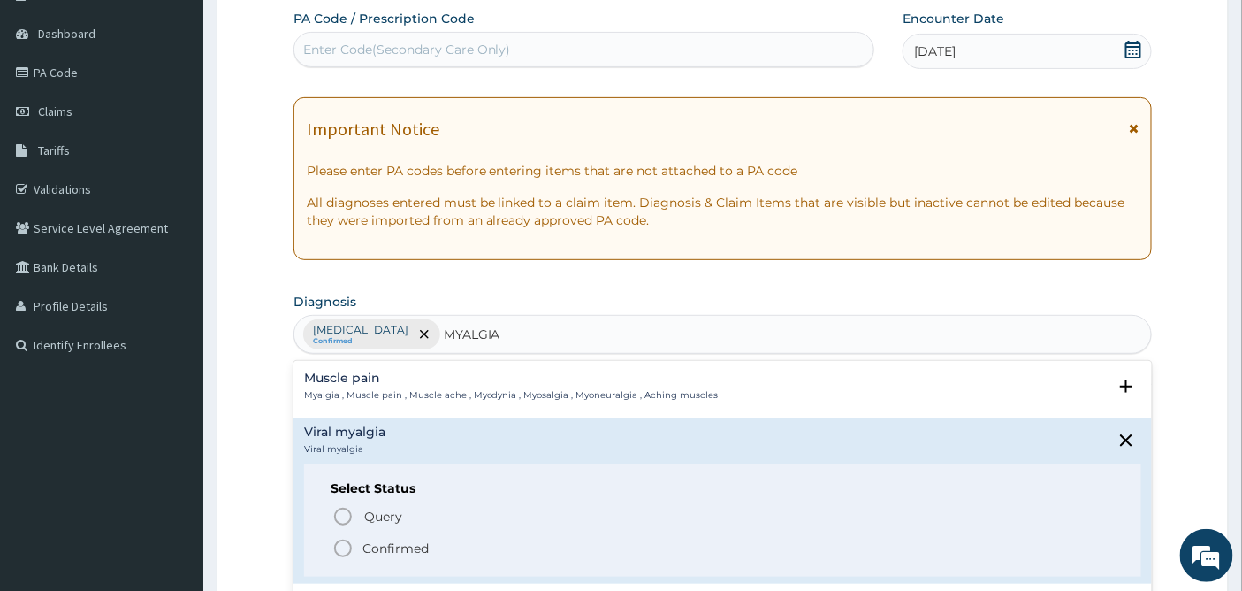
click at [346, 537] on icon "status option filled" at bounding box center [342, 547] width 21 height 21
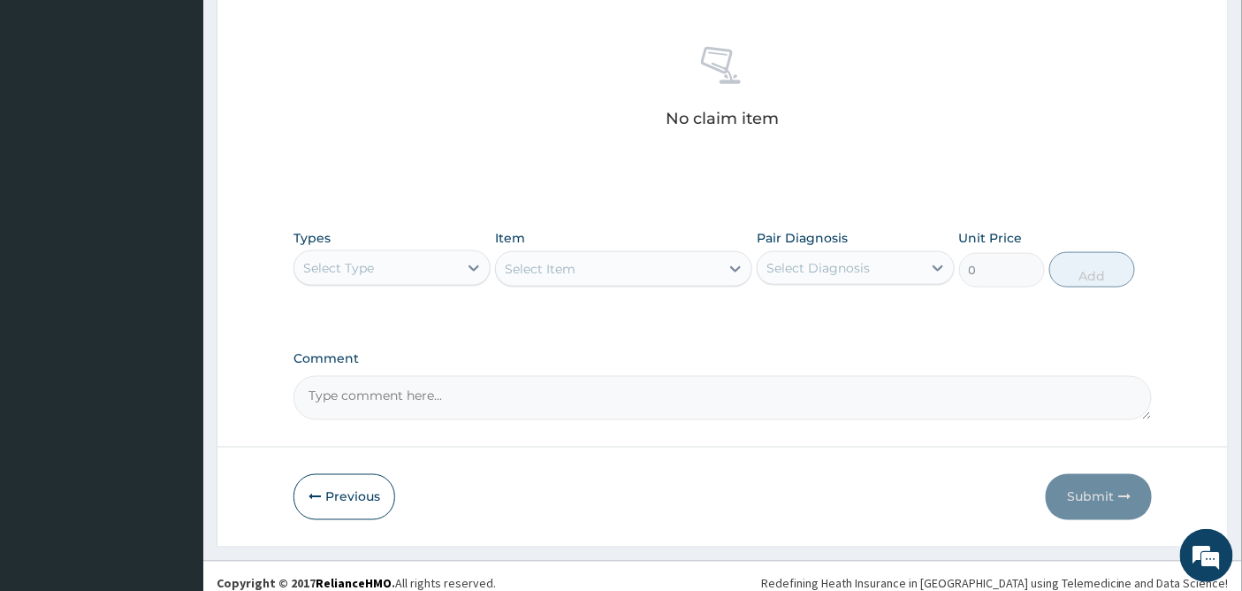
scroll to position [683, 0]
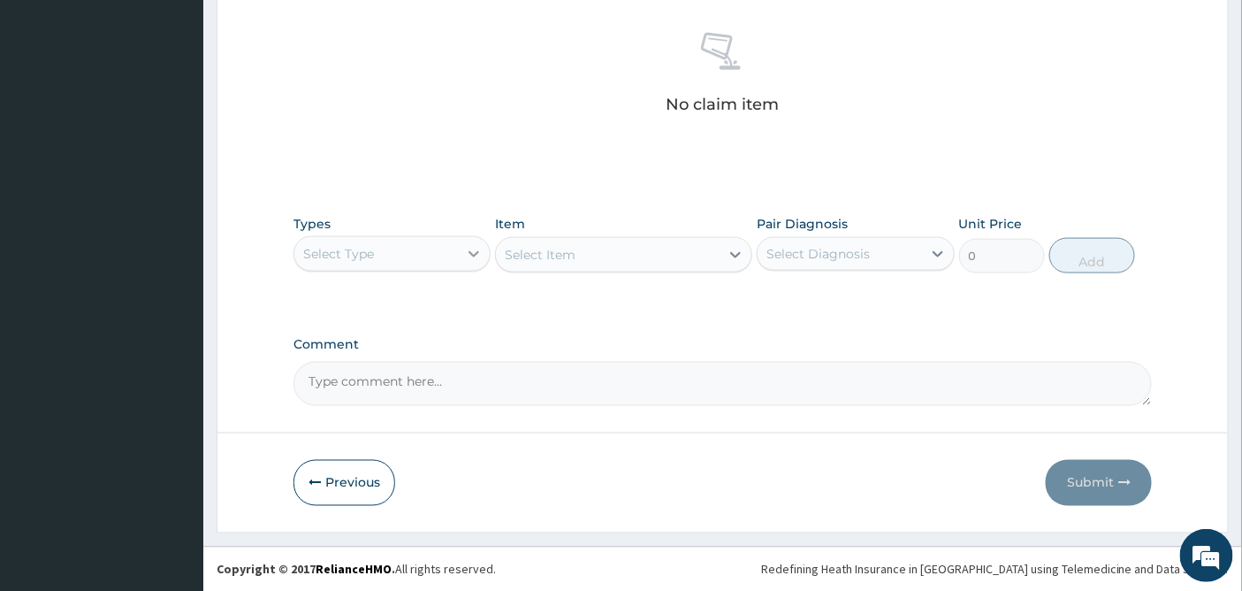
click at [465, 249] on icon at bounding box center [474, 254] width 18 height 18
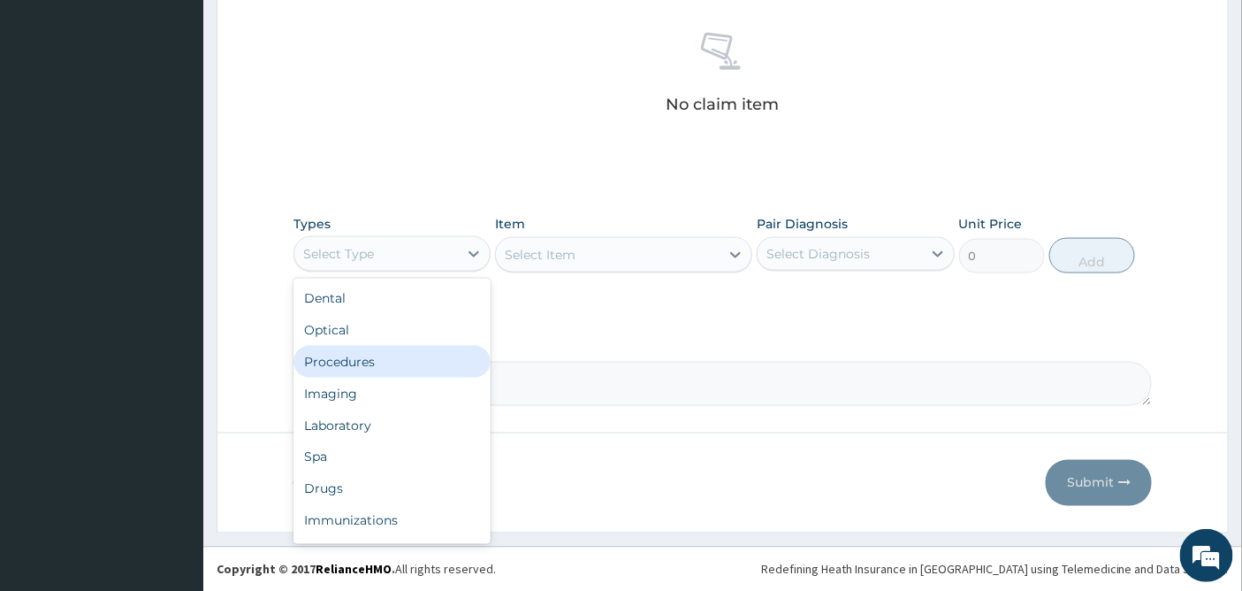
click at [364, 359] on div "Procedures" at bounding box center [391, 362] width 197 height 32
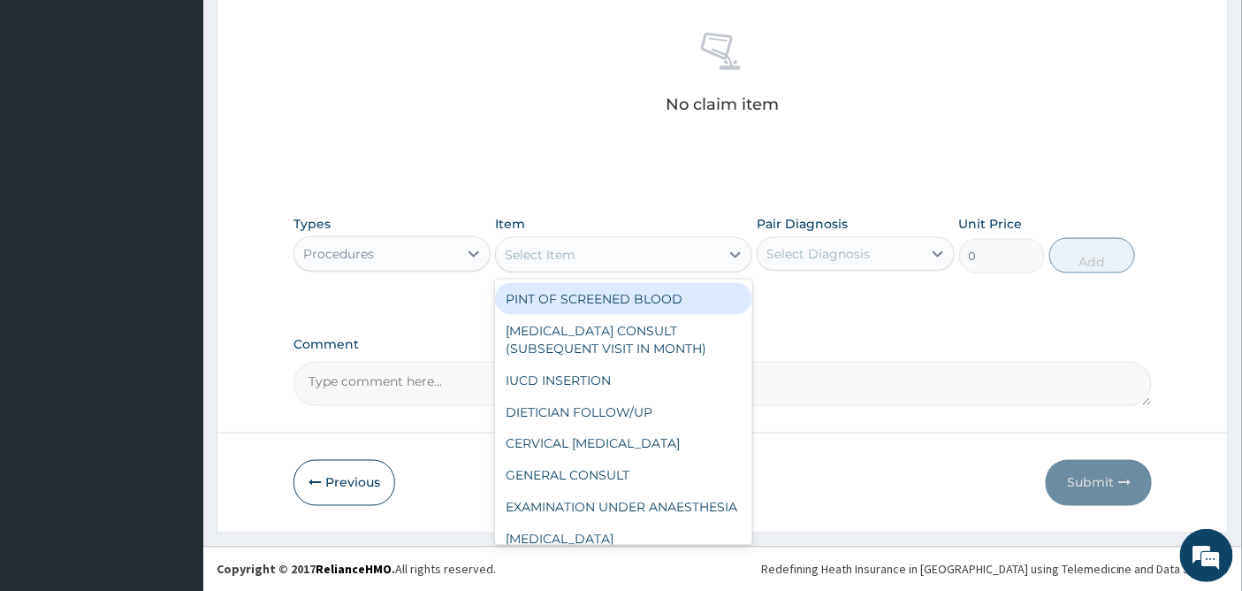
click at [681, 250] on div "Select Item" at bounding box center [608, 254] width 224 height 28
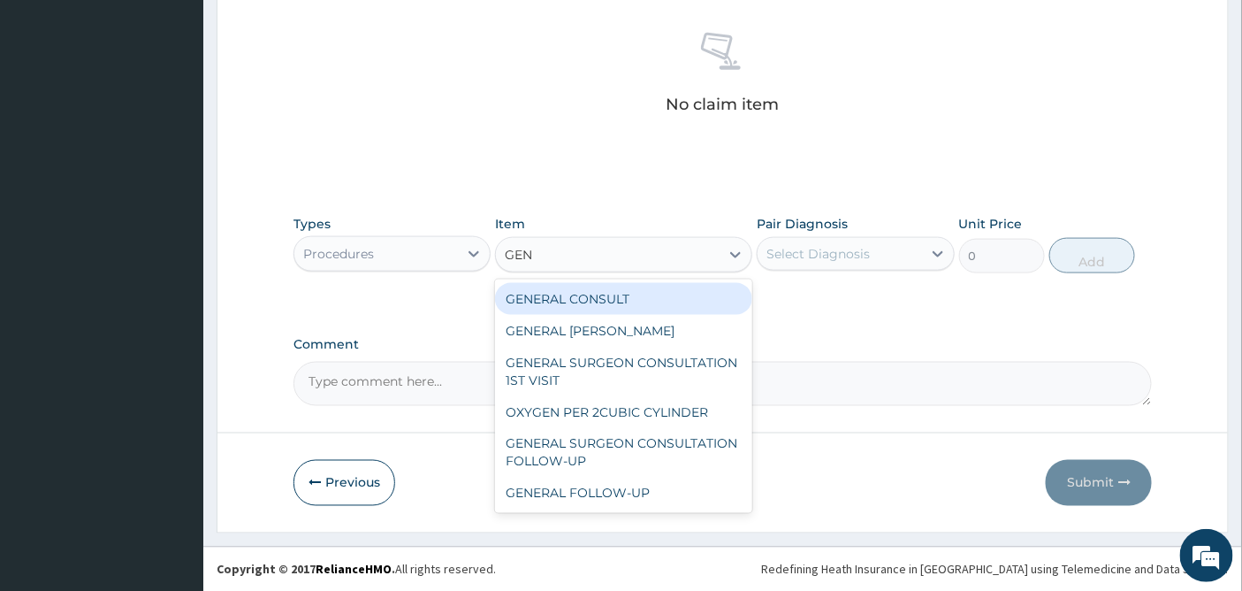
type input "GENE"
click at [687, 296] on div "GENERAL CONSULT" at bounding box center [623, 299] width 257 height 32
type input "5000"
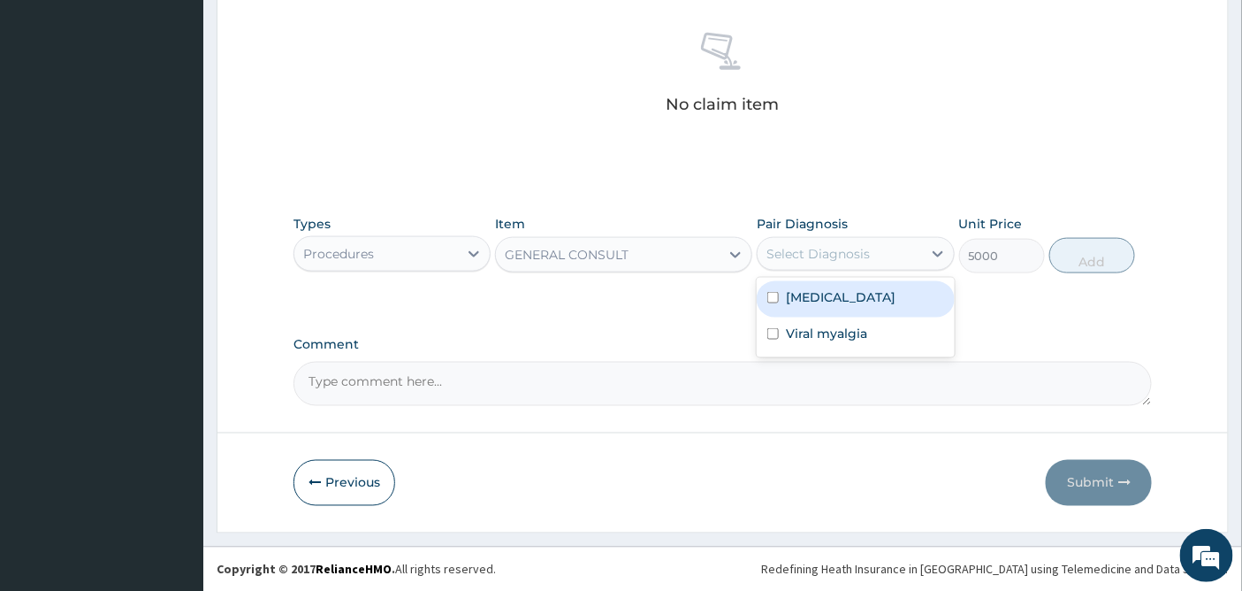
click at [842, 246] on div "Select Diagnosis" at bounding box center [817, 254] width 103 height 18
drag, startPoint x: 814, startPoint y: 293, endPoint x: 804, endPoint y: 316, distance: 25.0
click at [811, 295] on label "Malaria" at bounding box center [841, 297] width 110 height 18
checkbox input "true"
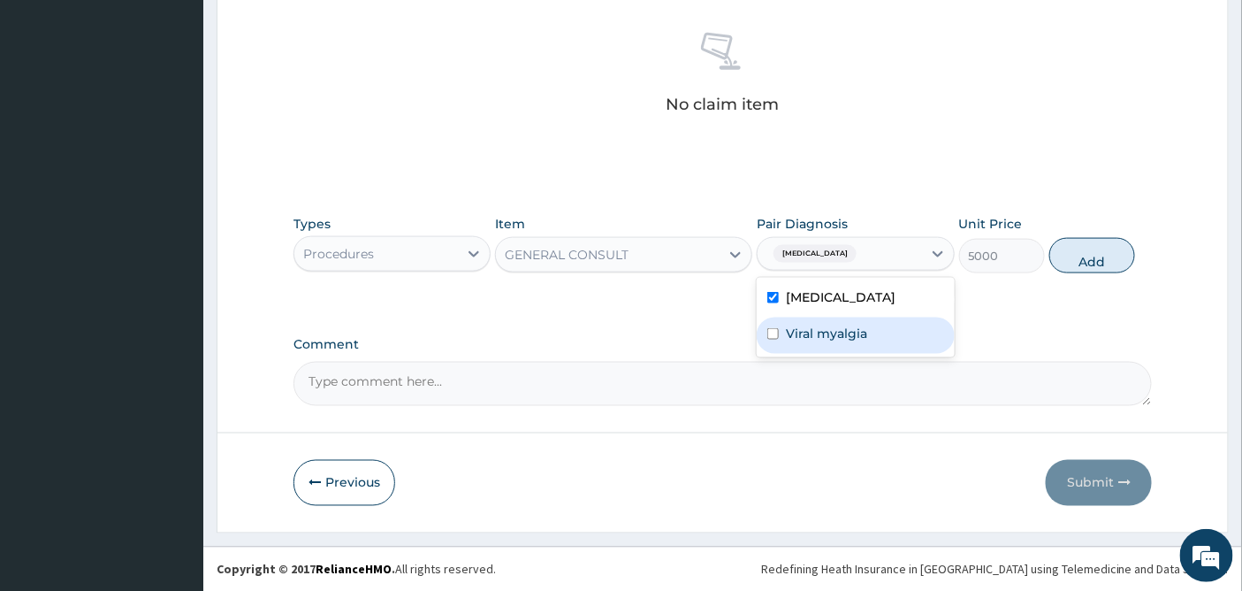
click at [798, 332] on label "Viral myalgia" at bounding box center [826, 333] width 81 height 18
checkbox input "true"
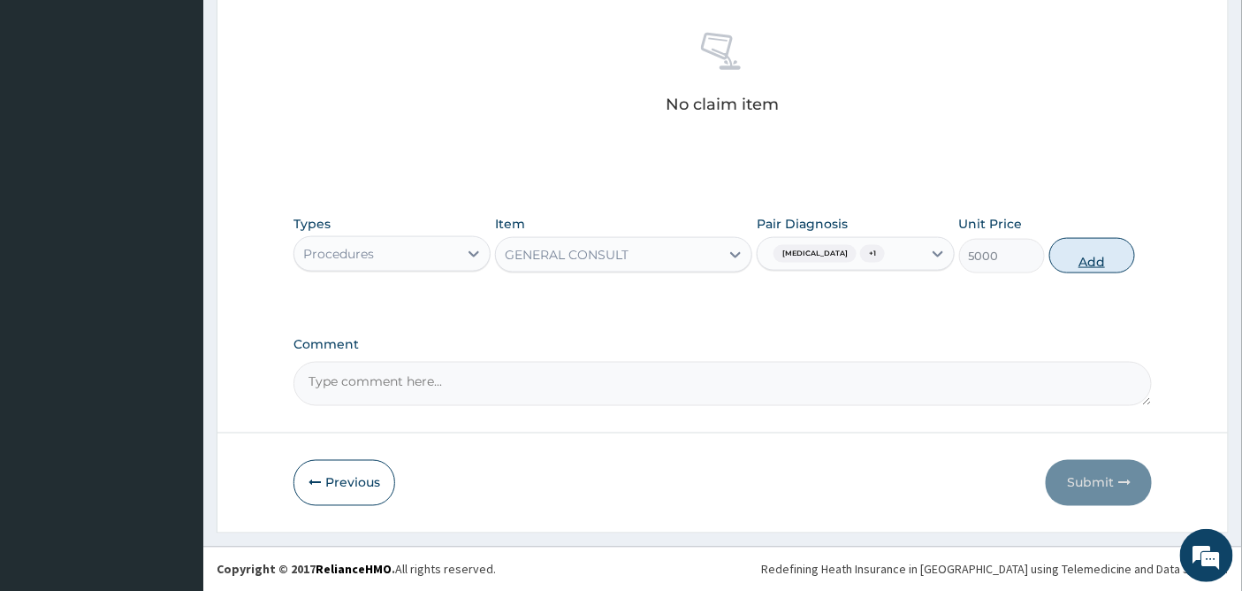
click at [1093, 249] on button "Add" at bounding box center [1092, 255] width 86 height 35
type input "0"
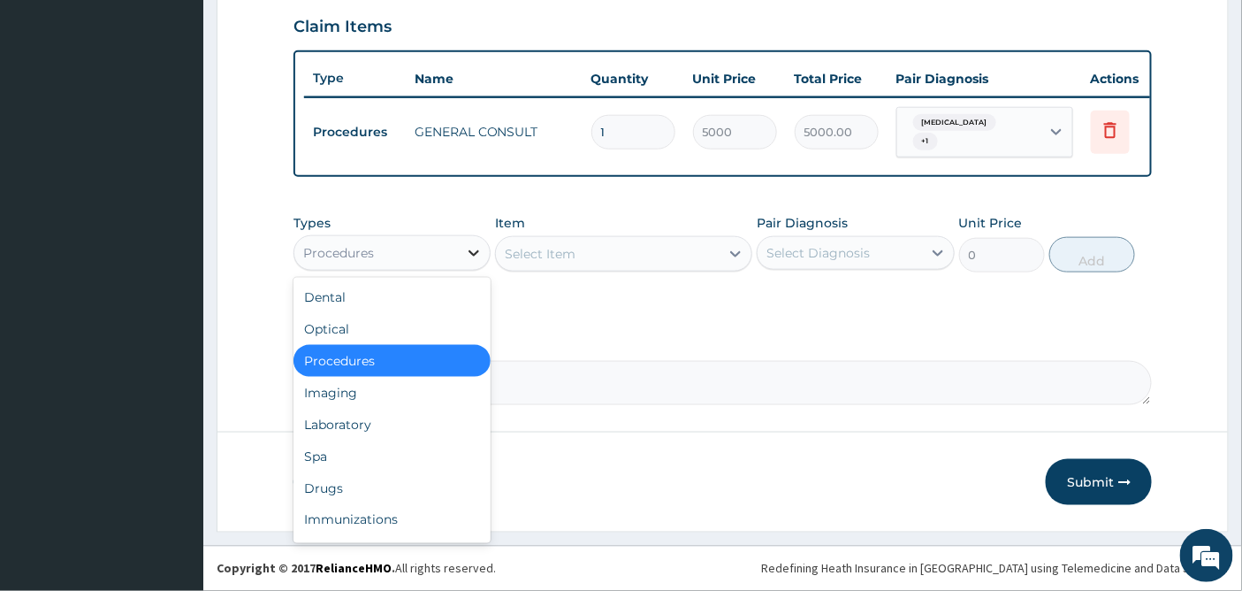
click at [463, 250] on div at bounding box center [474, 253] width 32 height 32
click at [364, 419] on div "Laboratory" at bounding box center [391, 424] width 197 height 32
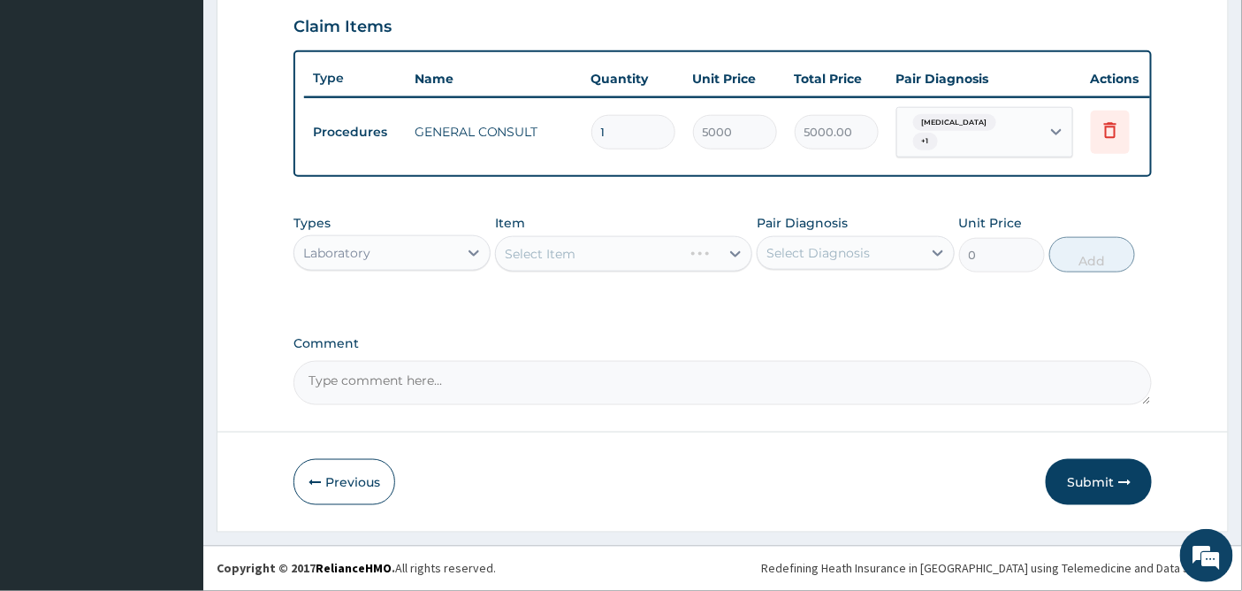
click at [686, 256] on div "Select Item" at bounding box center [623, 253] width 257 height 35
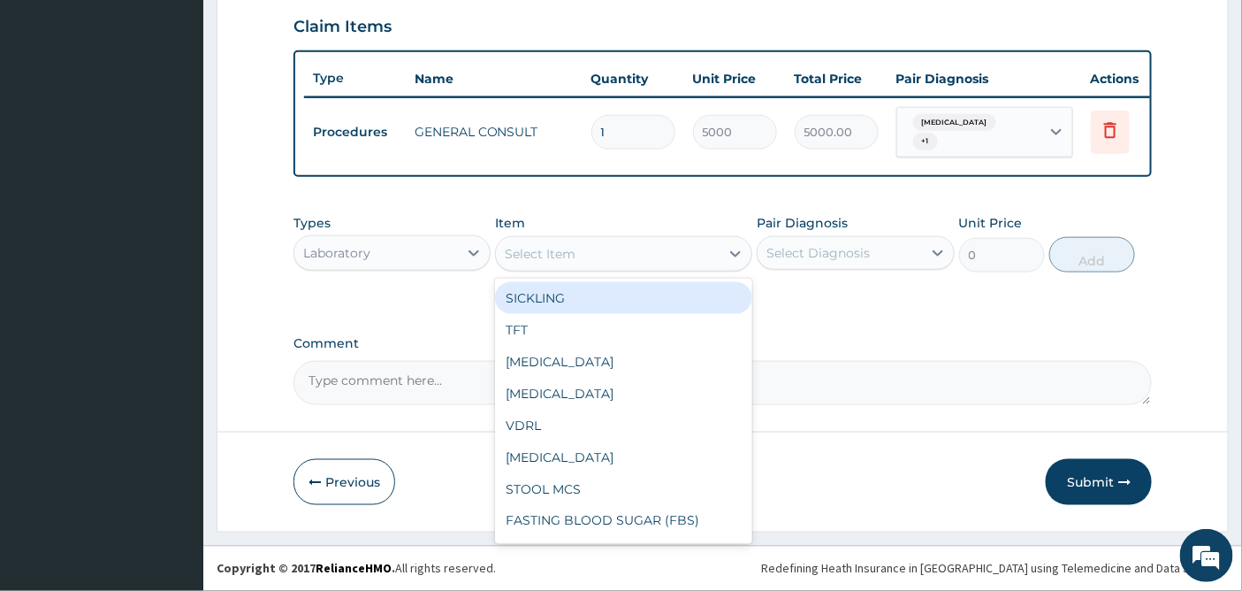
click at [713, 248] on div "Select Item" at bounding box center [608, 254] width 224 height 28
type input "FBC"
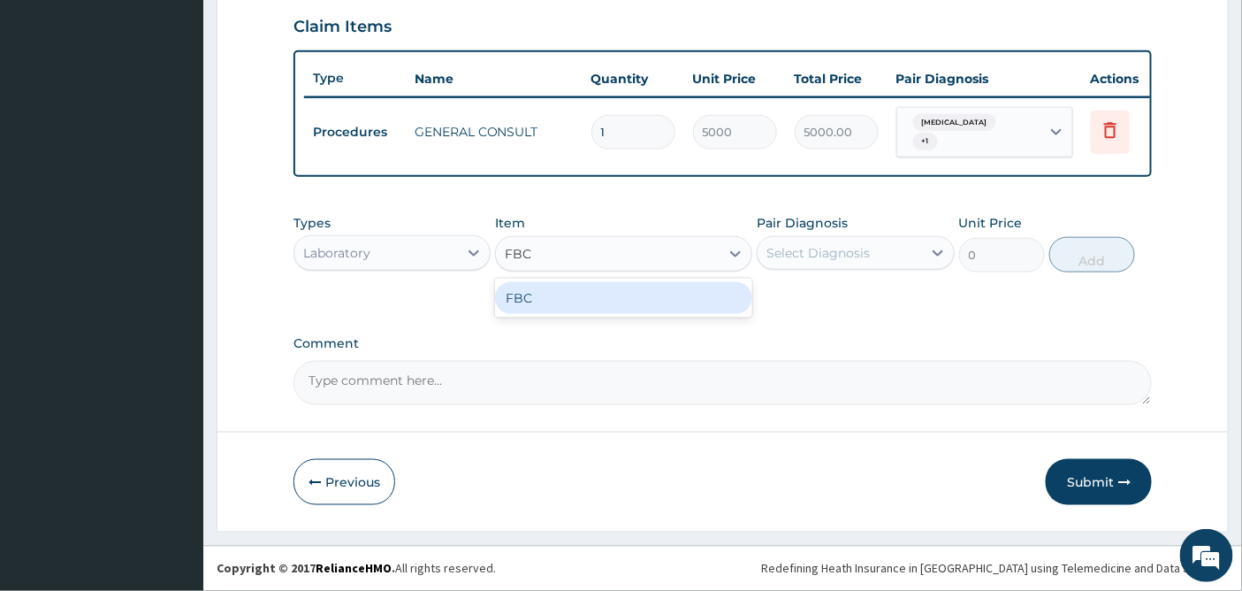
click at [664, 293] on div "FBC" at bounding box center [623, 298] width 257 height 32
type input "4500"
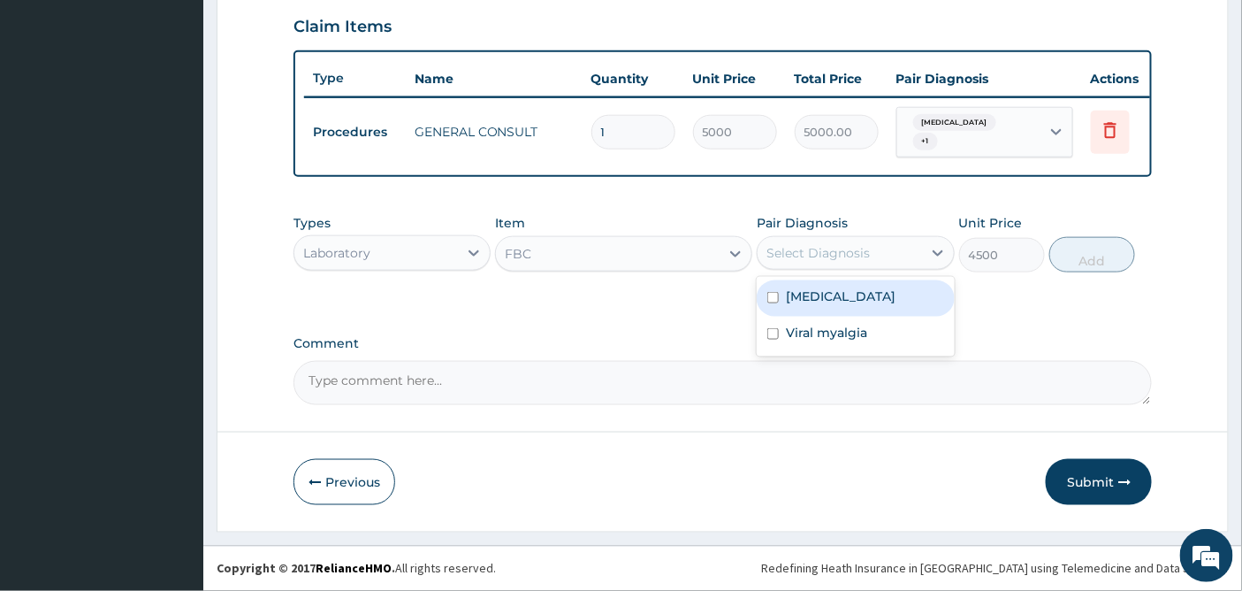
click at [815, 246] on div "Select Diagnosis" at bounding box center [817, 253] width 103 height 18
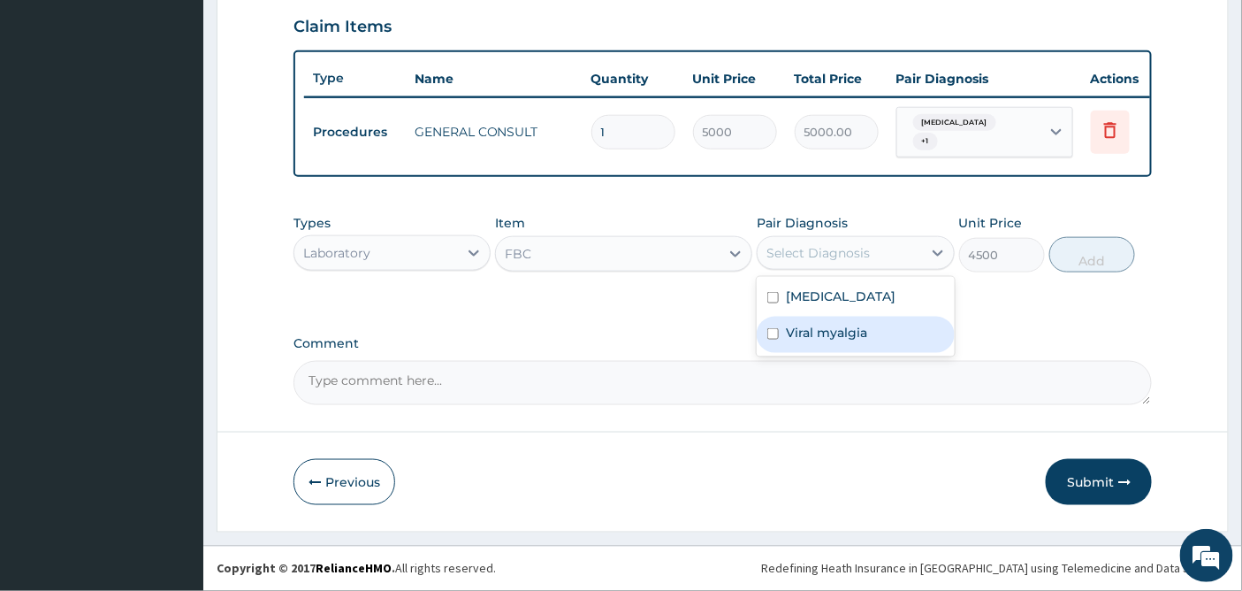
click at [793, 324] on label "Viral myalgia" at bounding box center [826, 333] width 81 height 18
checkbox input "true"
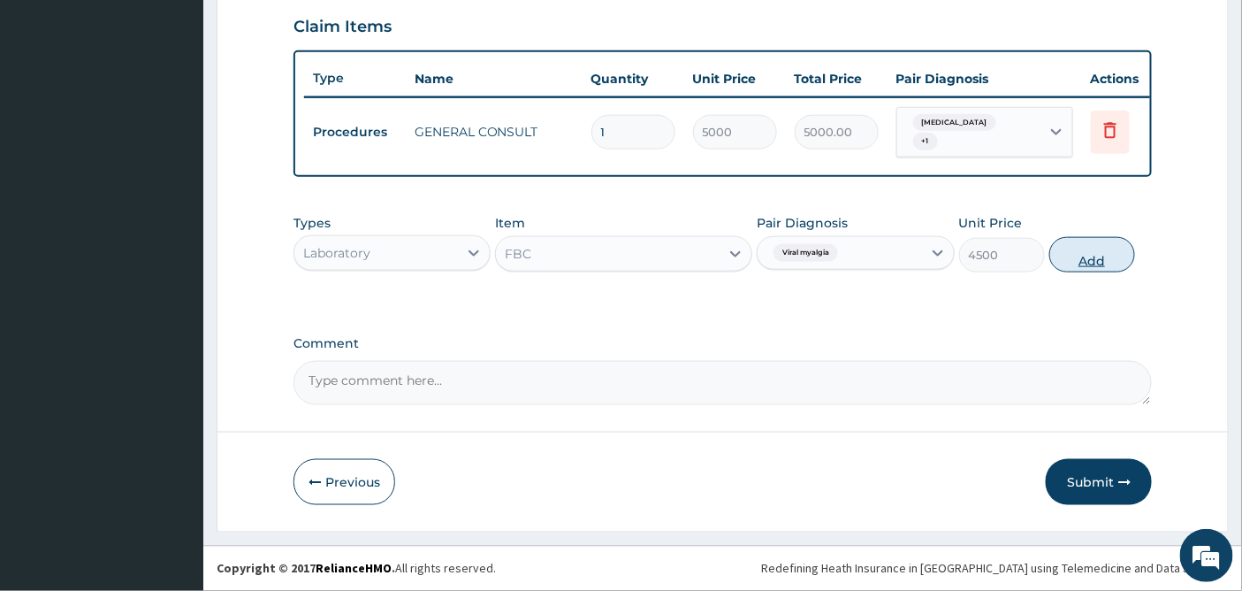
click at [1093, 249] on button "Add" at bounding box center [1092, 254] width 86 height 35
type input "0"
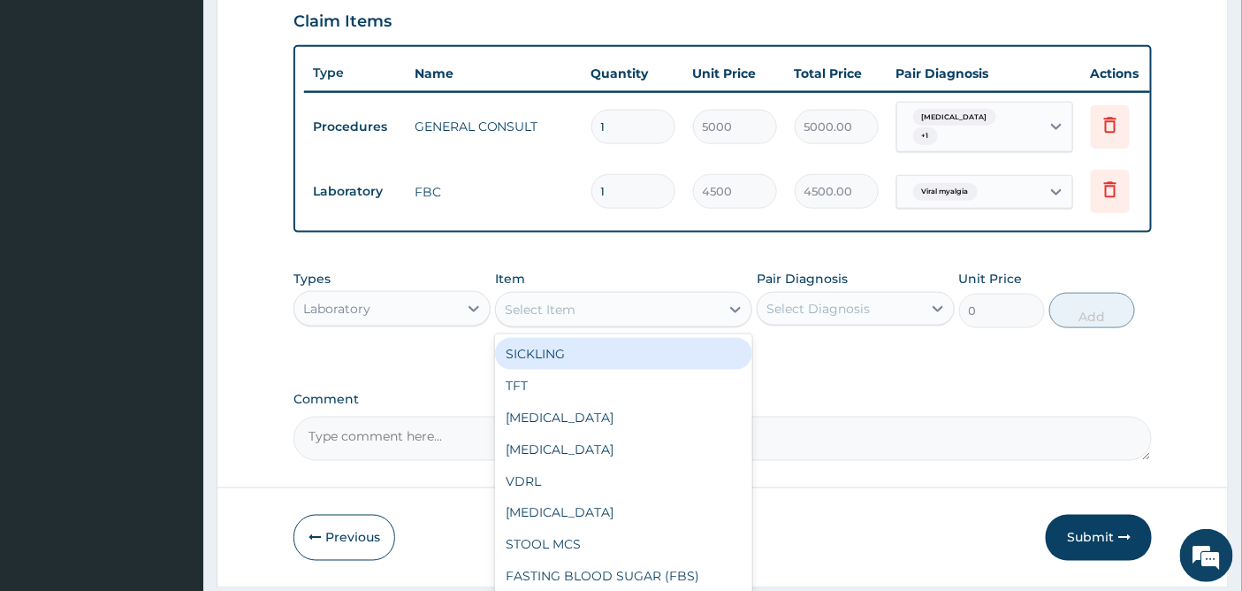
click at [675, 309] on div "Select Item" at bounding box center [608, 309] width 224 height 28
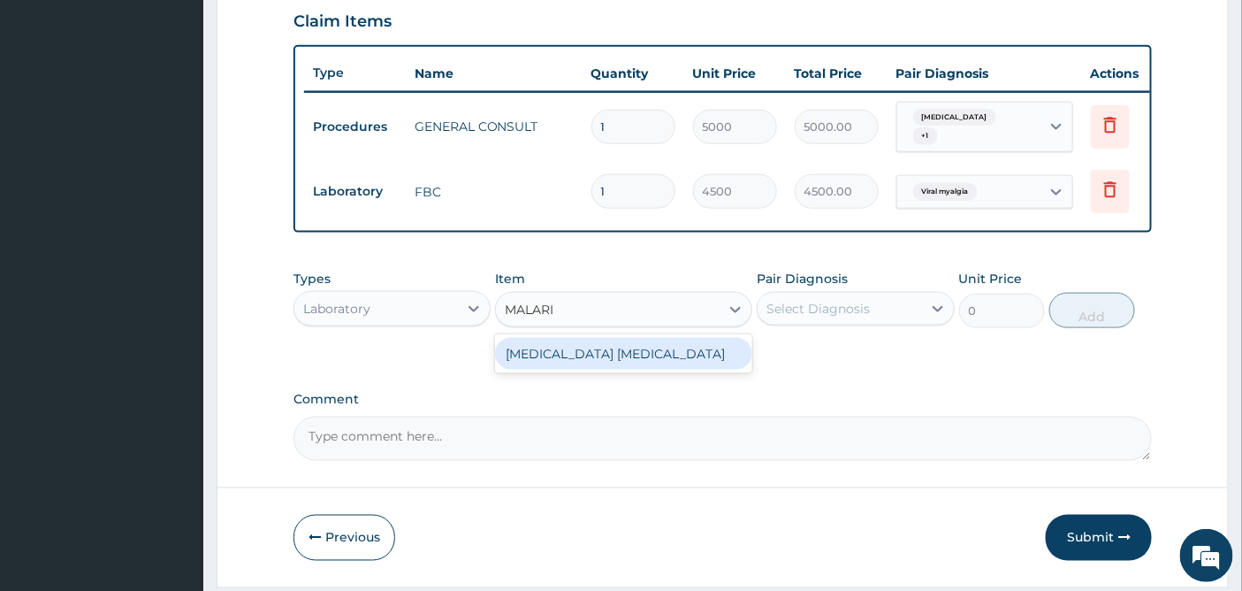
type input "MALARIA"
click at [670, 362] on div "MALARIA PARASITE" at bounding box center [623, 354] width 257 height 32
type input "2000"
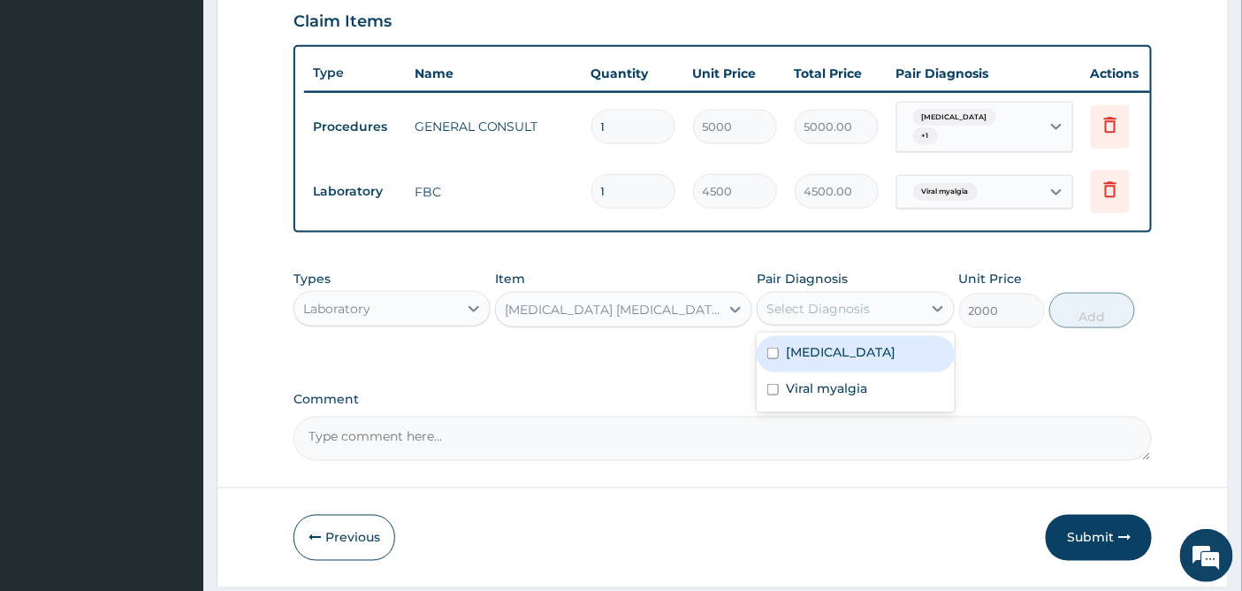
click at [845, 310] on div "Select Diagnosis" at bounding box center [817, 309] width 103 height 18
click at [804, 361] on label "Malaria" at bounding box center [841, 352] width 110 height 18
checkbox input "true"
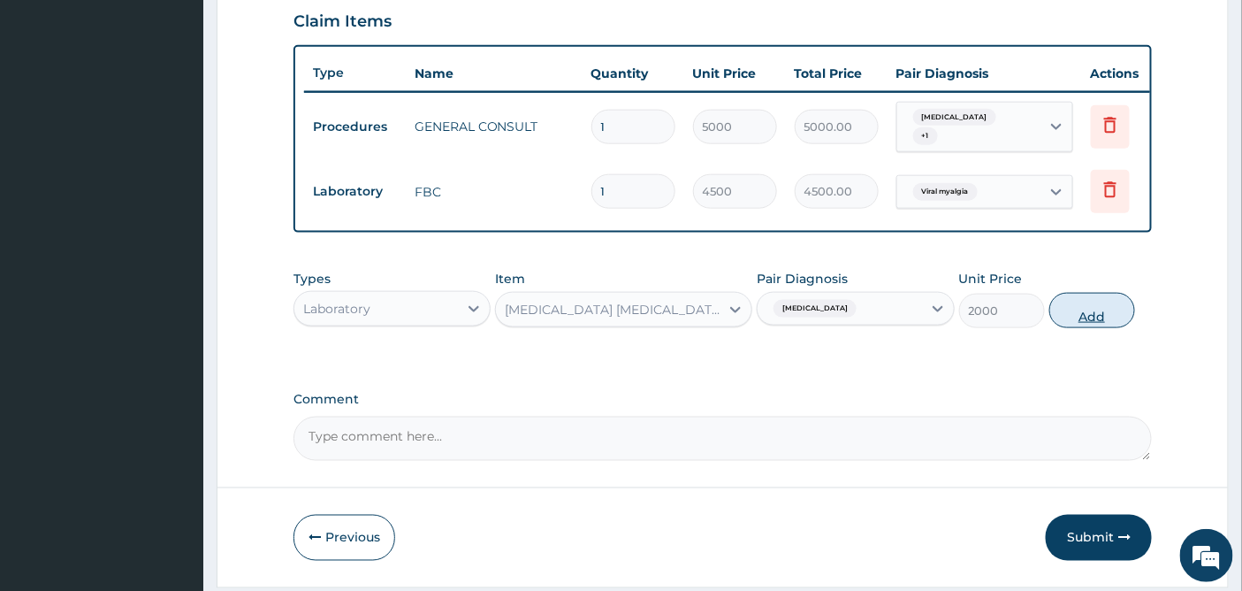
click at [1111, 315] on button "Add" at bounding box center [1092, 310] width 86 height 35
type input "0"
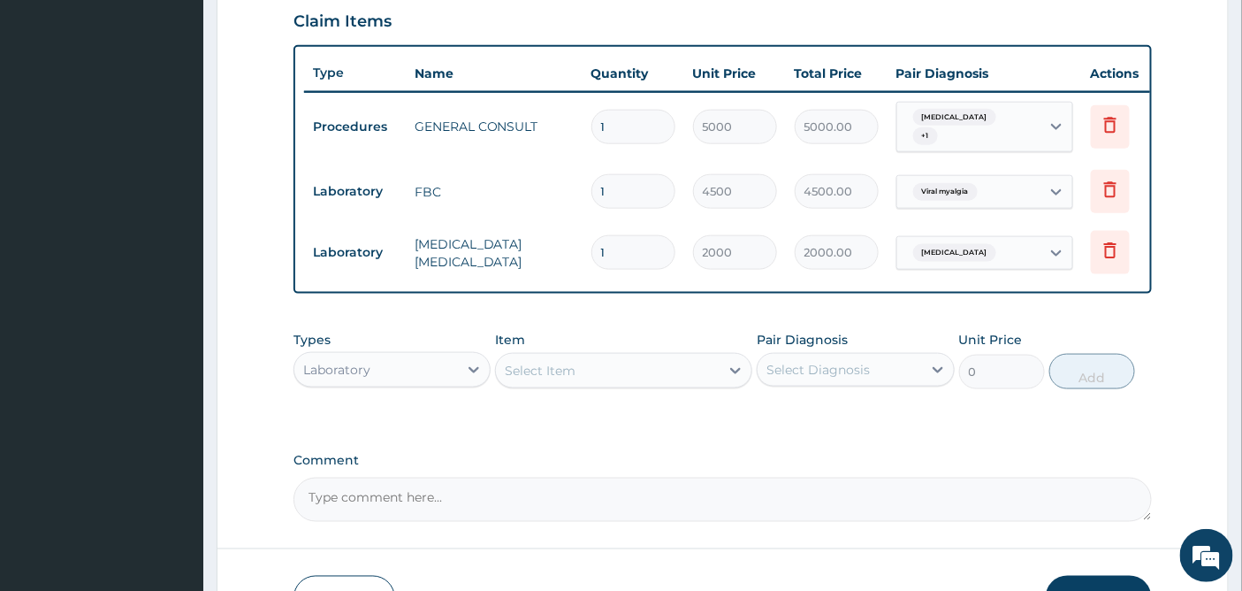
click at [411, 377] on div "Laboratory" at bounding box center [376, 369] width 164 height 28
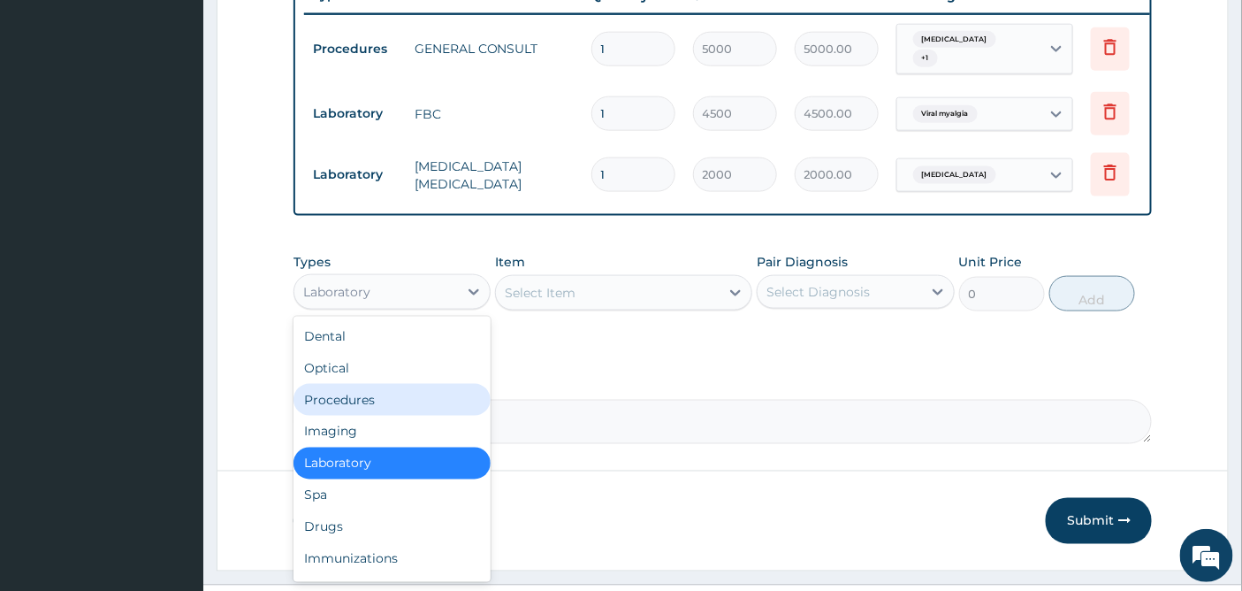
scroll to position [736, 0]
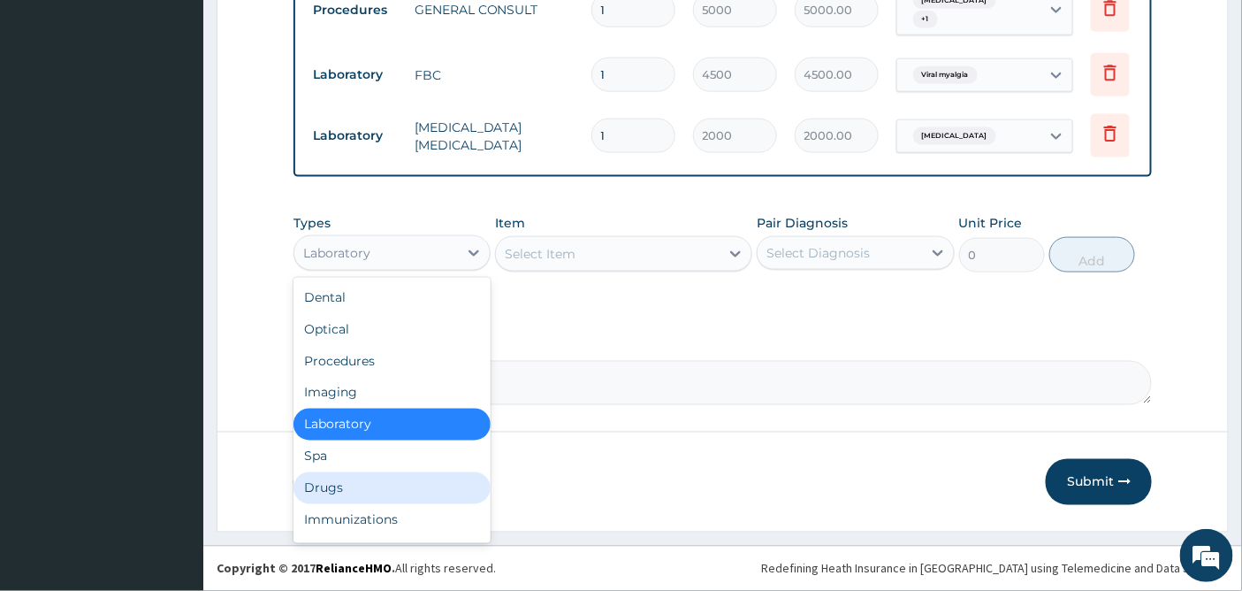
click at [361, 474] on div "Drugs" at bounding box center [391, 488] width 197 height 32
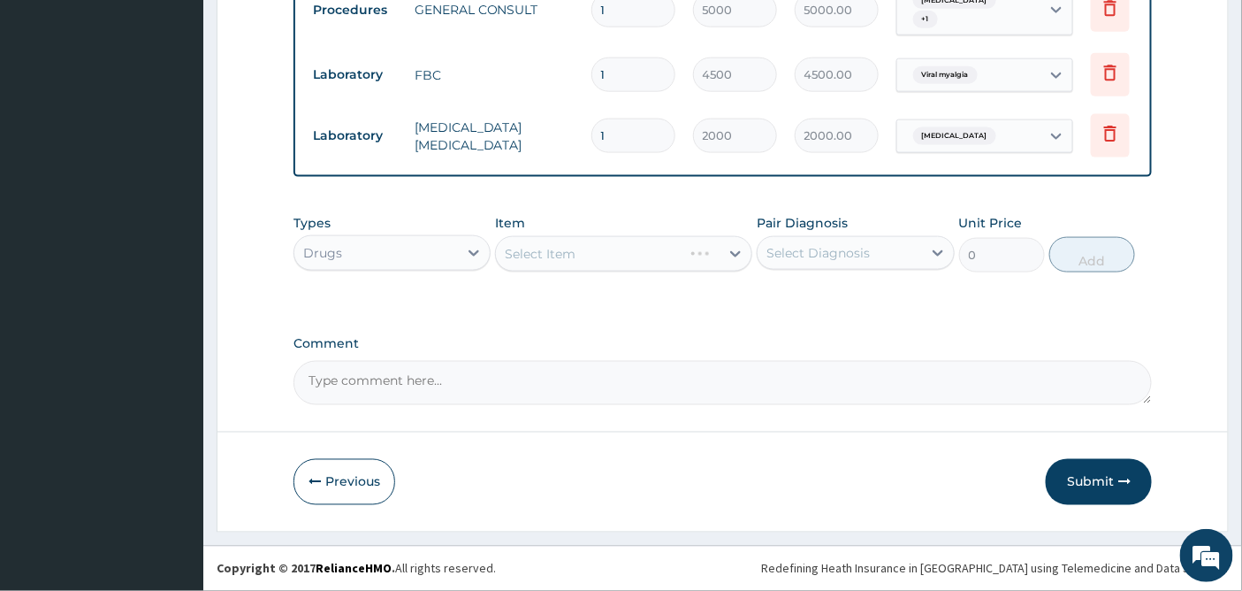
click at [676, 248] on div "Select Item" at bounding box center [623, 253] width 257 height 35
click at [702, 255] on div "Select Item" at bounding box center [623, 253] width 257 height 35
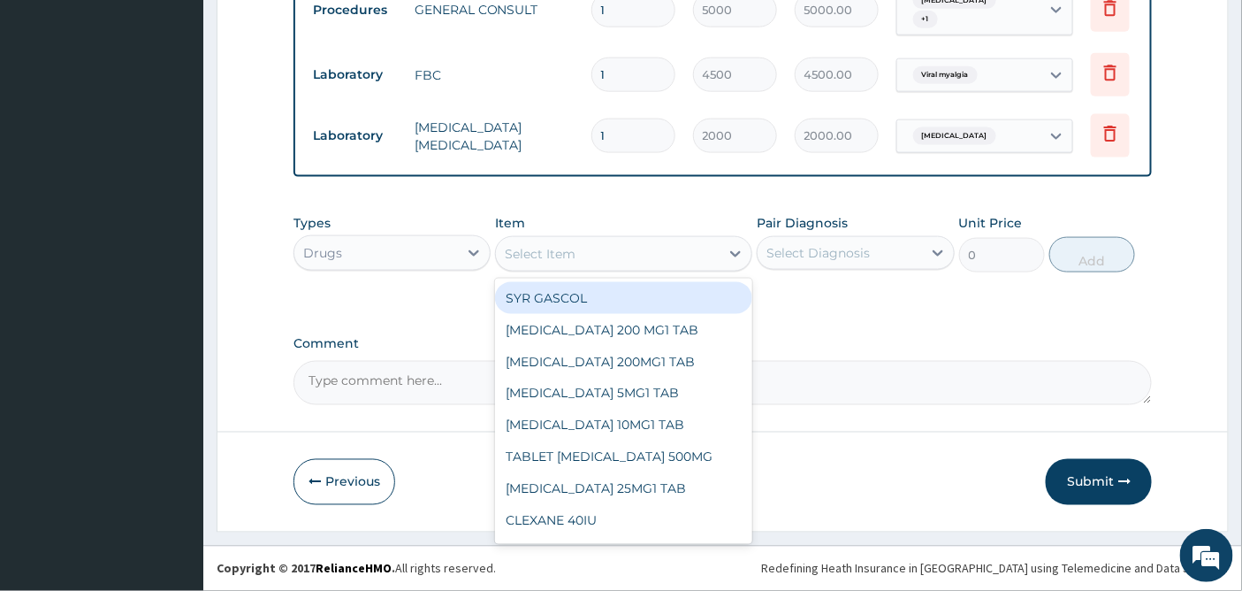
click at [683, 256] on div "Select Item" at bounding box center [608, 254] width 224 height 28
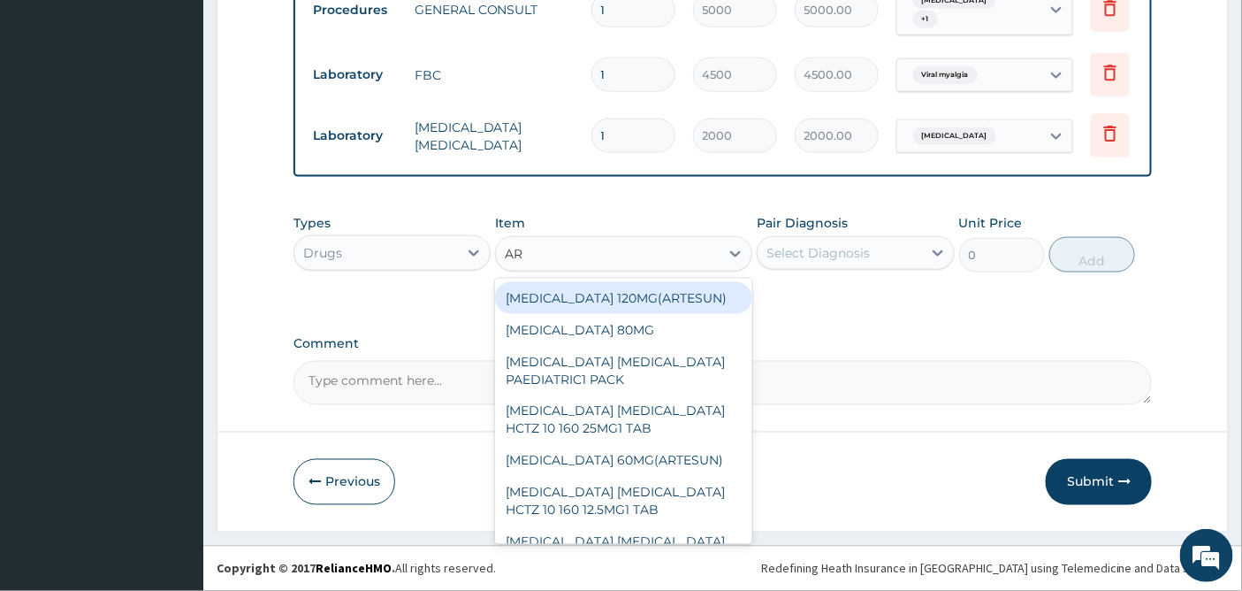
type input "ART"
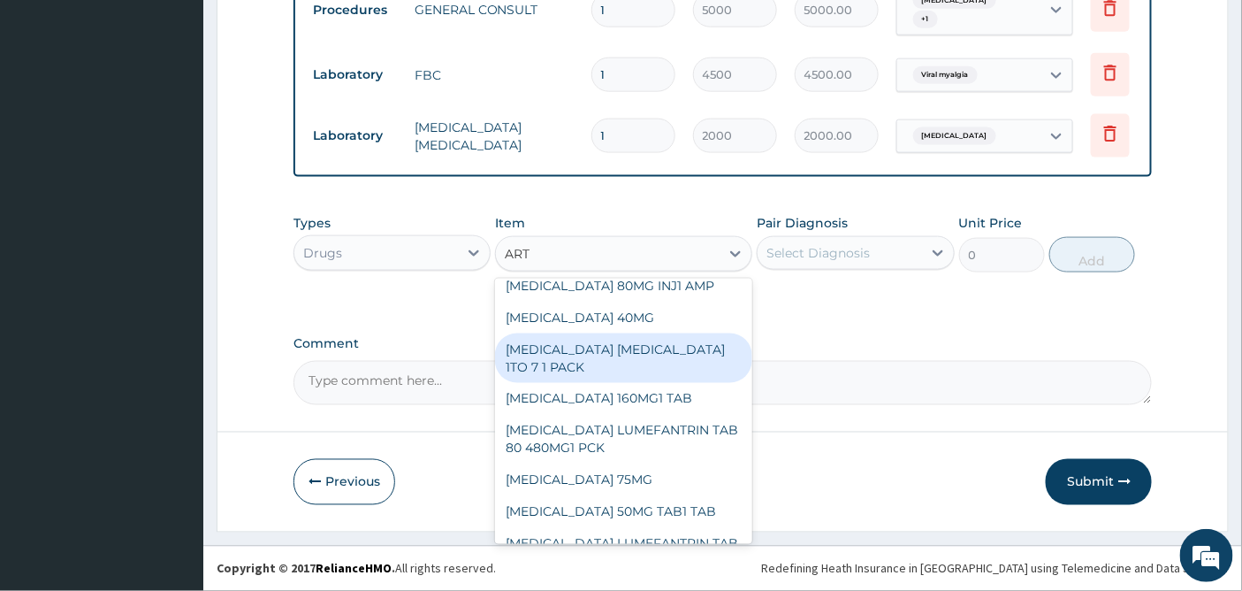
scroll to position [393, 0]
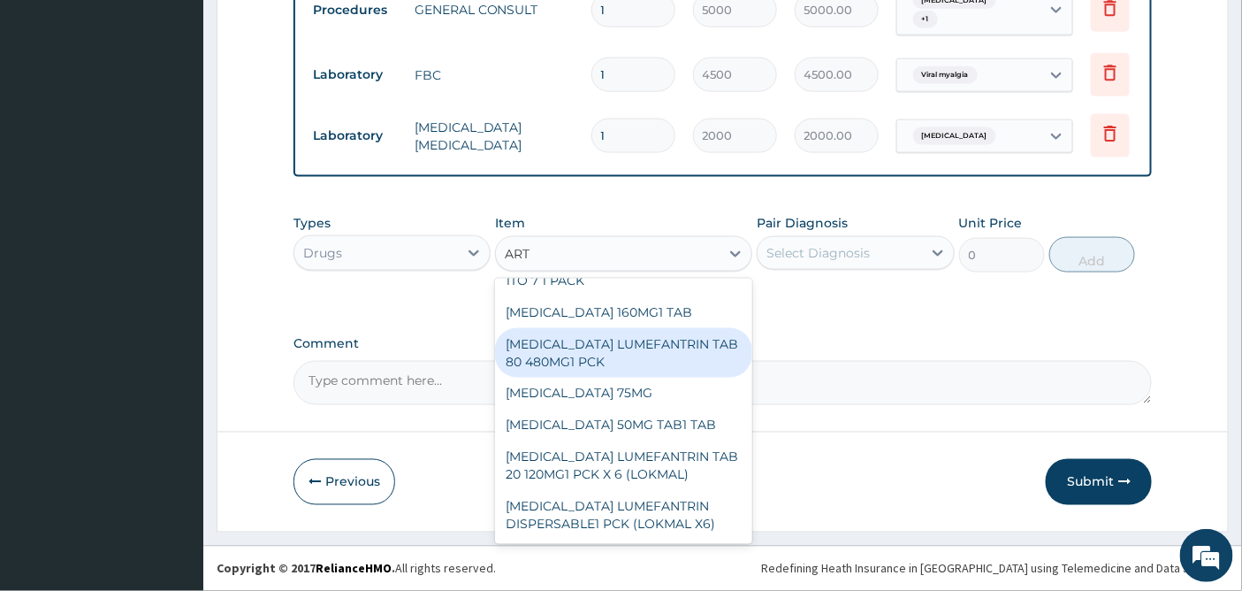
click at [637, 351] on div "[MEDICAL_DATA] LUMEFANTRIN TAB 80 480MG1 PCK" at bounding box center [623, 353] width 257 height 50
type input "2500"
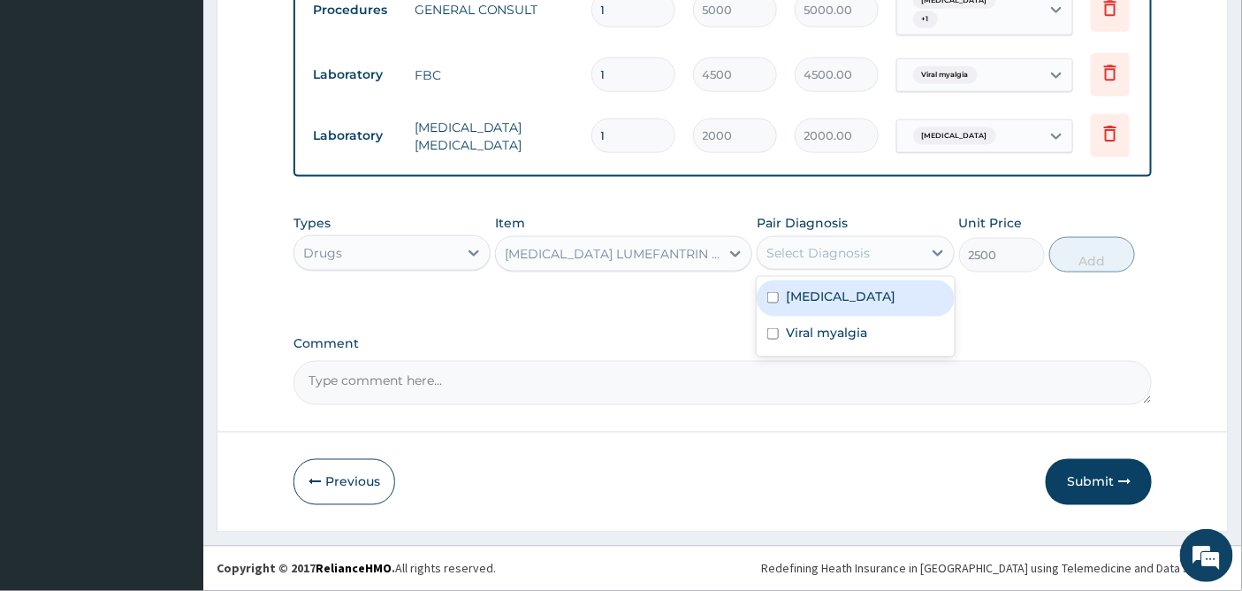
click at [814, 242] on div "Select Diagnosis" at bounding box center [840, 253] width 164 height 28
click at [796, 297] on label "Malaria" at bounding box center [841, 296] width 110 height 18
checkbox input "true"
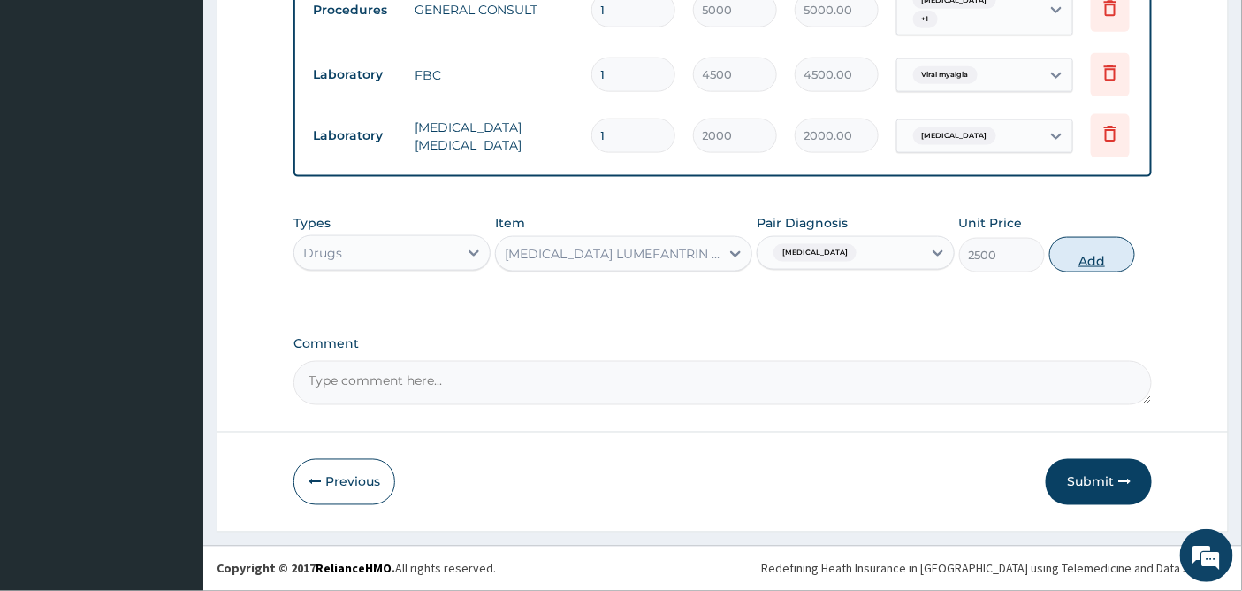
click at [1103, 249] on button "Add" at bounding box center [1092, 254] width 86 height 35
type input "0"
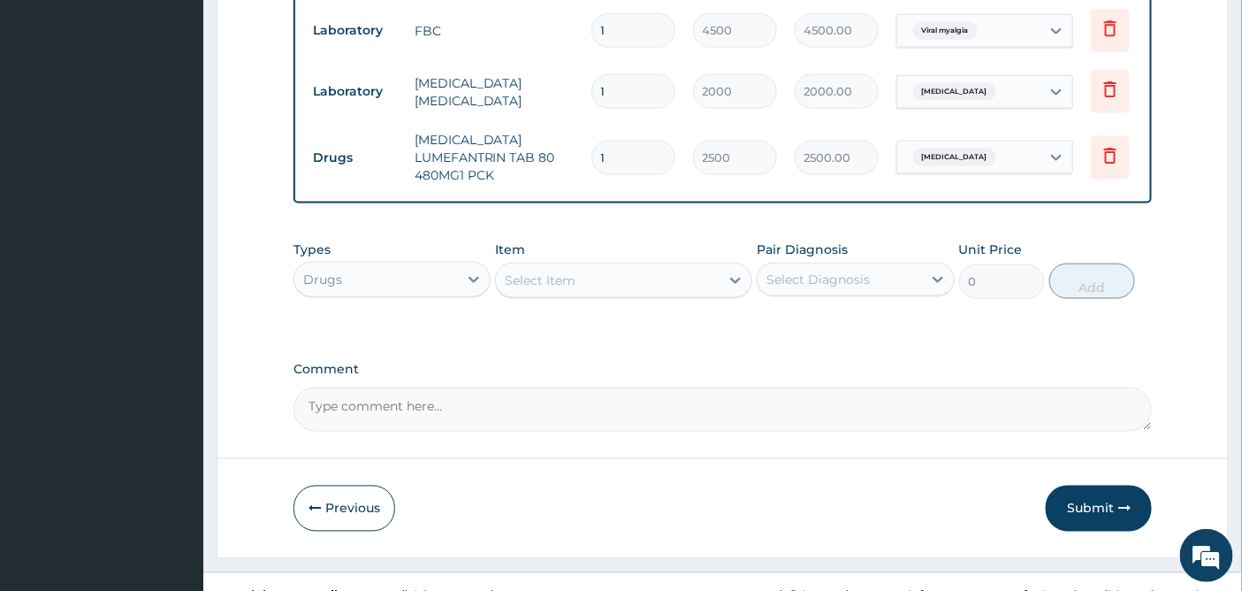
scroll to position [806, 0]
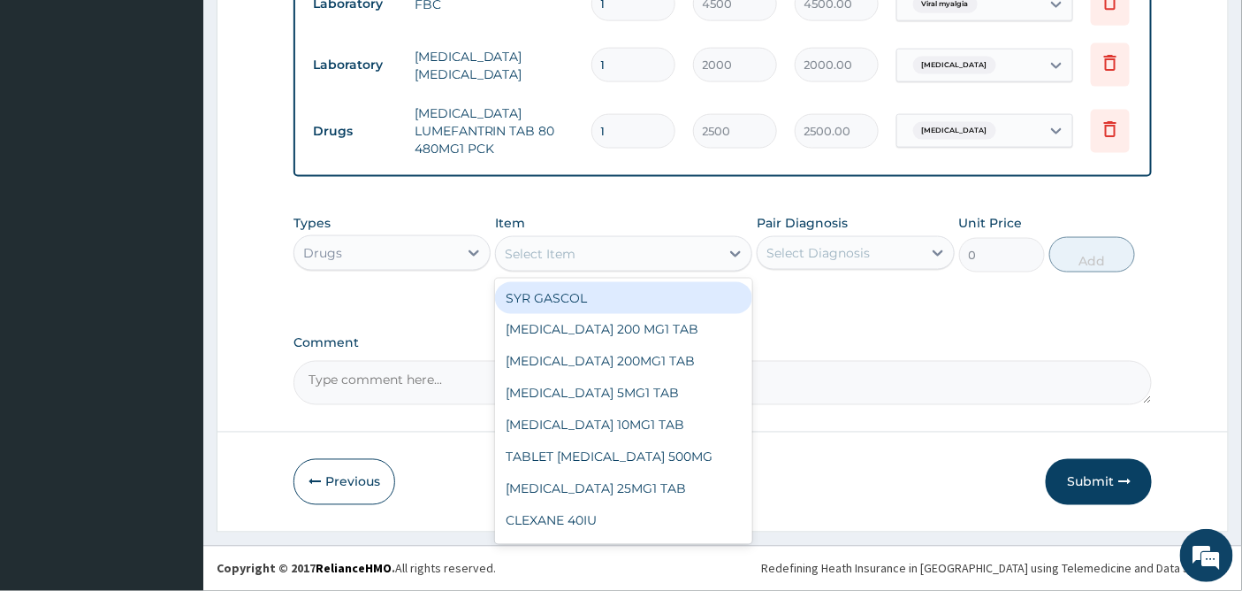
click at [612, 248] on div "Select Item" at bounding box center [608, 254] width 224 height 28
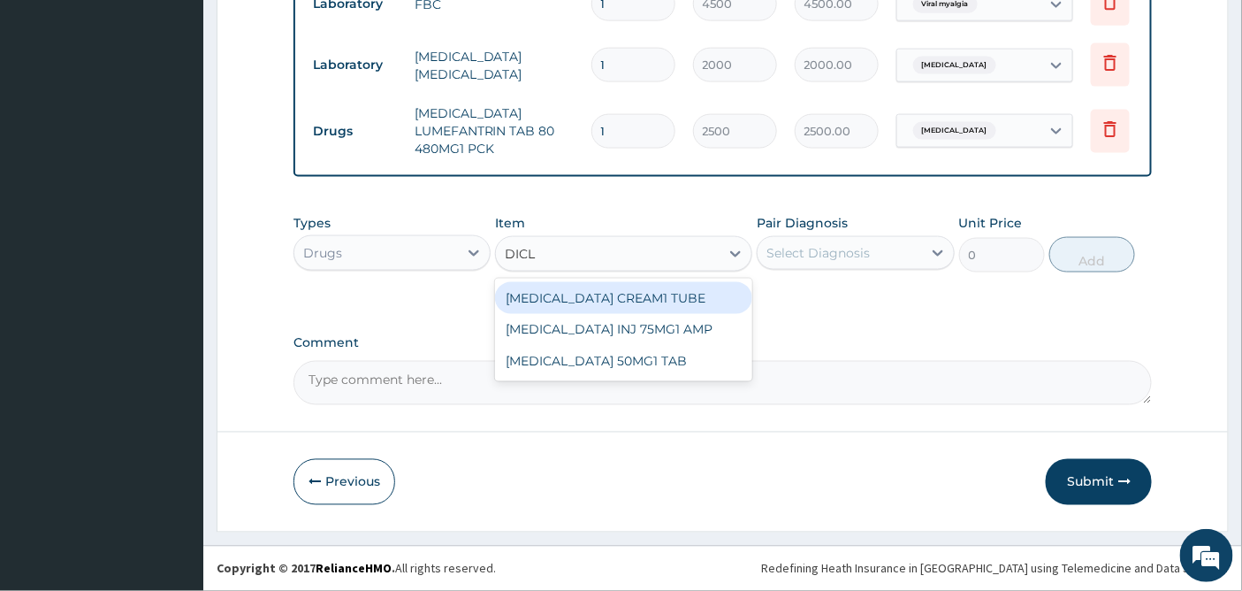
type input "DICLO"
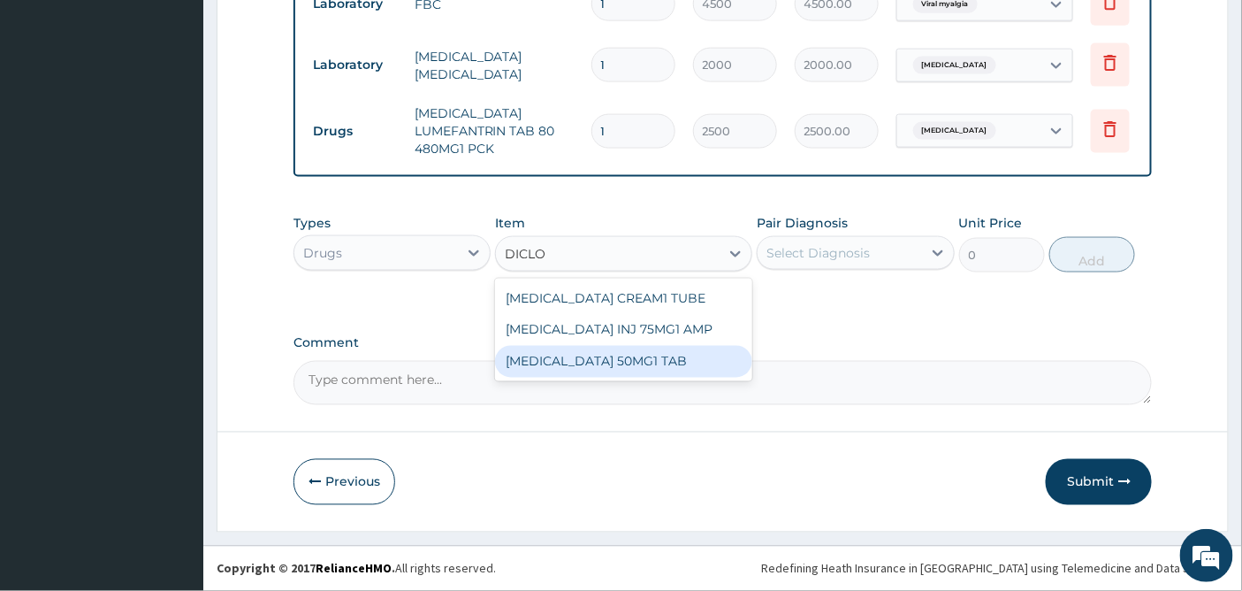
click at [587, 357] on div "[MEDICAL_DATA] 50MG1 TAB" at bounding box center [623, 362] width 257 height 32
type input "80"
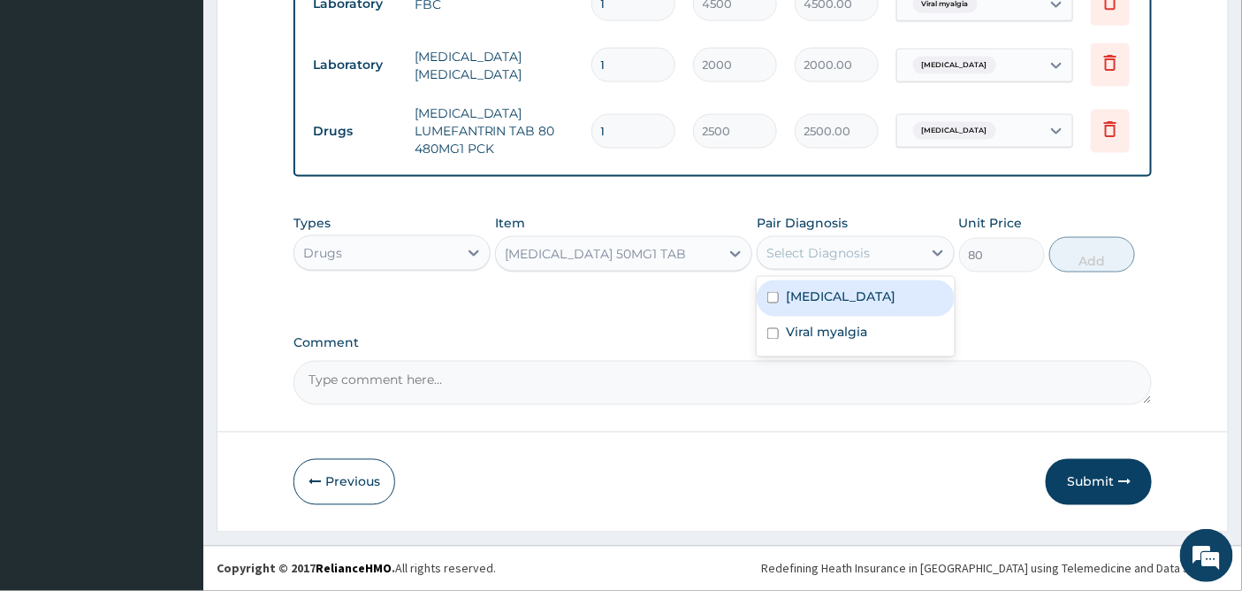
click at [824, 246] on div "Select Diagnosis" at bounding box center [817, 253] width 103 height 18
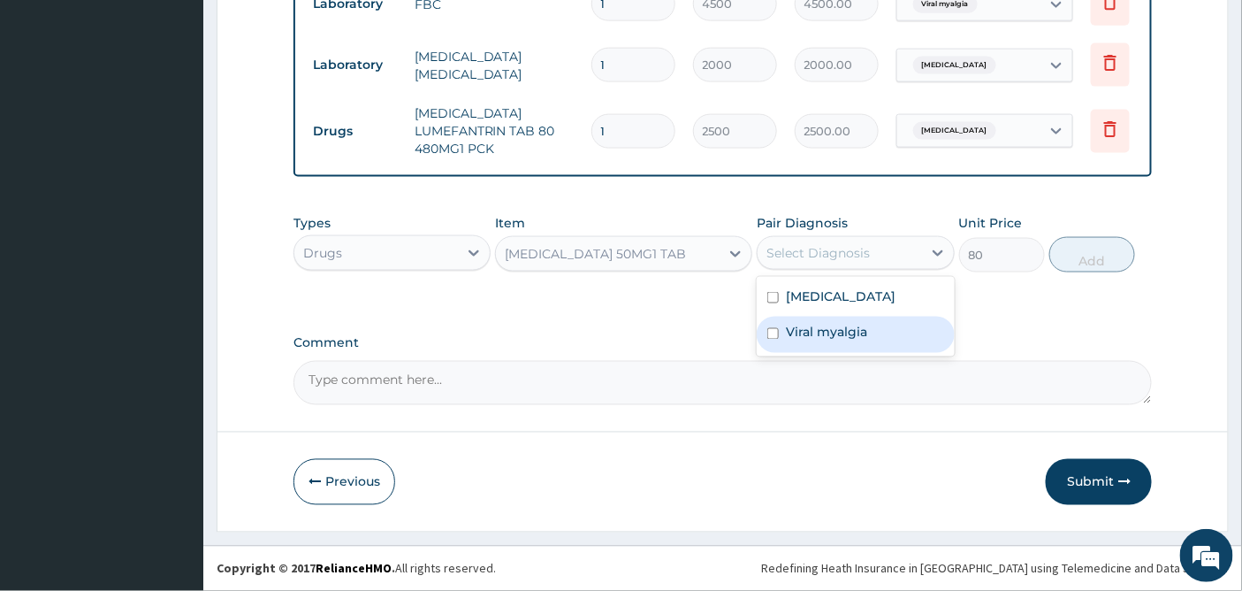
click at [803, 316] on div "Viral myalgia" at bounding box center [855, 334] width 197 height 36
checkbox input "true"
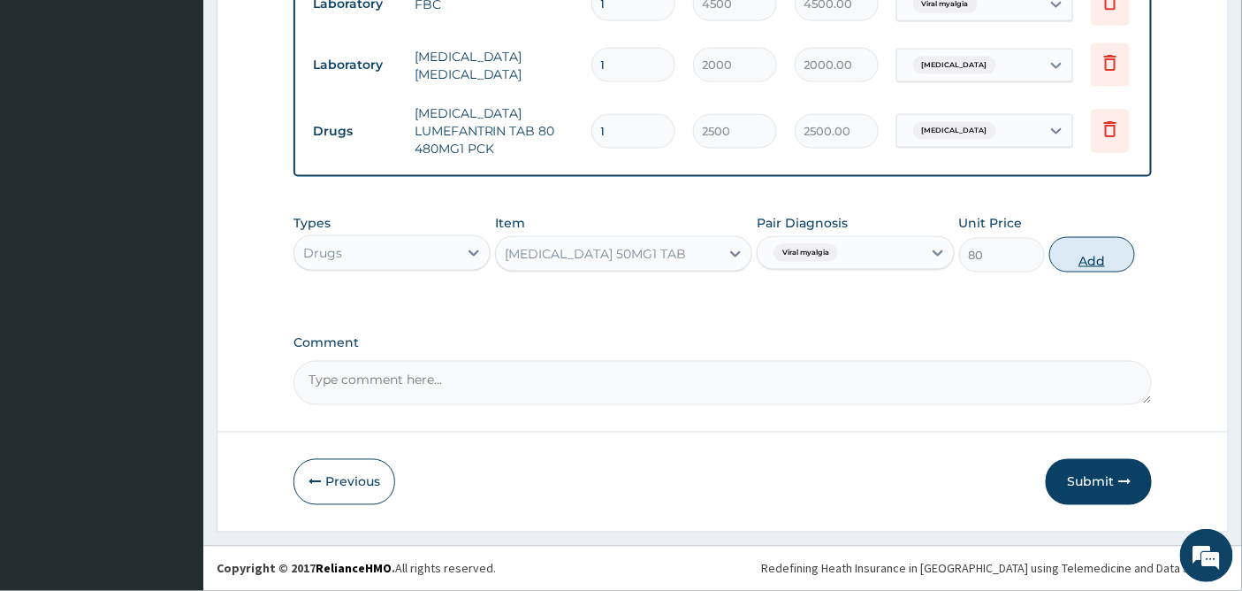
click at [1087, 254] on button "Add" at bounding box center [1092, 254] width 86 height 35
type input "0"
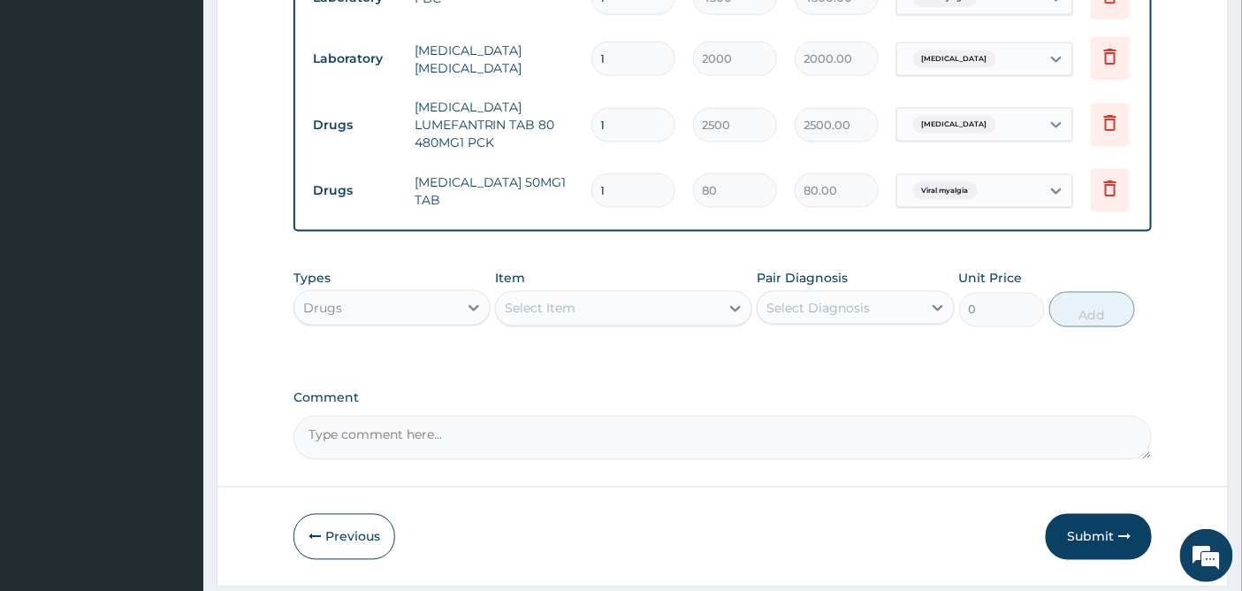
type input "10"
type input "800.00"
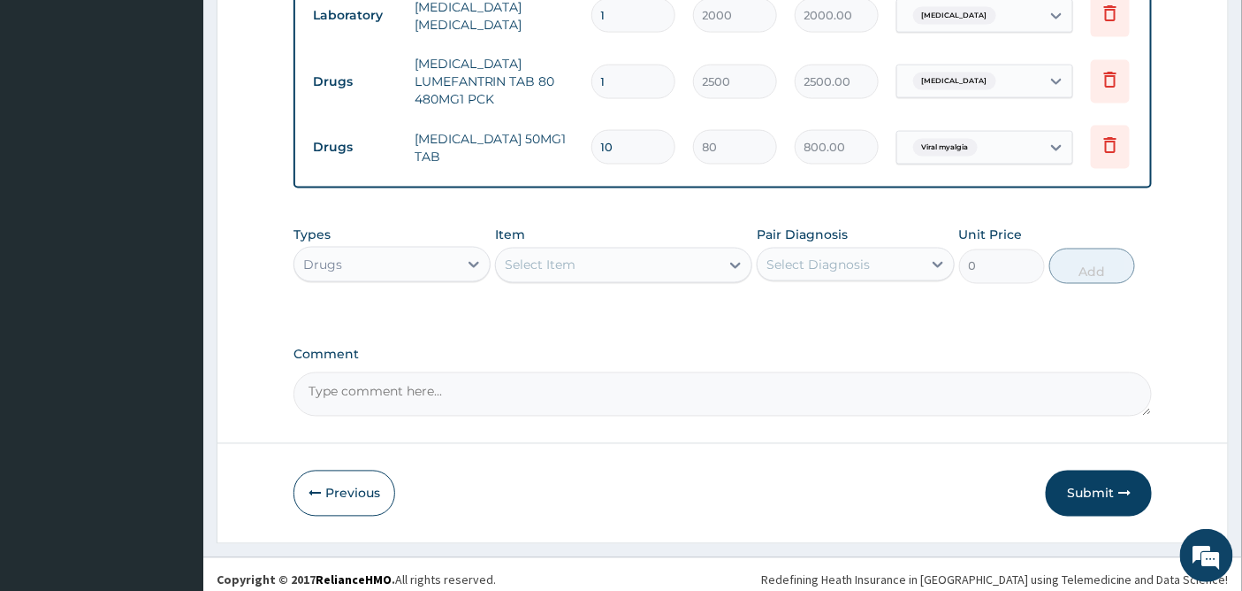
scroll to position [868, 0]
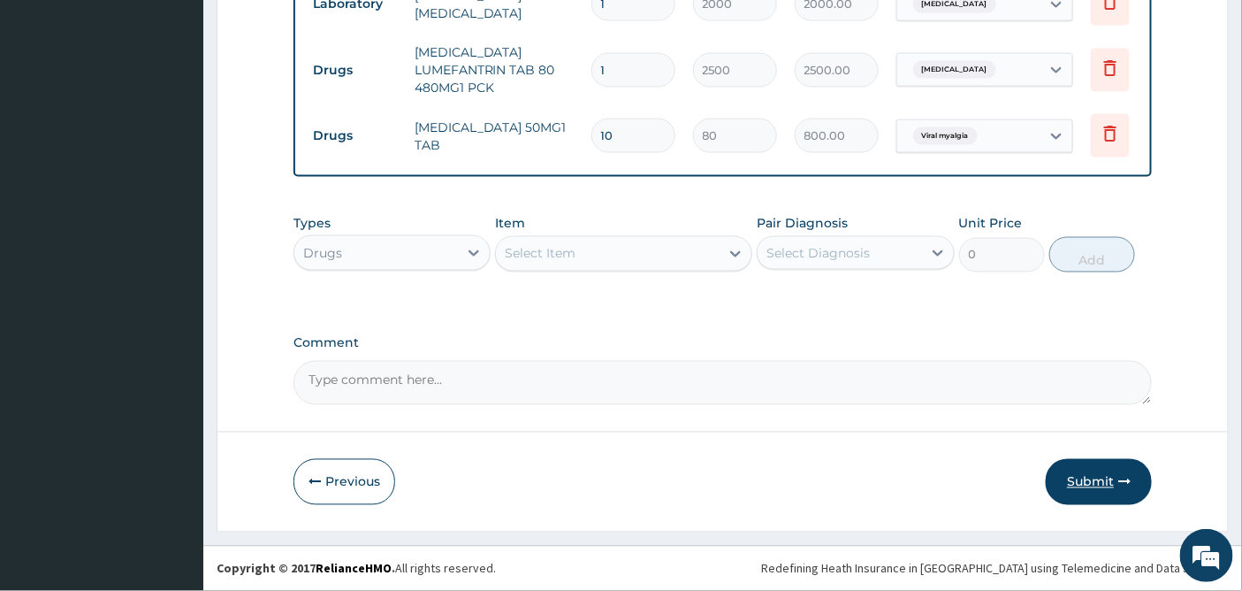
type input "10"
click at [1086, 480] on button "Submit" at bounding box center [1099, 482] width 106 height 46
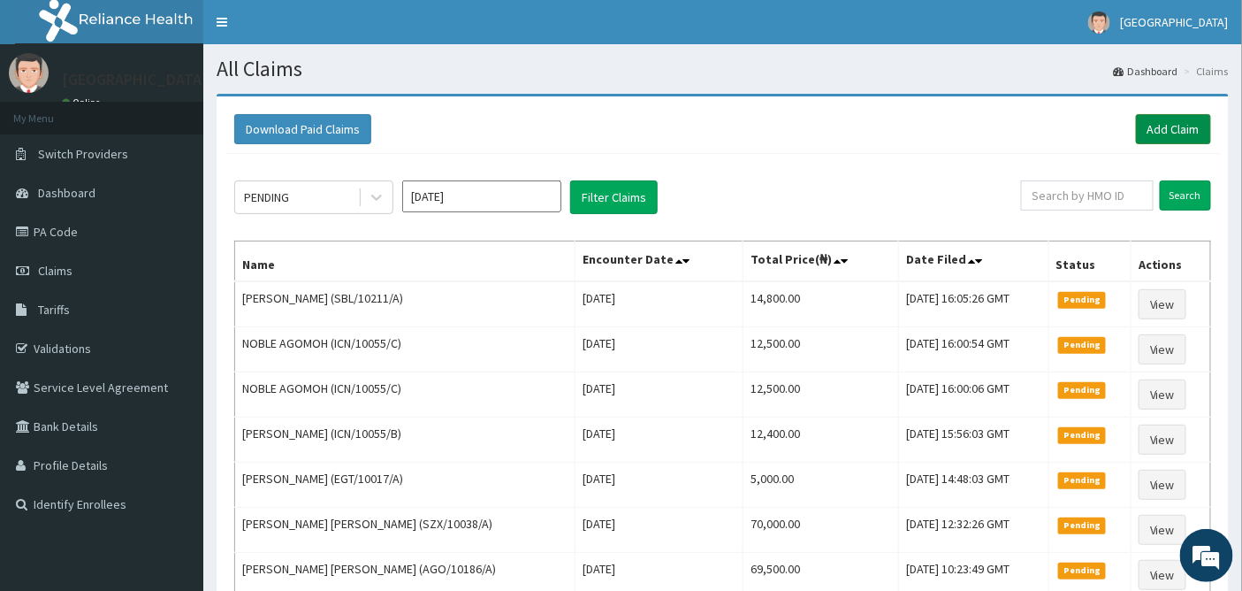
click at [1170, 122] on link "Add Claim" at bounding box center [1173, 129] width 75 height 30
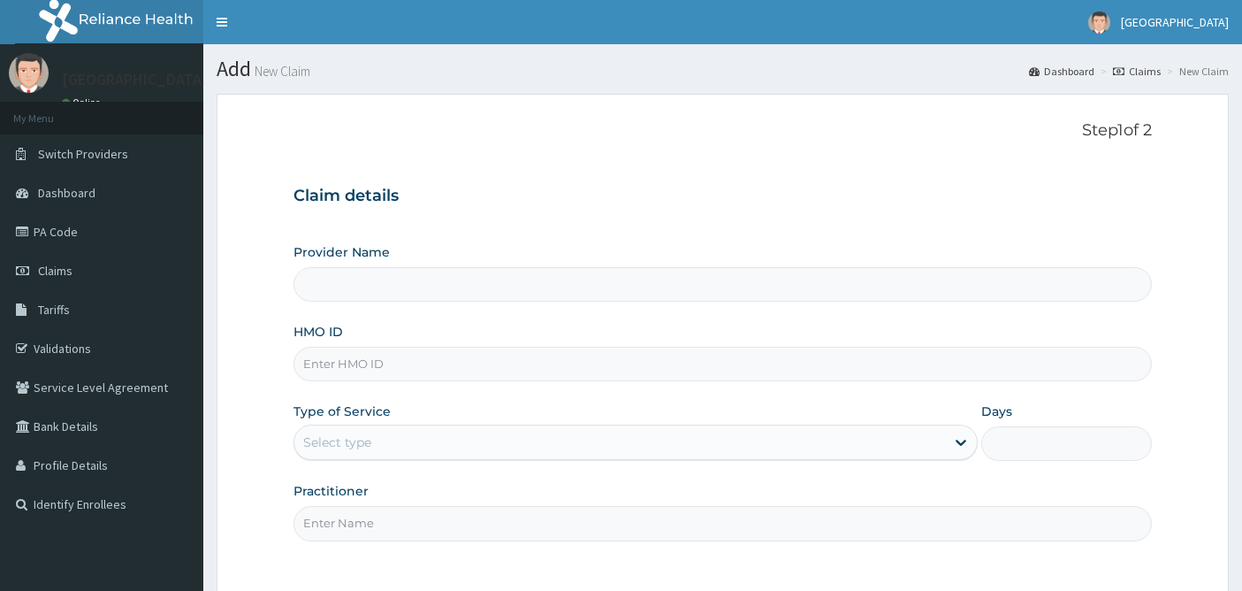
type input "[GEOGRAPHIC_DATA]"
click at [332, 356] on input "HMO ID" at bounding box center [722, 364] width 859 height 34
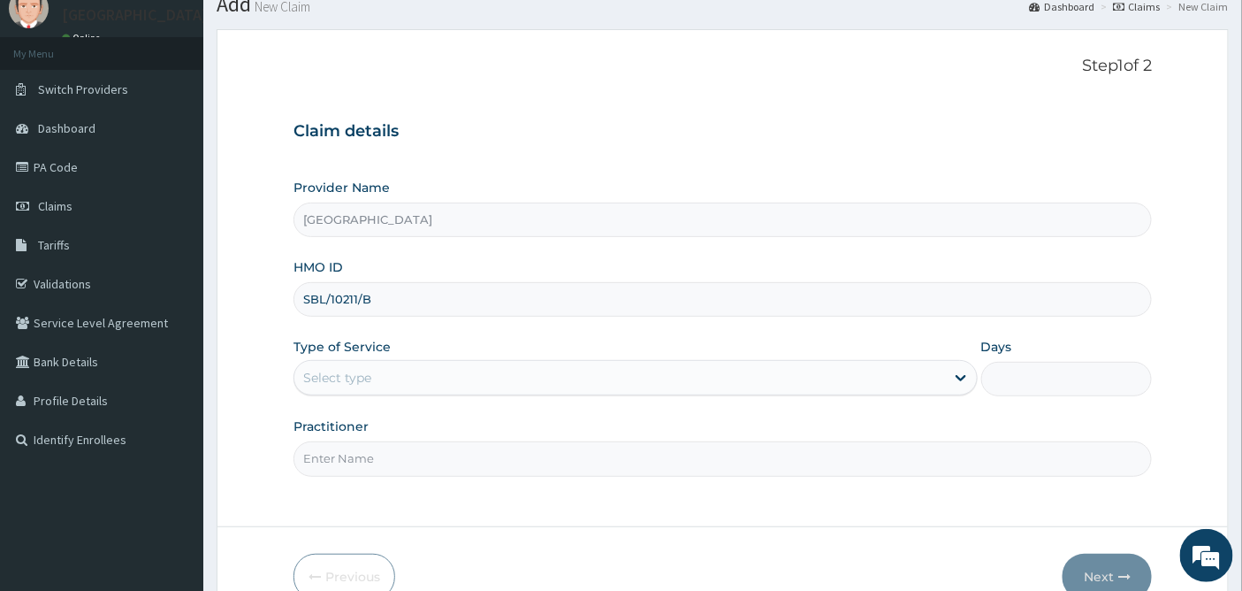
scroll to position [159, 0]
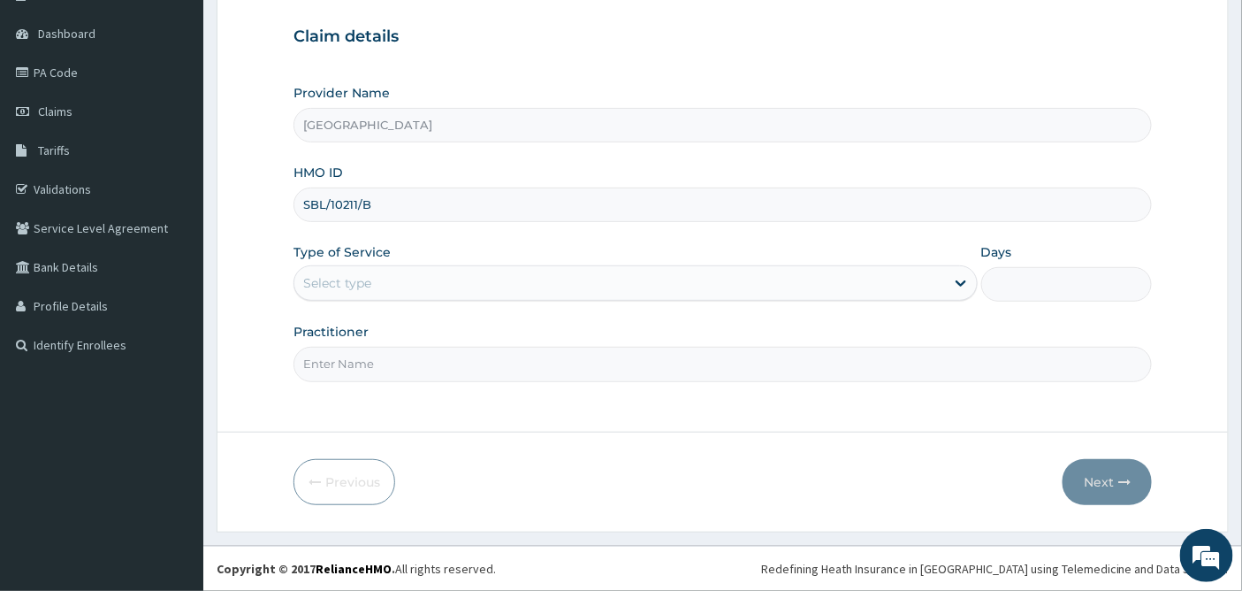
type input "SBL/10211/B"
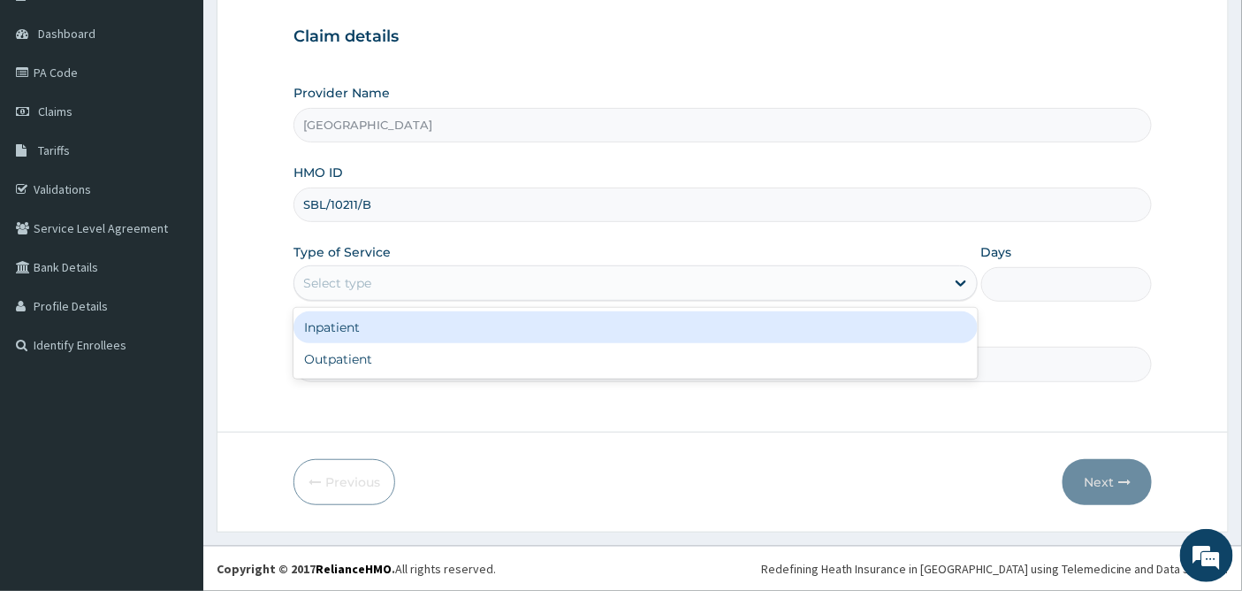
click at [413, 276] on div "Select type" at bounding box center [619, 283] width 651 height 28
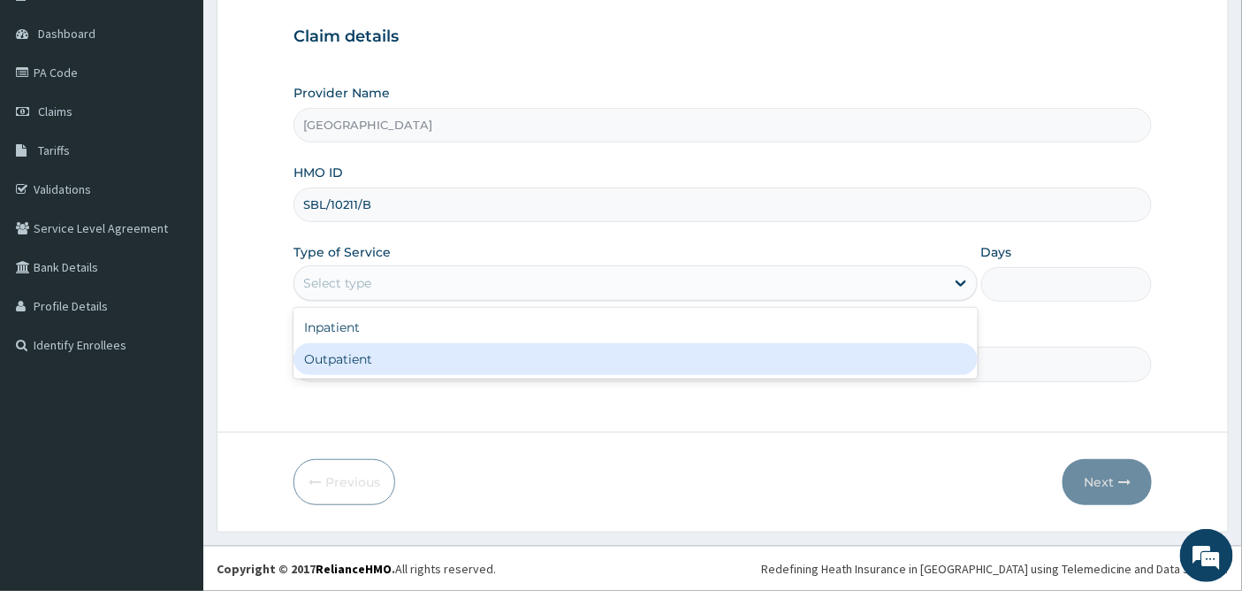
click at [360, 356] on div "Outpatient" at bounding box center [635, 359] width 684 height 32
type input "1"
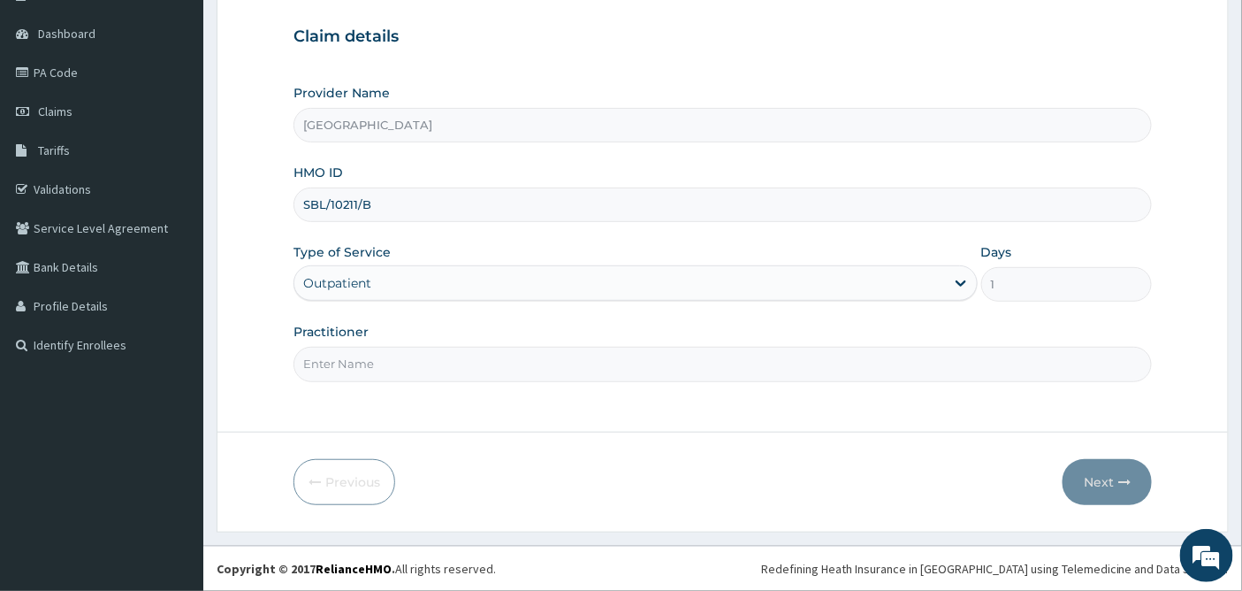
click at [360, 356] on input "Practitioner" at bounding box center [722, 364] width 859 height 34
type input "DR OKOH"
click at [1102, 480] on button "Next" at bounding box center [1107, 482] width 89 height 46
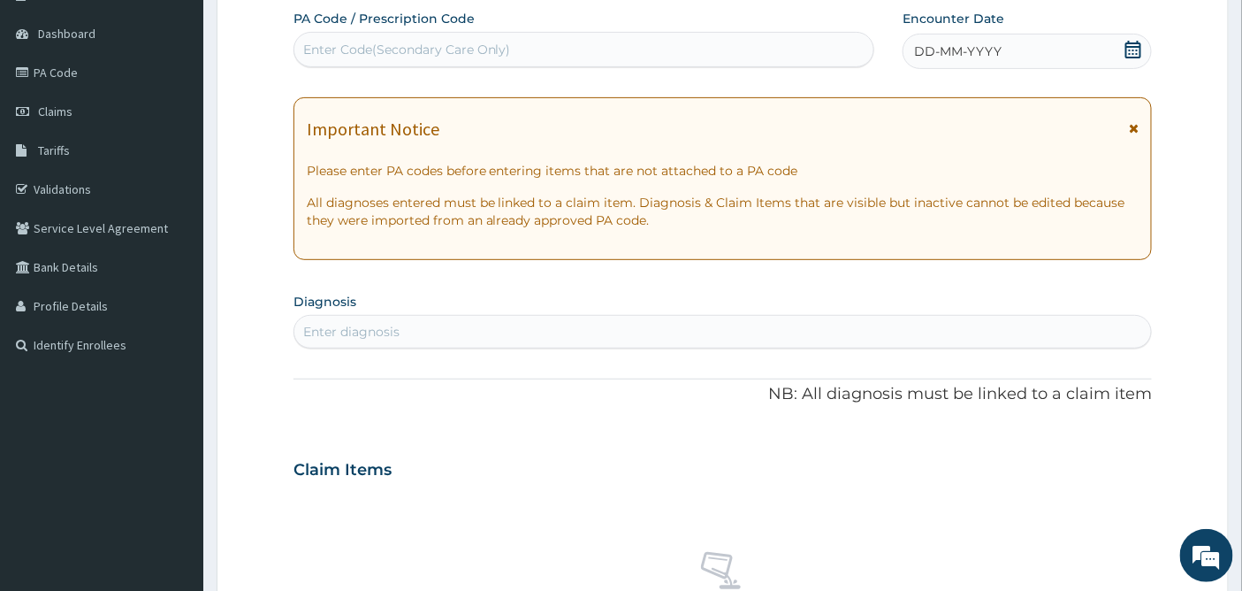
click at [340, 51] on div "Enter Code(Secondary Care Only)" at bounding box center [407, 50] width 208 height 18
paste input "PA/F2D111"
type input "PA/F2D111"
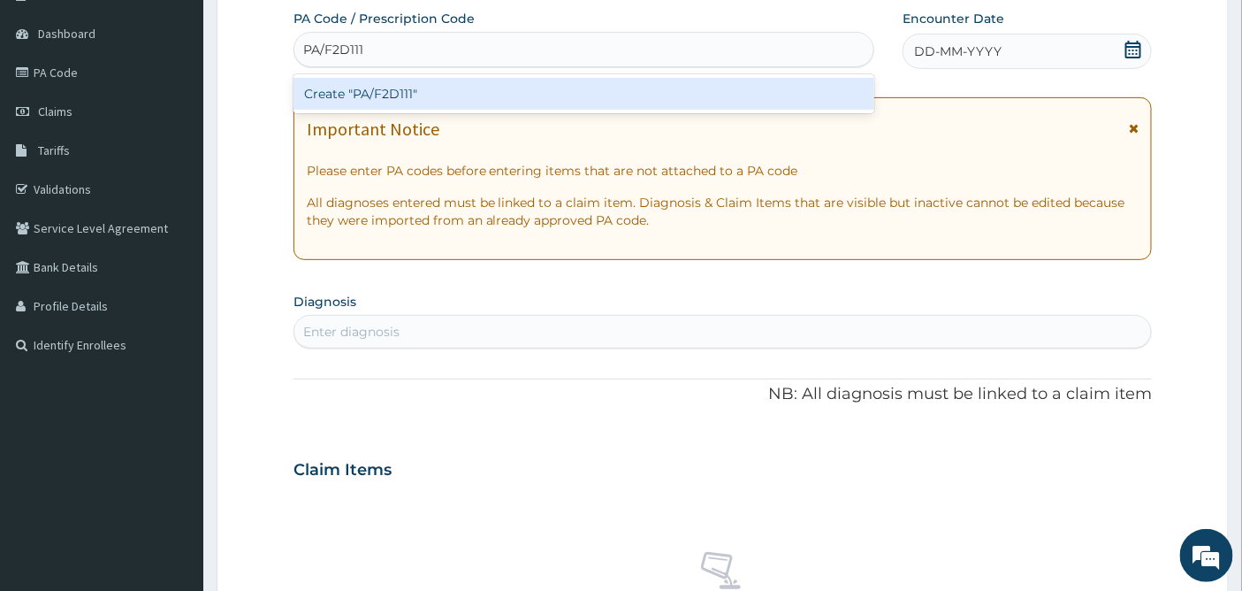
click at [367, 92] on div "Create "PA/F2D111"" at bounding box center [584, 94] width 582 height 32
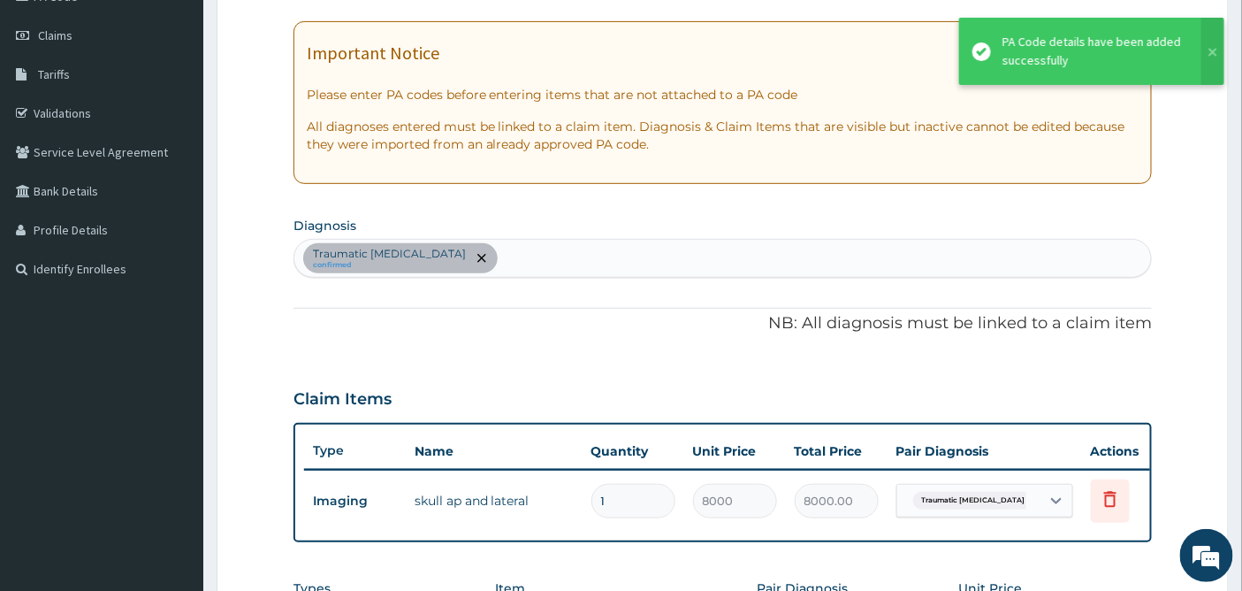
scroll to position [613, 0]
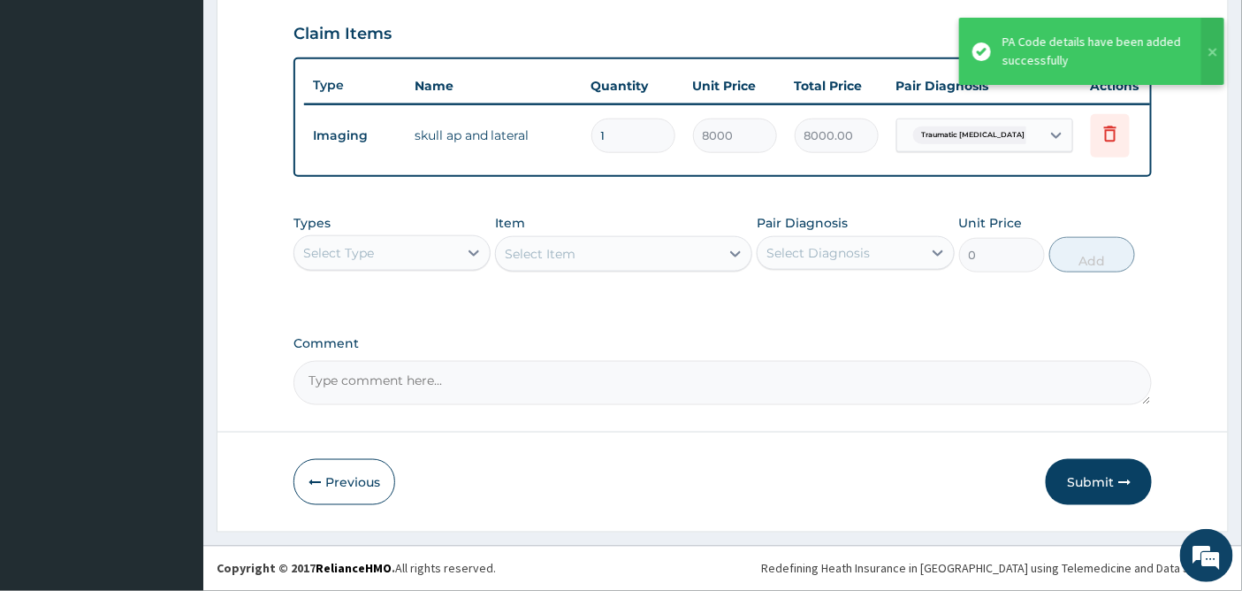
type input "0"
type input "0.00"
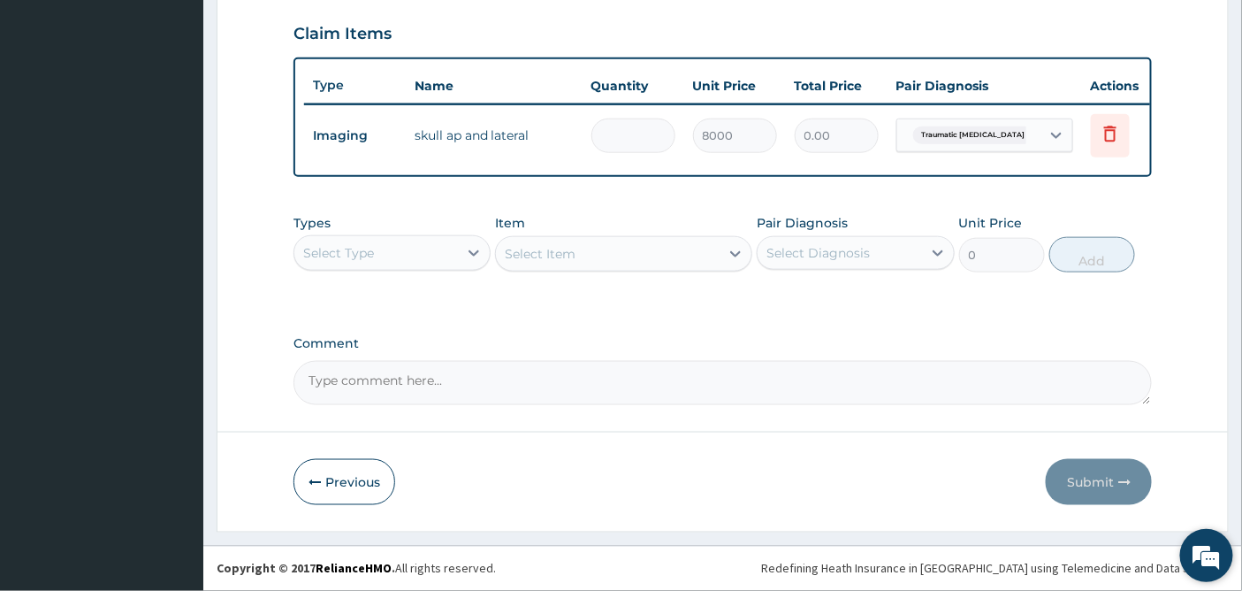
type input "1"
type input "8000.00"
click at [1084, 481] on button "Submit" at bounding box center [1099, 482] width 106 height 46
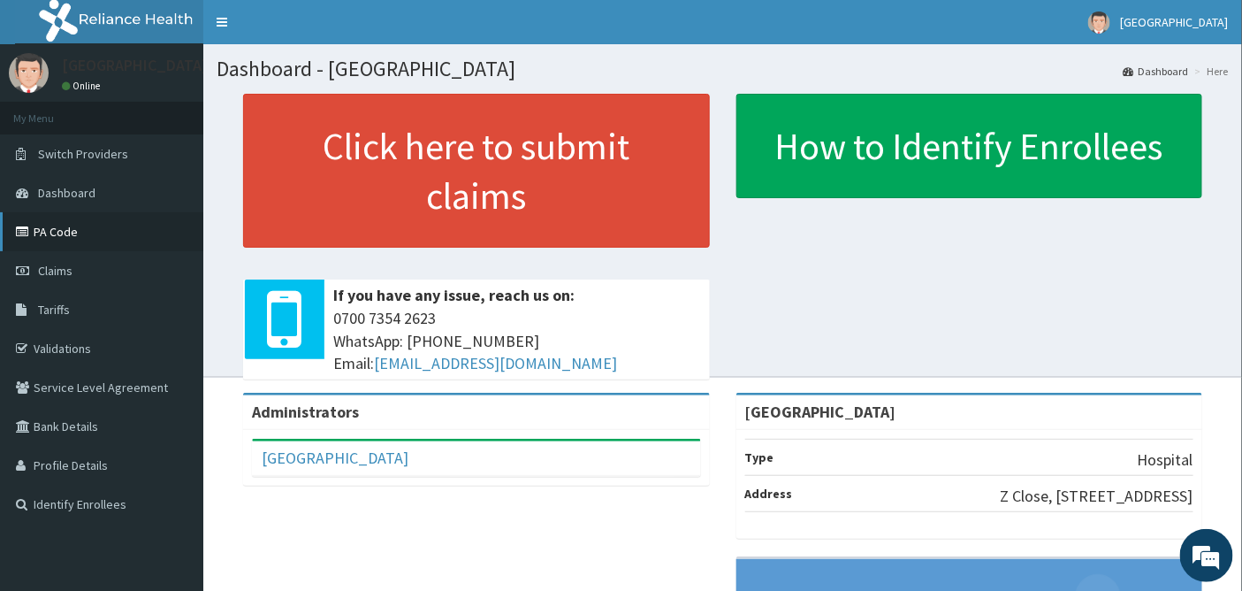
click at [50, 228] on link "PA Code" at bounding box center [101, 231] width 203 height 39
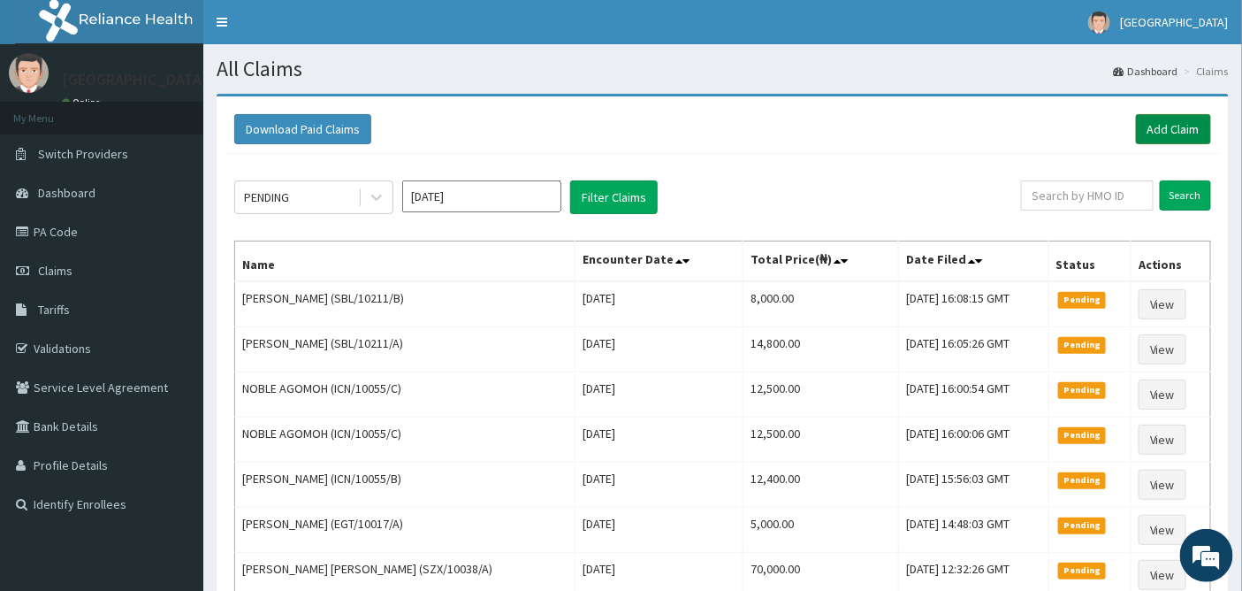
click at [1187, 124] on link "Add Claim" at bounding box center [1173, 129] width 75 height 30
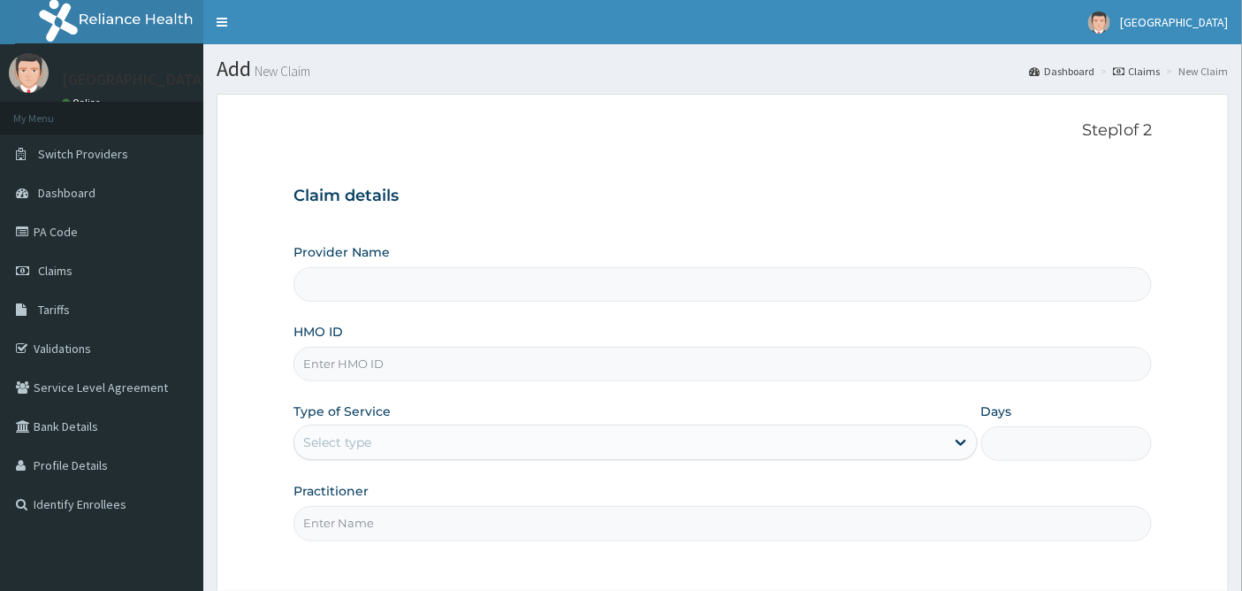
type input "[GEOGRAPHIC_DATA]"
click at [352, 362] on input "HMO ID" at bounding box center [722, 364] width 859 height 34
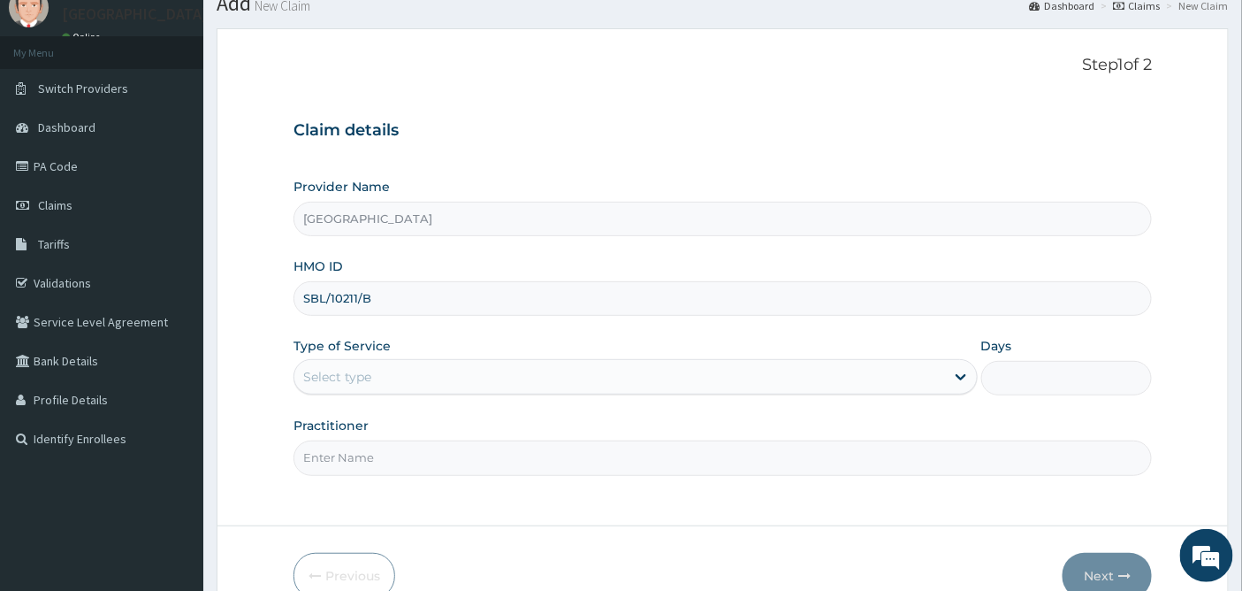
scroll to position [159, 0]
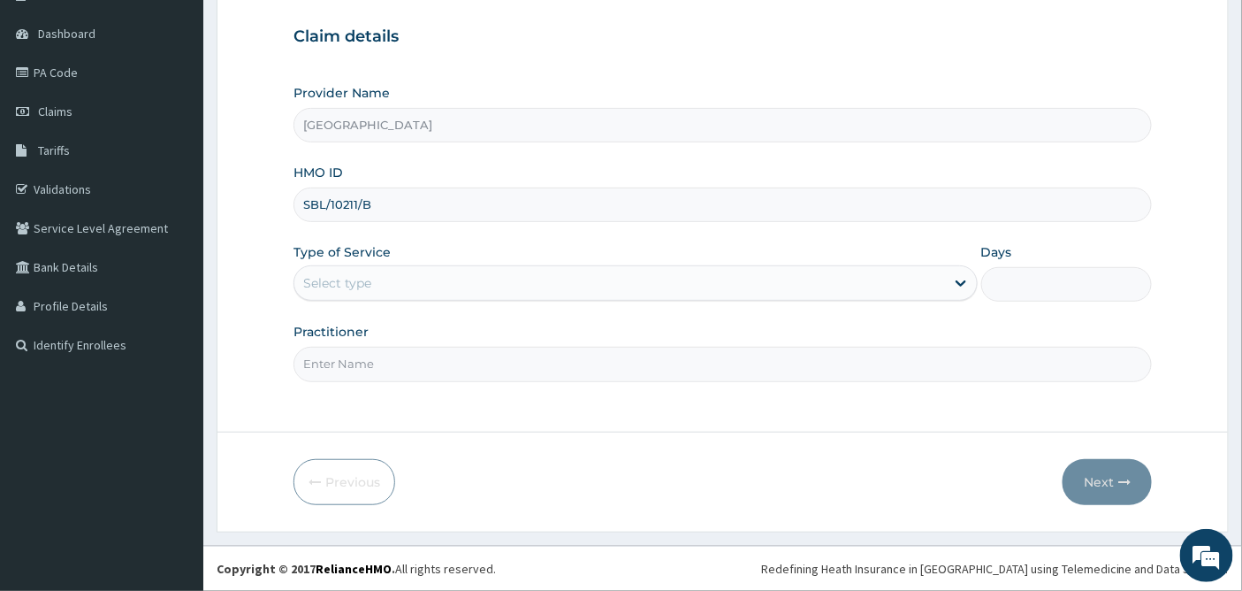
type input "SBL/10211/B"
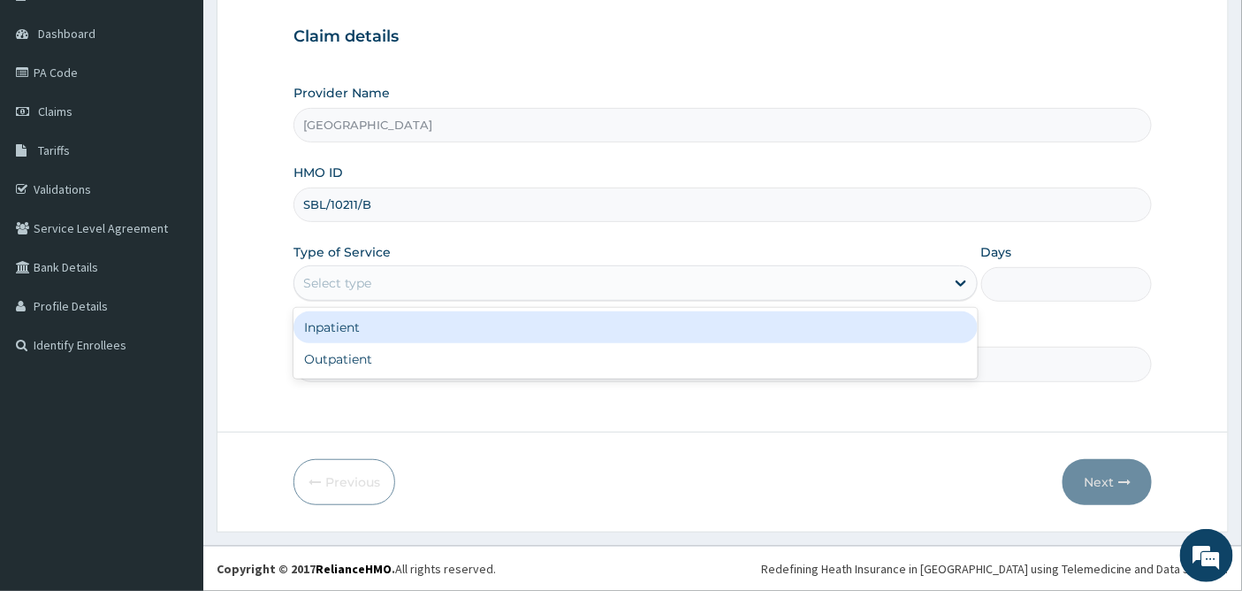
click at [362, 279] on div "Select type" at bounding box center [337, 283] width 68 height 18
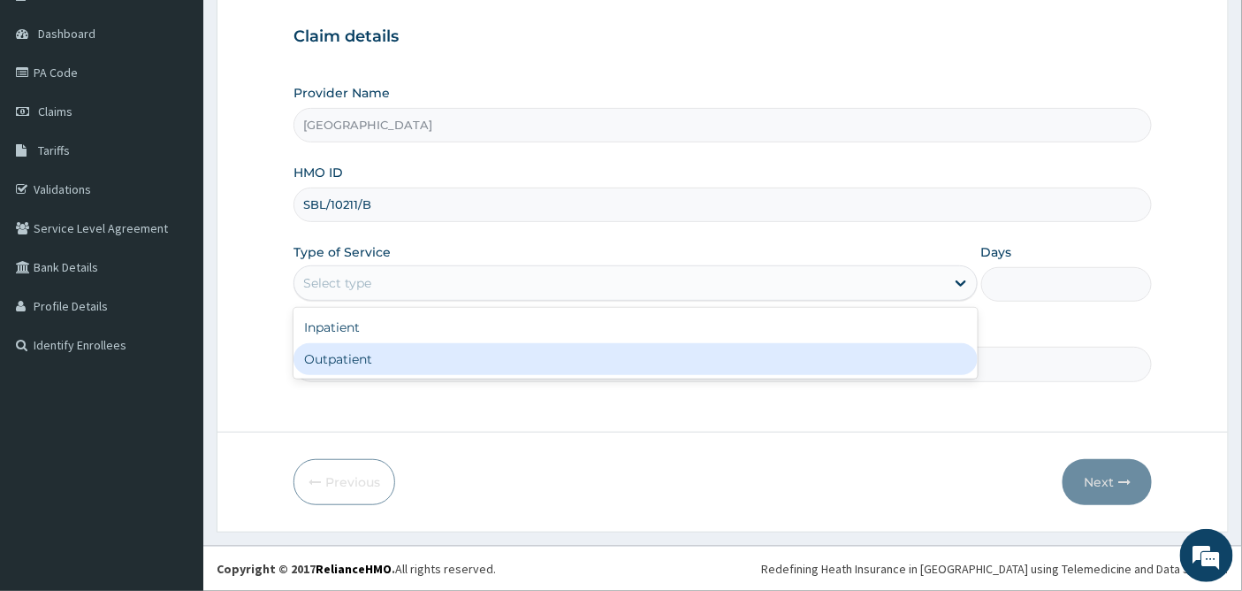
click at [349, 355] on div "Outpatient" at bounding box center [635, 359] width 684 height 32
type input "1"
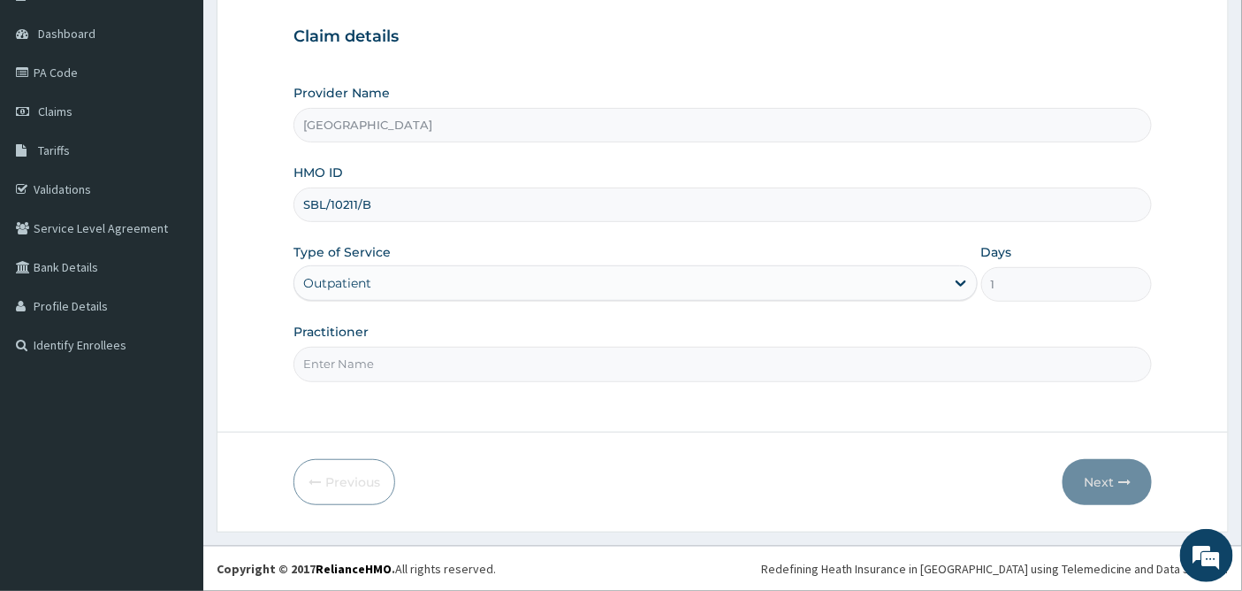
click at [349, 355] on input "Practitioner" at bounding box center [722, 364] width 859 height 34
type input "DR OKOH"
click at [1093, 474] on button "Next" at bounding box center [1107, 482] width 89 height 46
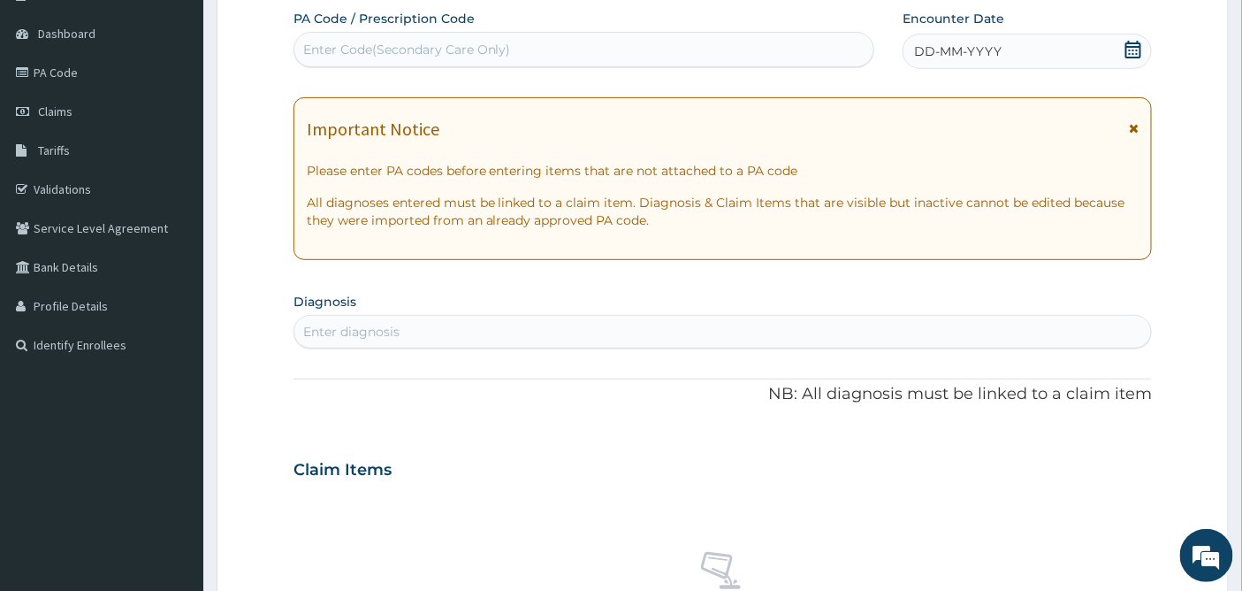
click at [1136, 48] on icon at bounding box center [1133, 50] width 18 height 18
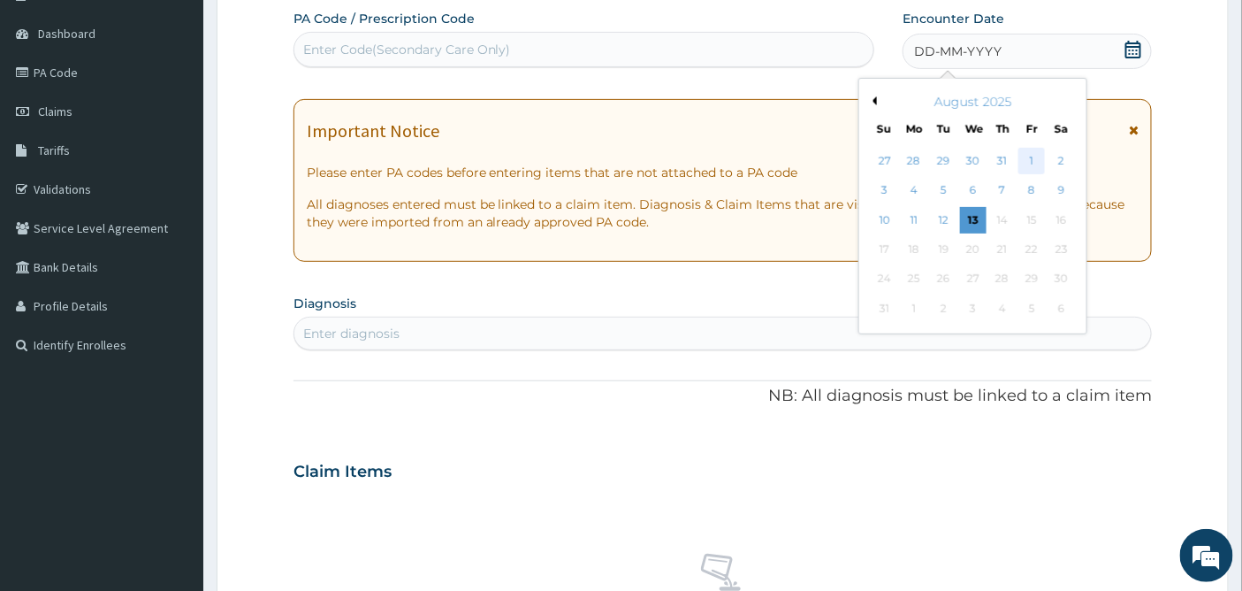
click at [1034, 160] on div "1" at bounding box center [1032, 161] width 27 height 27
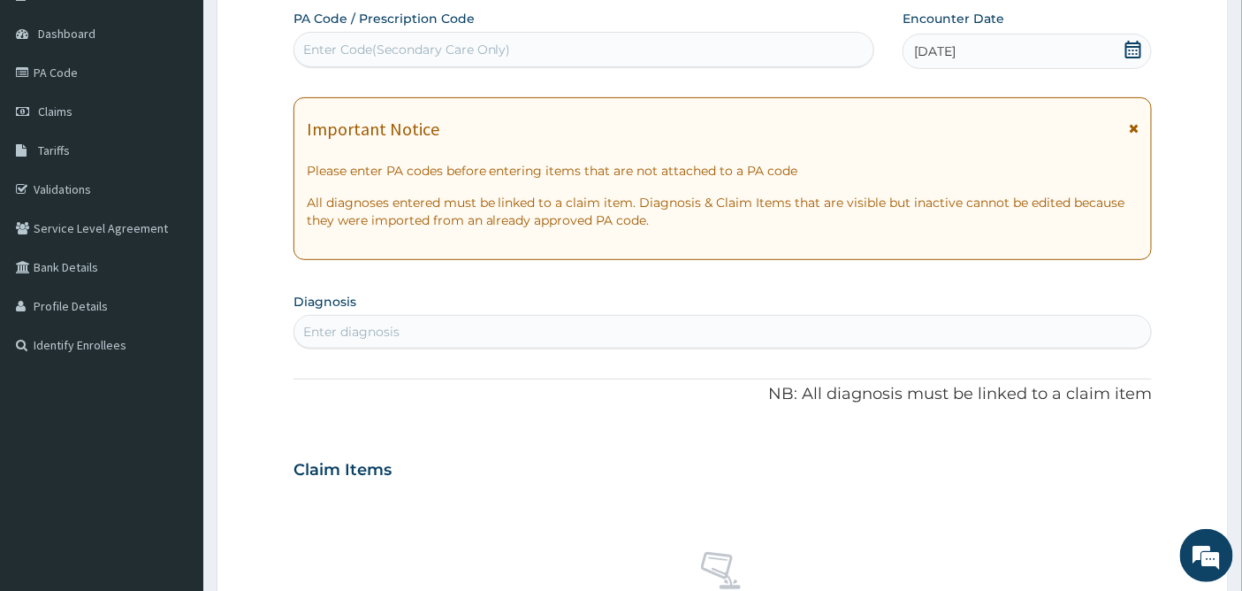
click at [342, 331] on div "Enter diagnosis" at bounding box center [351, 332] width 96 height 18
type input "M"
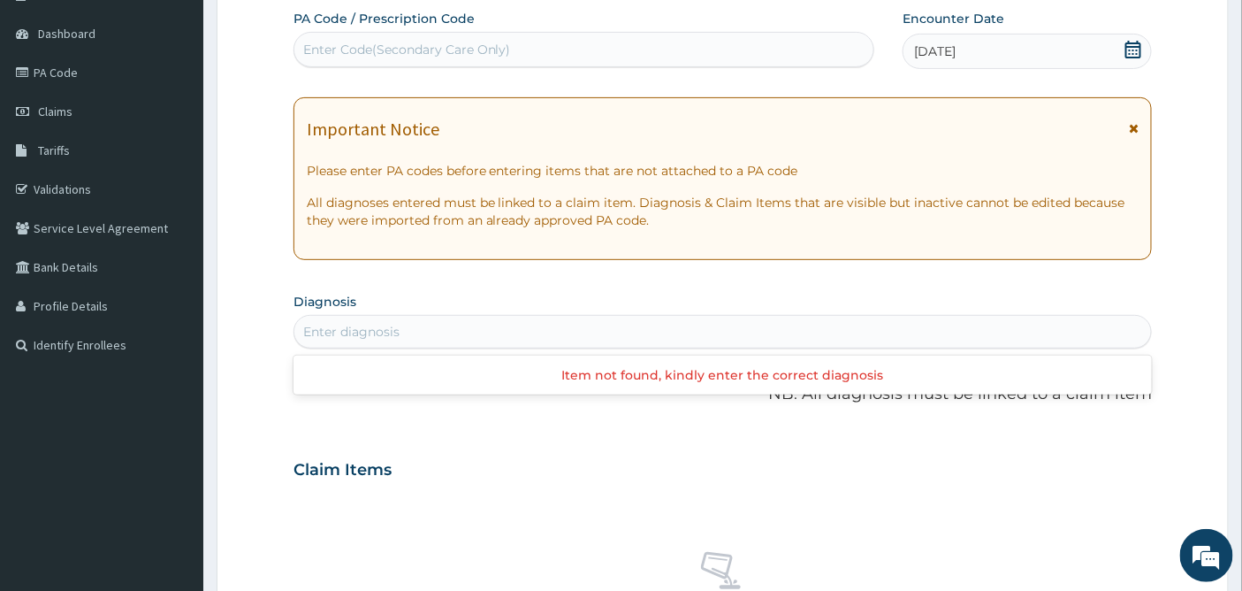
type input "L"
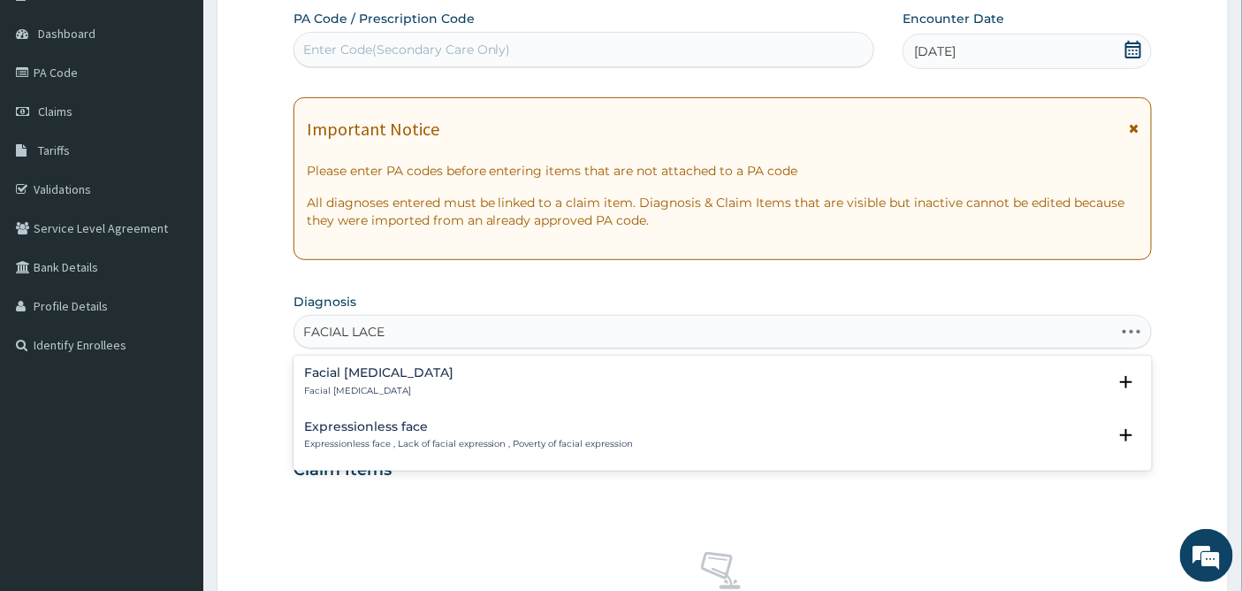
type input "FACIAL LACER"
click at [375, 376] on h4 "Facial laceration" at bounding box center [378, 372] width 149 height 13
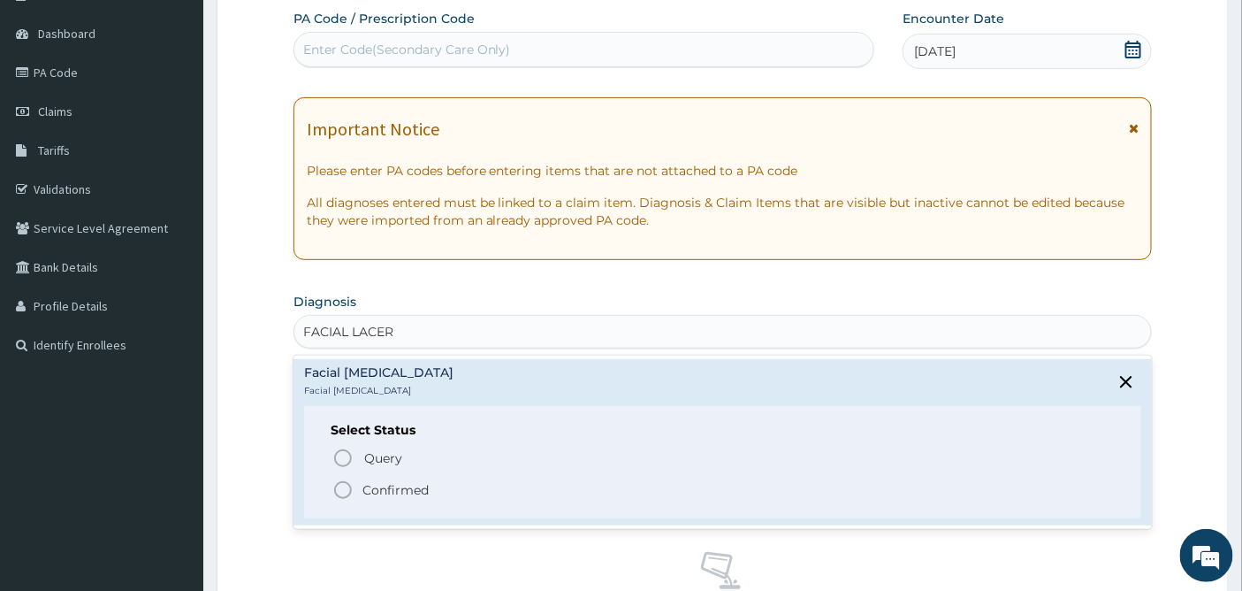
click at [342, 487] on icon "status option filled" at bounding box center [342, 489] width 21 height 21
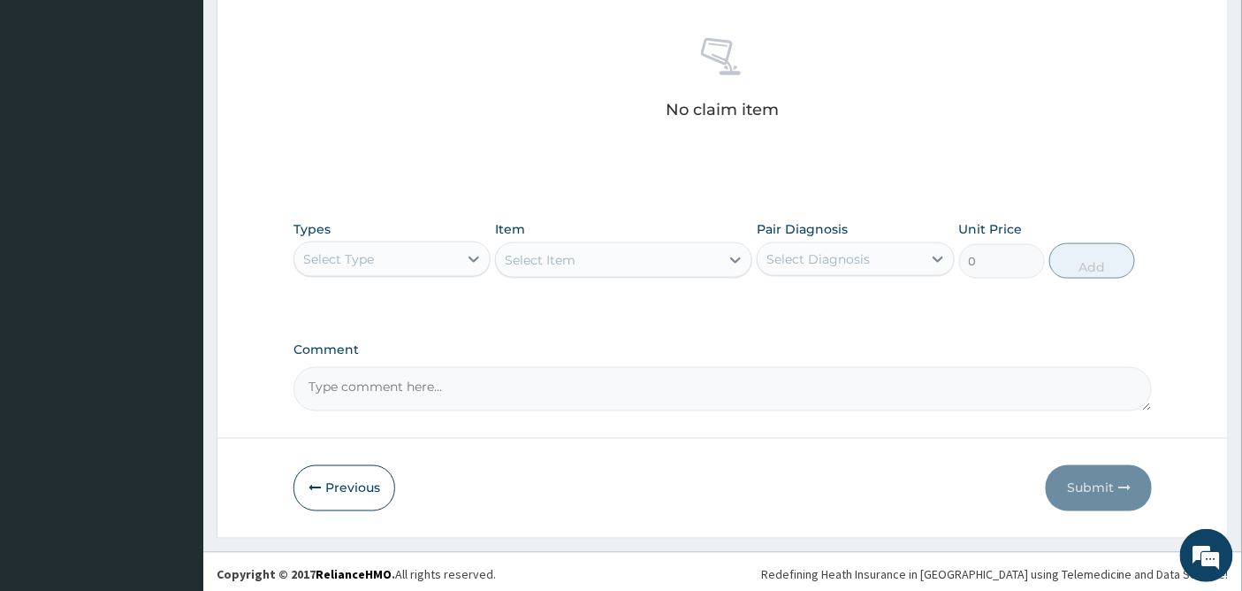
scroll to position [683, 0]
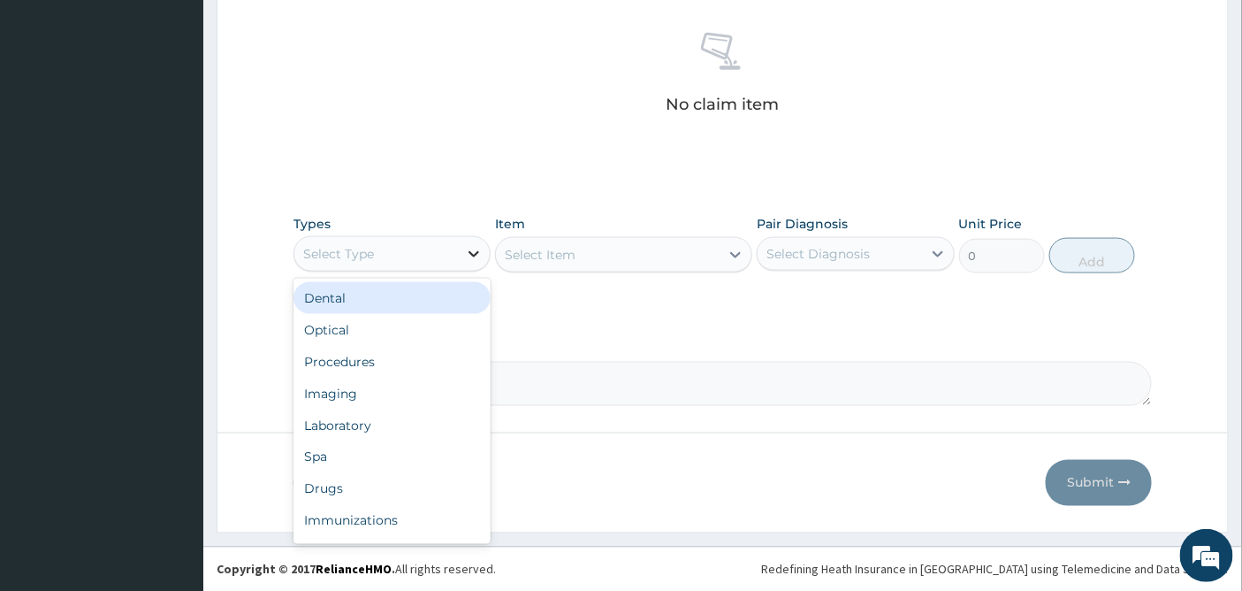
click at [465, 253] on icon at bounding box center [474, 254] width 18 height 18
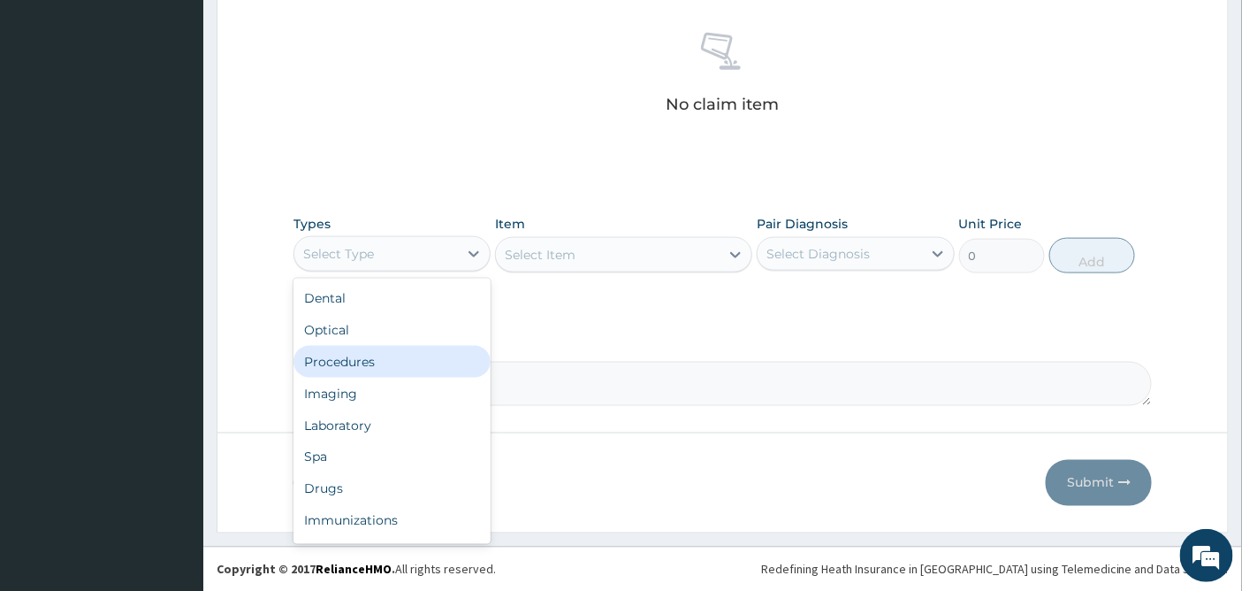
click at [382, 355] on div "Procedures" at bounding box center [391, 362] width 197 height 32
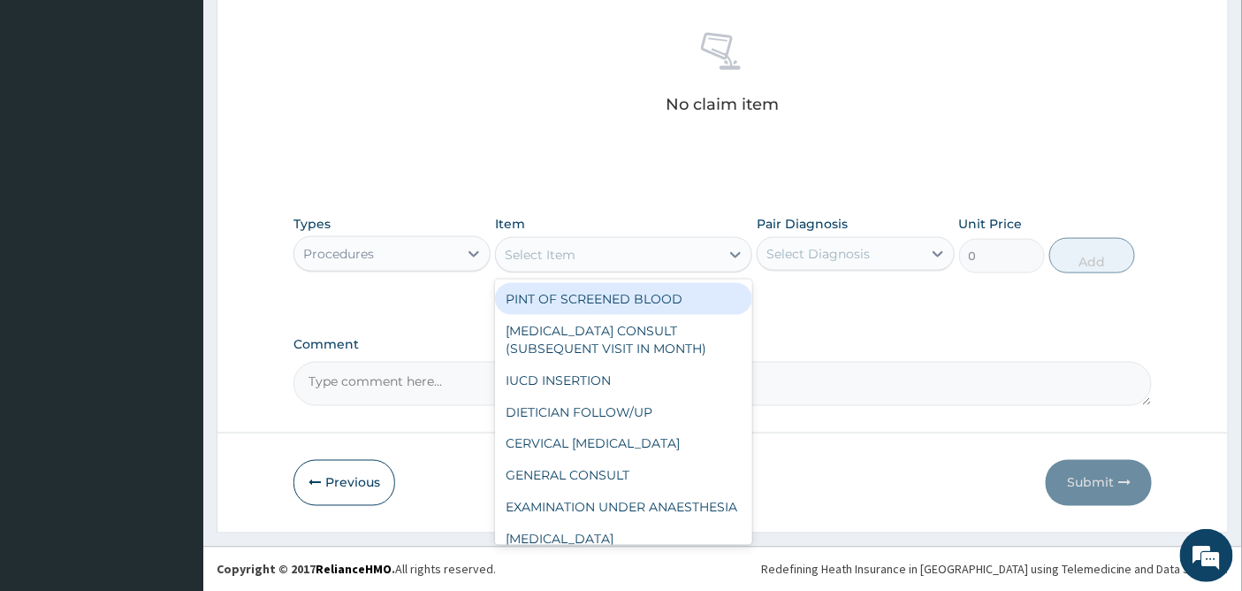
click at [679, 249] on div "Select Item" at bounding box center [608, 254] width 224 height 28
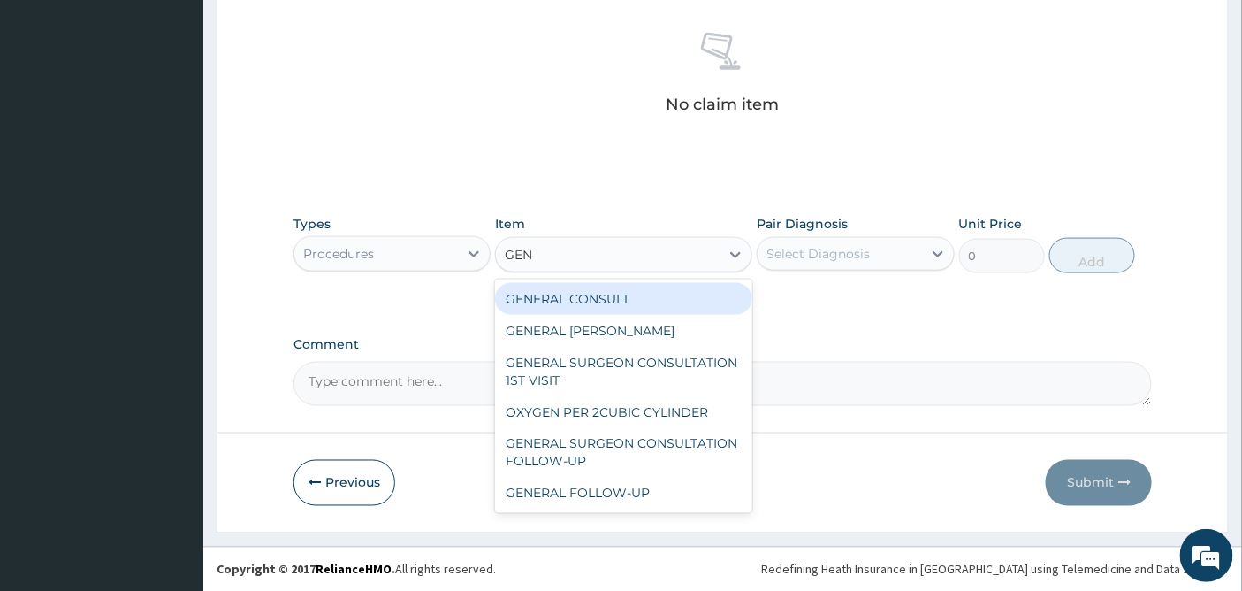
type input "GENE"
click at [699, 294] on div "GENERAL CONSULT" at bounding box center [623, 299] width 257 height 32
type input "5000"
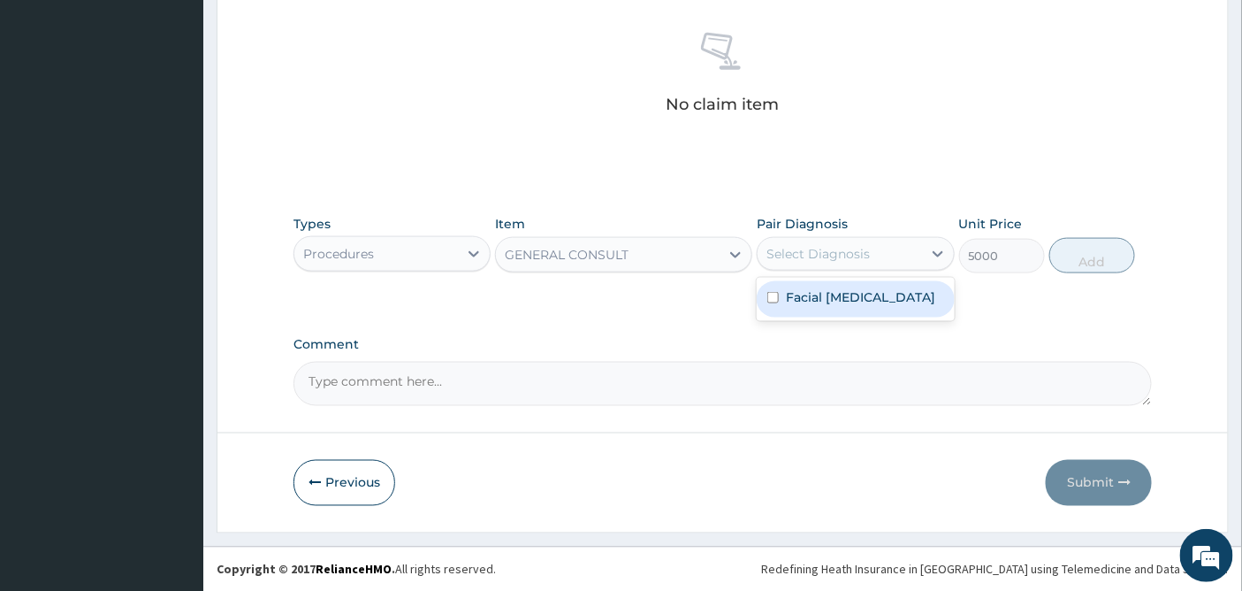
click at [882, 246] on div "Select Diagnosis" at bounding box center [840, 254] width 164 height 28
click at [841, 302] on label "Facial laceration" at bounding box center [860, 297] width 149 height 18
checkbox input "true"
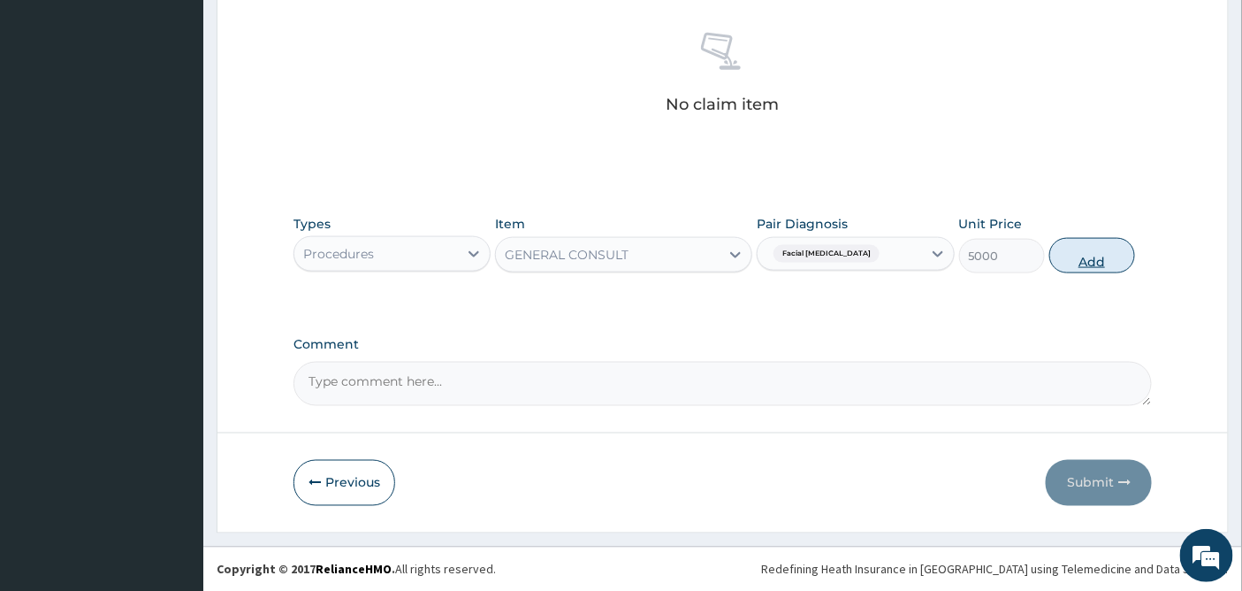
click at [1101, 257] on button "Add" at bounding box center [1092, 255] width 86 height 35
type input "0"
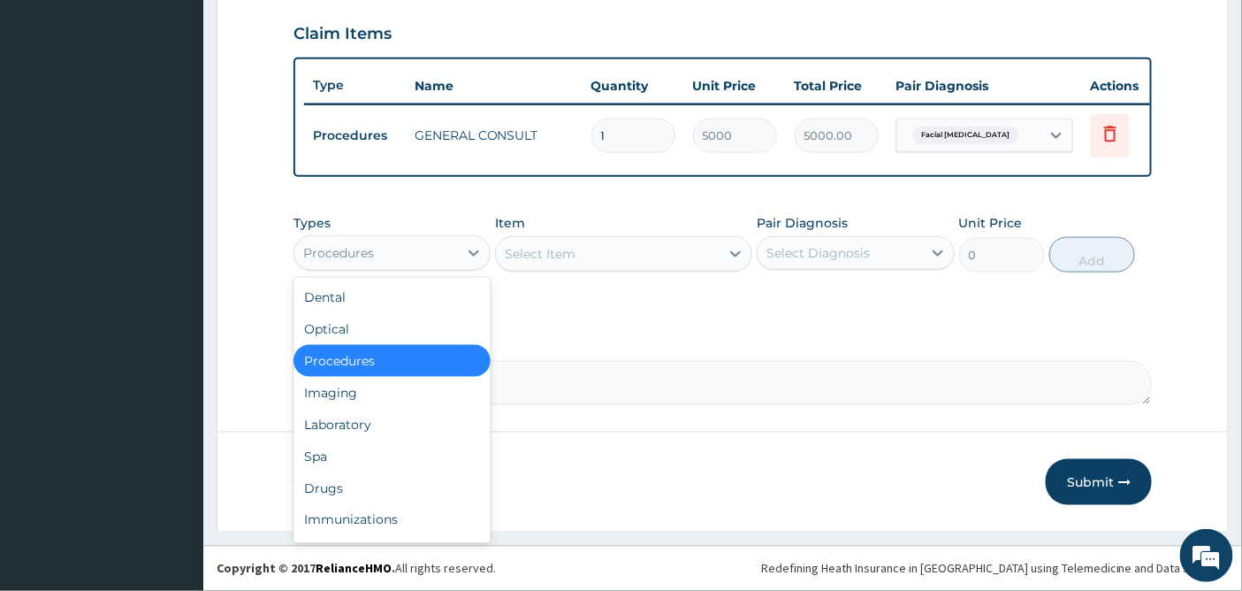
click at [449, 251] on div "Procedures" at bounding box center [376, 253] width 164 height 28
click at [363, 426] on div "Laboratory" at bounding box center [391, 424] width 197 height 32
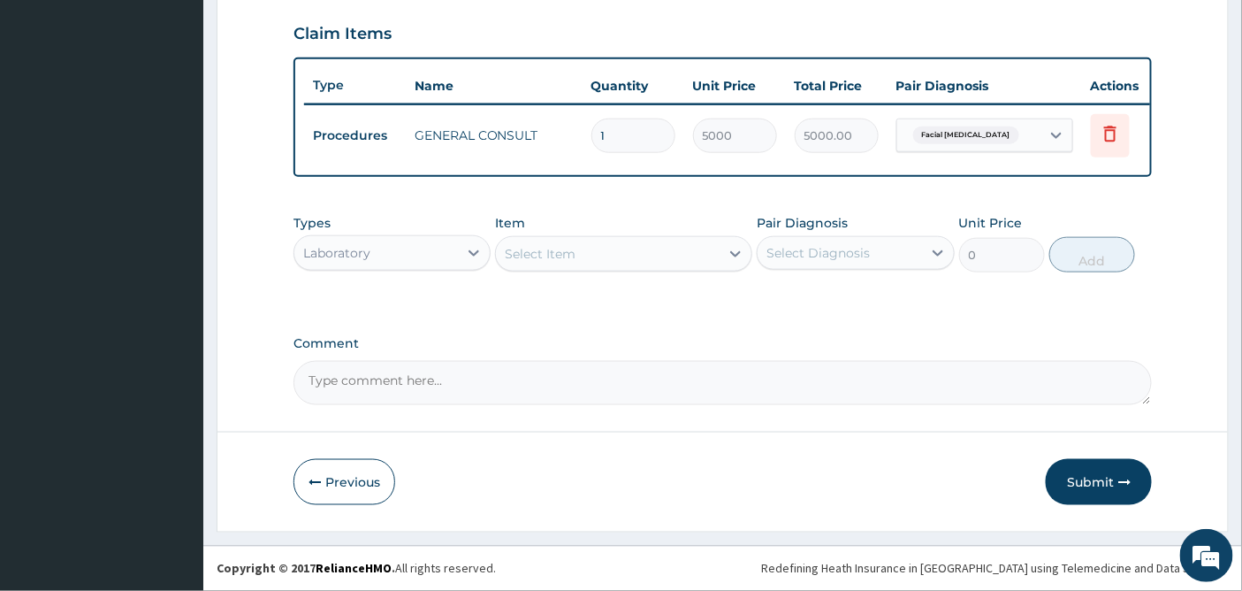
click at [700, 251] on div "Select Item" at bounding box center [608, 254] width 224 height 28
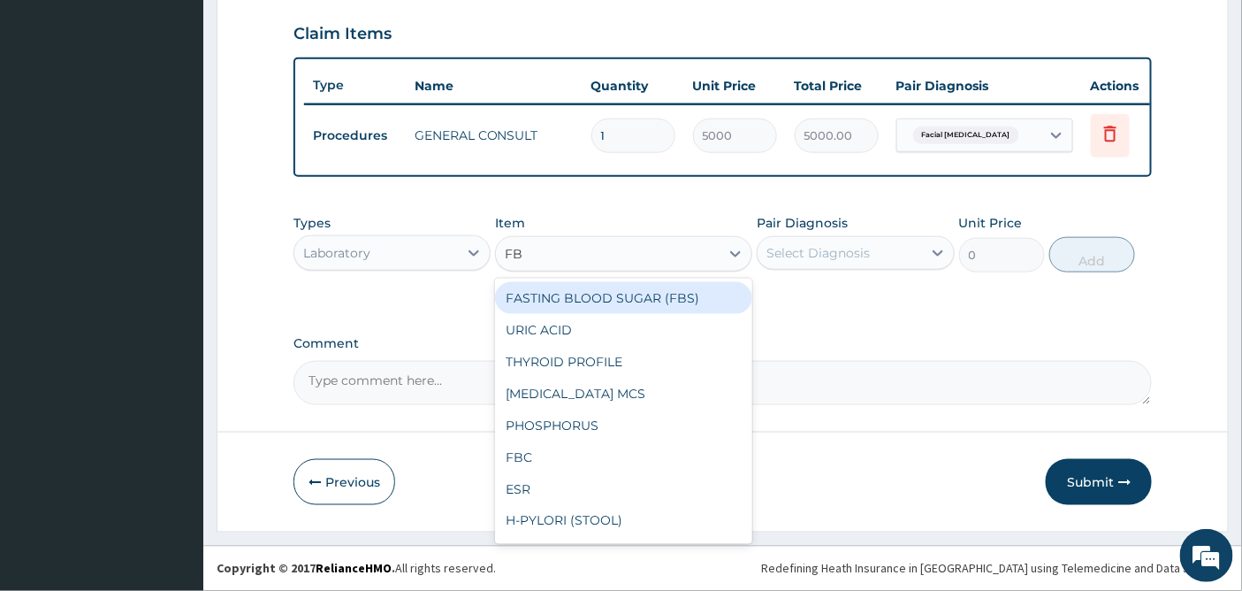
type input "FBC"
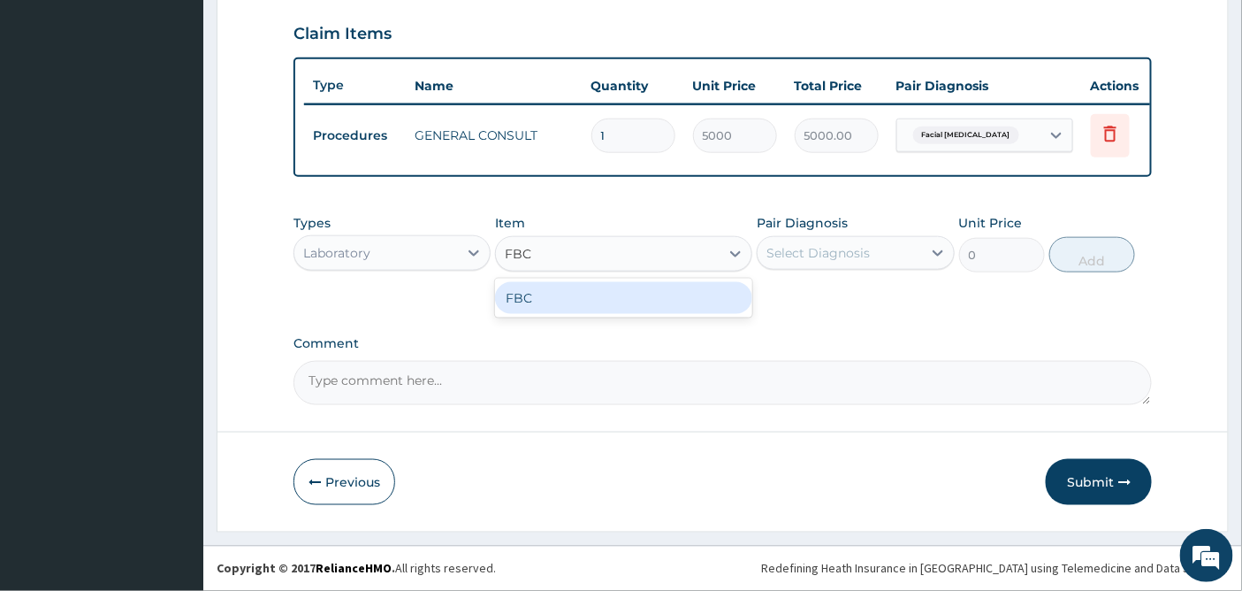
click at [563, 304] on div "FBC" at bounding box center [623, 298] width 257 height 32
type input "4500"
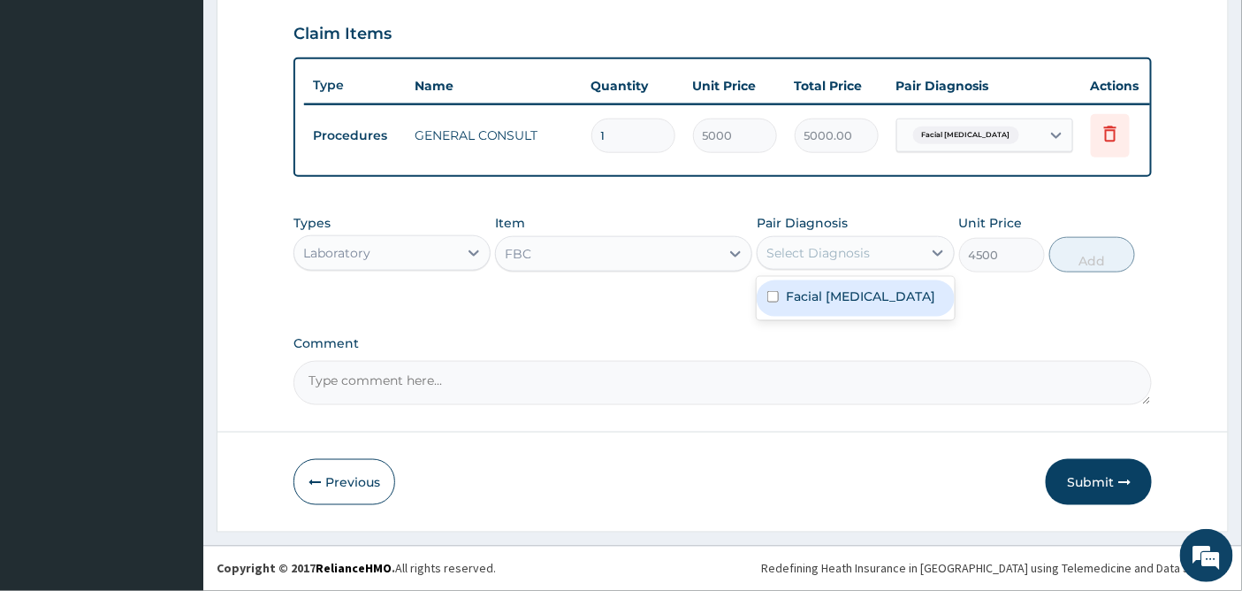
click at [867, 245] on div "Select Diagnosis" at bounding box center [817, 253] width 103 height 18
click at [831, 298] on label "Facial laceration" at bounding box center [860, 296] width 149 height 18
checkbox input "true"
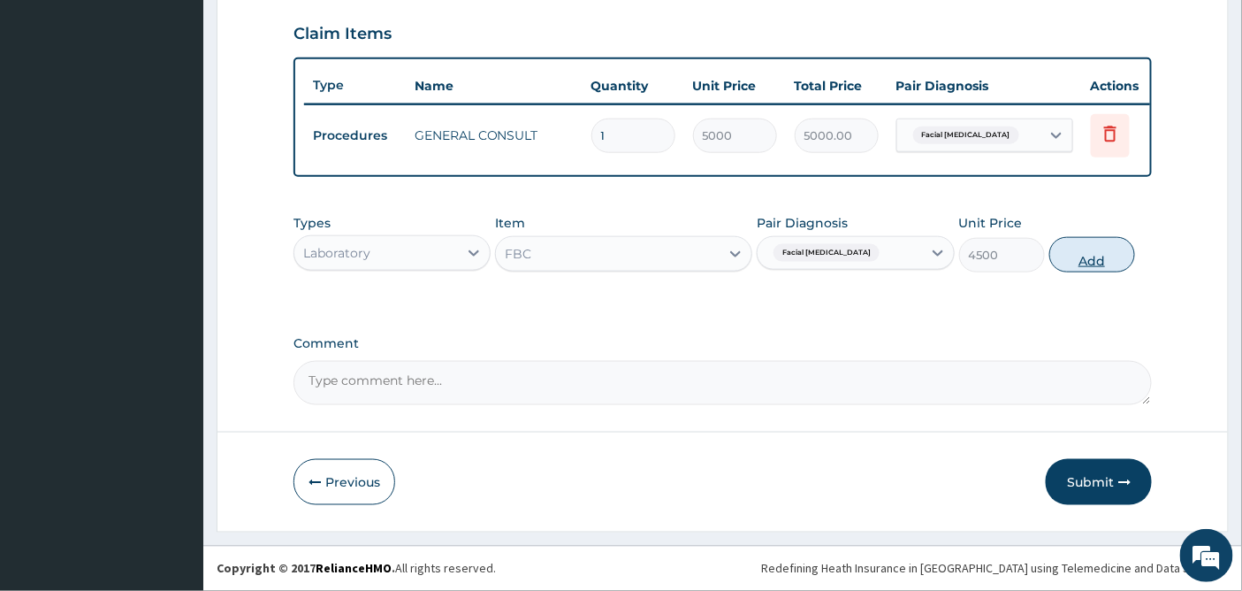
click at [1093, 248] on button "Add" at bounding box center [1092, 254] width 86 height 35
type input "0"
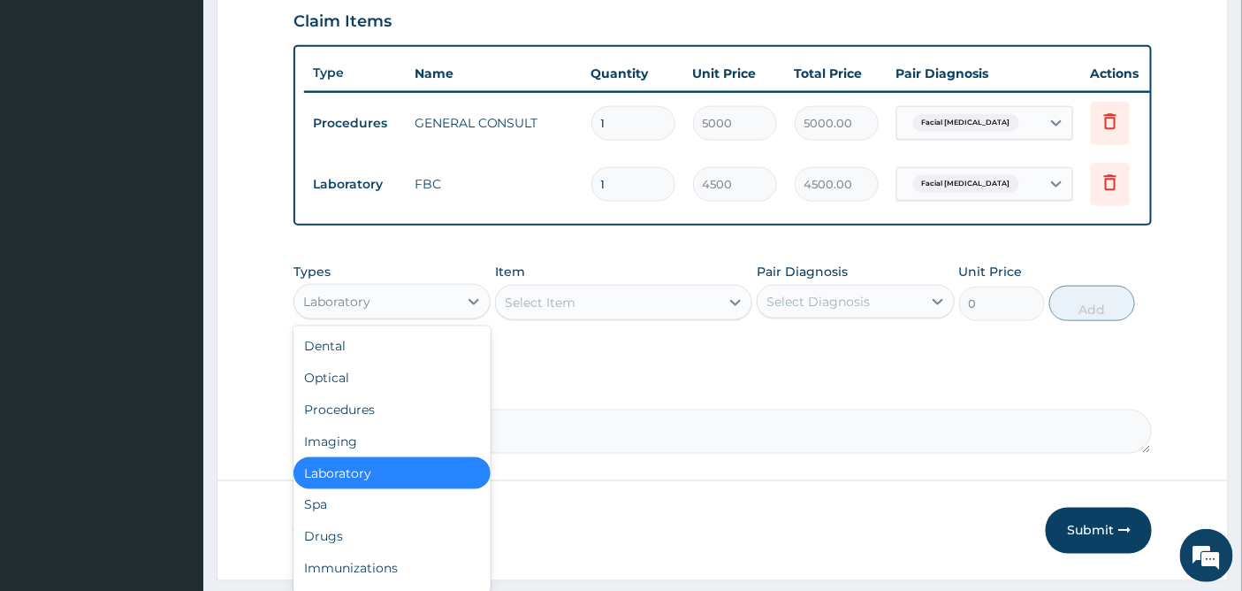
click at [457, 315] on div "Laboratory" at bounding box center [376, 301] width 164 height 28
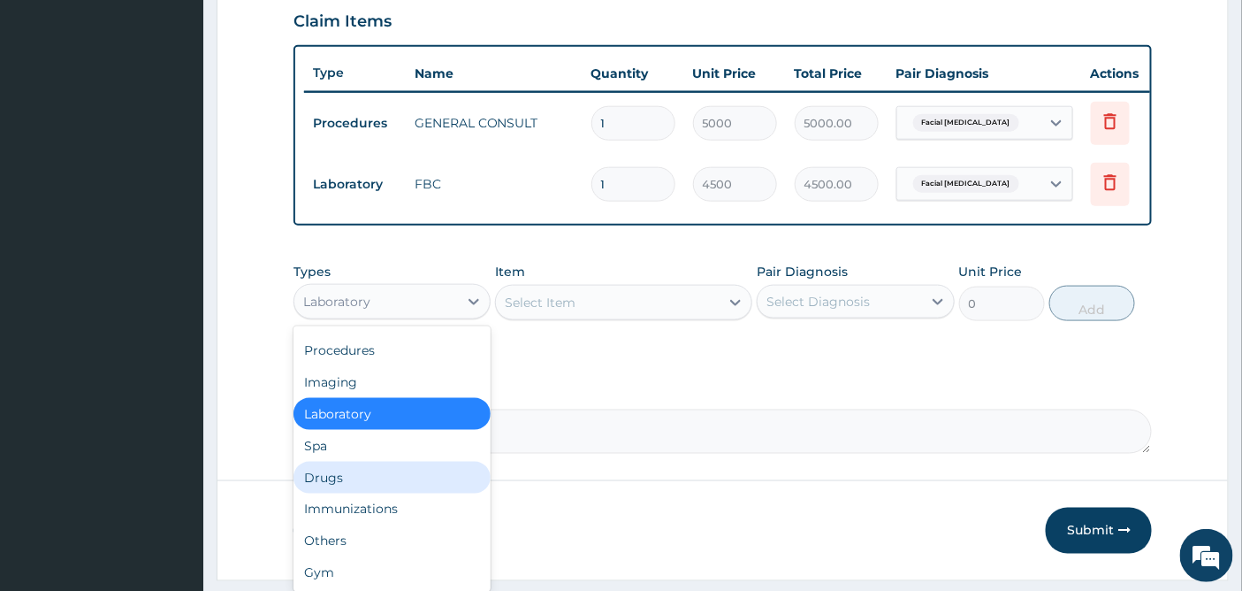
click at [322, 493] on div "Drugs" at bounding box center [391, 477] width 197 height 32
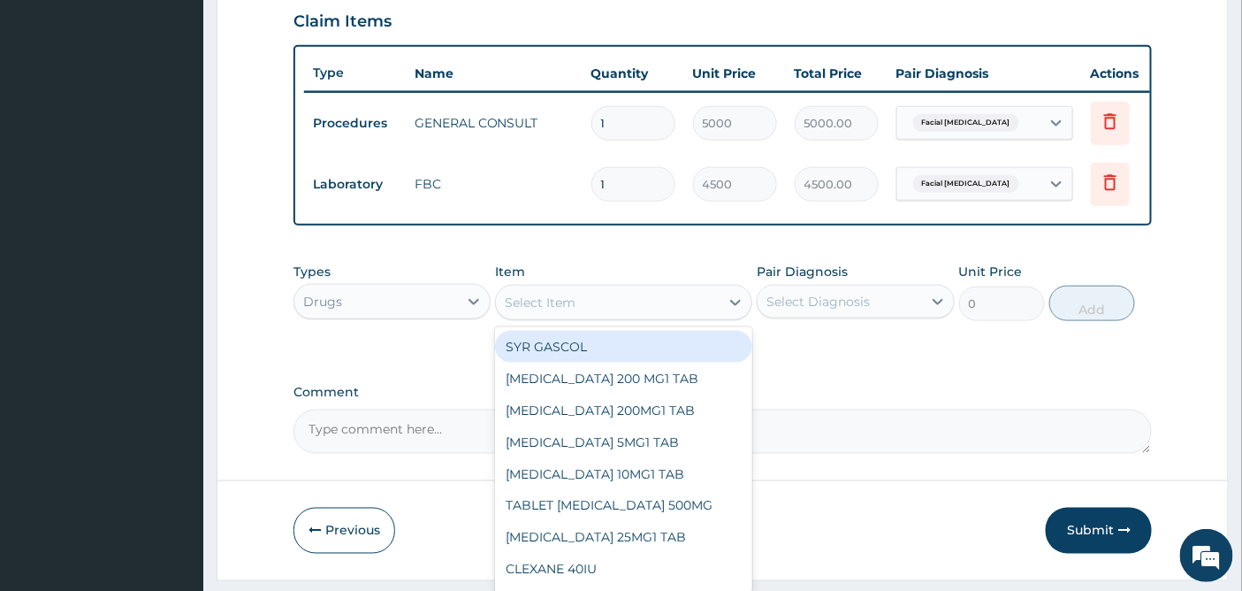
click at [714, 312] on div "Select Item" at bounding box center [608, 302] width 224 height 28
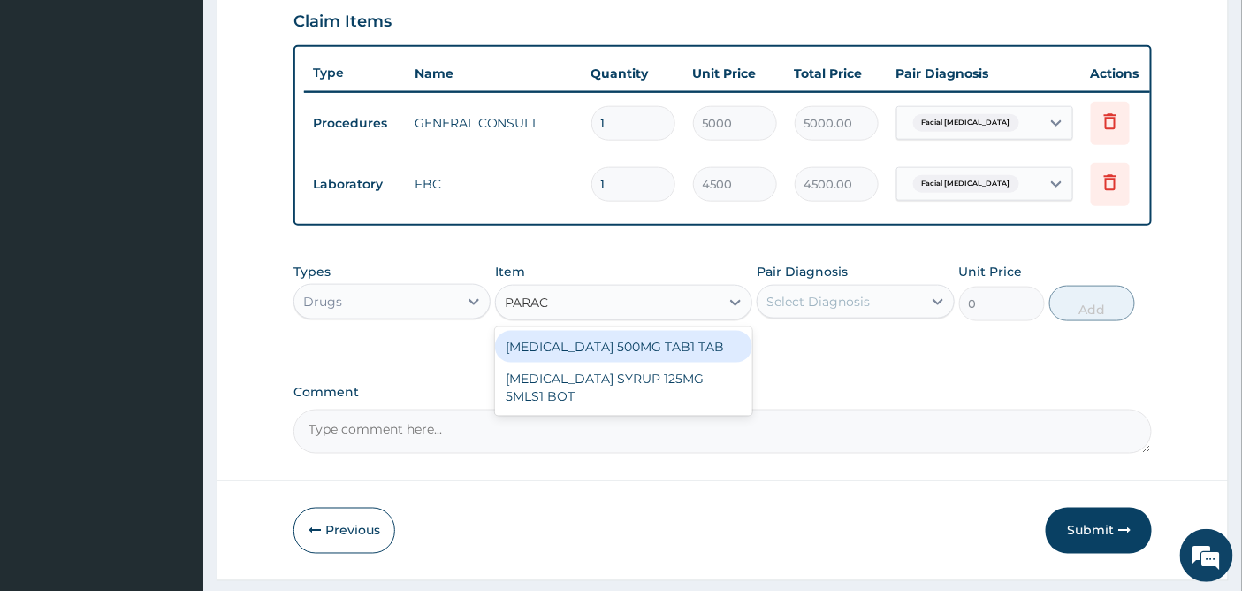
type input "PARACE"
click at [658, 354] on div "[MEDICAL_DATA] 500MG TAB1 TAB" at bounding box center [623, 347] width 257 height 32
type input "50"
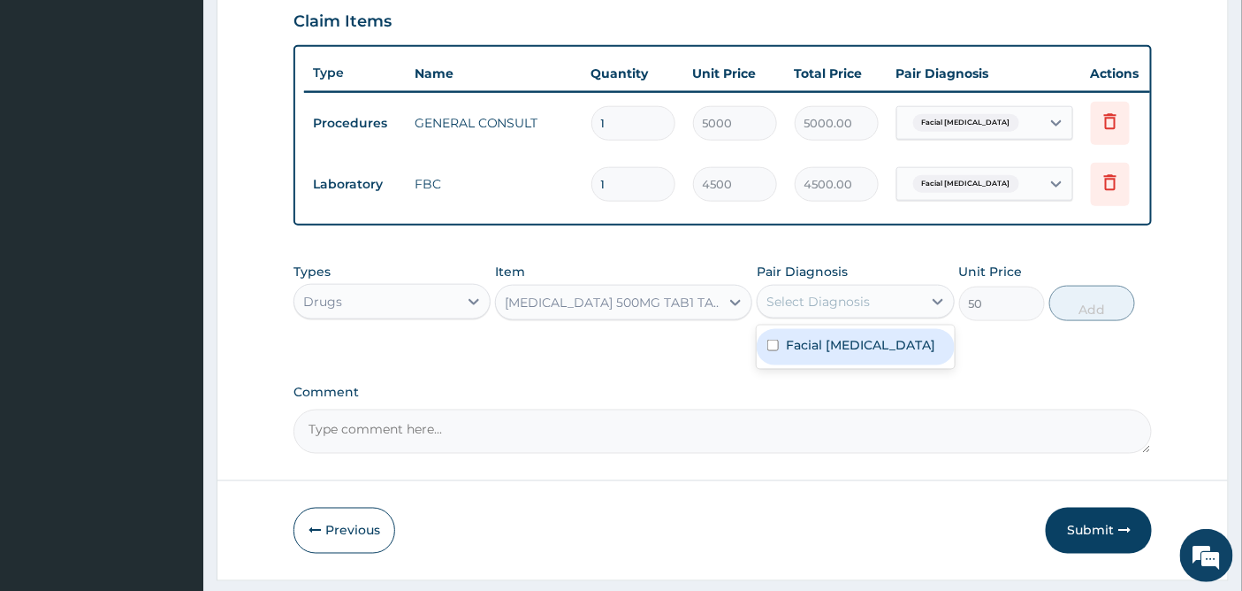
click at [832, 310] on div "Select Diagnosis" at bounding box center [817, 302] width 103 height 18
click at [825, 349] on label "Facial laceration" at bounding box center [860, 345] width 149 height 18
checkbox input "true"
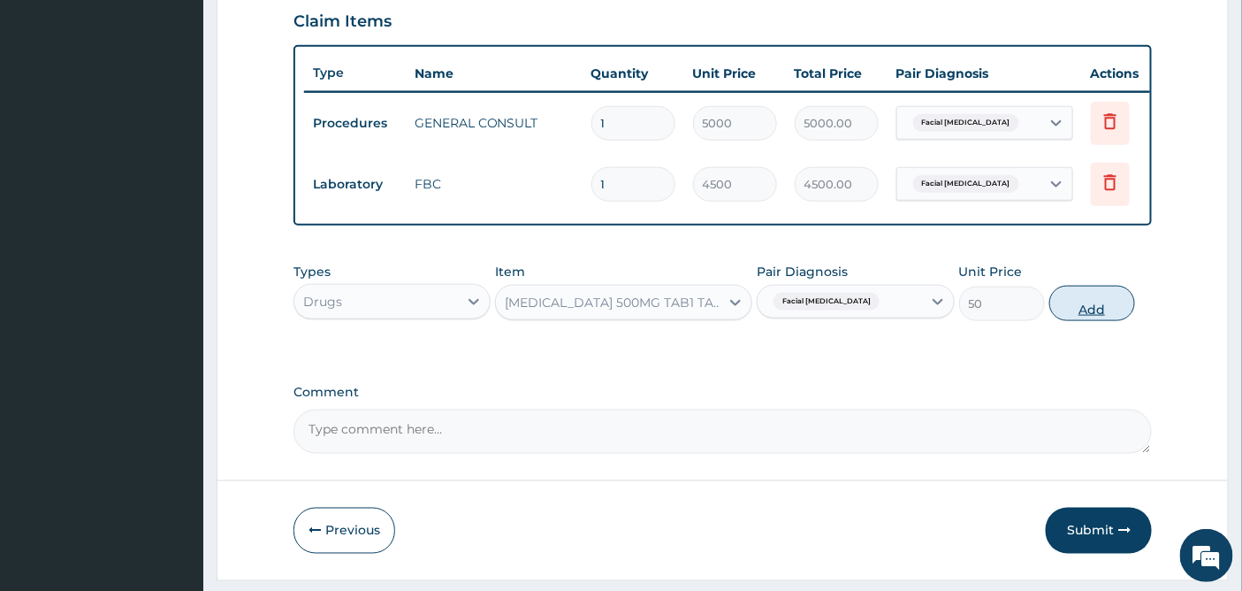
click at [1084, 313] on button "Add" at bounding box center [1092, 303] width 86 height 35
type input "0"
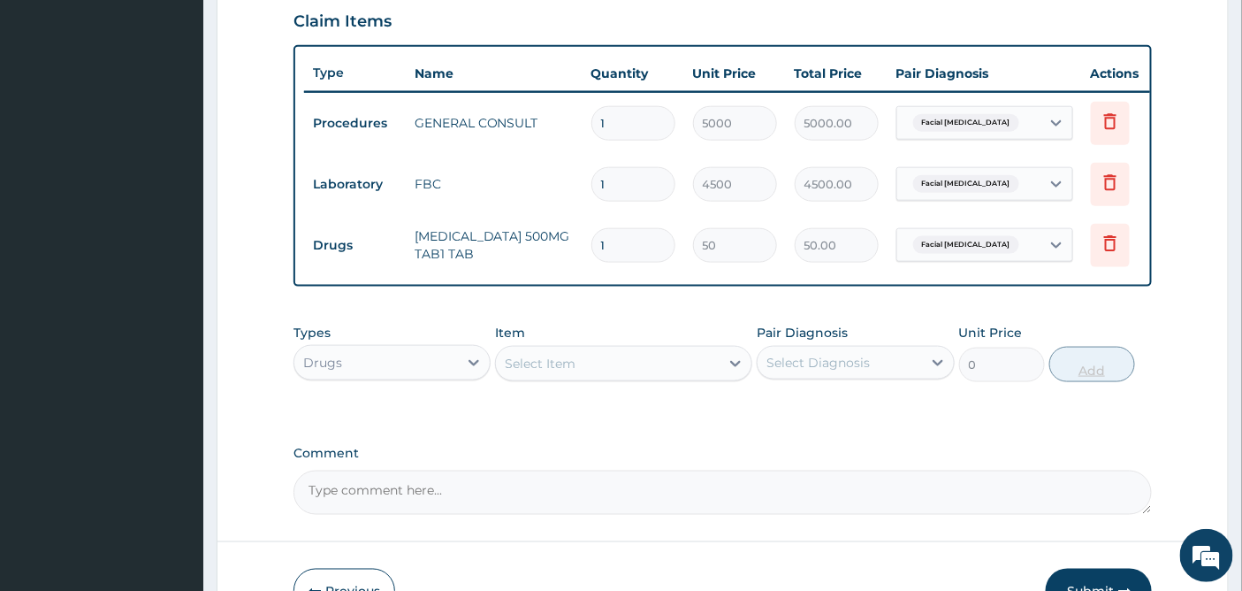
type input "18"
type input "900.00"
type input "18"
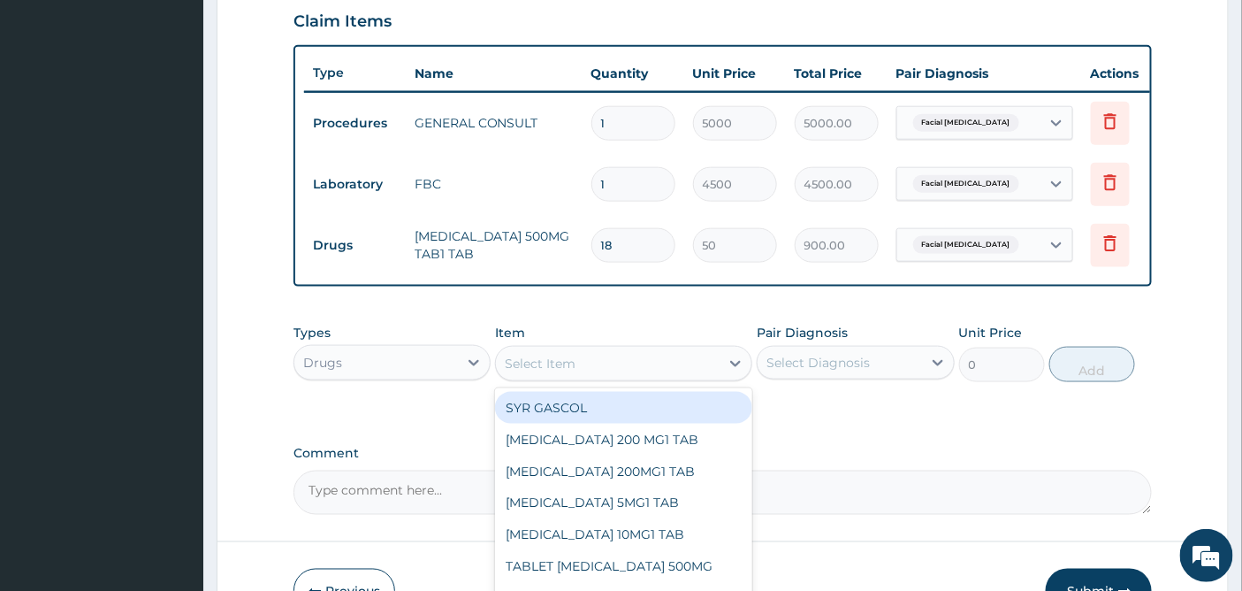
click at [545, 372] on div "Select Item" at bounding box center [540, 363] width 71 height 18
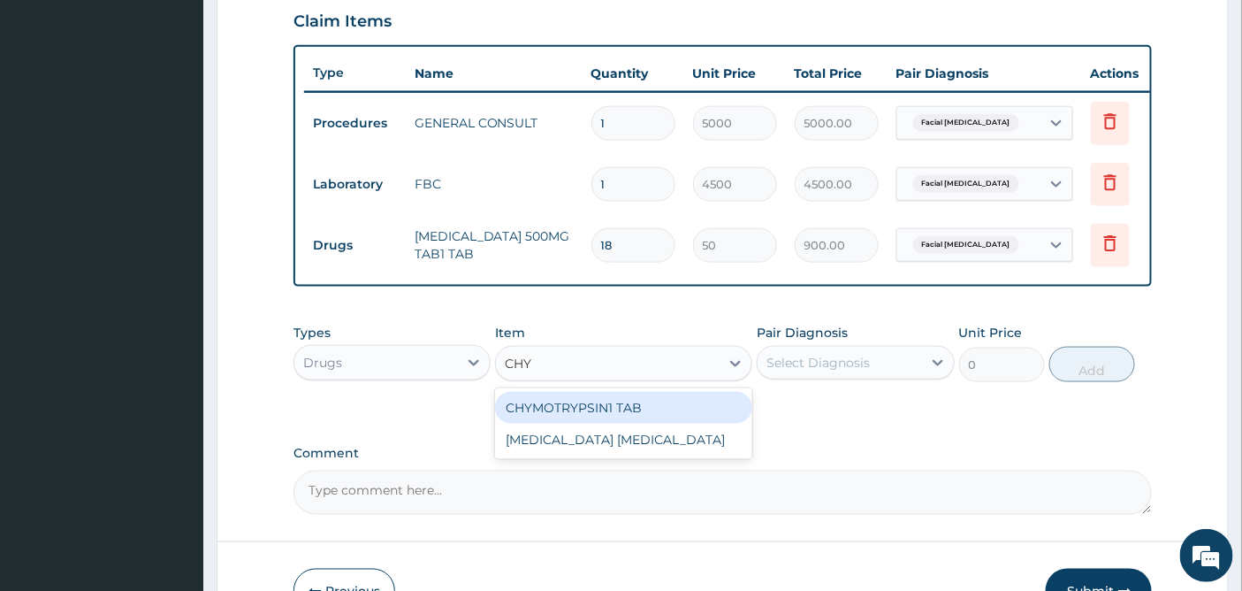
type input "CHYM"
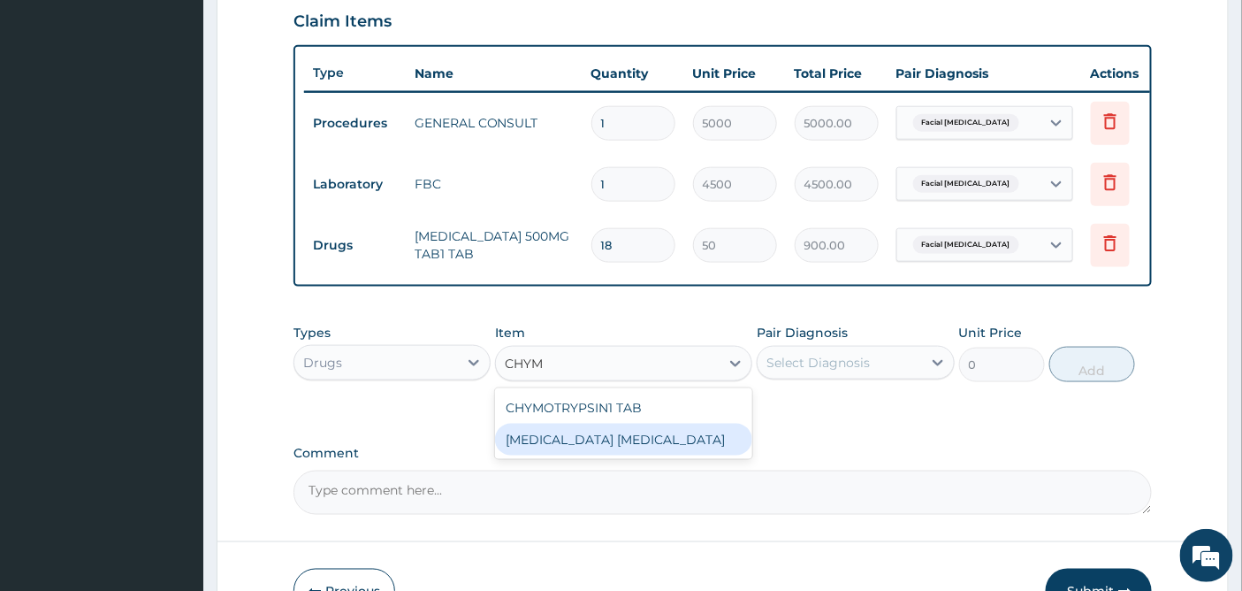
click at [628, 455] on div "[MEDICAL_DATA] [MEDICAL_DATA]" at bounding box center [623, 439] width 257 height 32
type input "42.5"
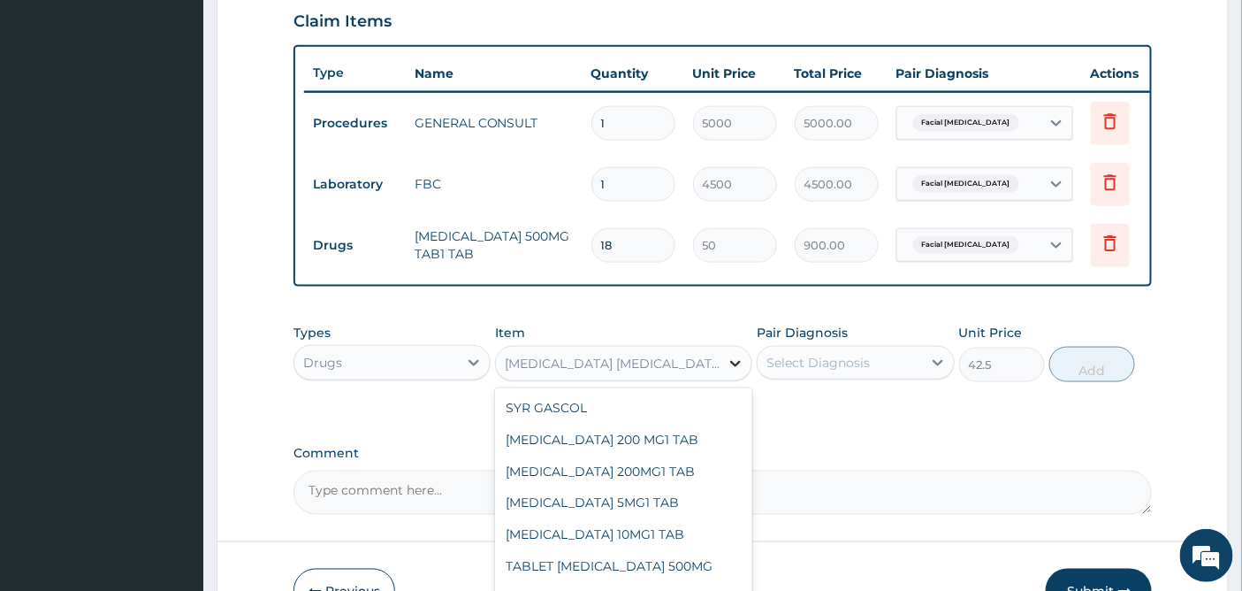
click at [736, 372] on icon at bounding box center [736, 363] width 18 height 18
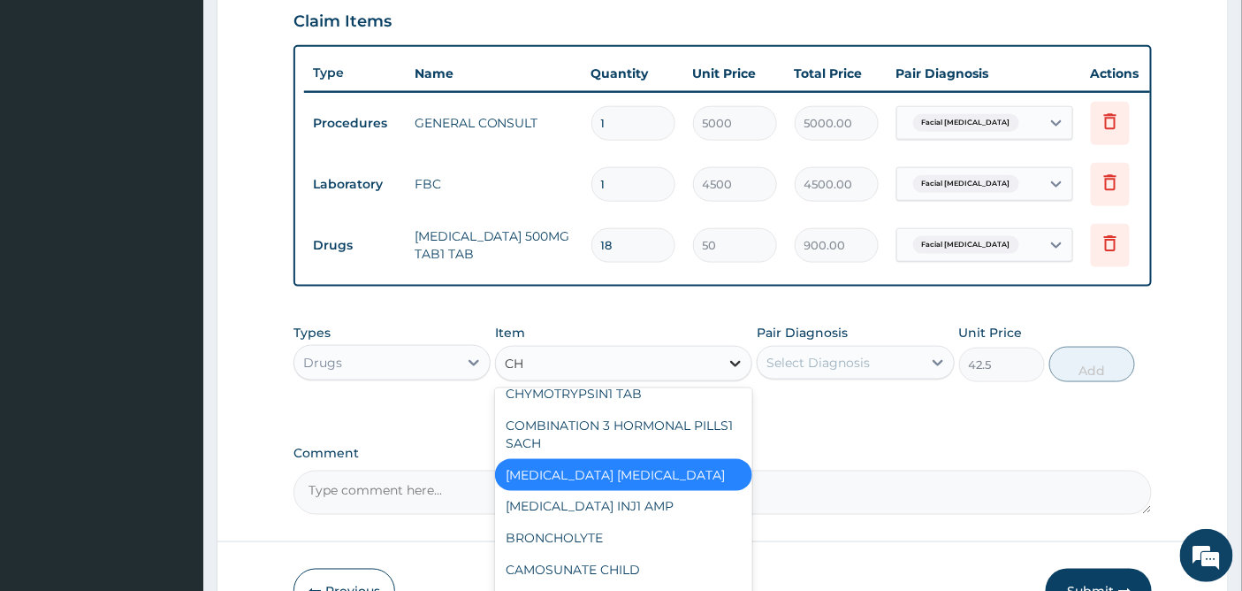
scroll to position [0, 0]
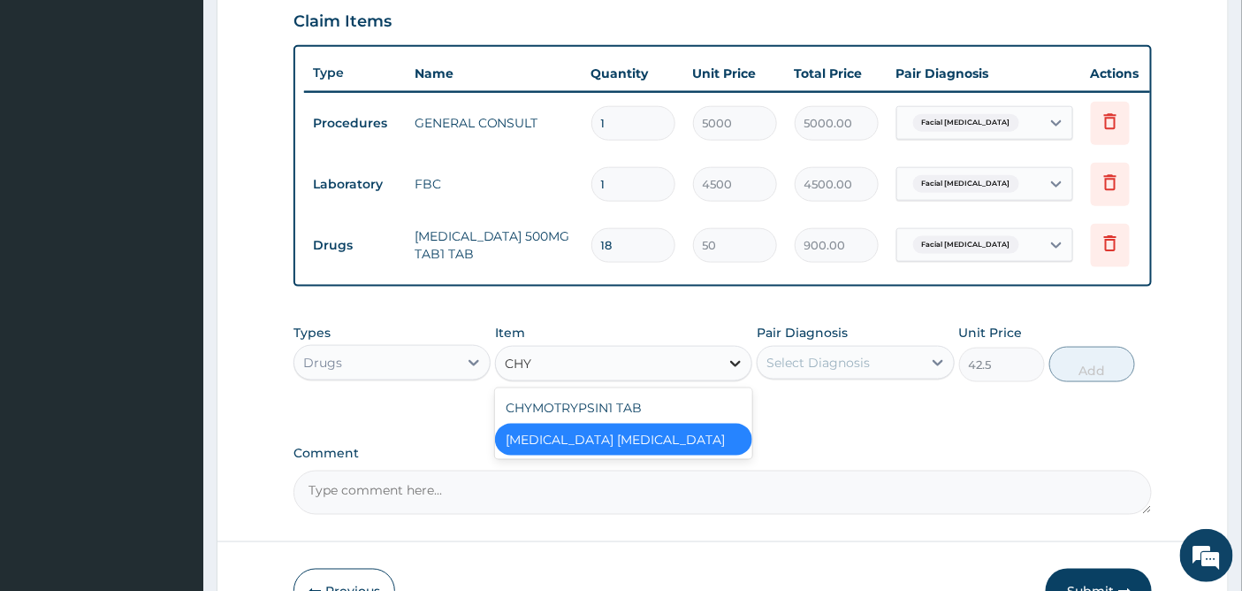
type input "CHYM"
click at [620, 415] on div "CHYMOTRYPSIN1 TAB" at bounding box center [623, 408] width 257 height 32
type input "120"
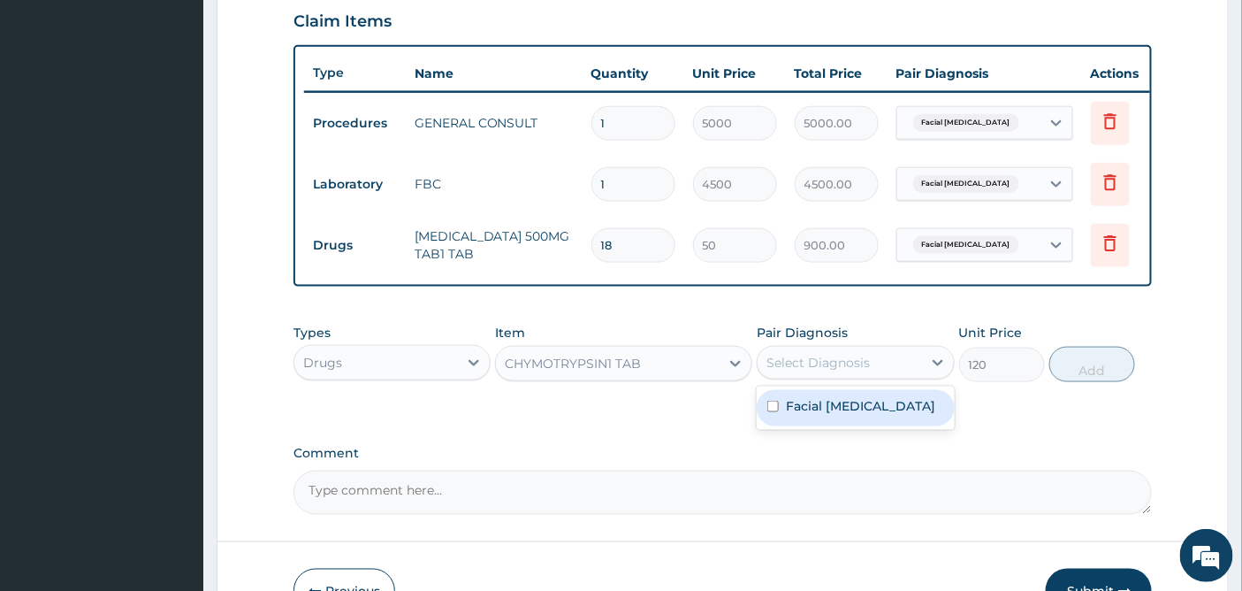
click at [828, 367] on div "Select Diagnosis" at bounding box center [817, 363] width 103 height 18
click at [814, 415] on label "Facial laceration" at bounding box center [860, 406] width 149 height 18
checkbox input "true"
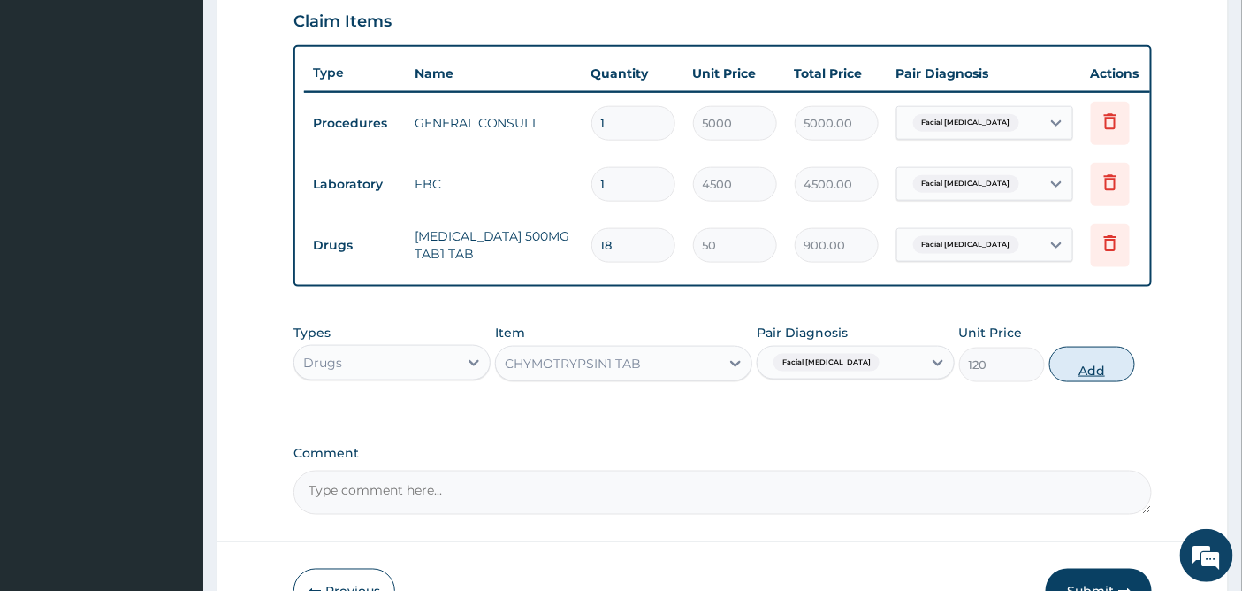
click at [1102, 377] on button "Add" at bounding box center [1092, 364] width 86 height 35
type input "0"
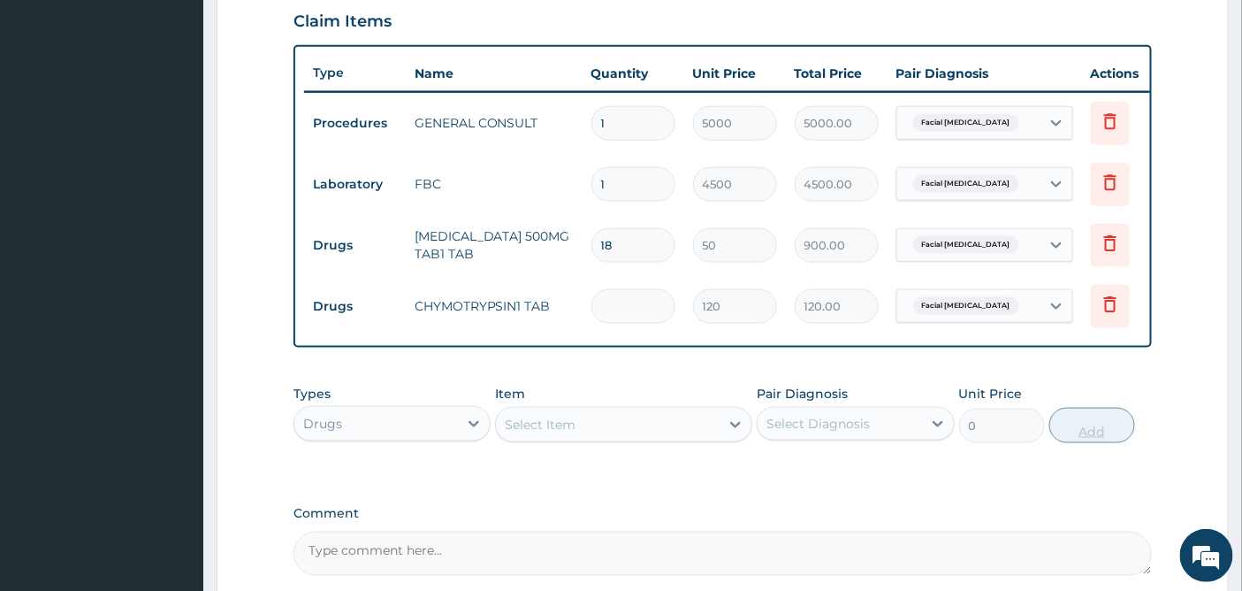
type input "0.00"
type input "7"
type input "840.00"
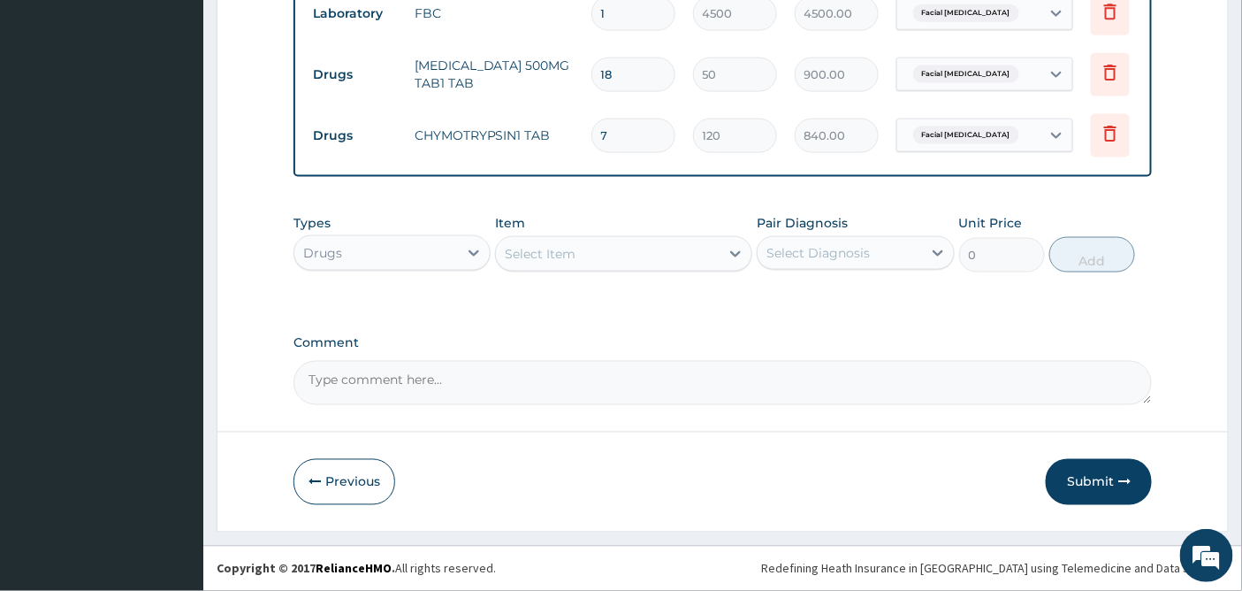
scroll to position [797, 0]
type input "7"
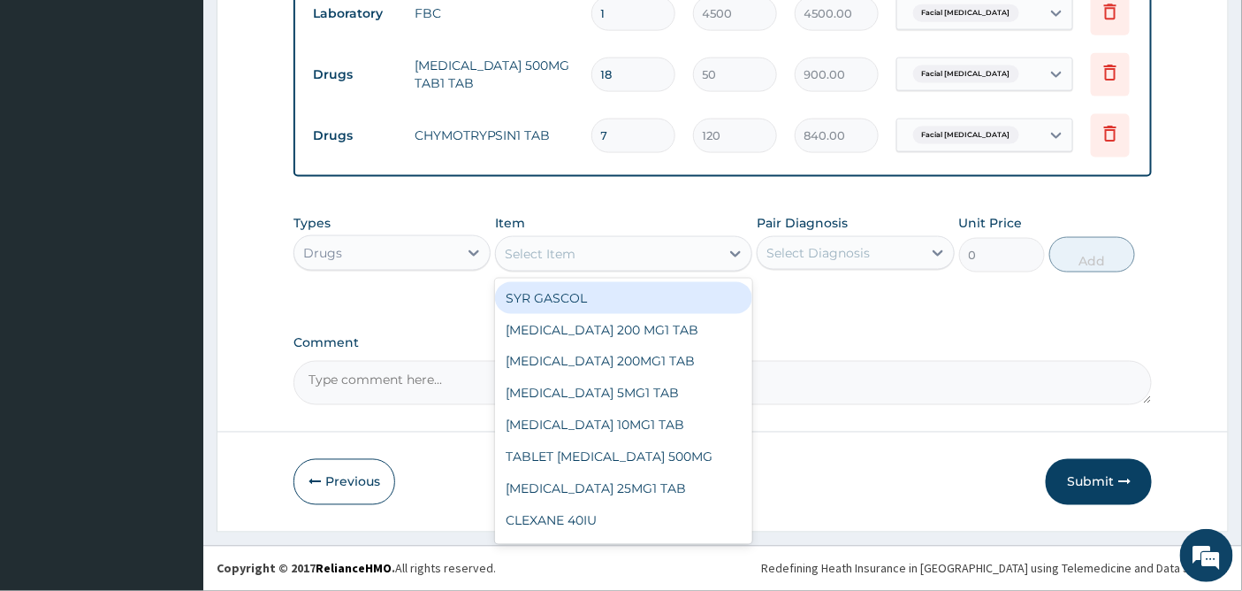
click at [525, 257] on div "Select Item" at bounding box center [540, 254] width 71 height 18
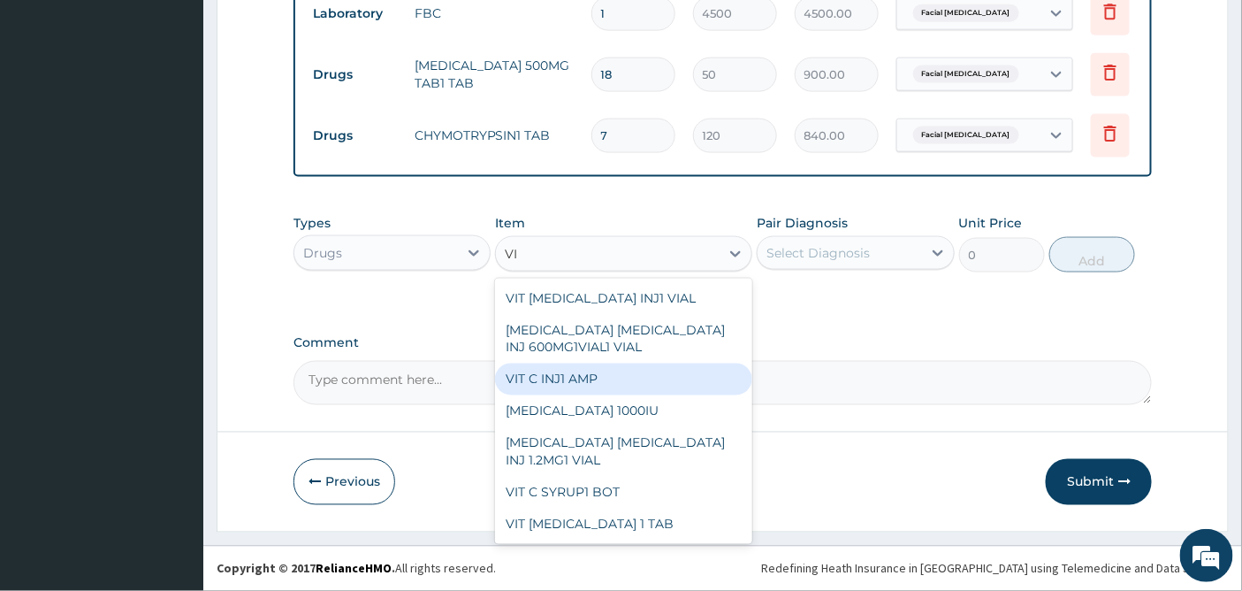
type input "V"
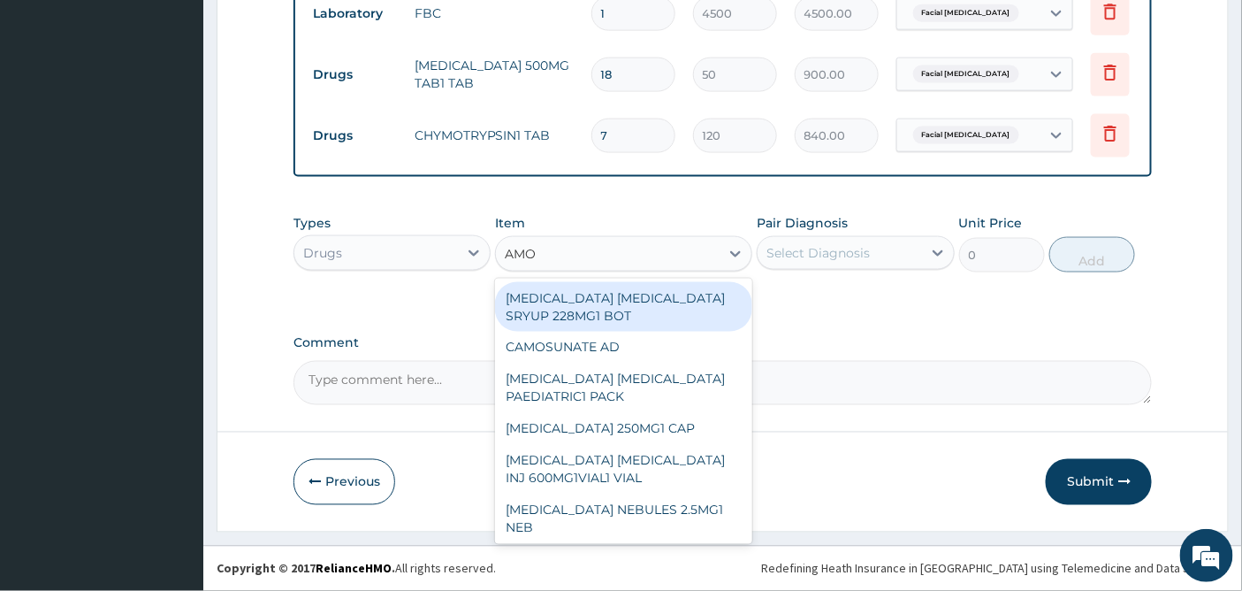
type input "AMOX"
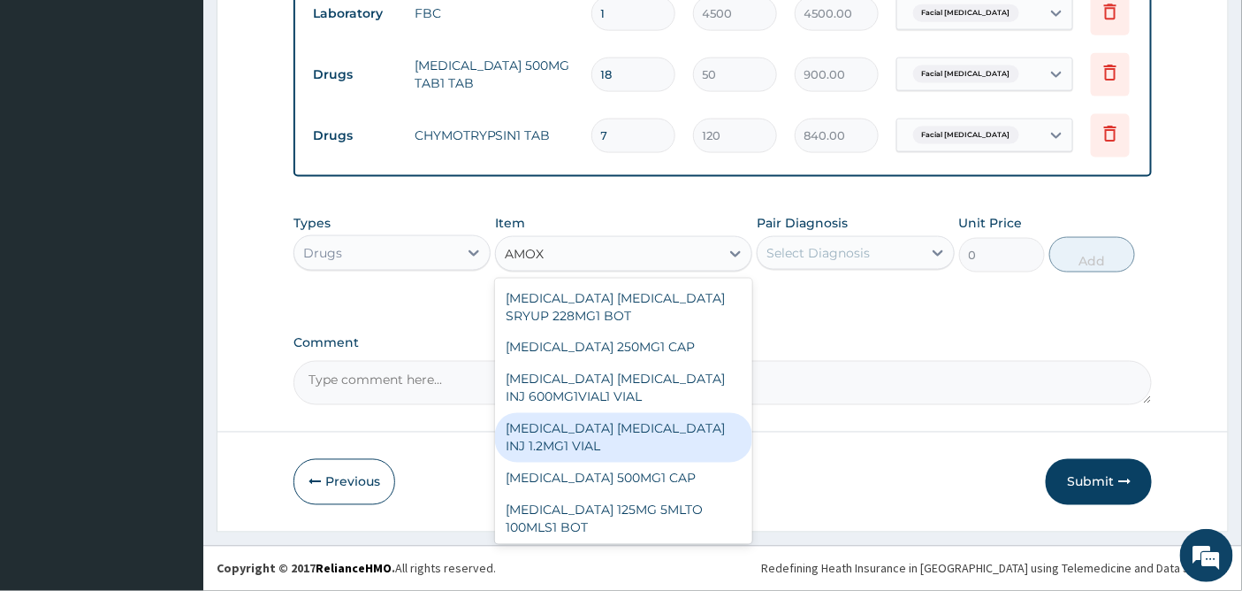
scroll to position [3, 0]
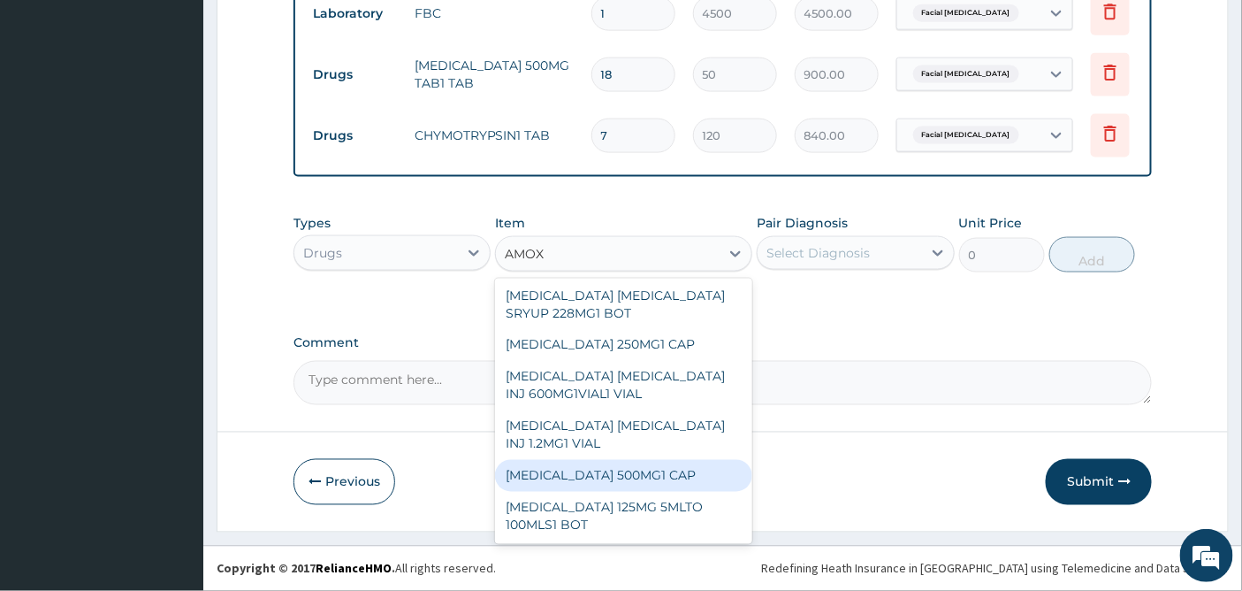
click at [596, 480] on div "[MEDICAL_DATA] 500MG1 CAP" at bounding box center [623, 476] width 257 height 32
type input "105"
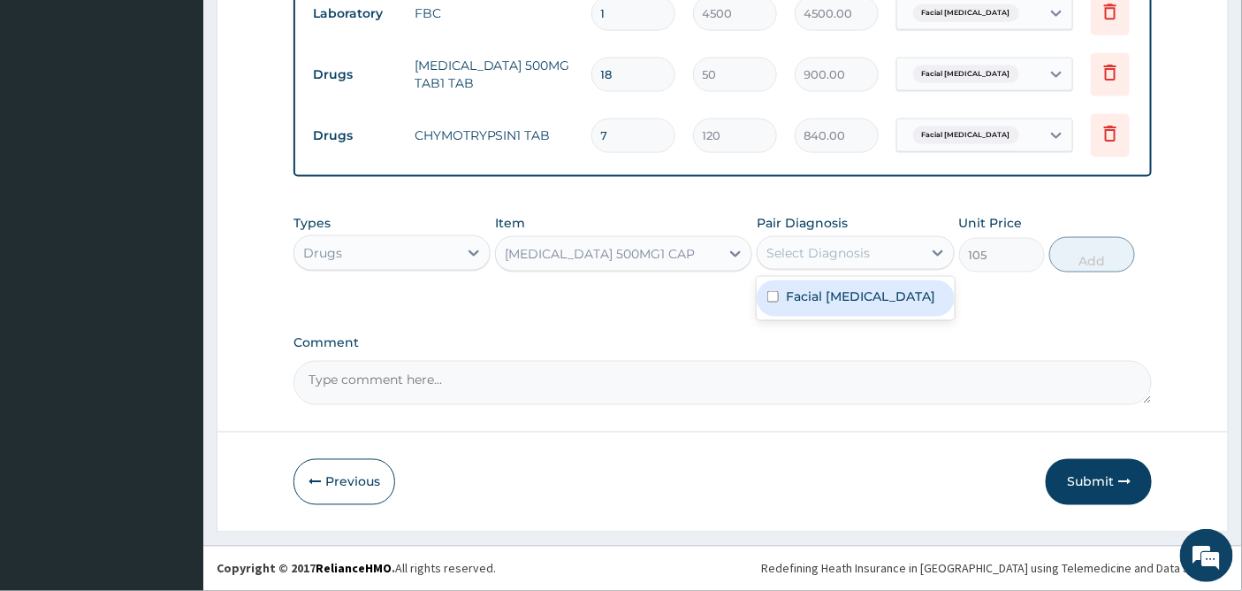
click at [860, 242] on div "Select Diagnosis" at bounding box center [840, 253] width 164 height 28
click at [841, 293] on label "Facial laceration" at bounding box center [860, 296] width 149 height 18
checkbox input "true"
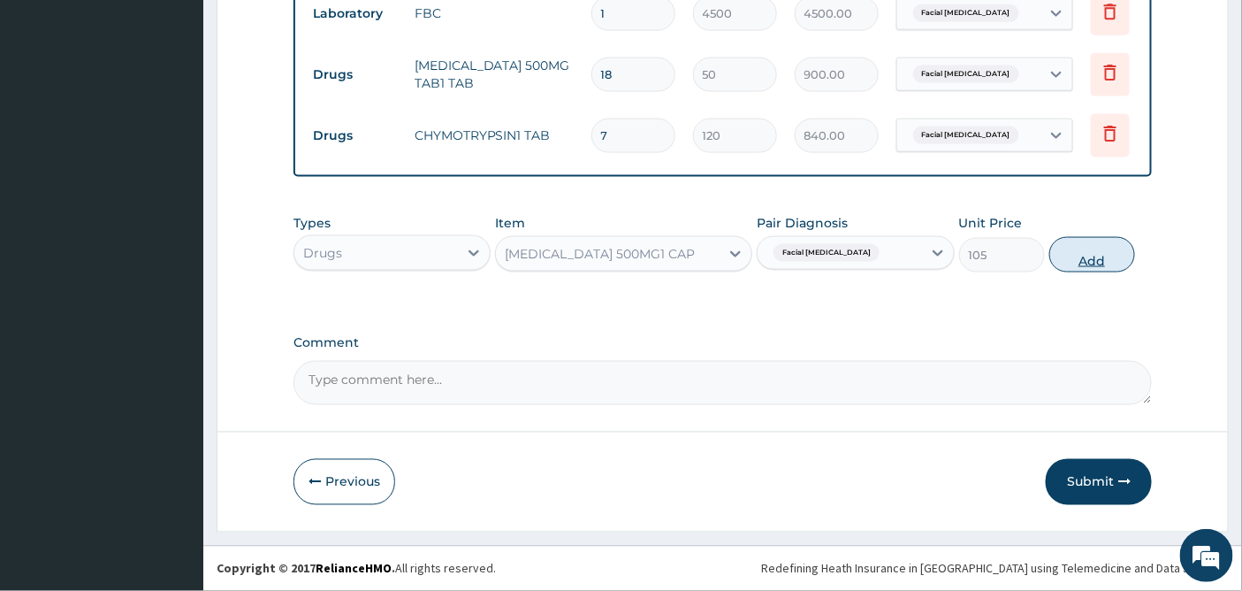
click at [1074, 253] on button "Add" at bounding box center [1092, 254] width 86 height 35
type input "0"
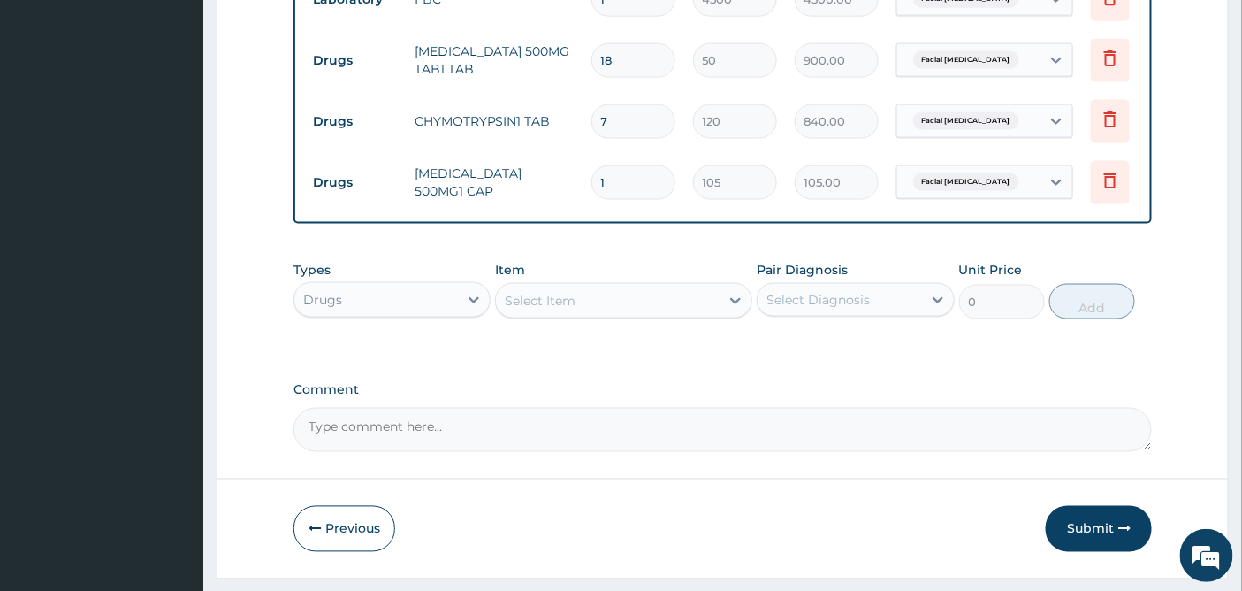
type input "15"
type input "1575.00"
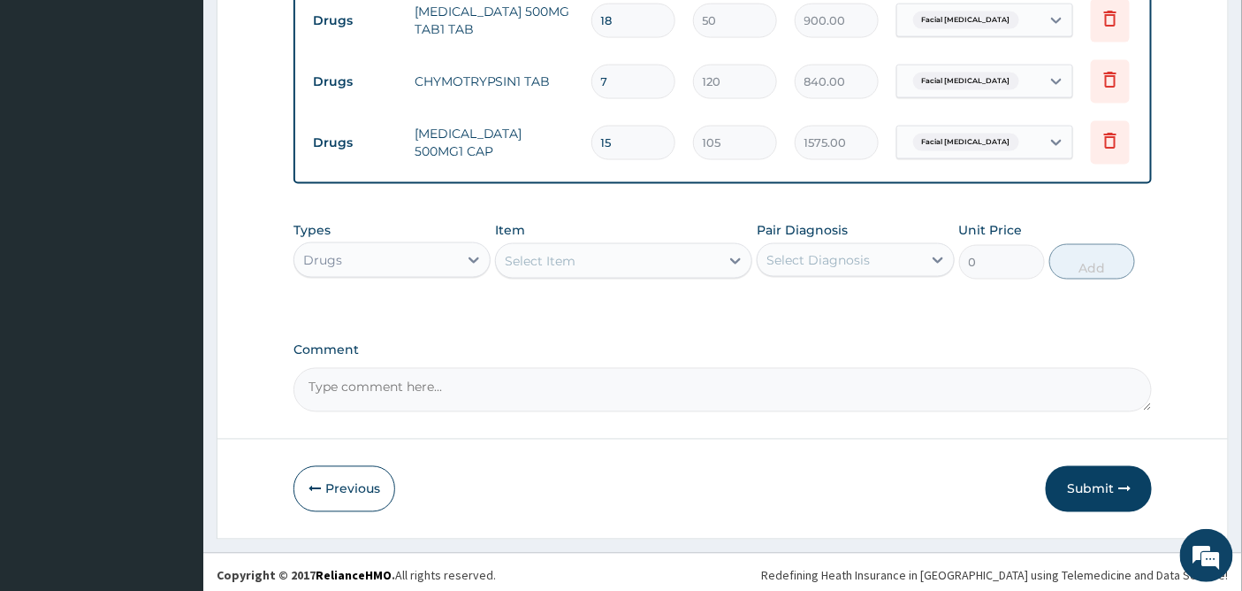
scroll to position [858, 0]
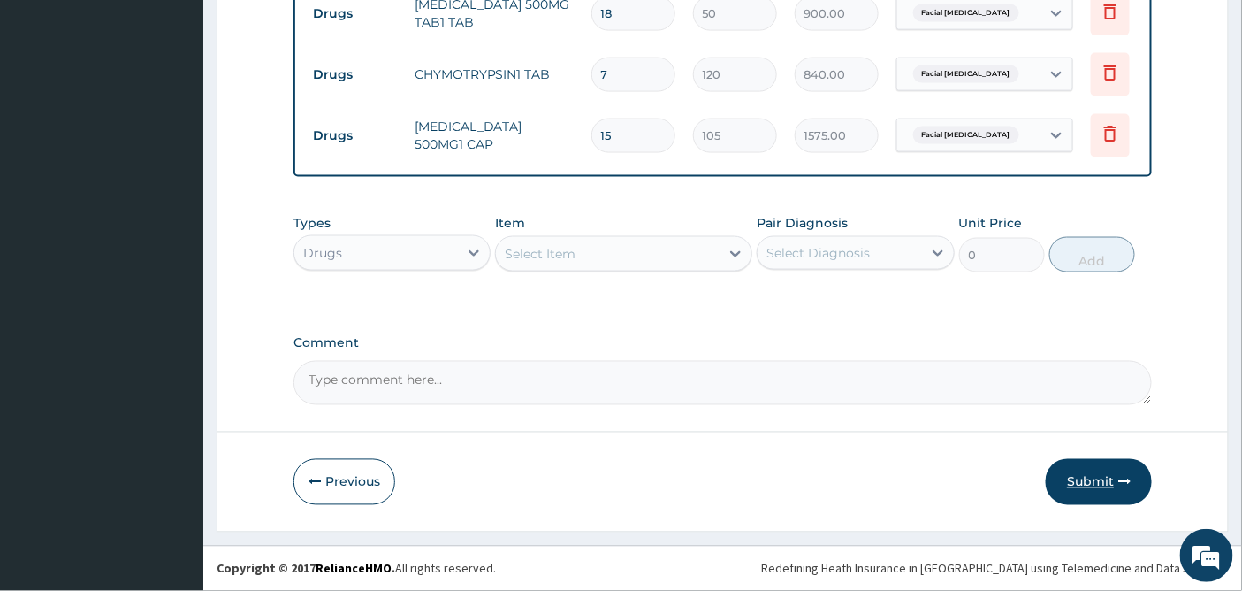
type input "15"
click at [1082, 474] on button "Submit" at bounding box center [1099, 482] width 106 height 46
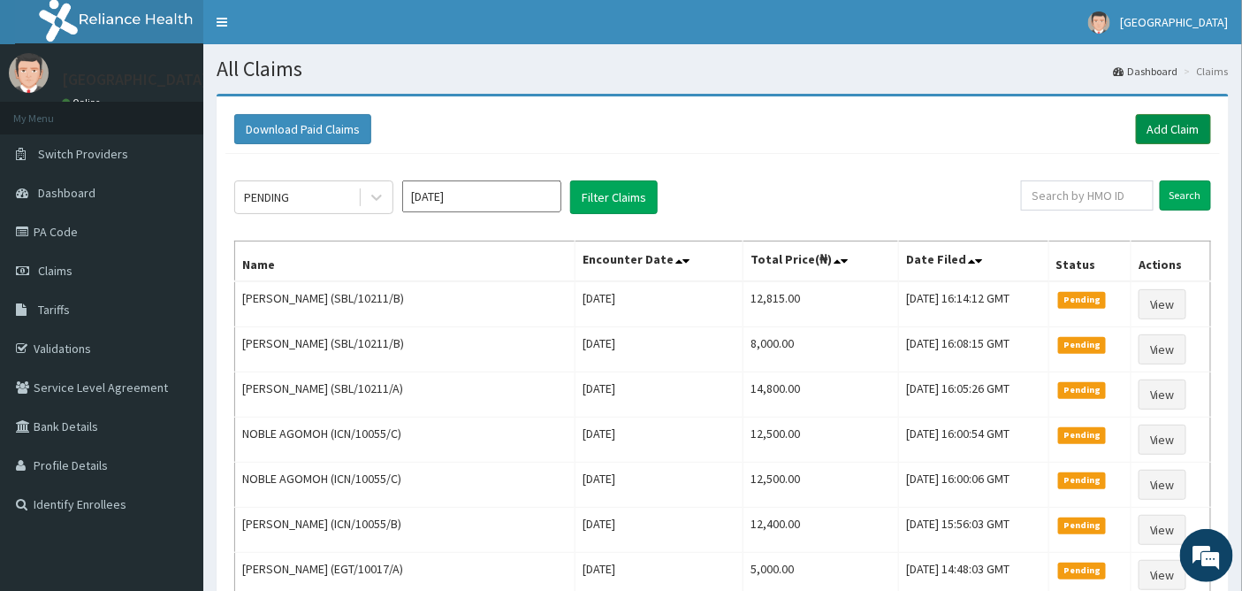
click at [1167, 120] on link "Add Claim" at bounding box center [1173, 129] width 75 height 30
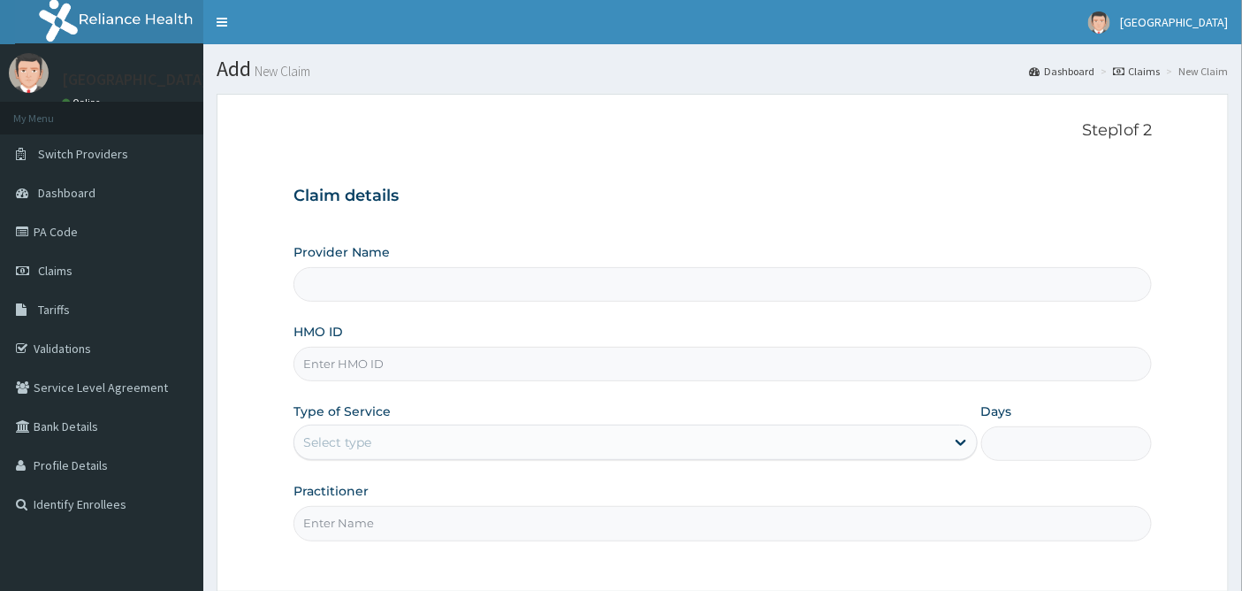
type input "Emel Hospital"
click at [345, 358] on input "HMO ID" at bounding box center [722, 364] width 859 height 34
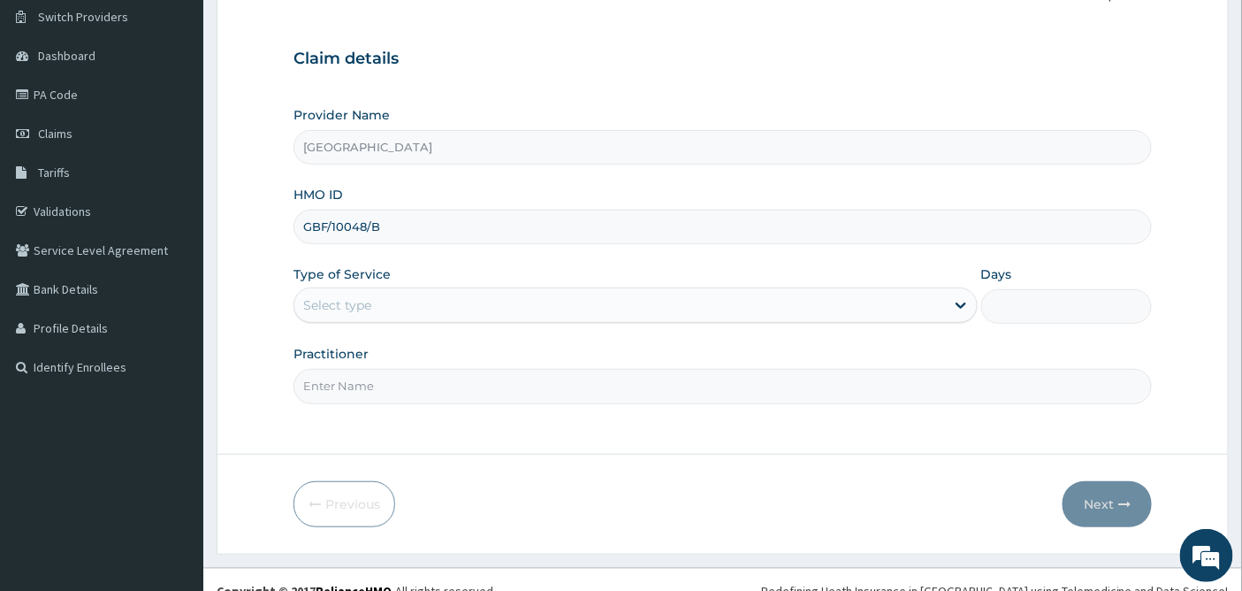
scroll to position [159, 0]
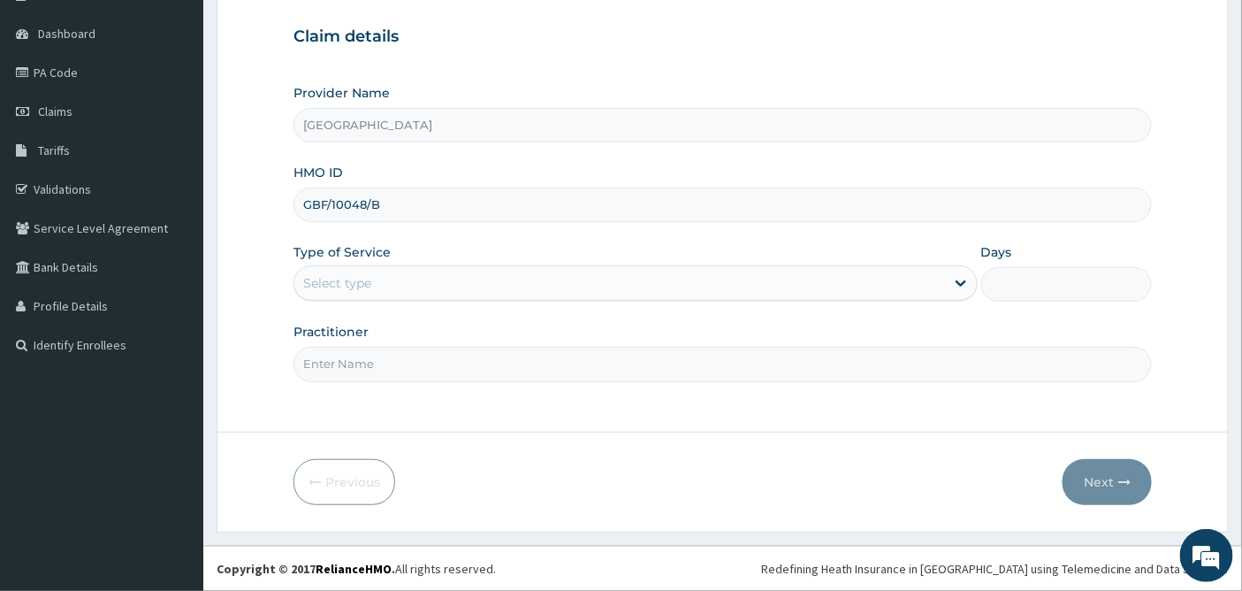
type input "GBF/10048/B"
click at [377, 274] on div "Select type" at bounding box center [619, 283] width 651 height 28
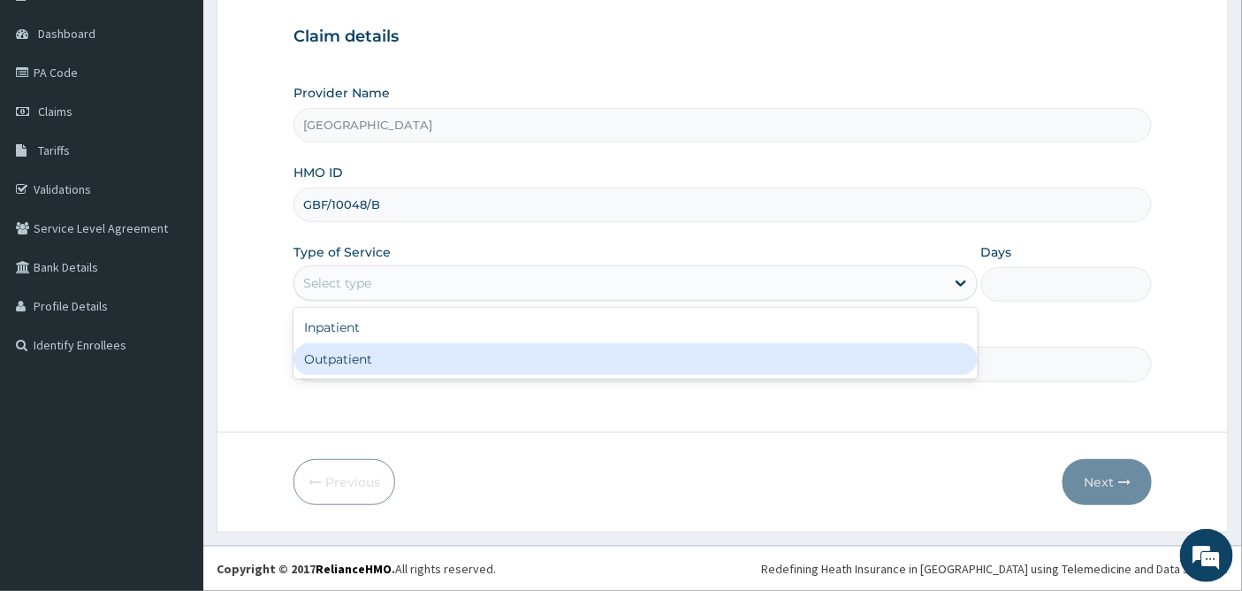
click at [357, 357] on div "Outpatient" at bounding box center [635, 359] width 684 height 32
type input "1"
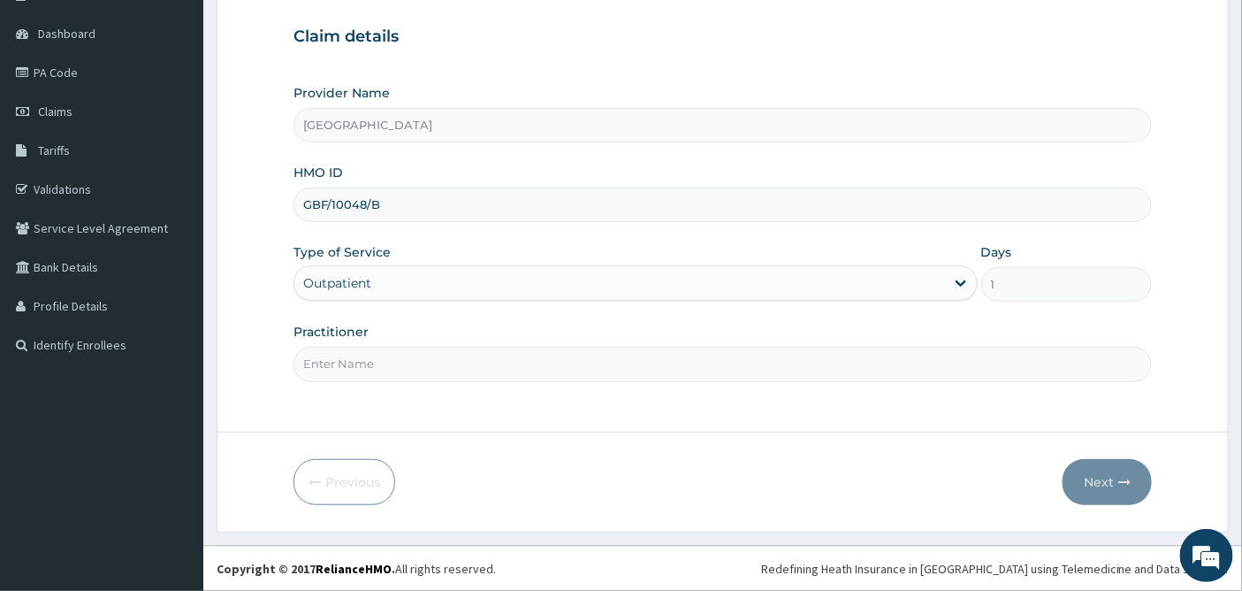
click at [357, 359] on input "Practitioner" at bounding box center [722, 364] width 859 height 34
click at [398, 215] on input "GBF/10048/B" at bounding box center [722, 204] width 859 height 34
type input "G"
type input "LTR/10010/D"
click at [332, 361] on input "Practitioner" at bounding box center [722, 364] width 859 height 34
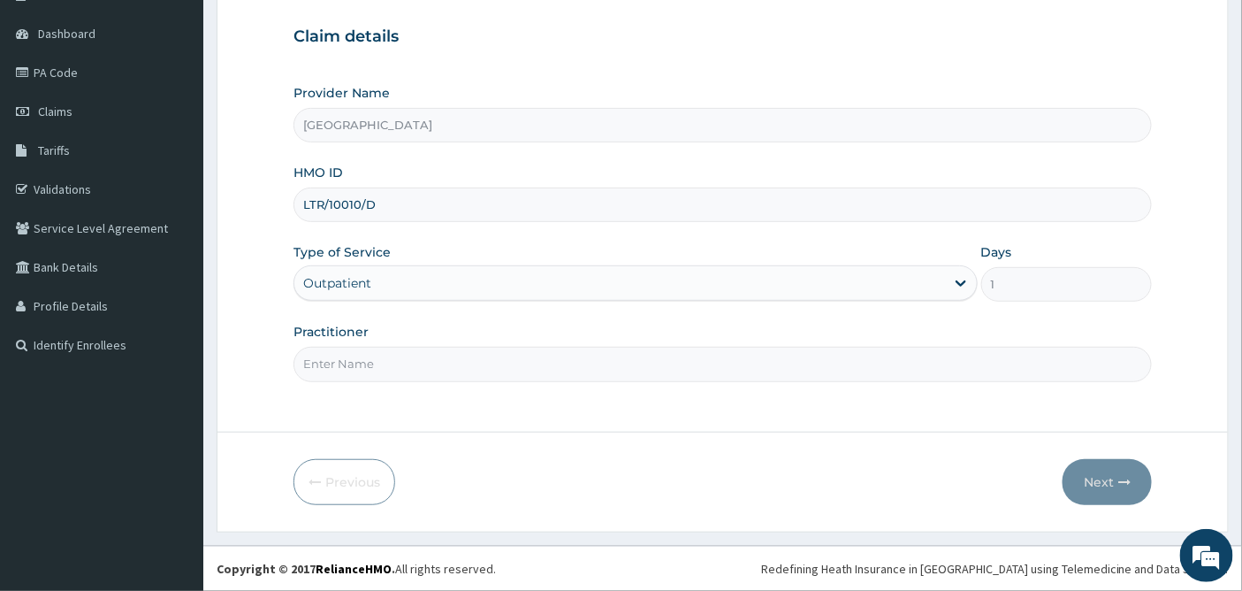
type input "DR OKOH"
click at [1101, 481] on button "Next" at bounding box center [1107, 482] width 89 height 46
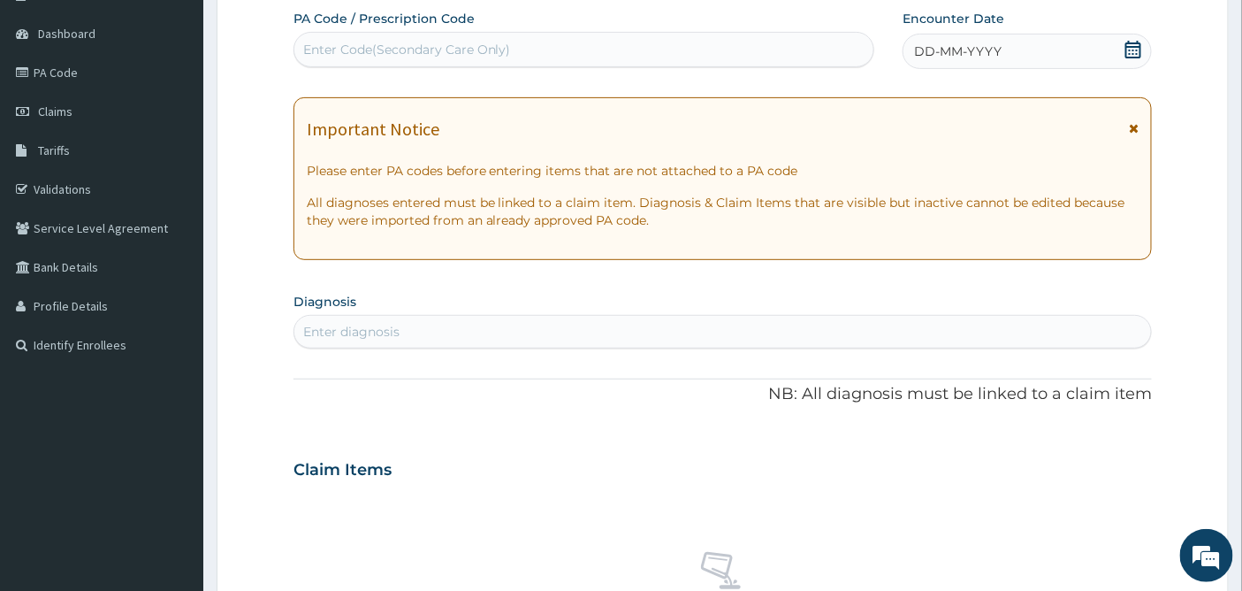
click at [1134, 48] on icon at bounding box center [1133, 50] width 18 height 18
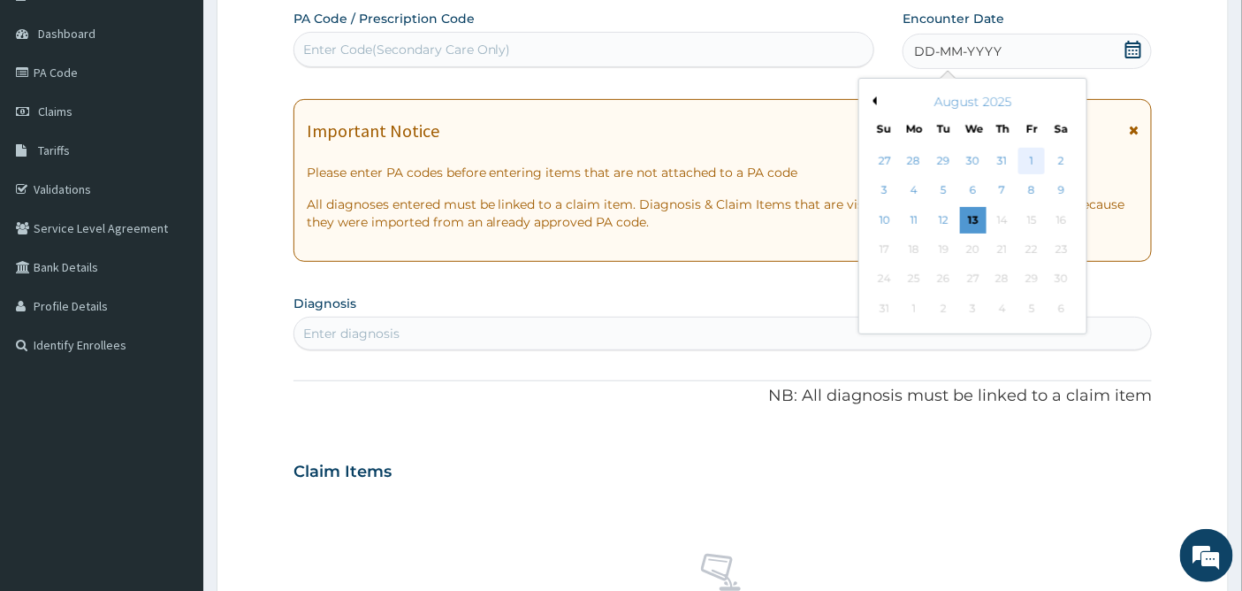
click at [1034, 155] on div "1" at bounding box center [1032, 161] width 27 height 27
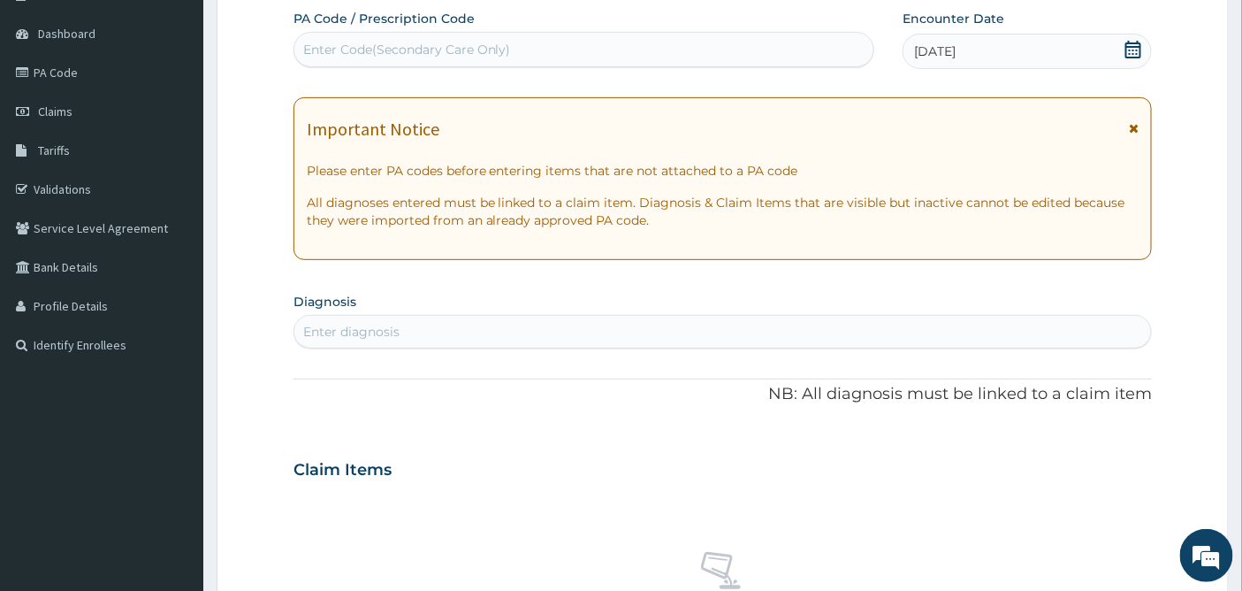
click at [408, 315] on div "Enter diagnosis" at bounding box center [722, 332] width 859 height 34
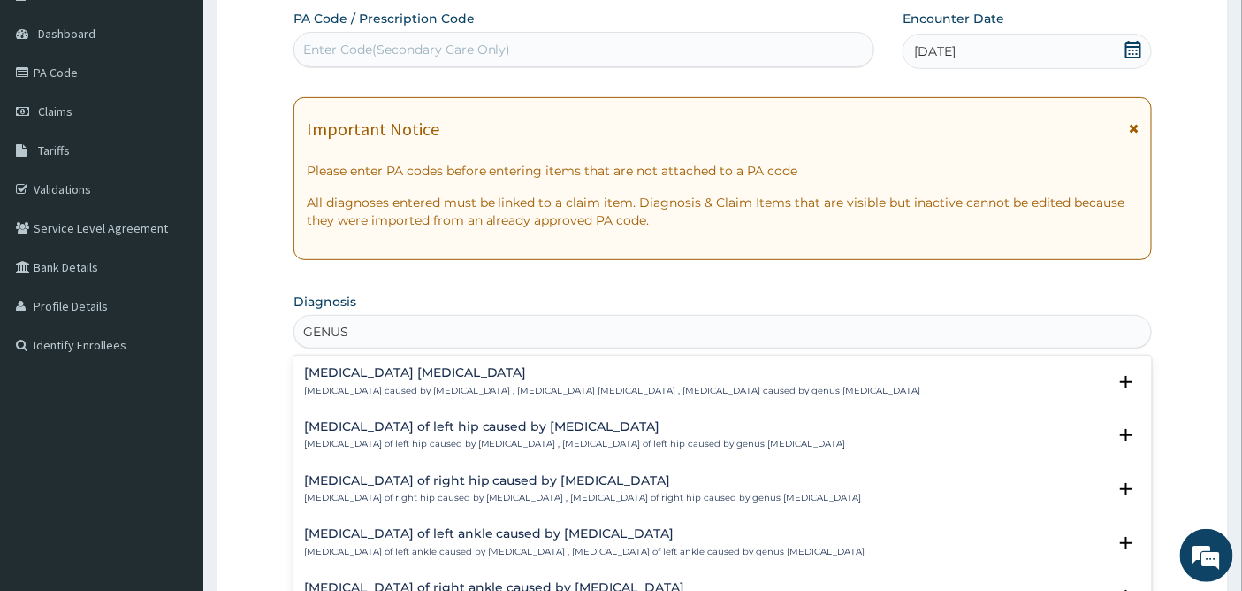
type input "GENUS"
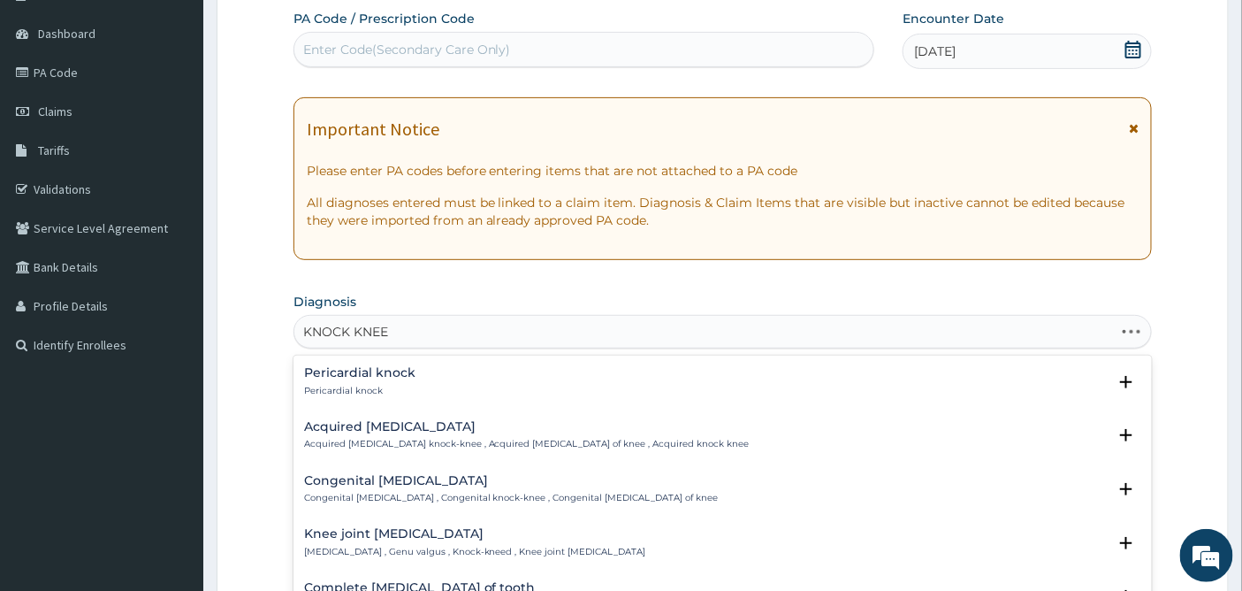
type input "KNOCK KNEES"
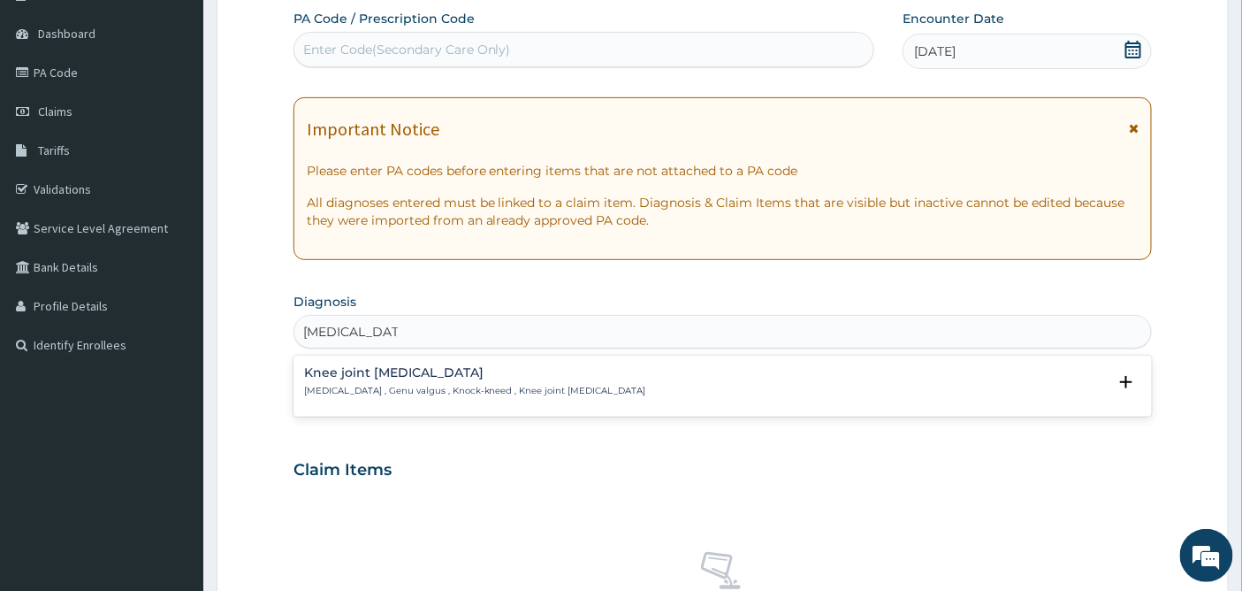
click at [370, 383] on div "Knee joint valgus deformity Knock-knees , Genu valgus , Knock-kneed , Knee join…" at bounding box center [475, 381] width 342 height 31
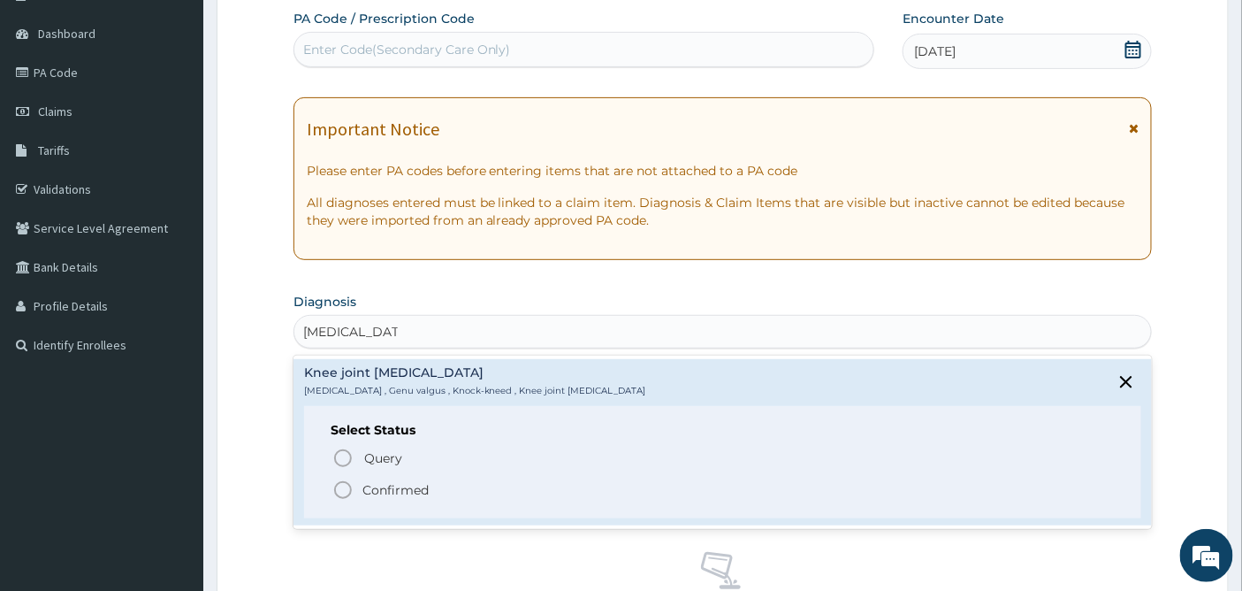
click at [342, 483] on icon "status option filled" at bounding box center [342, 489] width 21 height 21
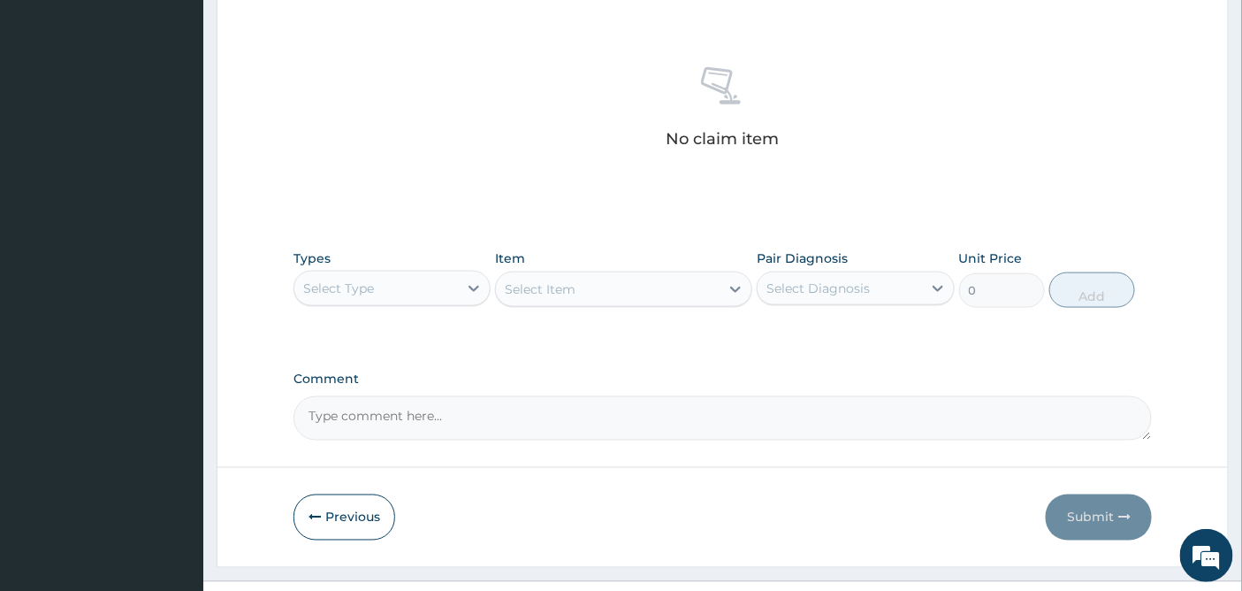
scroll to position [683, 0]
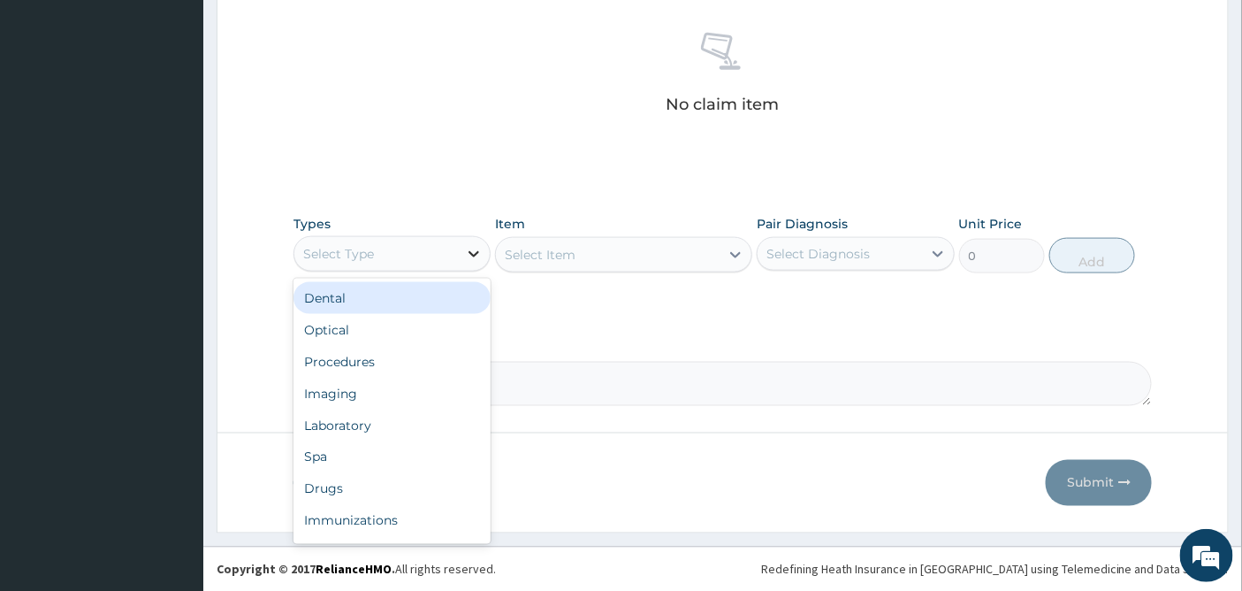
click at [475, 256] on icon at bounding box center [474, 254] width 18 height 18
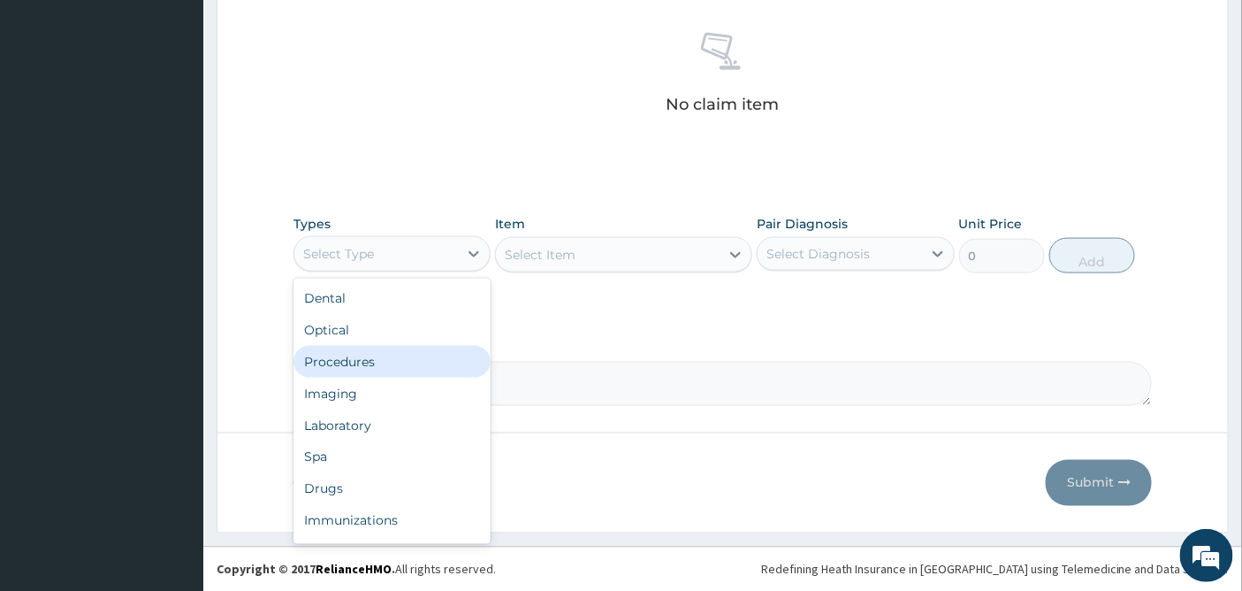
click at [405, 366] on div "Procedures" at bounding box center [391, 362] width 197 height 32
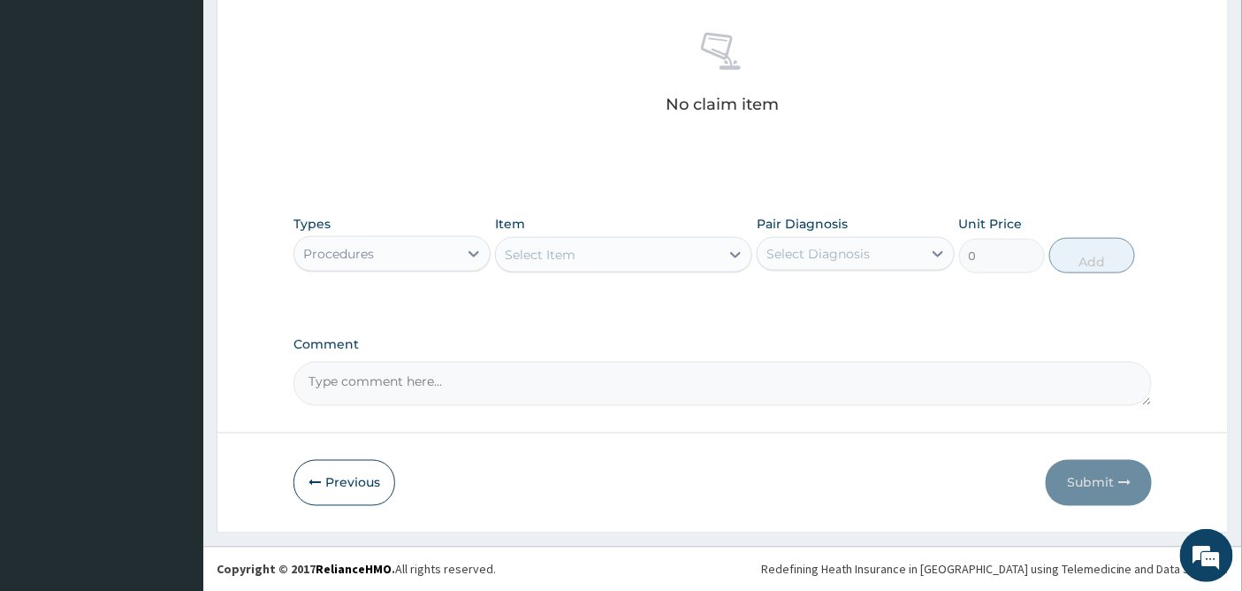
click at [708, 255] on div "Select Item" at bounding box center [608, 254] width 224 height 28
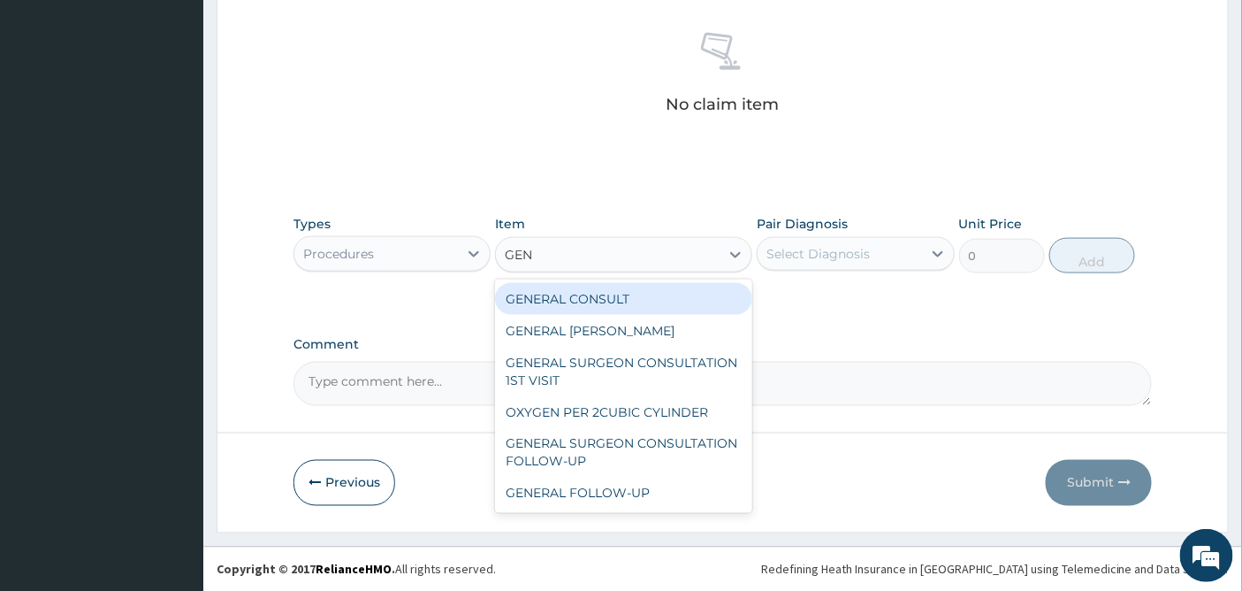
type input "GENE"
click at [686, 293] on div "GENERAL CONSULT" at bounding box center [623, 299] width 257 height 32
type input "5000"
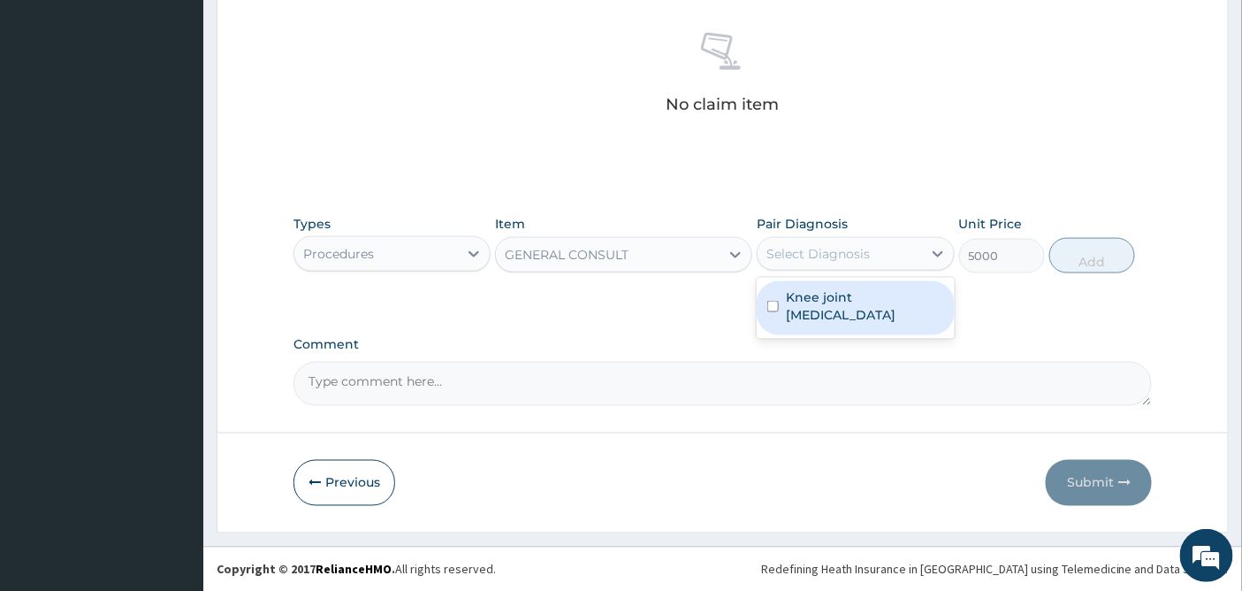
click at [815, 248] on div "Select Diagnosis" at bounding box center [817, 254] width 103 height 18
click at [791, 303] on label "Knee joint valgus deformity" at bounding box center [864, 305] width 157 height 35
checkbox input "true"
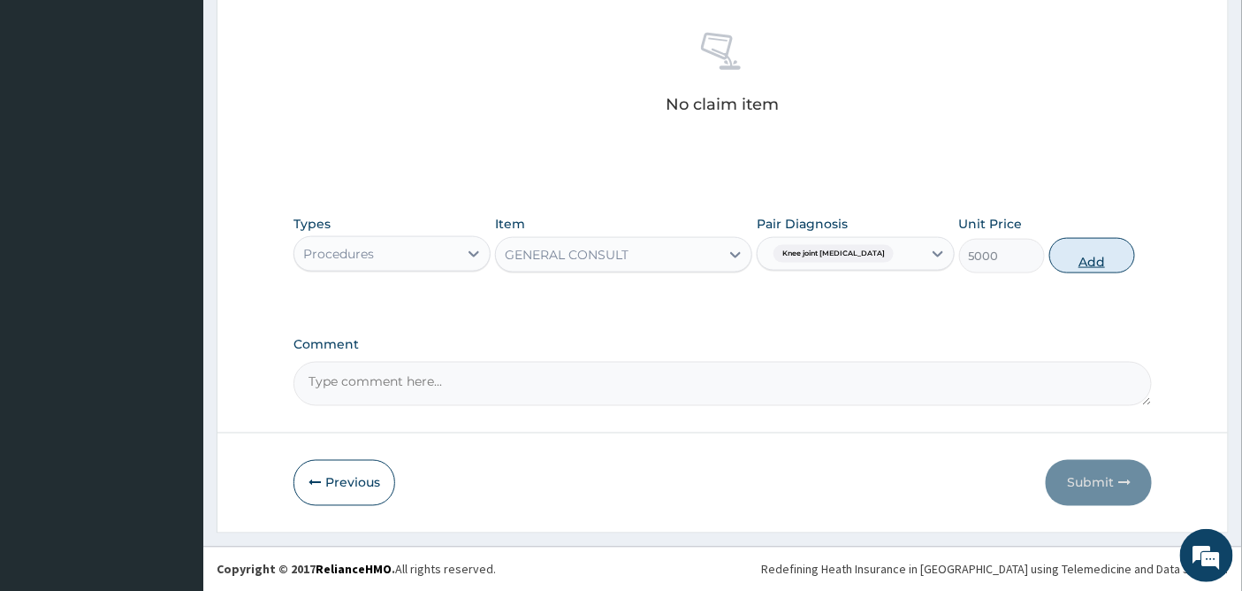
click at [1096, 257] on button "Add" at bounding box center [1092, 255] width 86 height 35
type input "0"
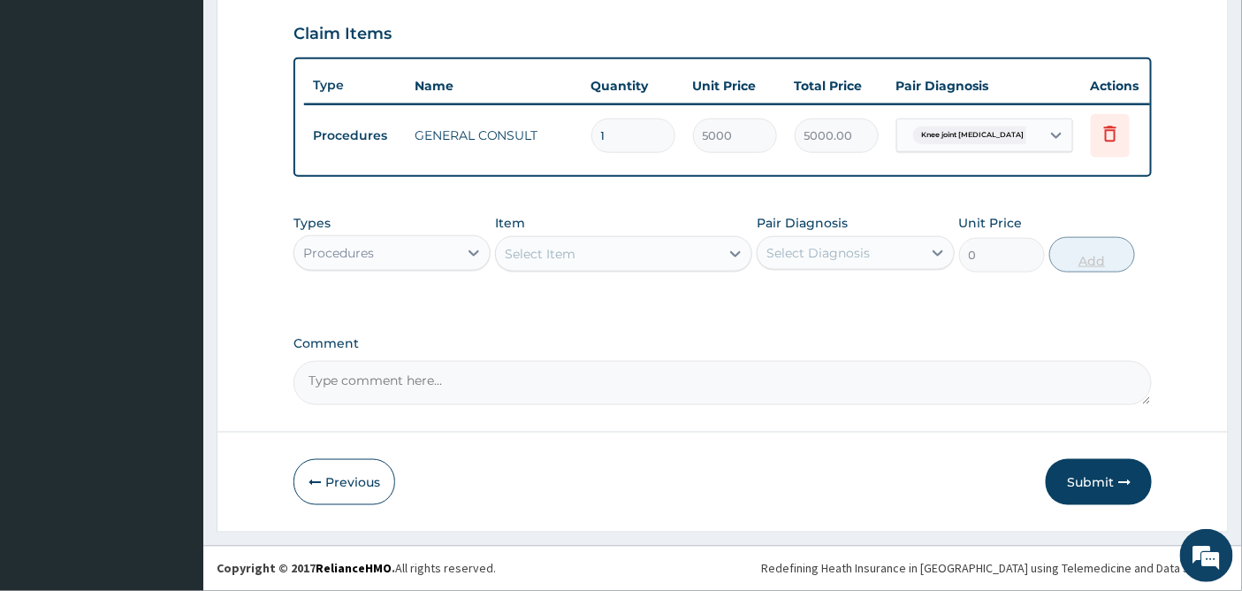
scroll to position [613, 0]
click at [1096, 478] on button "Submit" at bounding box center [1099, 482] width 106 height 46
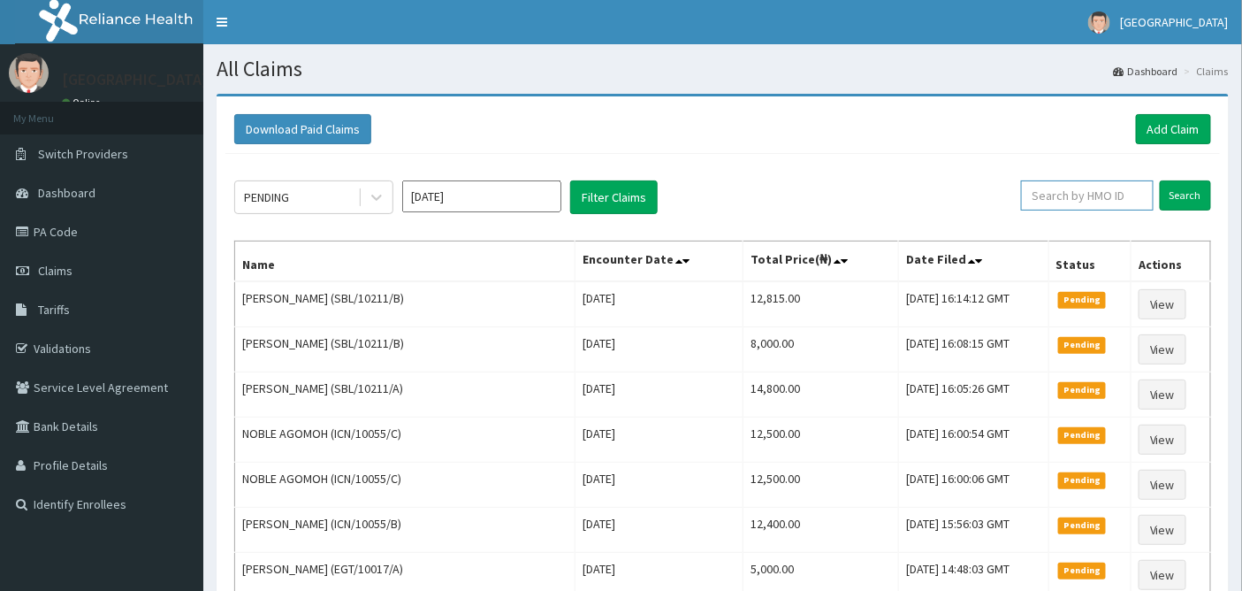
click at [1091, 192] on input "text" at bounding box center [1087, 195] width 133 height 30
type input "GBF/10048/B"
click at [1191, 194] on input "Search" at bounding box center [1185, 195] width 51 height 30
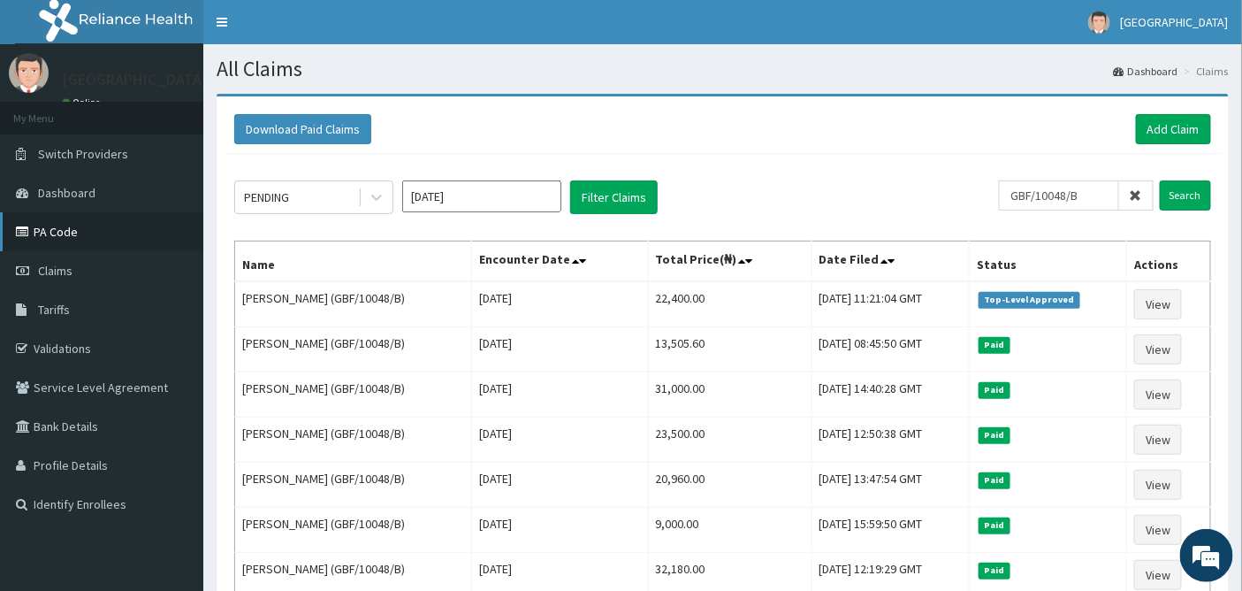
click at [48, 231] on link "PA Code" at bounding box center [101, 231] width 203 height 39
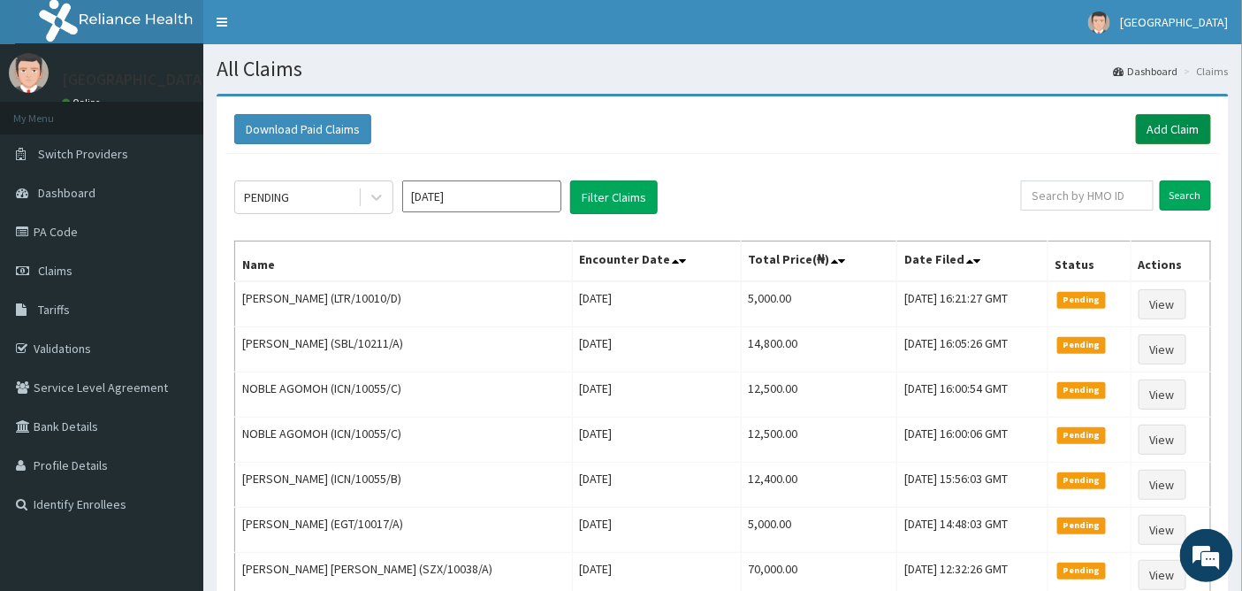
click at [1173, 135] on link "Add Claim" at bounding box center [1173, 129] width 75 height 30
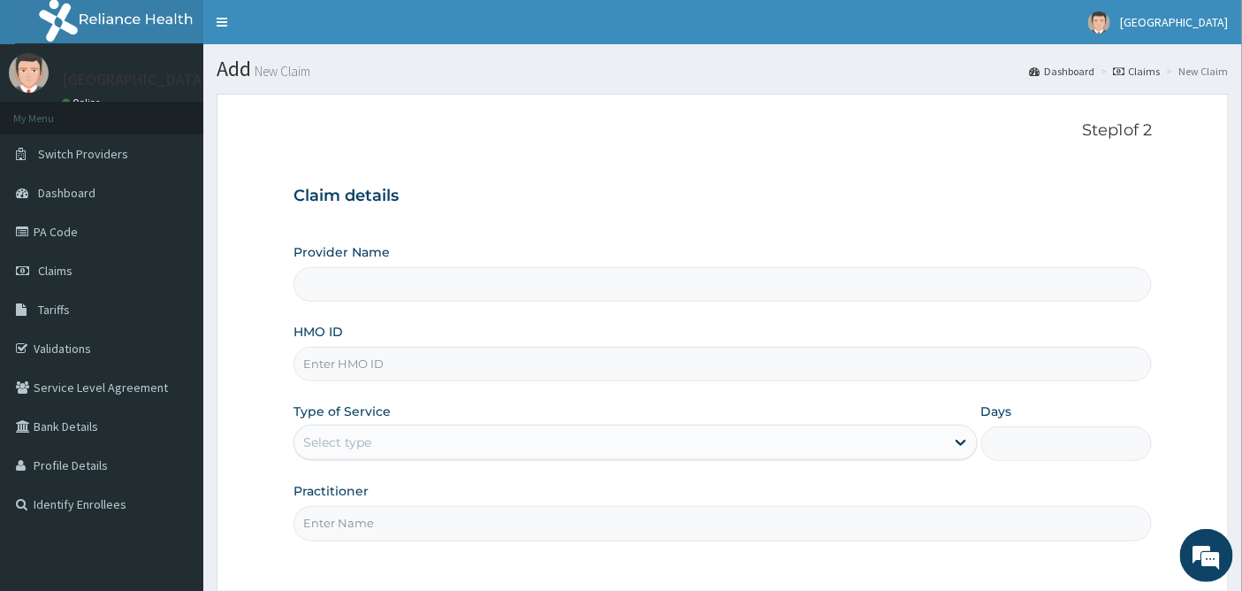
type input "[GEOGRAPHIC_DATA]"
click at [369, 360] on input "HMO ID" at bounding box center [722, 364] width 859 height 34
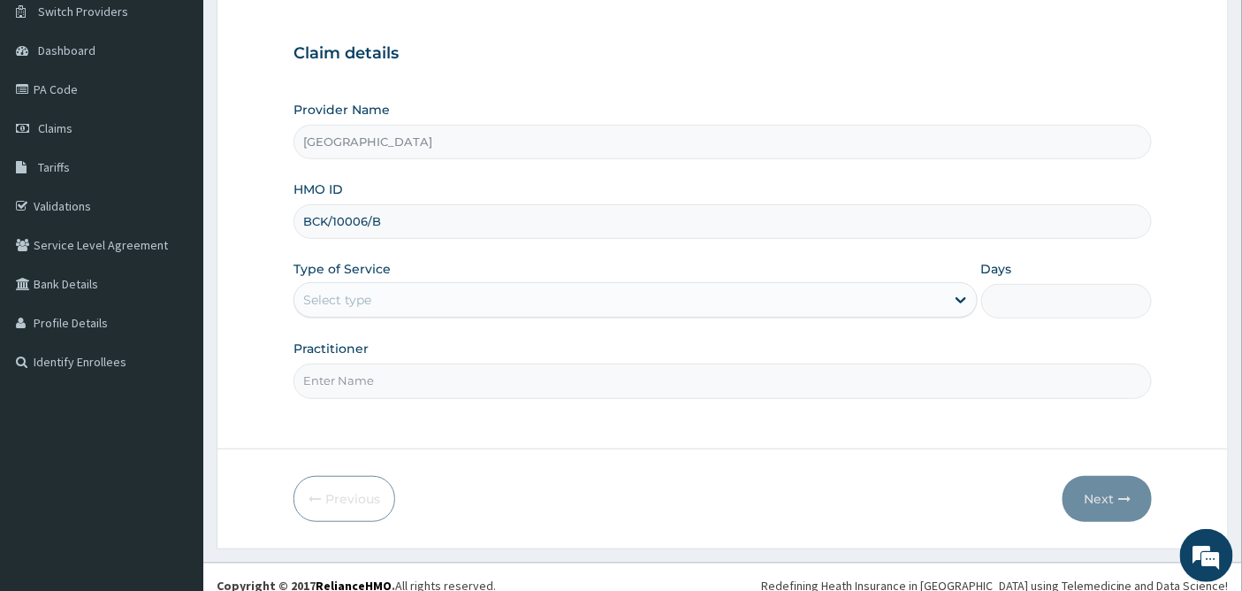
scroll to position [159, 0]
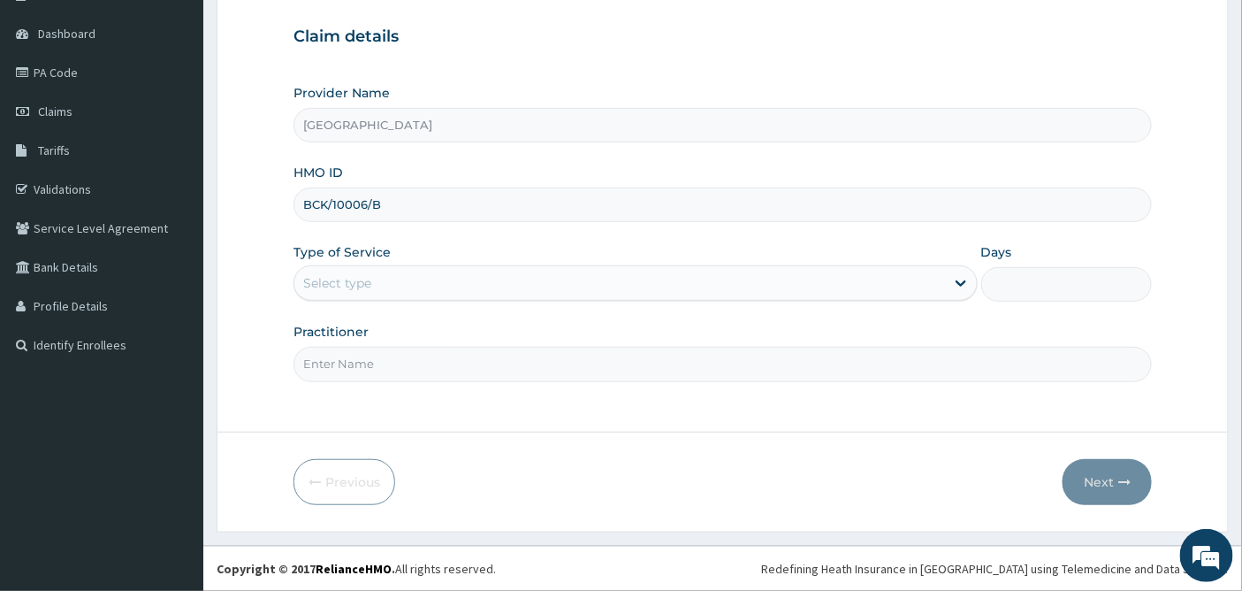
type input "BCK/10006/B"
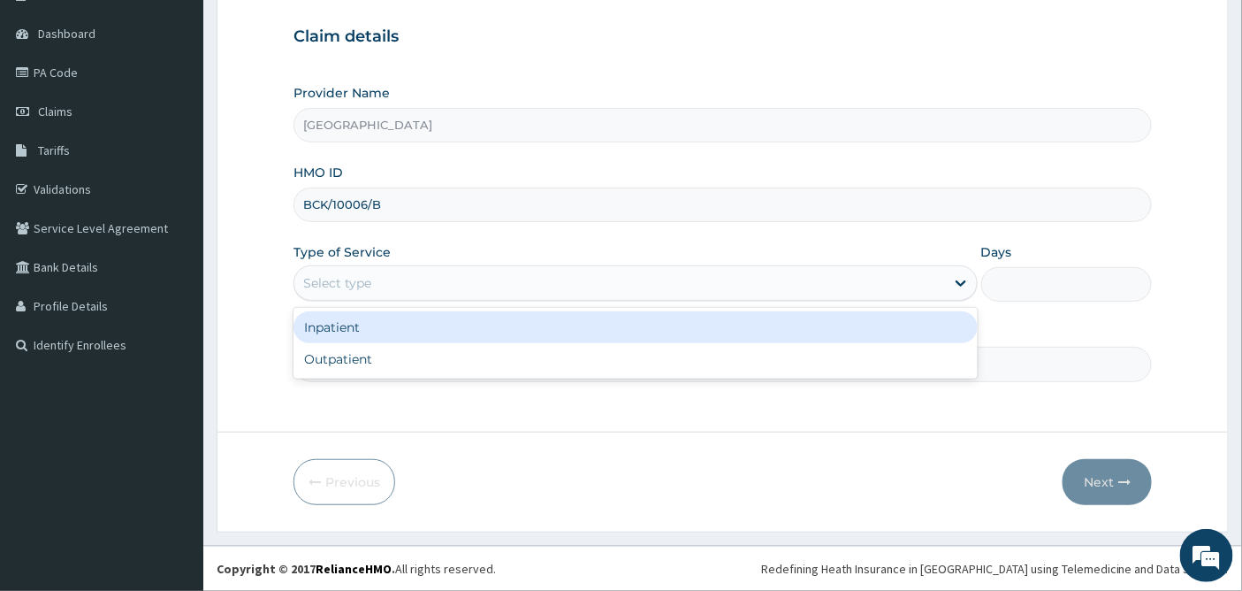
click at [377, 279] on div "Select type" at bounding box center [619, 283] width 651 height 28
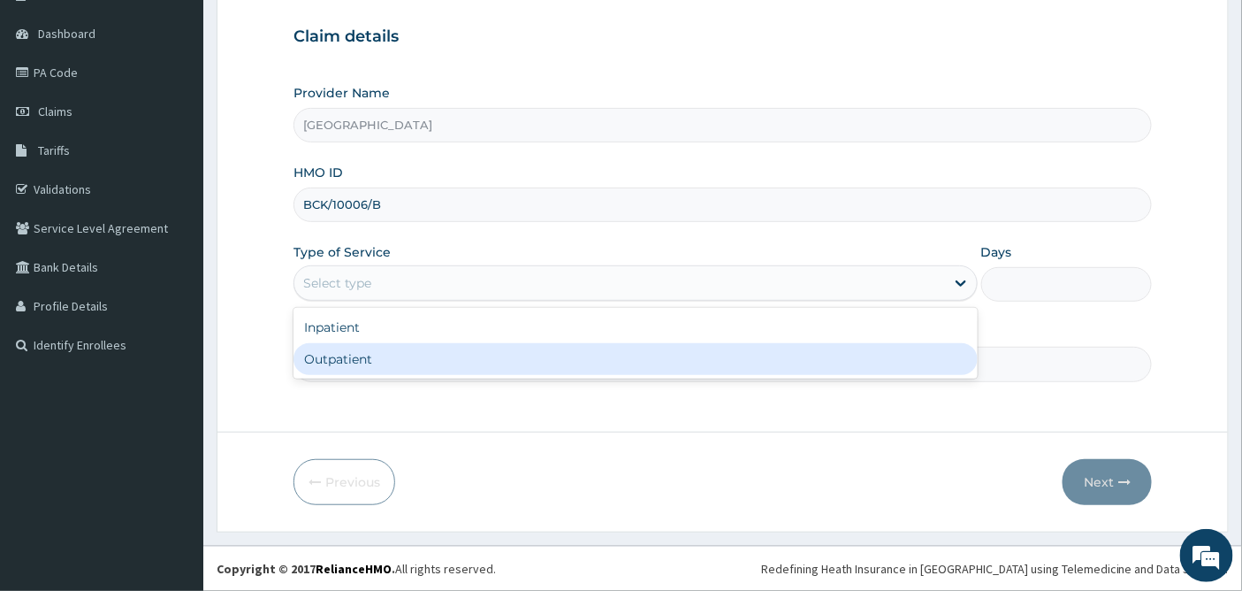
click at [364, 359] on div "Outpatient" at bounding box center [635, 359] width 684 height 32
type input "1"
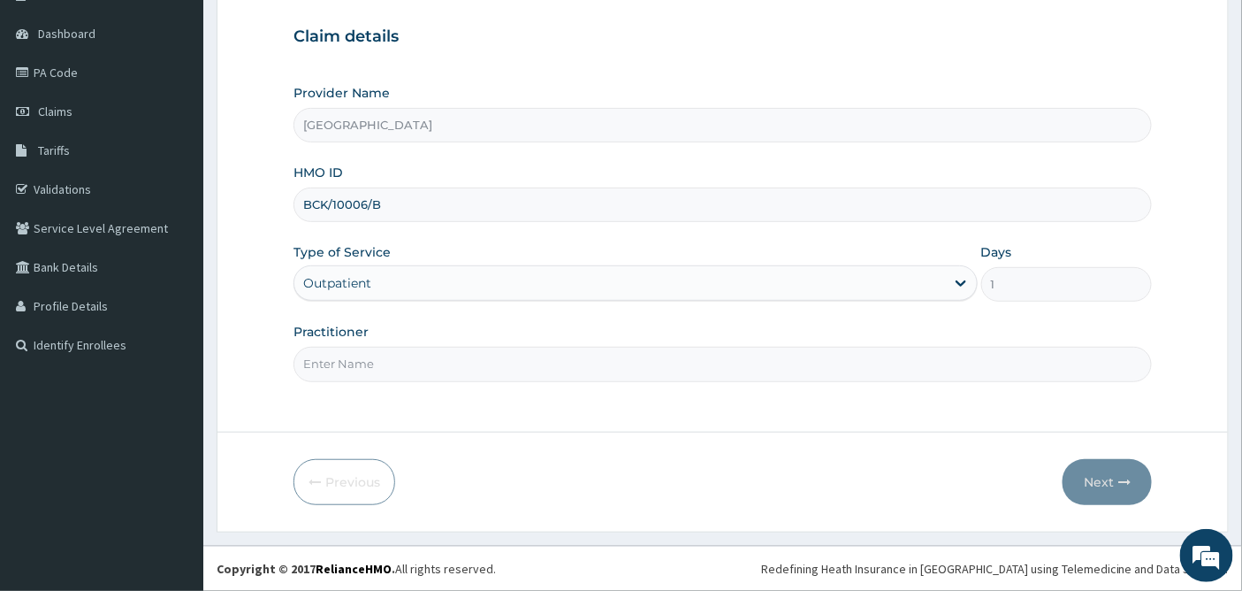
click at [364, 359] on input "Practitioner" at bounding box center [722, 364] width 859 height 34
type input "[PERSON_NAME]"
click at [1096, 480] on button "Next" at bounding box center [1107, 482] width 89 height 46
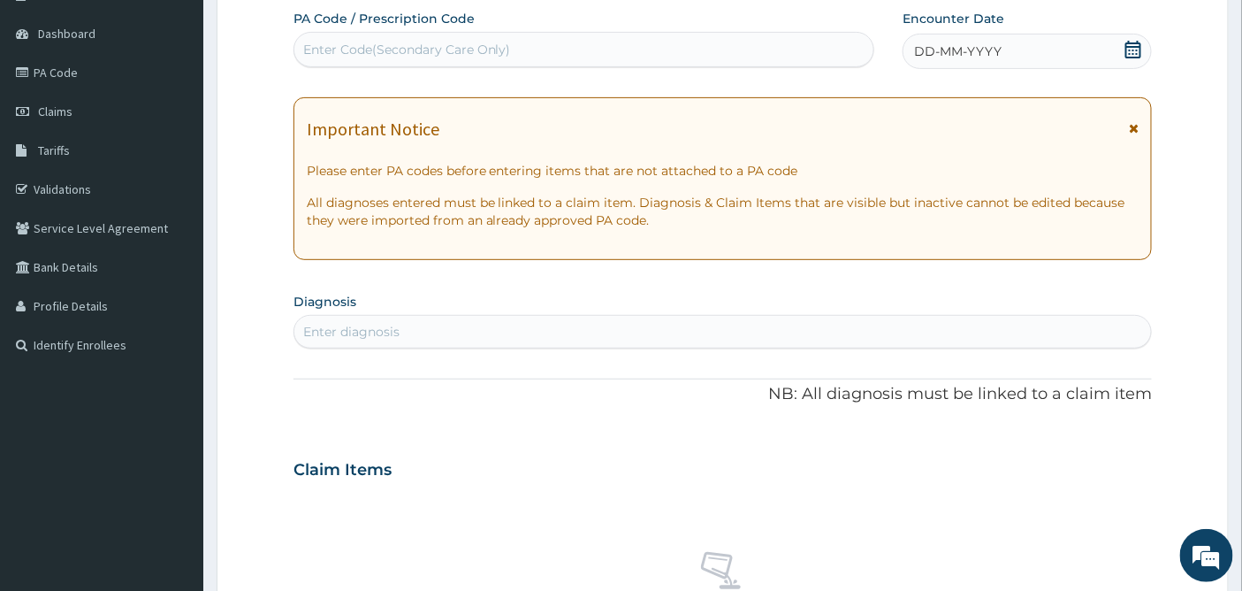
click at [351, 48] on div "Enter Code(Secondary Care Only)" at bounding box center [407, 50] width 208 height 18
click at [349, 42] on div "Enter Code(Secondary Care Only)" at bounding box center [407, 50] width 208 height 18
paste input "PA/EF7775"
type input "PA/EF7775"
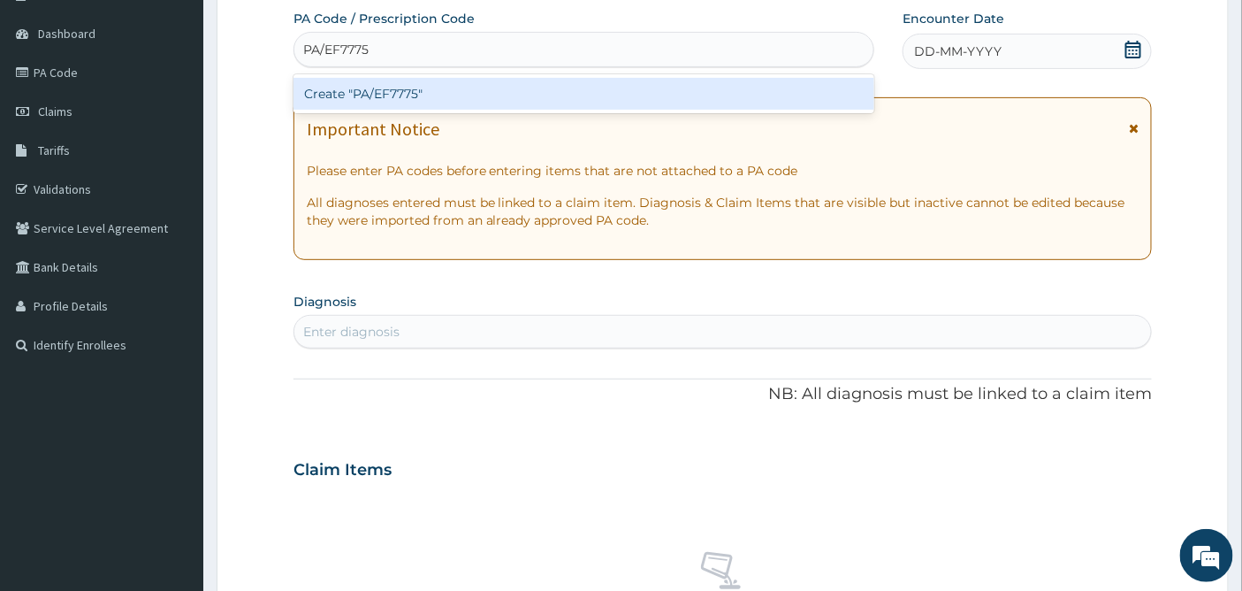
click at [417, 93] on div "Create "PA/EF7775"" at bounding box center [584, 94] width 582 height 32
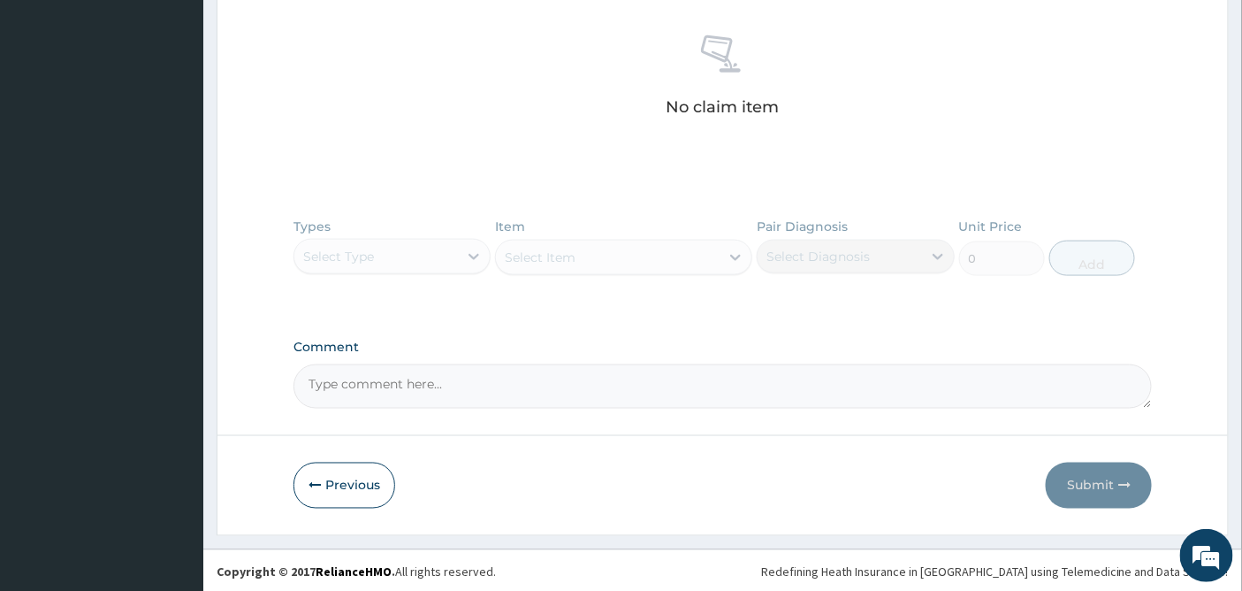
scroll to position [694, 0]
click at [339, 484] on button "Previous" at bounding box center [344, 483] width 102 height 46
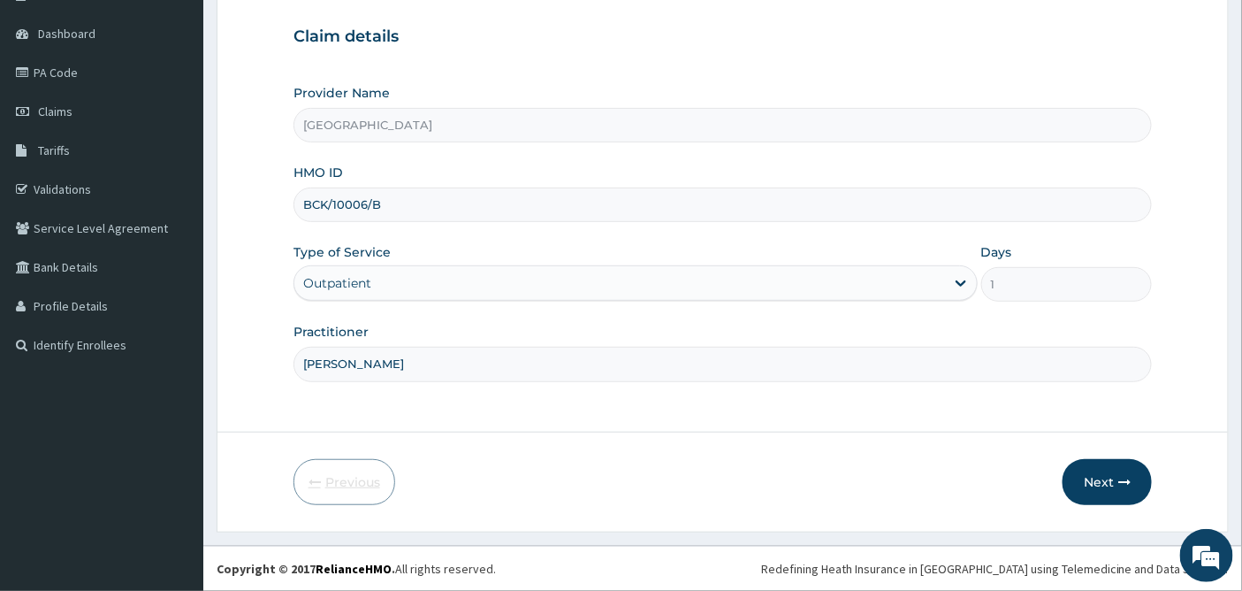
scroll to position [159, 0]
click at [1106, 479] on button "Next" at bounding box center [1107, 482] width 89 height 46
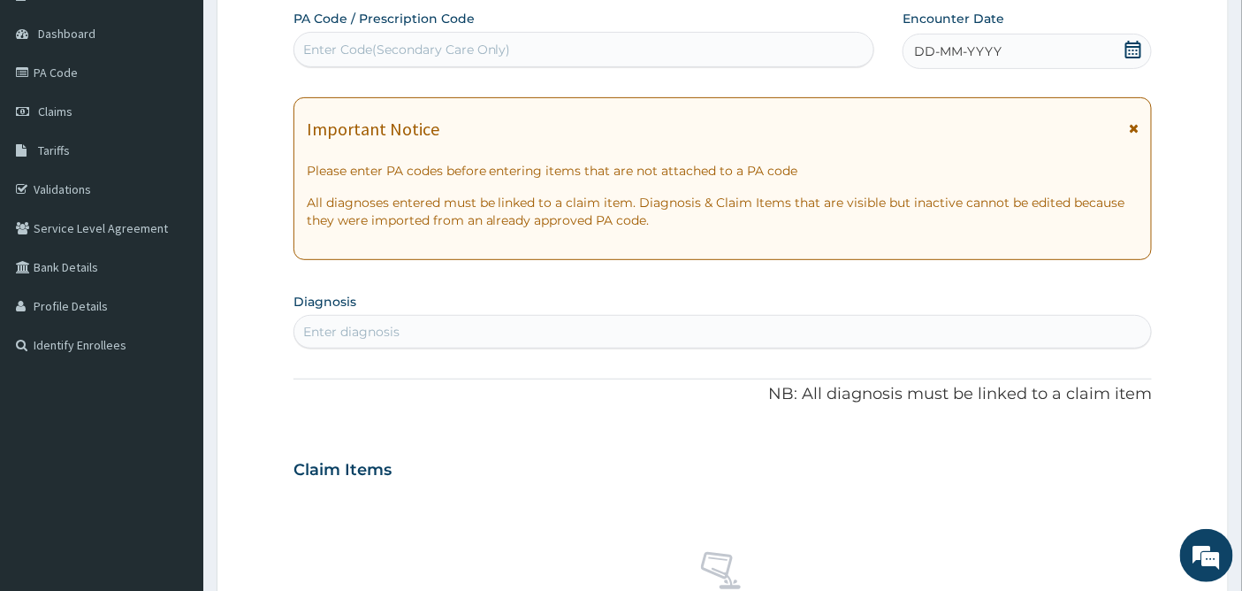
click at [337, 45] on div "Enter Code(Secondary Care Only)" at bounding box center [407, 50] width 208 height 18
paste input "PA/EF7775"
type input "PA/EF7775"
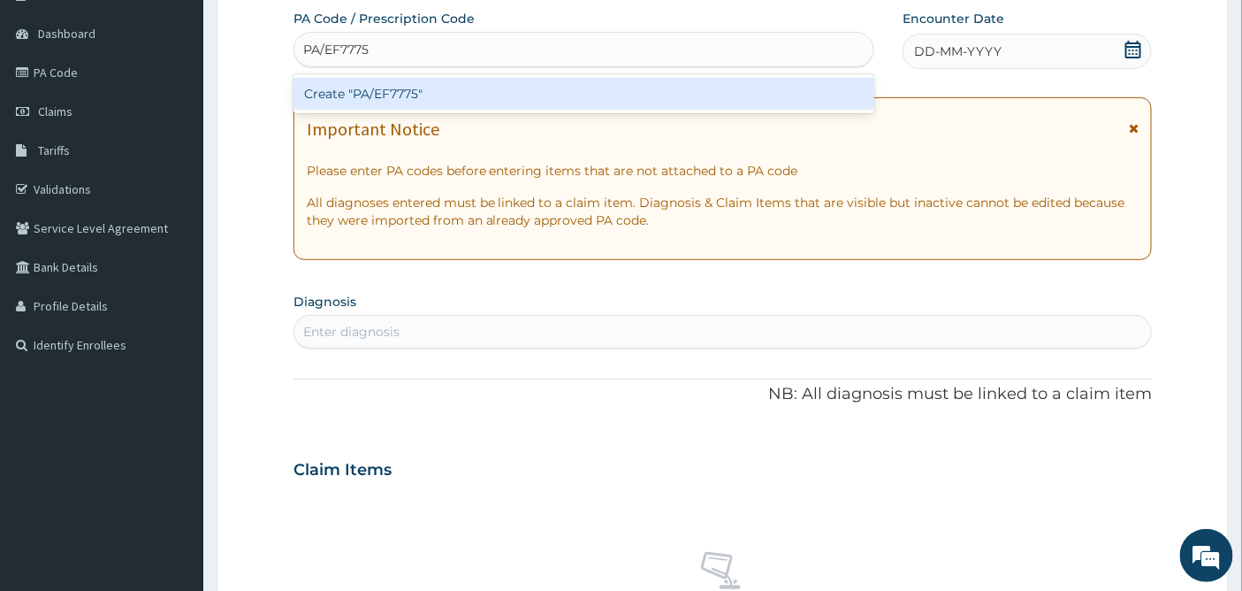
click at [392, 87] on div "Create "PA/EF7775"" at bounding box center [584, 94] width 582 height 32
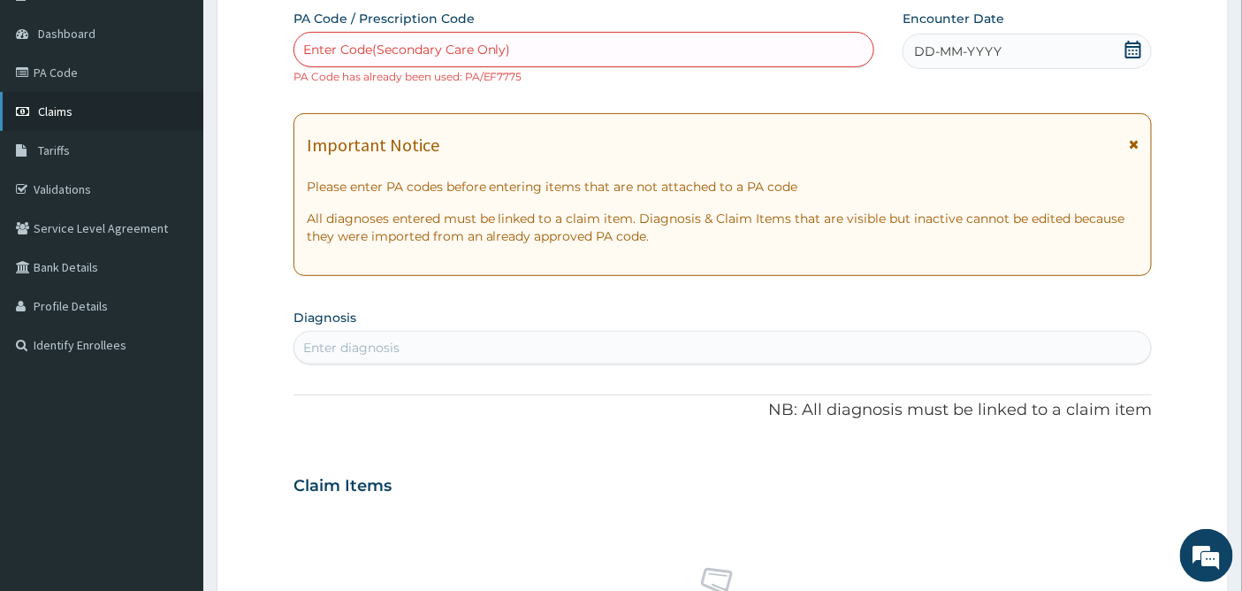
click at [49, 109] on span "Claims" at bounding box center [55, 111] width 34 height 16
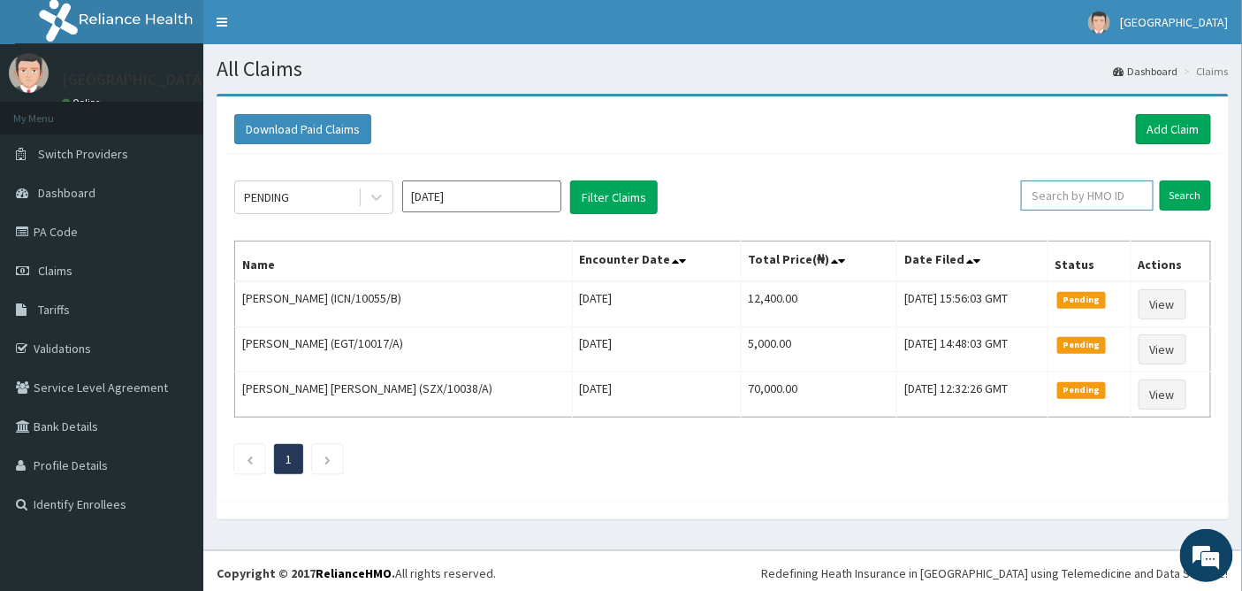
click at [1076, 190] on input "text" at bounding box center [1087, 195] width 133 height 30
type input "BCK/10006/B"
click at [1186, 200] on input "Search" at bounding box center [1185, 195] width 51 height 30
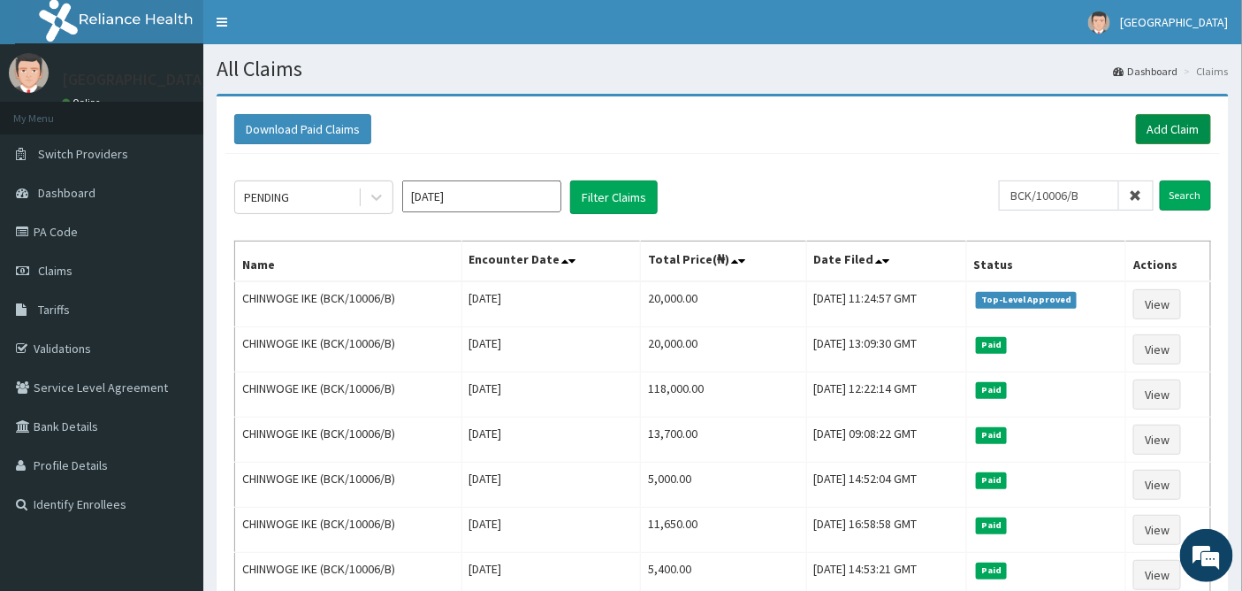
click at [1165, 129] on link "Add Claim" at bounding box center [1173, 129] width 75 height 30
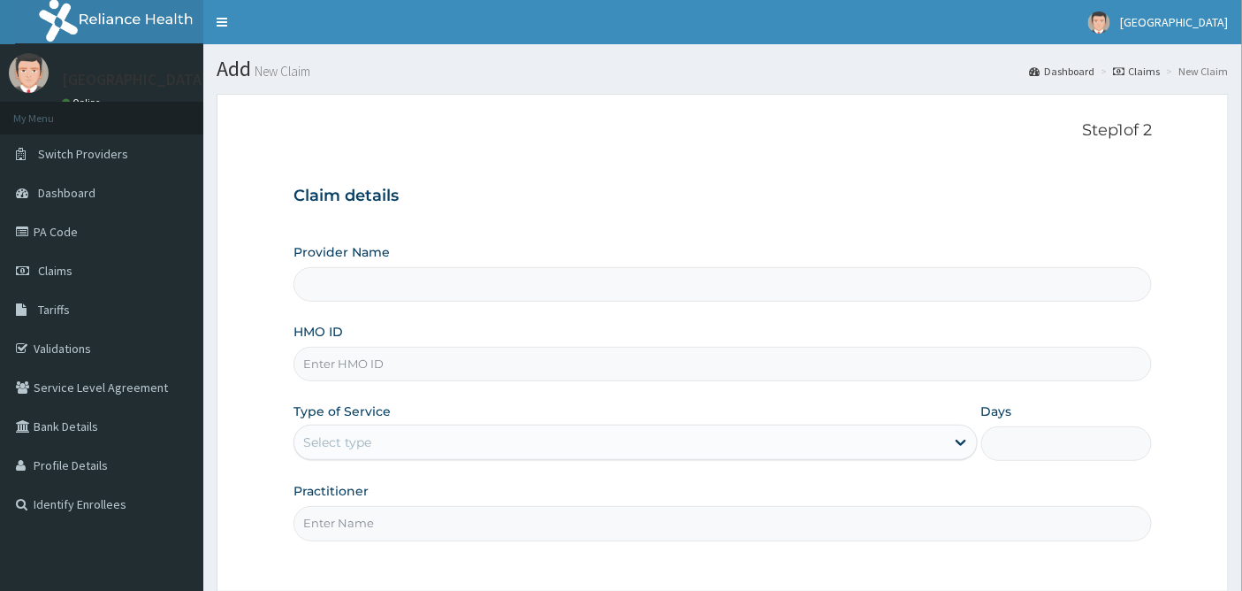
type input "[GEOGRAPHIC_DATA]"
click at [349, 364] on input "HMO ID" at bounding box center [722, 364] width 859 height 34
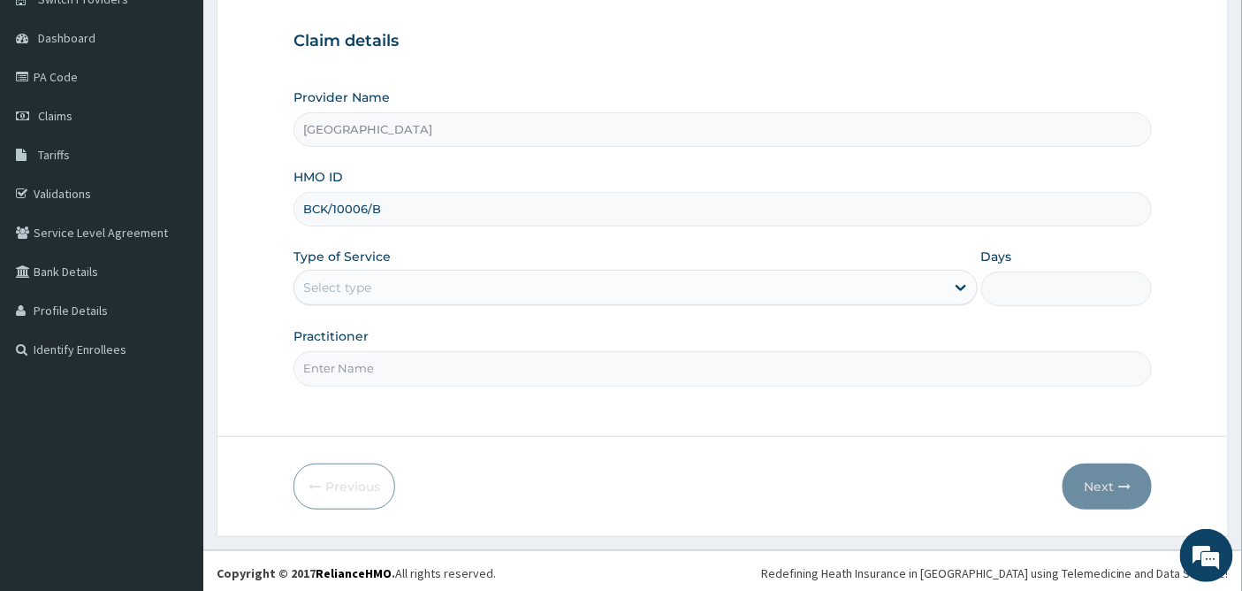
scroll to position [159, 0]
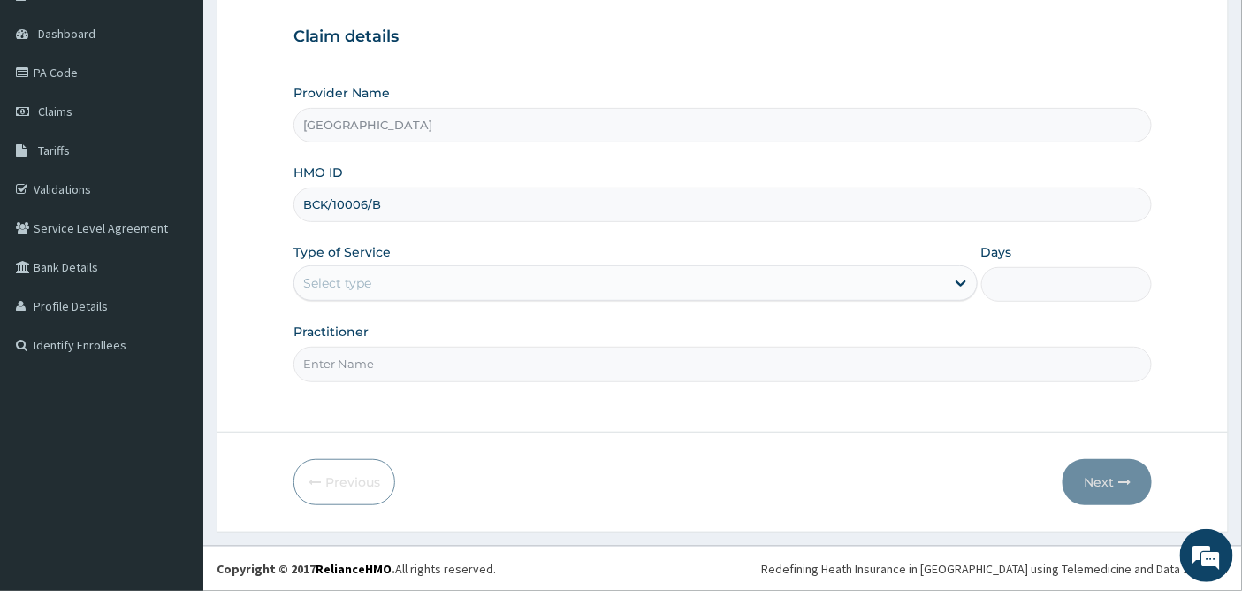
type input "BCK/10006/B"
click at [369, 267] on div "Select type" at bounding box center [635, 282] width 684 height 35
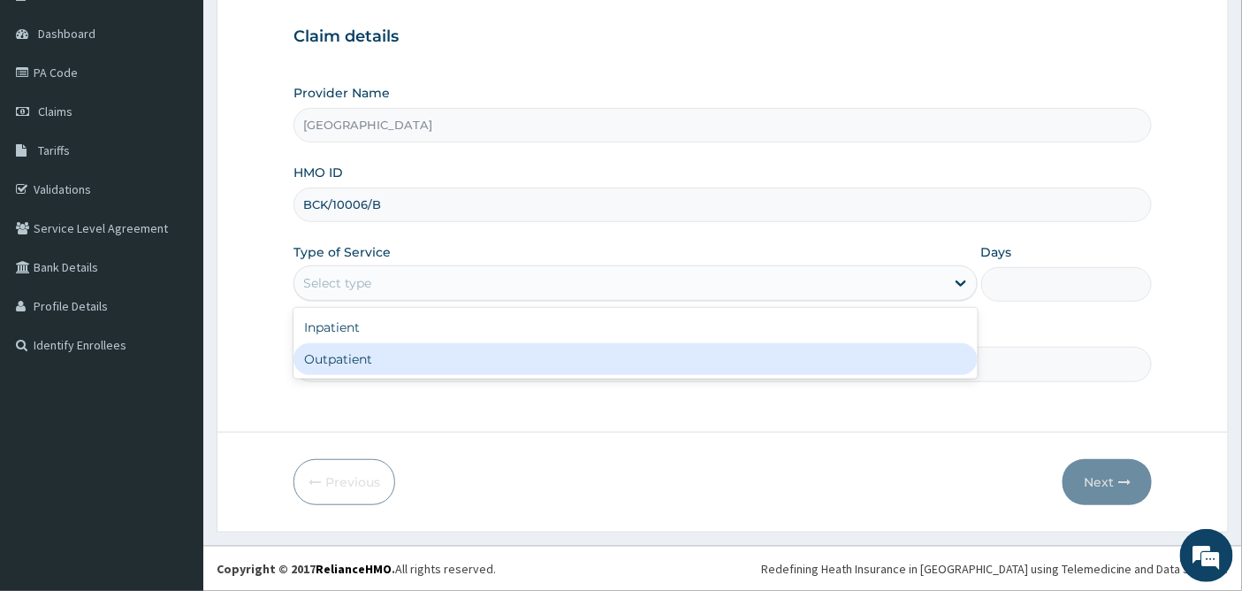
click at [354, 361] on div "Outpatient" at bounding box center [635, 359] width 684 height 32
type input "1"
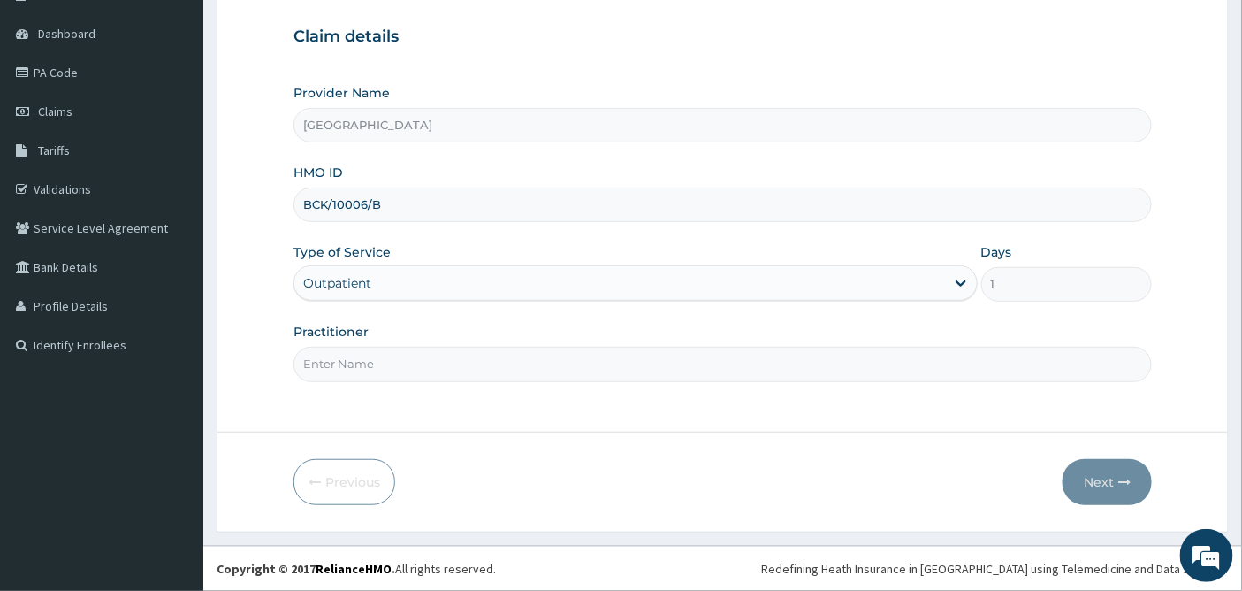
click at [354, 361] on input "Practitioner" at bounding box center [722, 364] width 859 height 34
type input "[PERSON_NAME]"
click at [1094, 482] on button "Next" at bounding box center [1107, 482] width 89 height 46
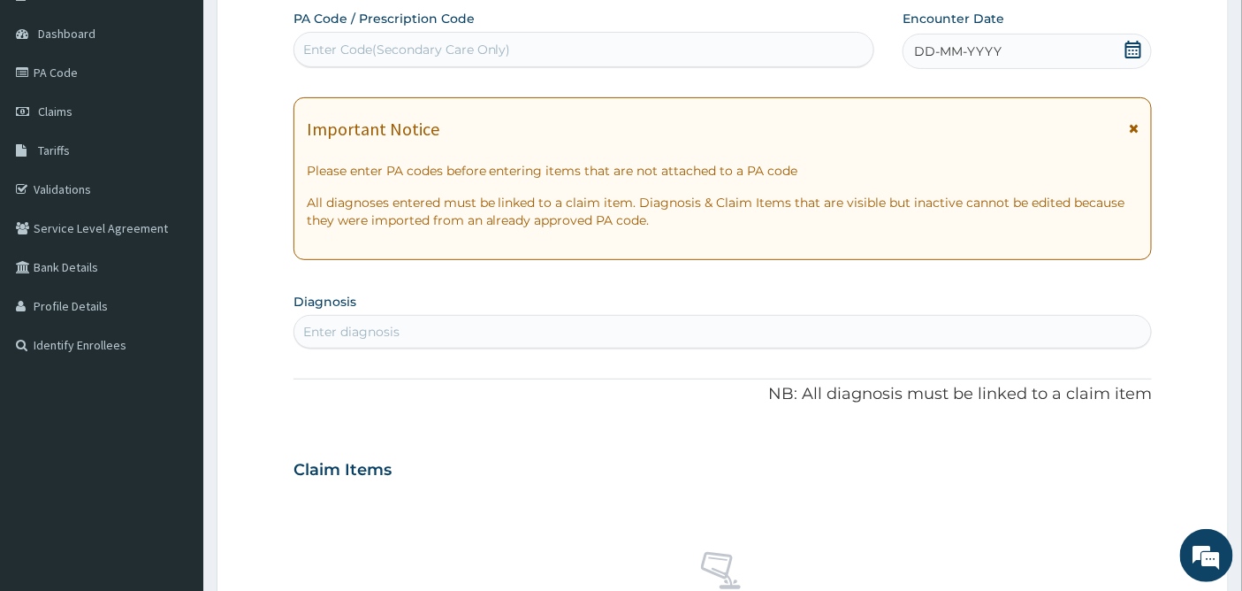
click at [1133, 48] on icon at bounding box center [1133, 50] width 18 height 18
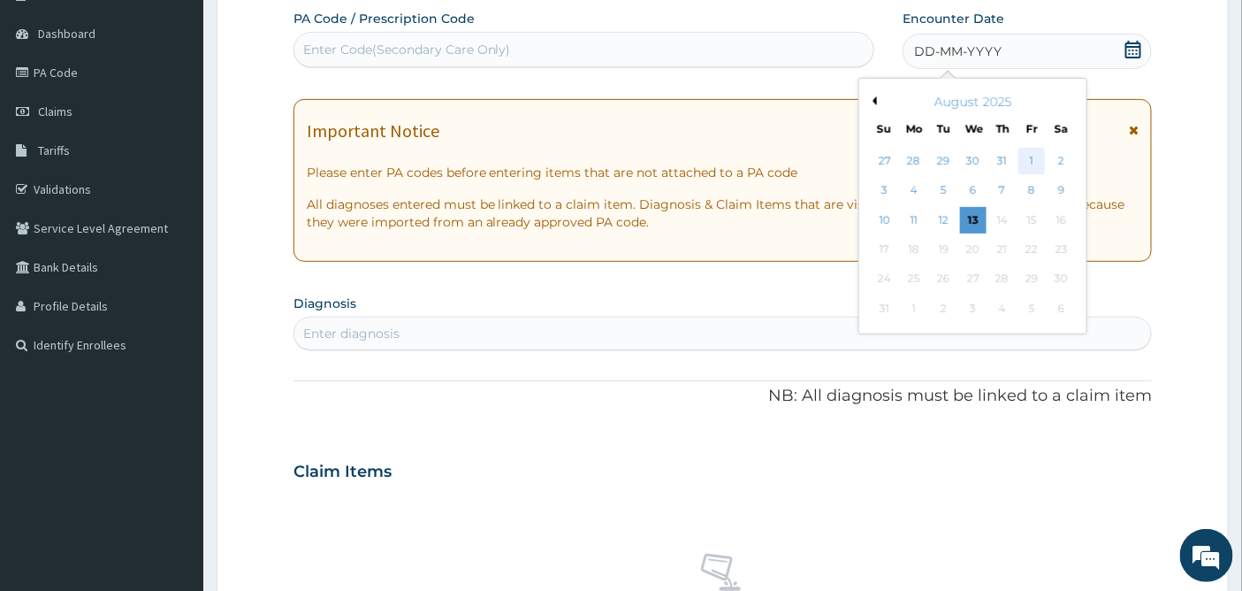
click at [1030, 162] on div "1" at bounding box center [1032, 161] width 27 height 27
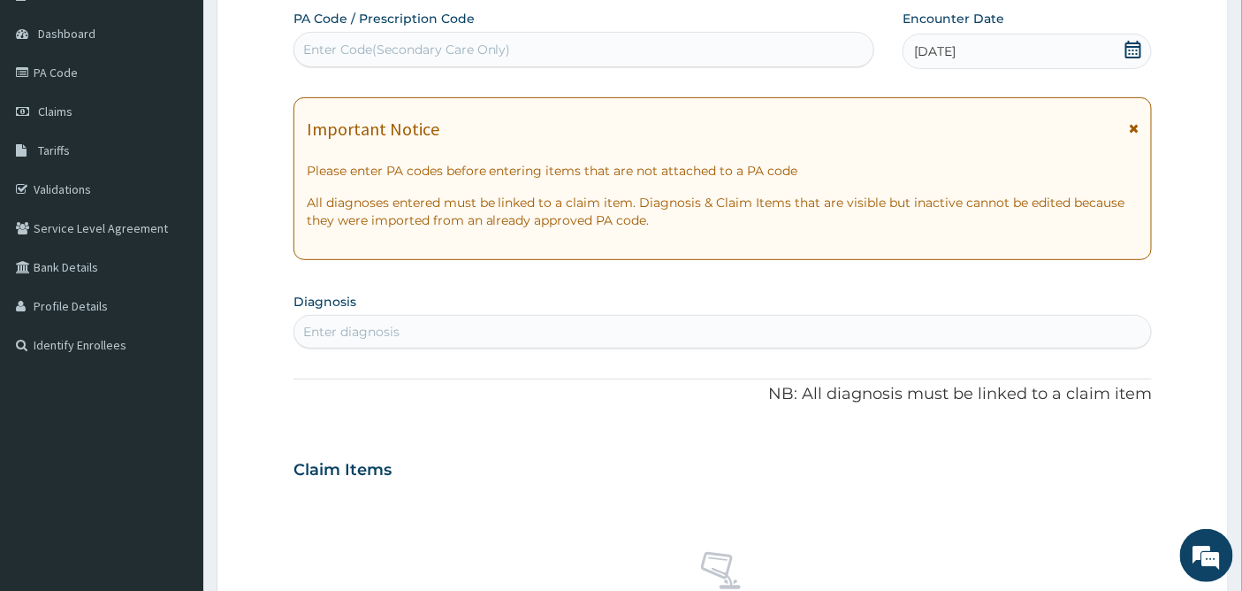
click at [346, 329] on div "Enter diagnosis" at bounding box center [351, 332] width 96 height 18
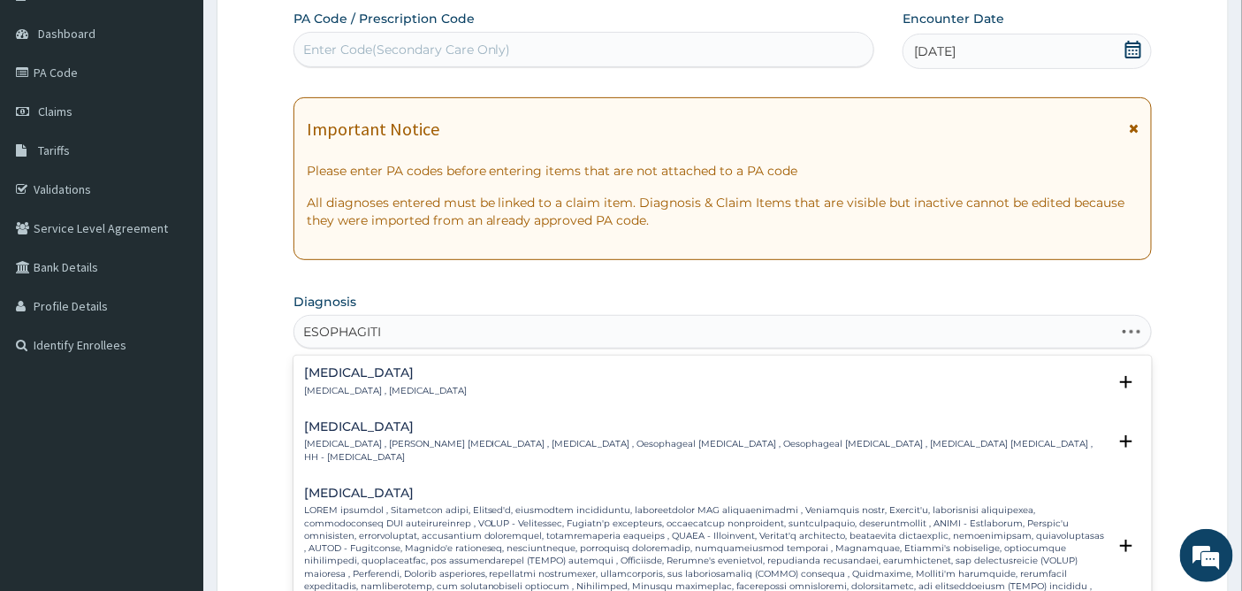
type input "[MEDICAL_DATA]"
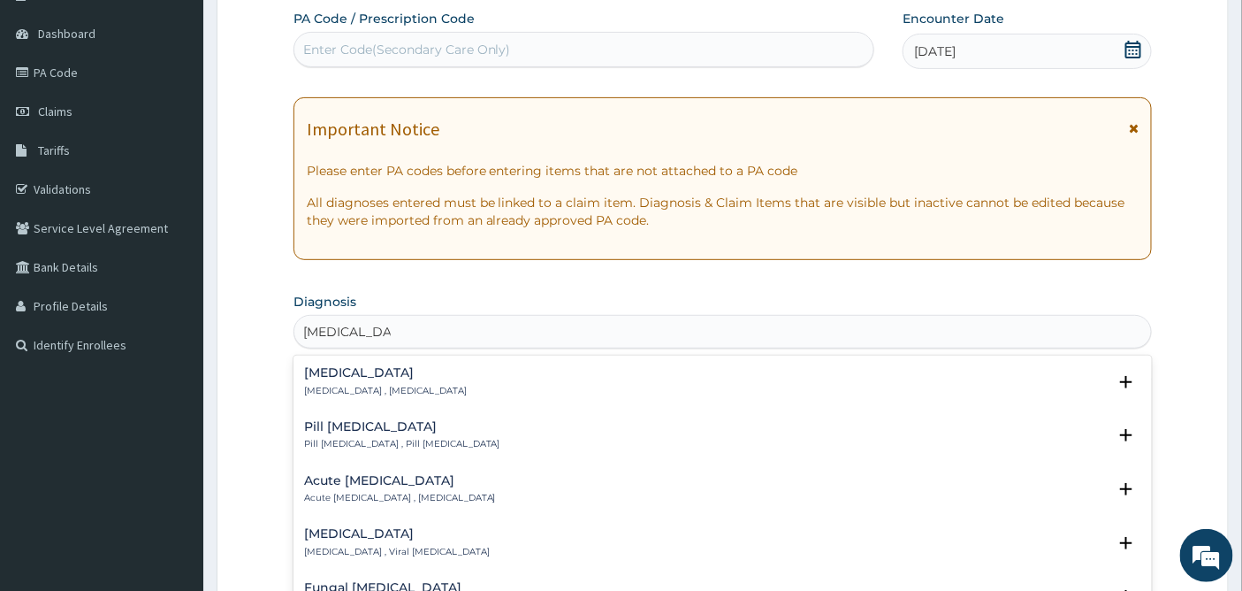
click at [337, 376] on h4 "[MEDICAL_DATA]" at bounding box center [385, 372] width 163 height 13
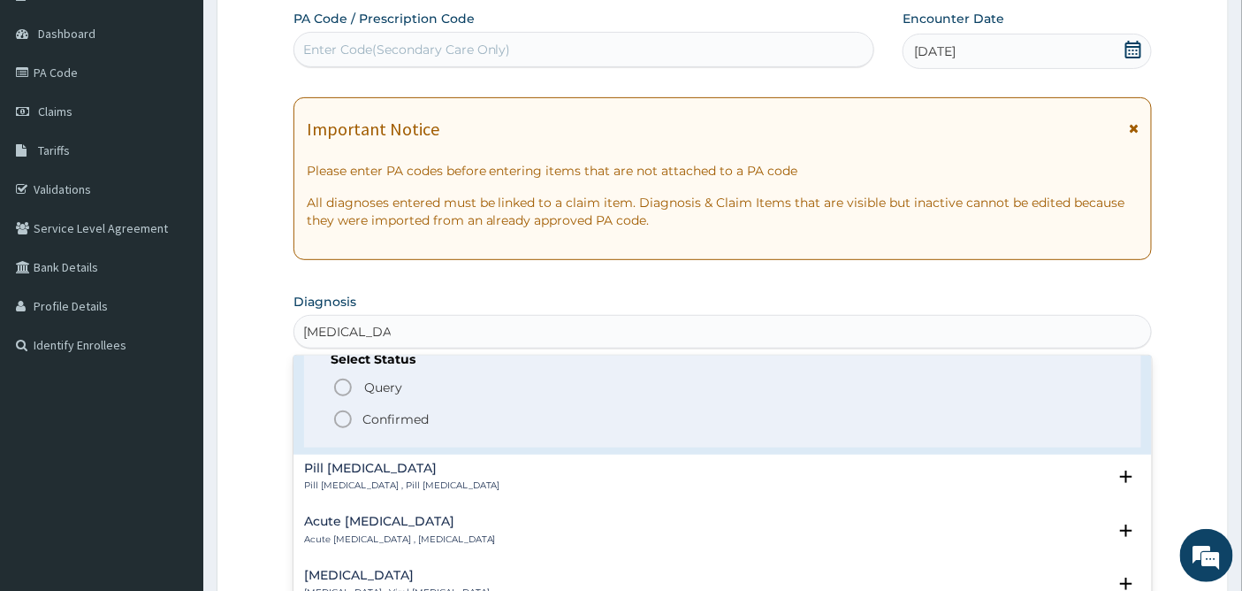
scroll to position [98, 0]
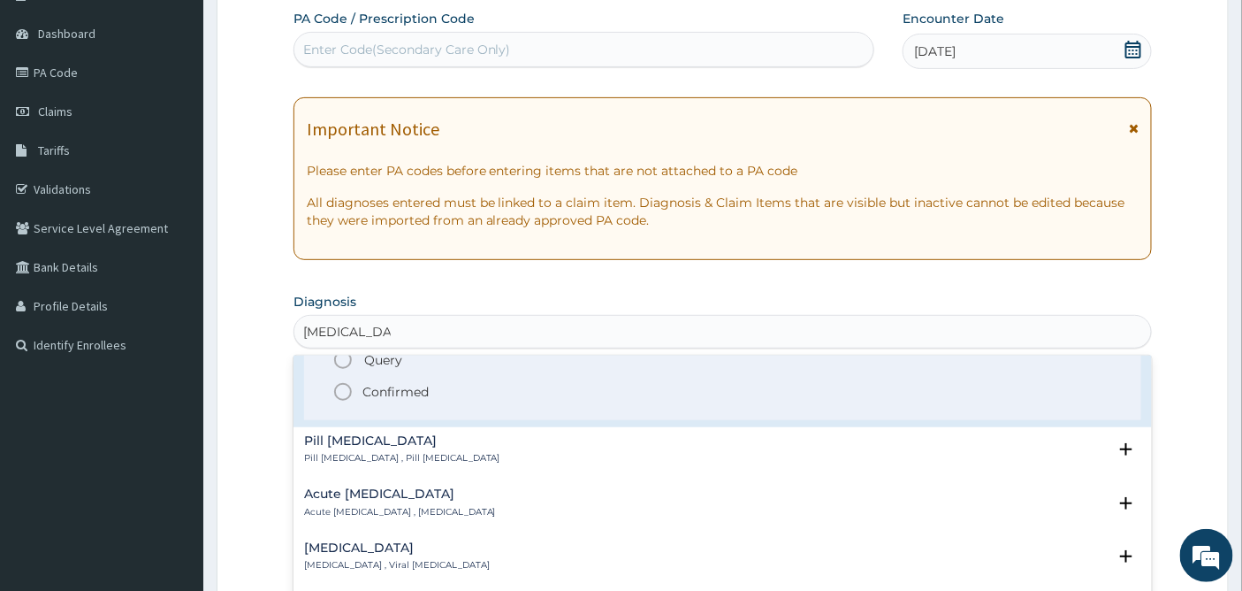
click at [341, 391] on icon "status option filled" at bounding box center [342, 391] width 21 height 21
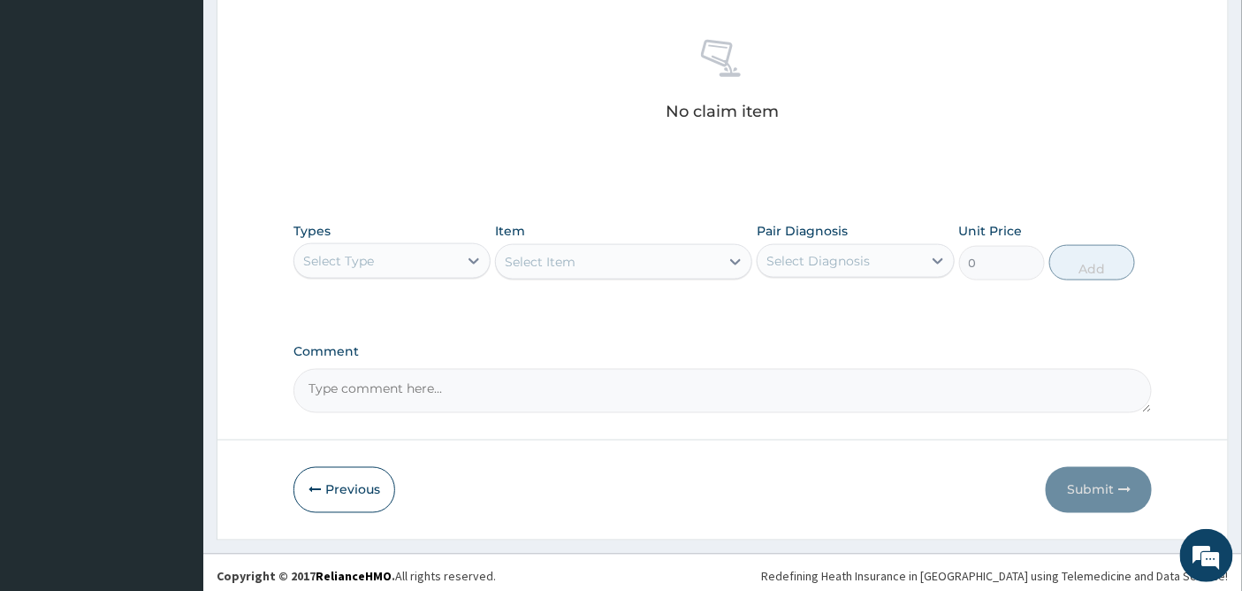
scroll to position [683, 0]
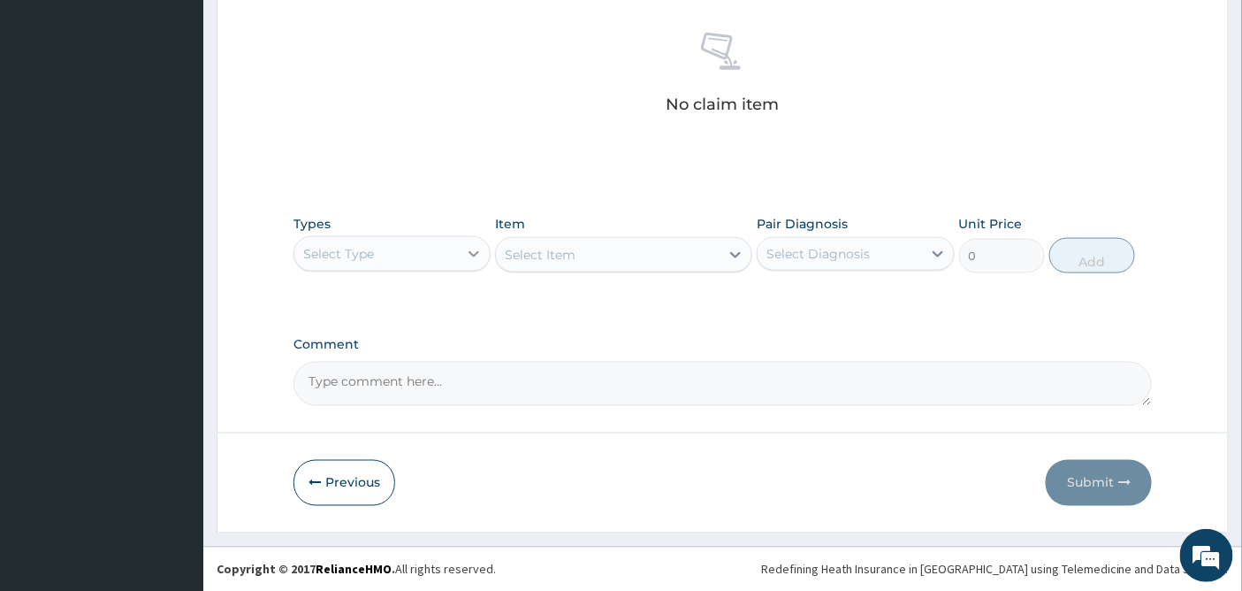
click at [475, 251] on icon at bounding box center [474, 254] width 18 height 18
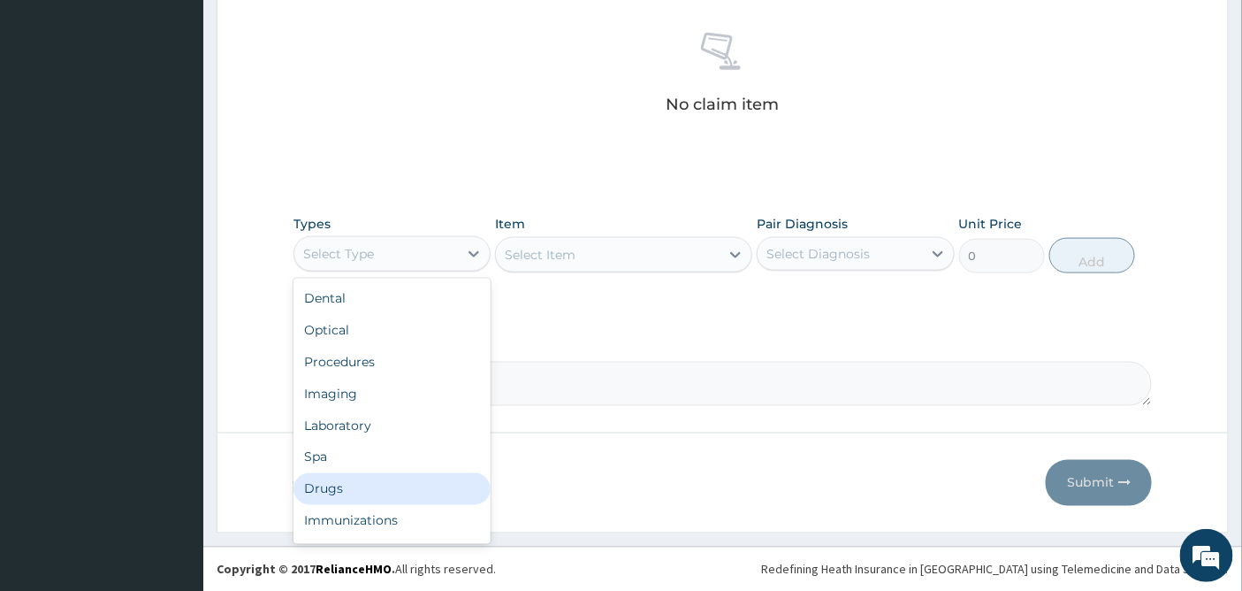
click at [355, 477] on div "Drugs" at bounding box center [391, 489] width 197 height 32
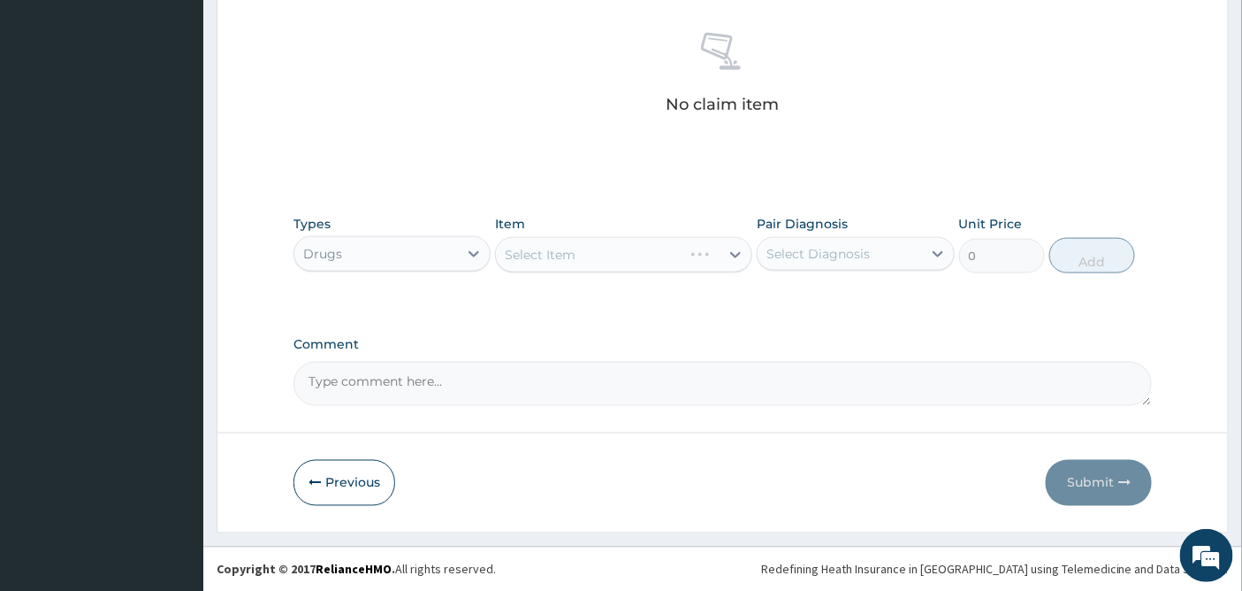
click at [708, 251] on div "Select Item" at bounding box center [623, 254] width 257 height 35
click at [683, 250] on div "Select Item" at bounding box center [623, 254] width 257 height 35
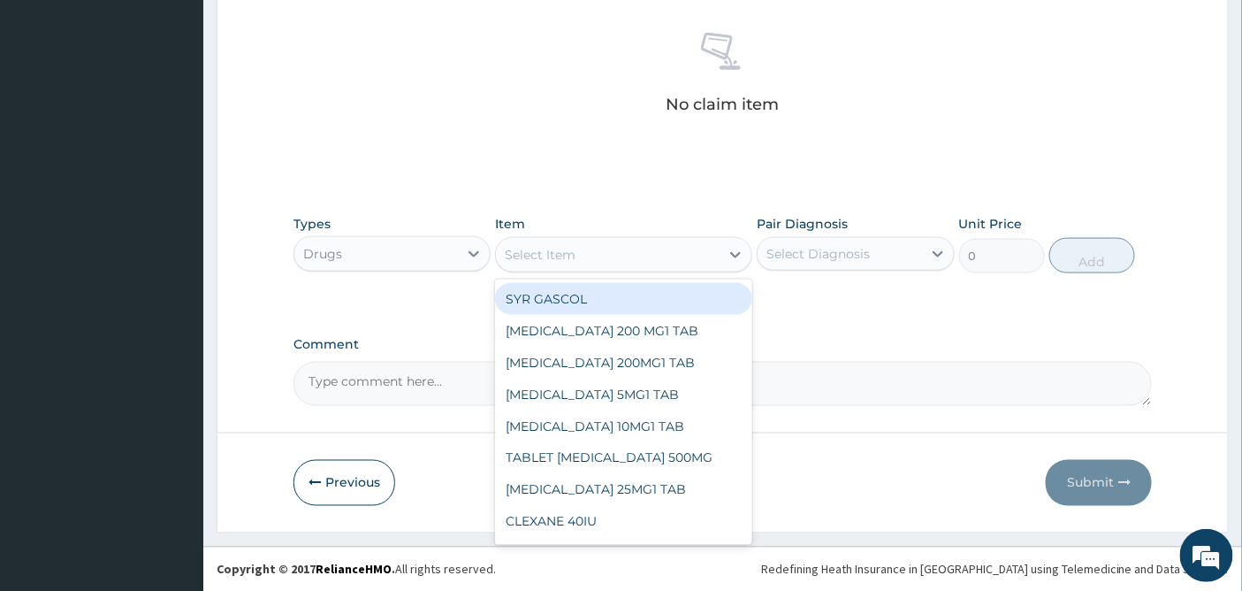
click at [708, 256] on div "Select Item" at bounding box center [608, 254] width 224 height 28
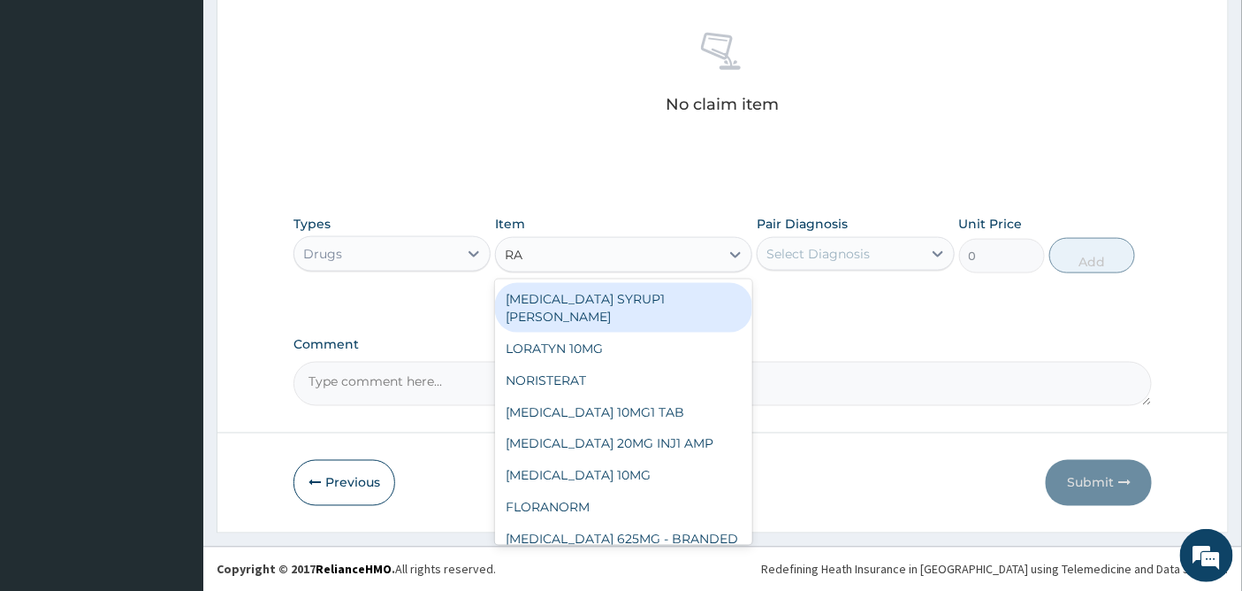
type input "RAB"
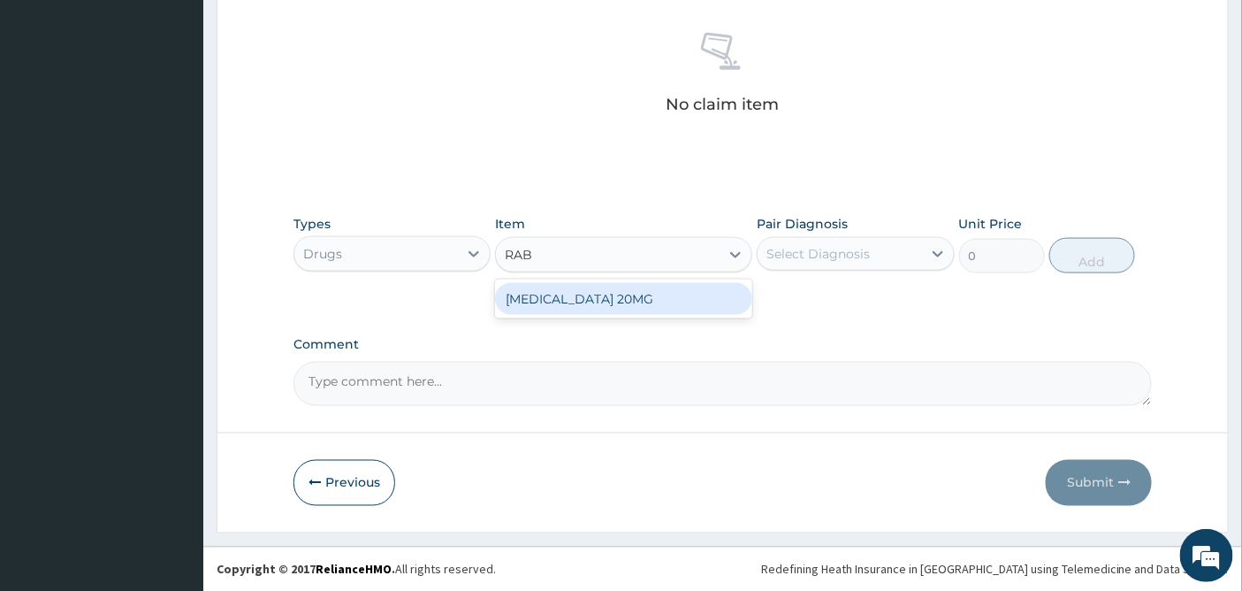
click at [683, 299] on div "[MEDICAL_DATA] 20MG" at bounding box center [623, 299] width 257 height 32
type input "200"
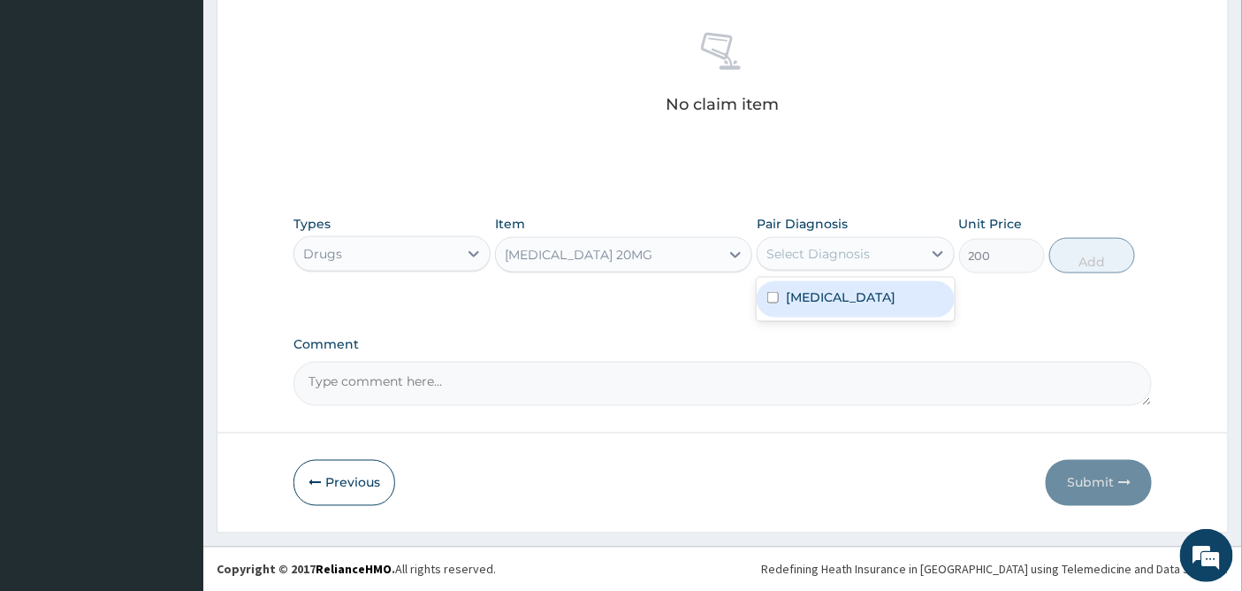
click at [825, 258] on div "Select Diagnosis" at bounding box center [817, 254] width 103 height 18
click at [805, 304] on label "[MEDICAL_DATA]" at bounding box center [841, 297] width 110 height 18
checkbox input "true"
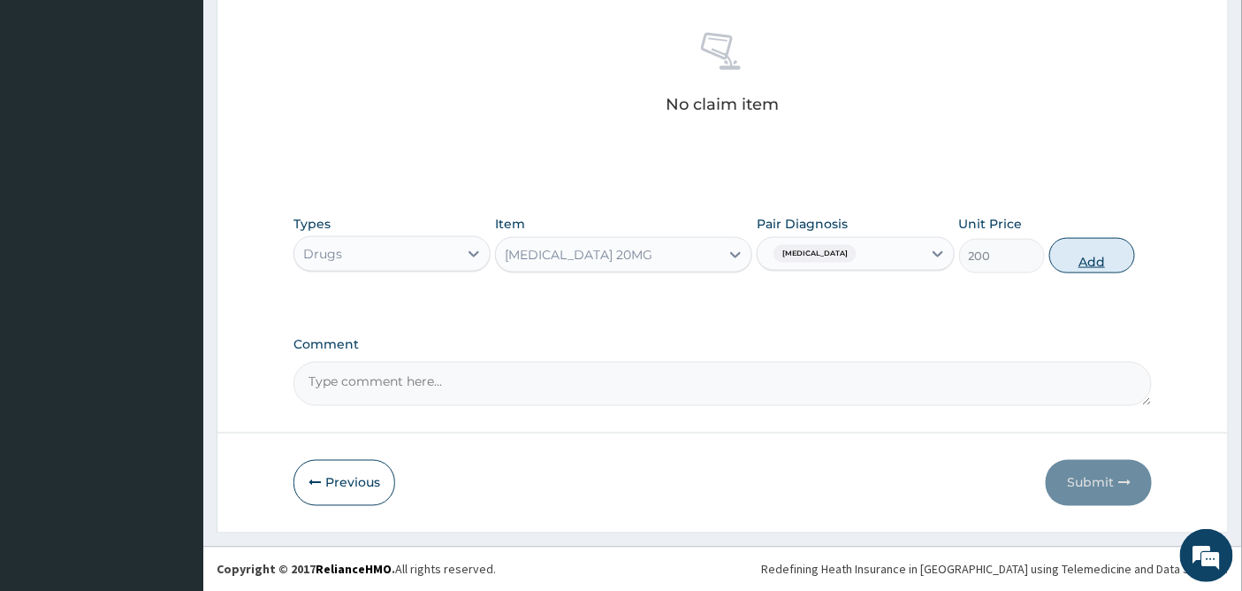
drag, startPoint x: 1117, startPoint y: 256, endPoint x: 1106, endPoint y: 254, distance: 10.9
click at [1115, 256] on button "Add" at bounding box center [1092, 255] width 86 height 35
type input "0"
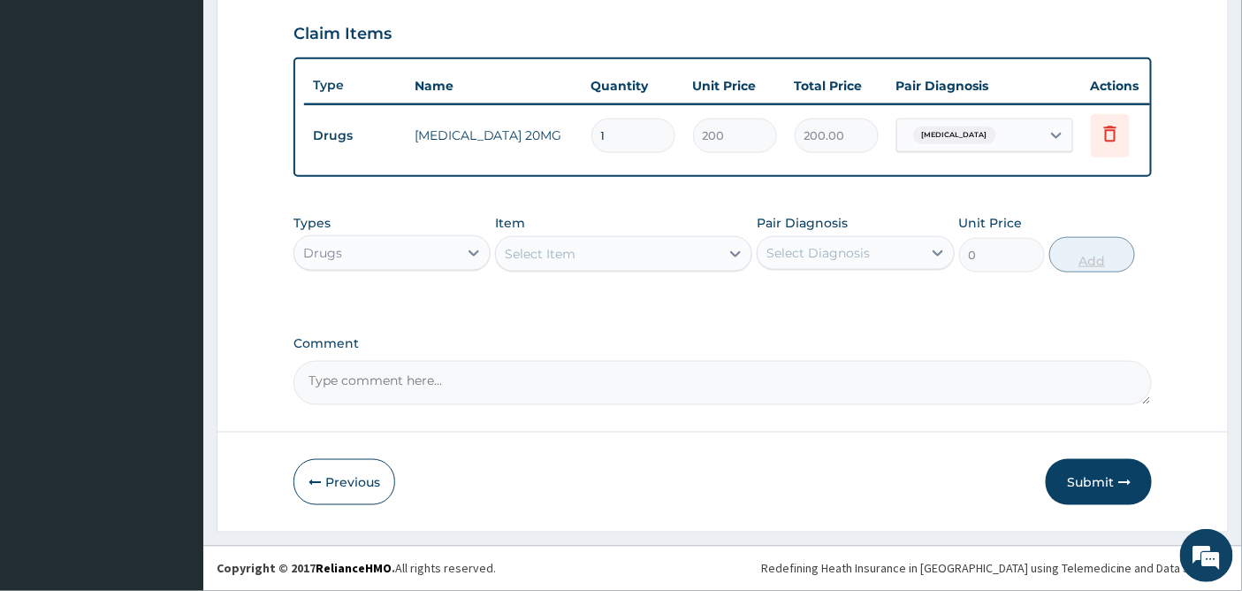
type input "0.00"
type input "3"
type input "600.00"
type input "30"
type input "6000.00"
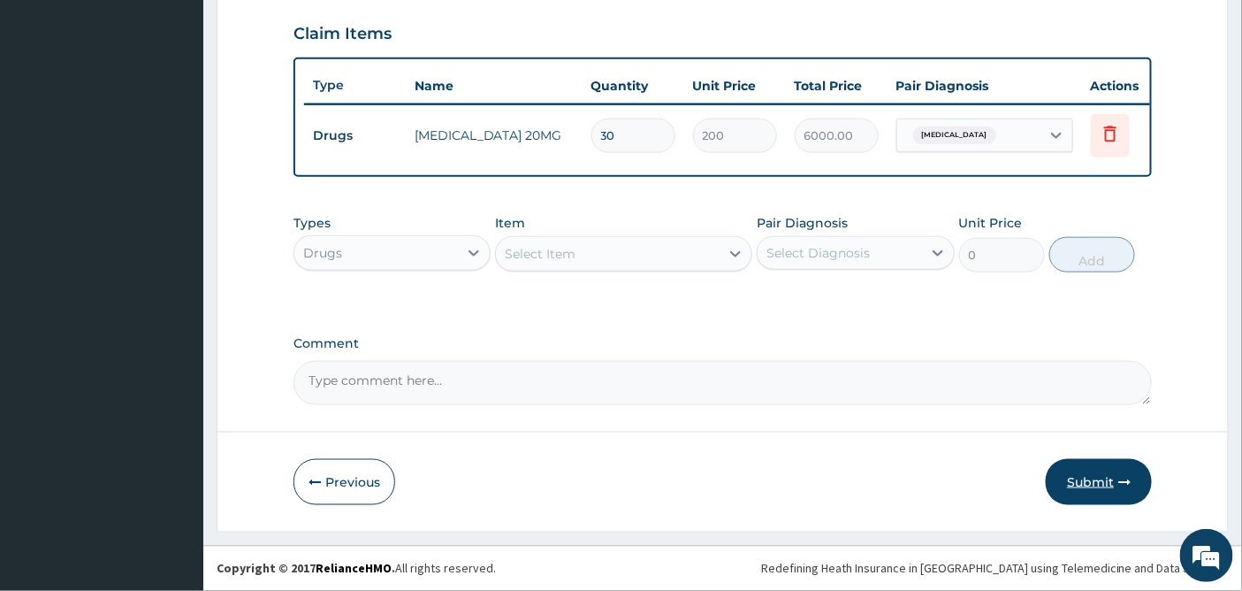
type input "30"
click at [1088, 478] on button "Submit" at bounding box center [1099, 482] width 106 height 46
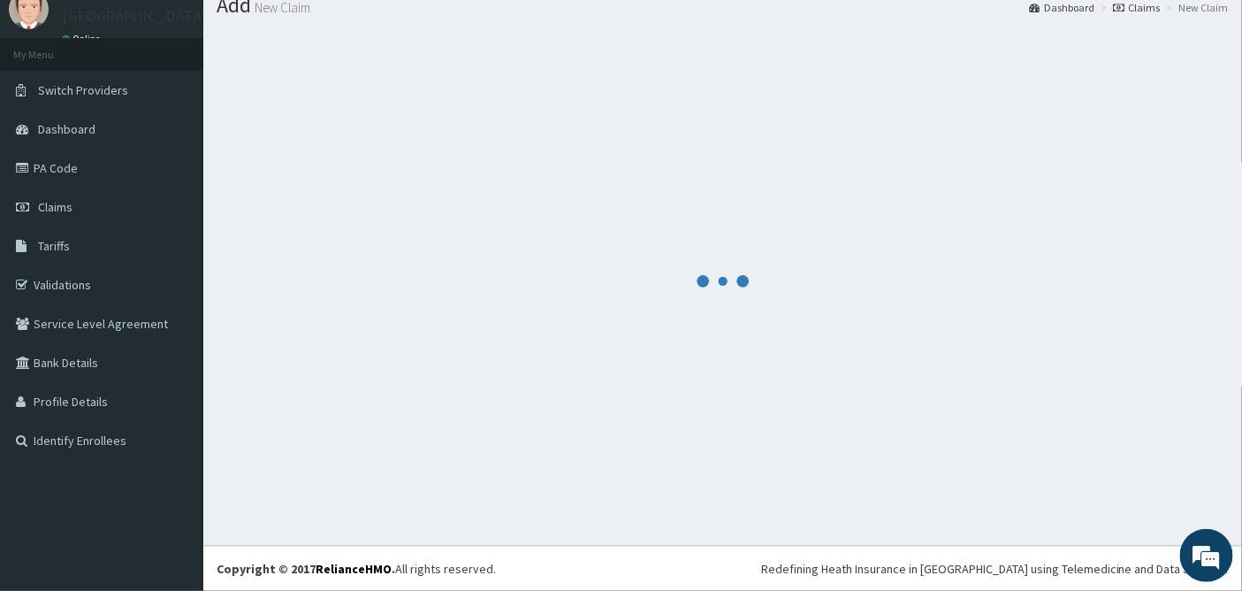
scroll to position [64, 0]
